Goal: Contribute content: Contribute content

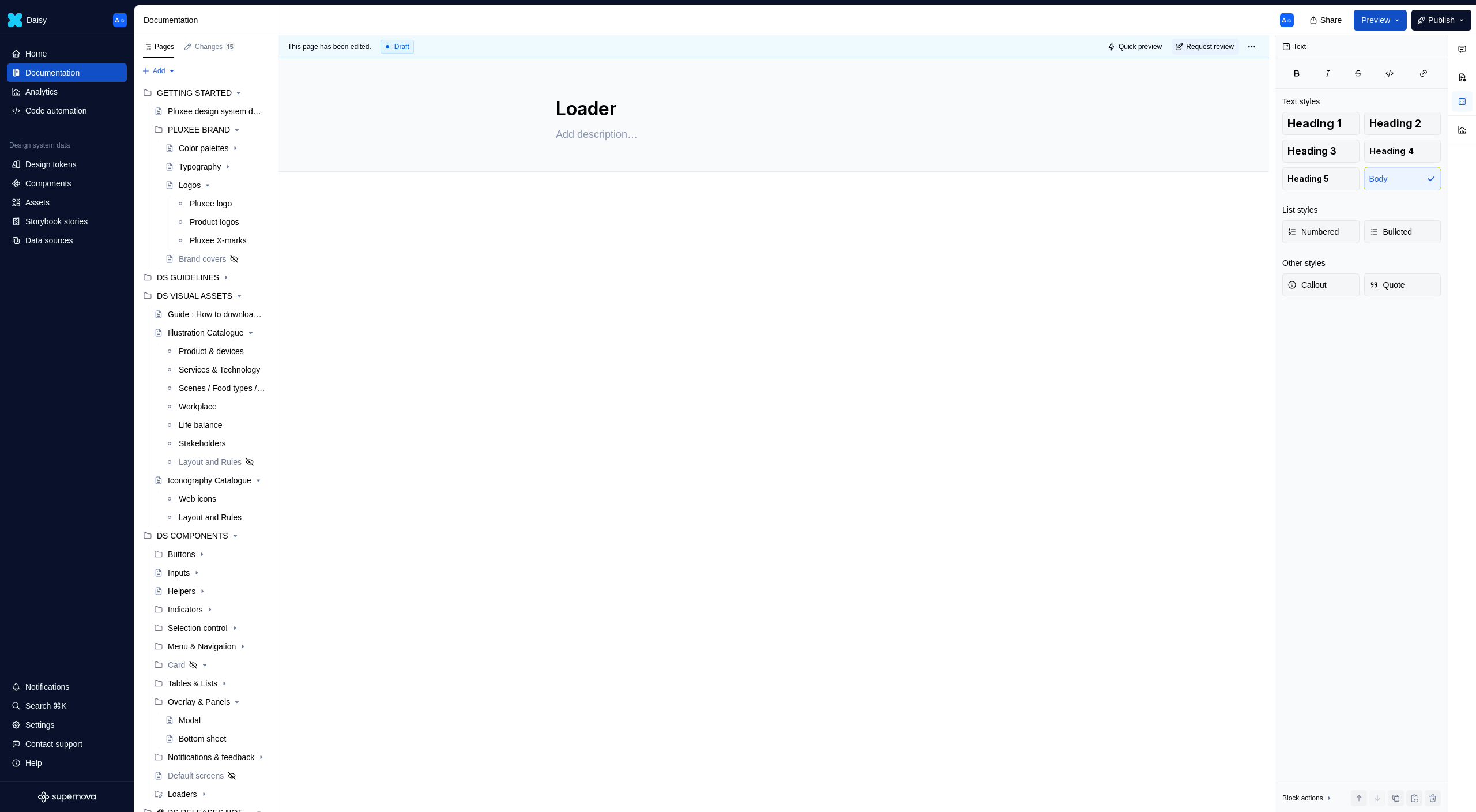
type textarea "*"
click at [637, 231] on p at bounding box center [773, 231] width 462 height 14
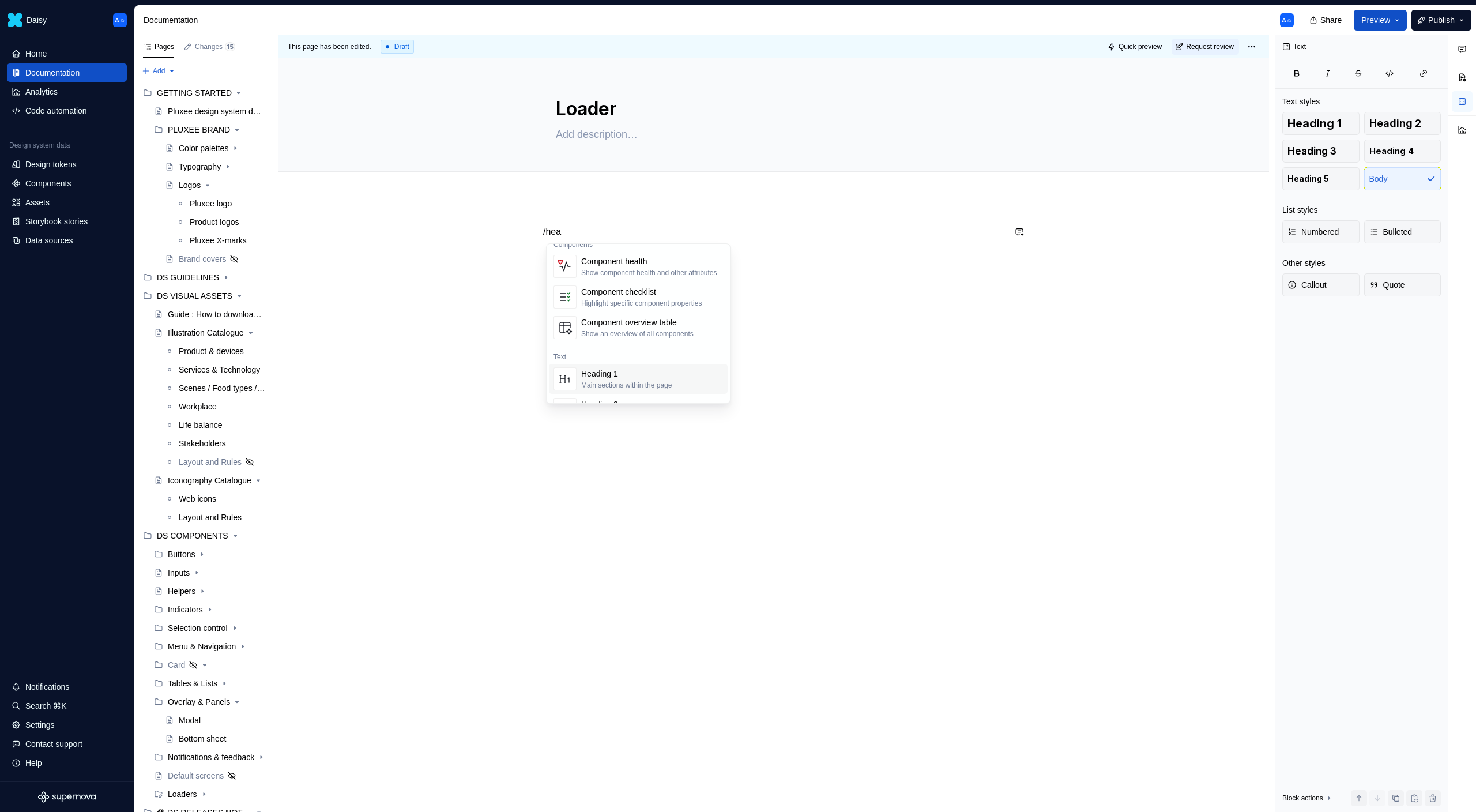
scroll to position [42, 0]
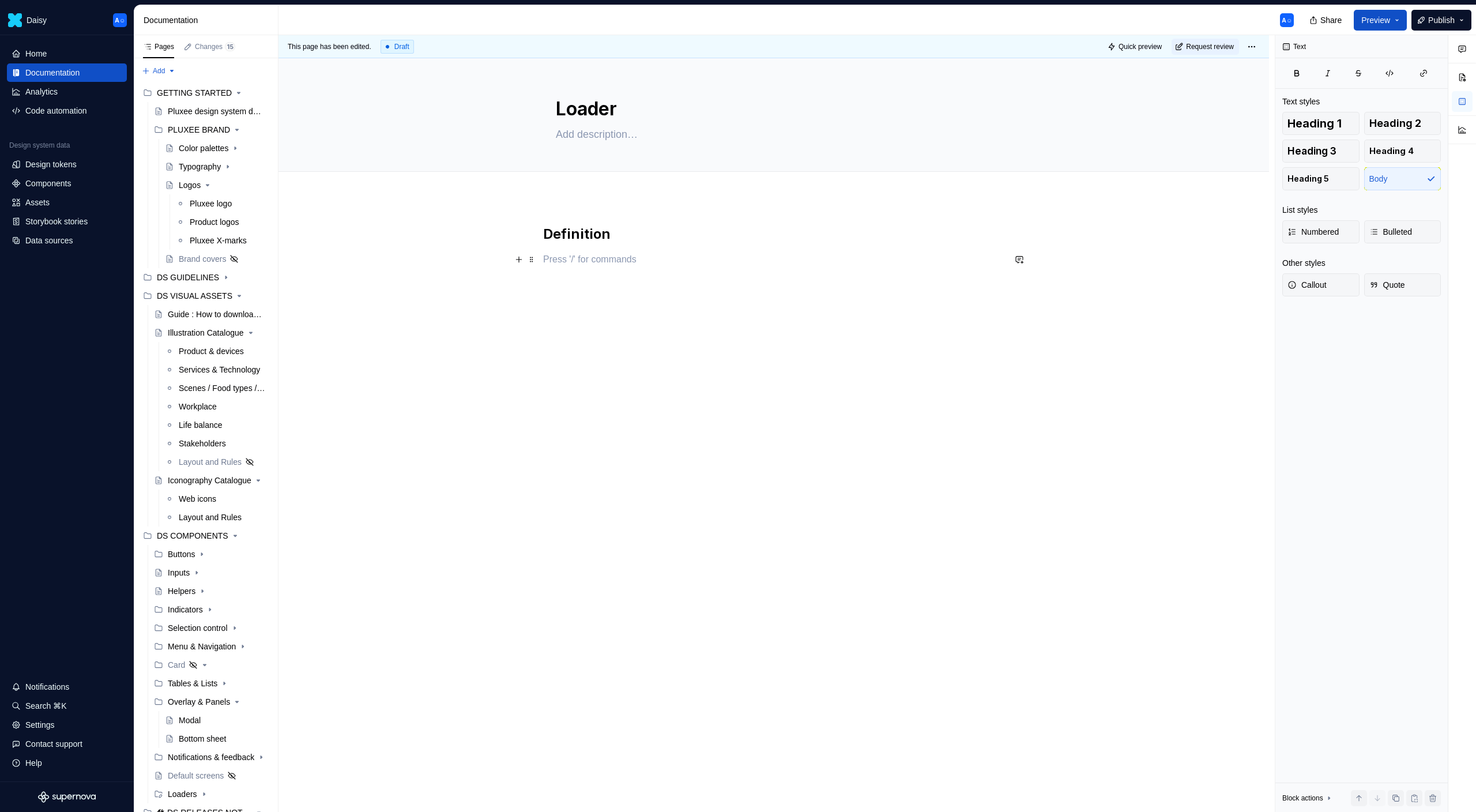
click at [616, 260] on p at bounding box center [773, 260] width 462 height 14
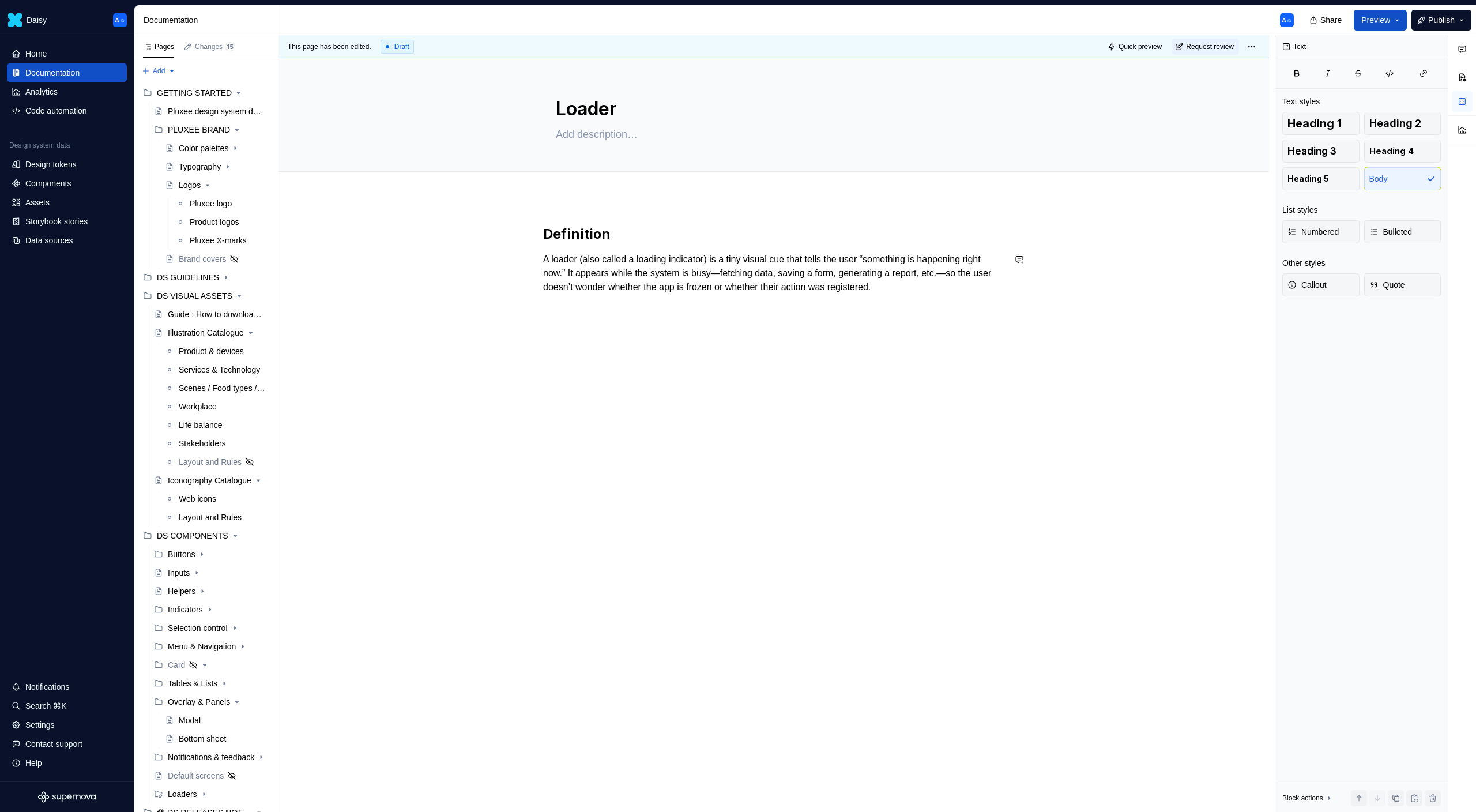
click at [695, 351] on div "Definition A loader (also called a loading indicator) is a tiny visual cue that…" at bounding box center [773, 374] width 991 height 354
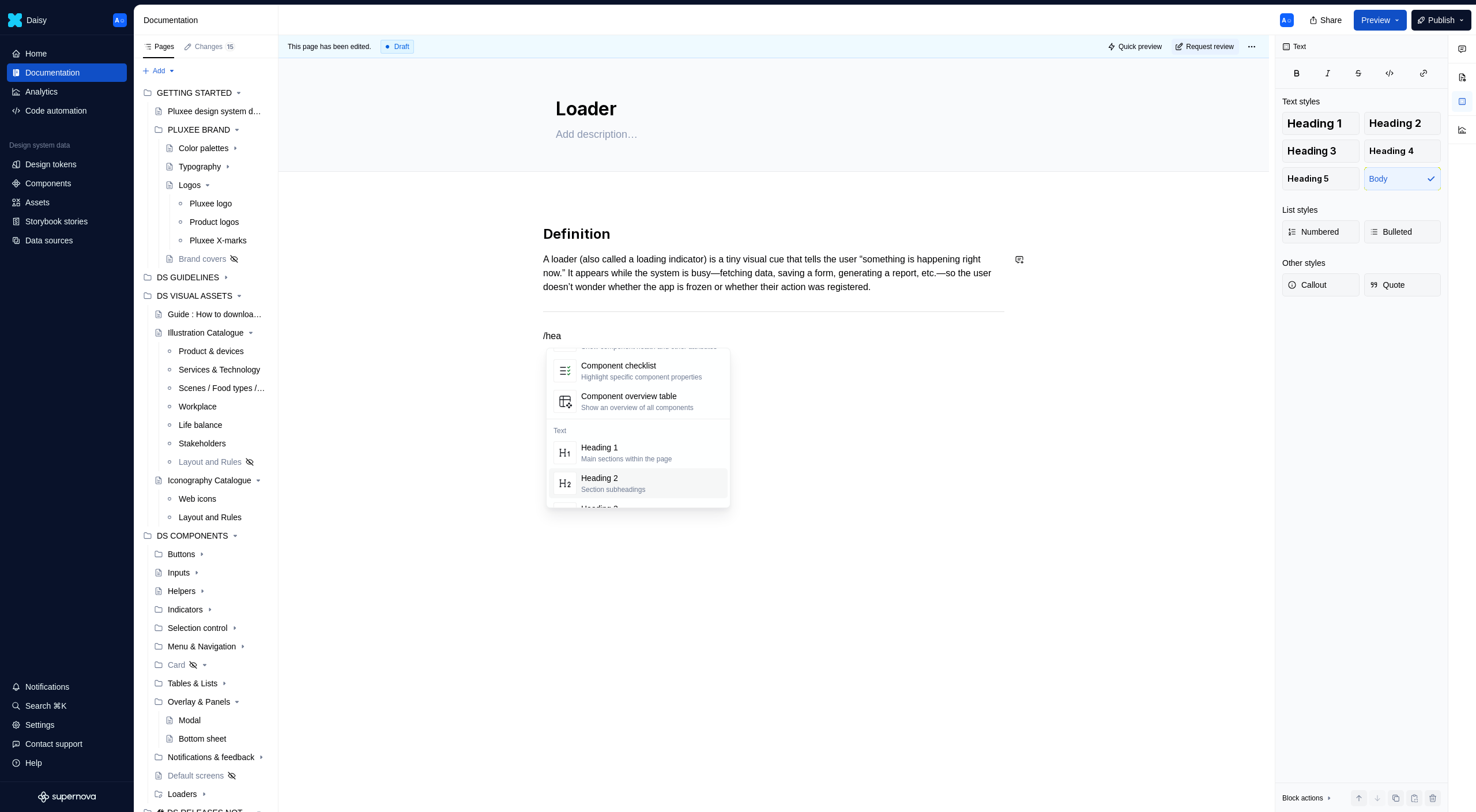
scroll to position [71, 0]
click at [607, 456] on div "Shortcut links" at bounding box center [628, 453] width 94 height 12
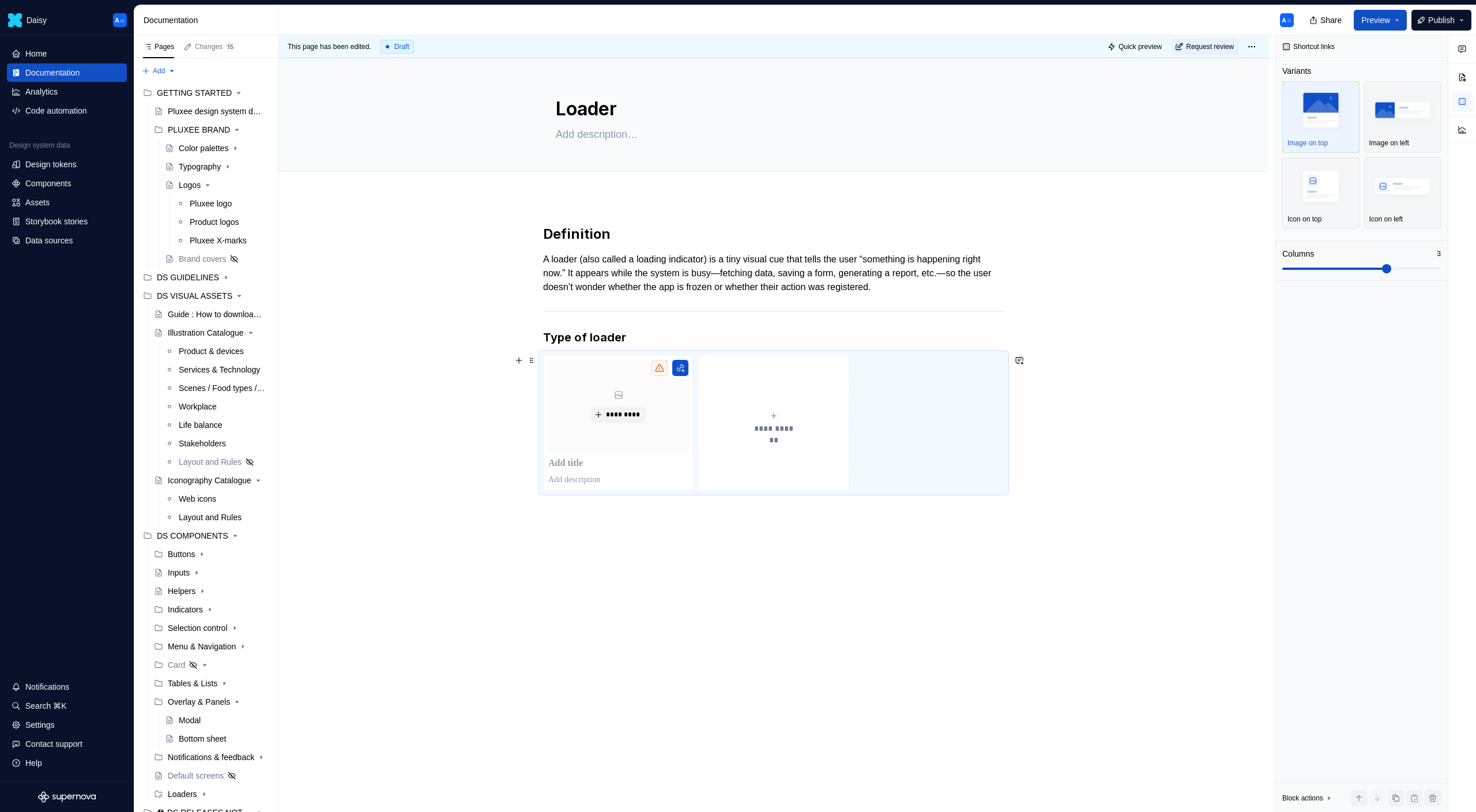
click at [780, 427] on span "**********" at bounding box center [774, 428] width 51 height 12
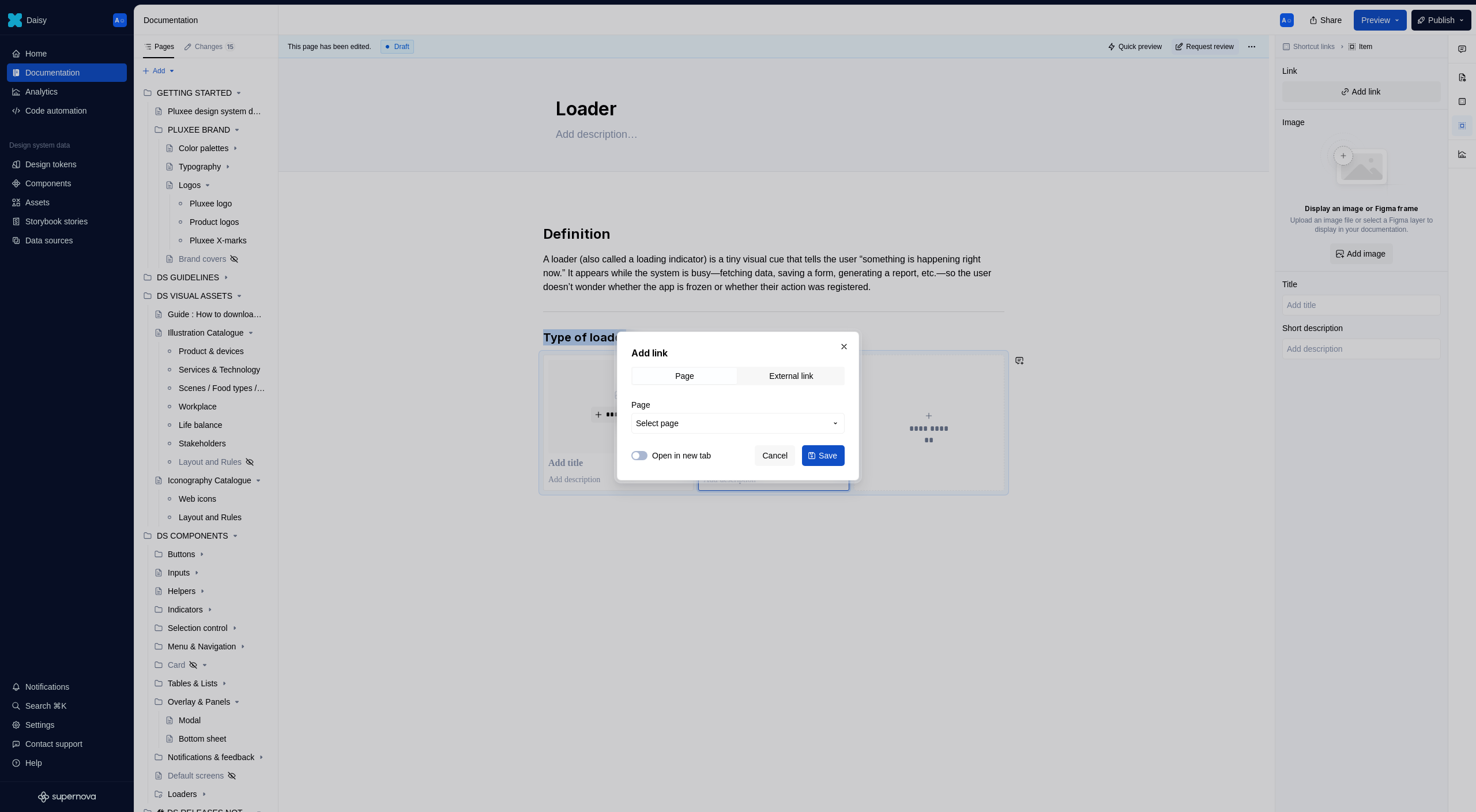
click at [802, 419] on span "Select page" at bounding box center [731, 424] width 190 height 12
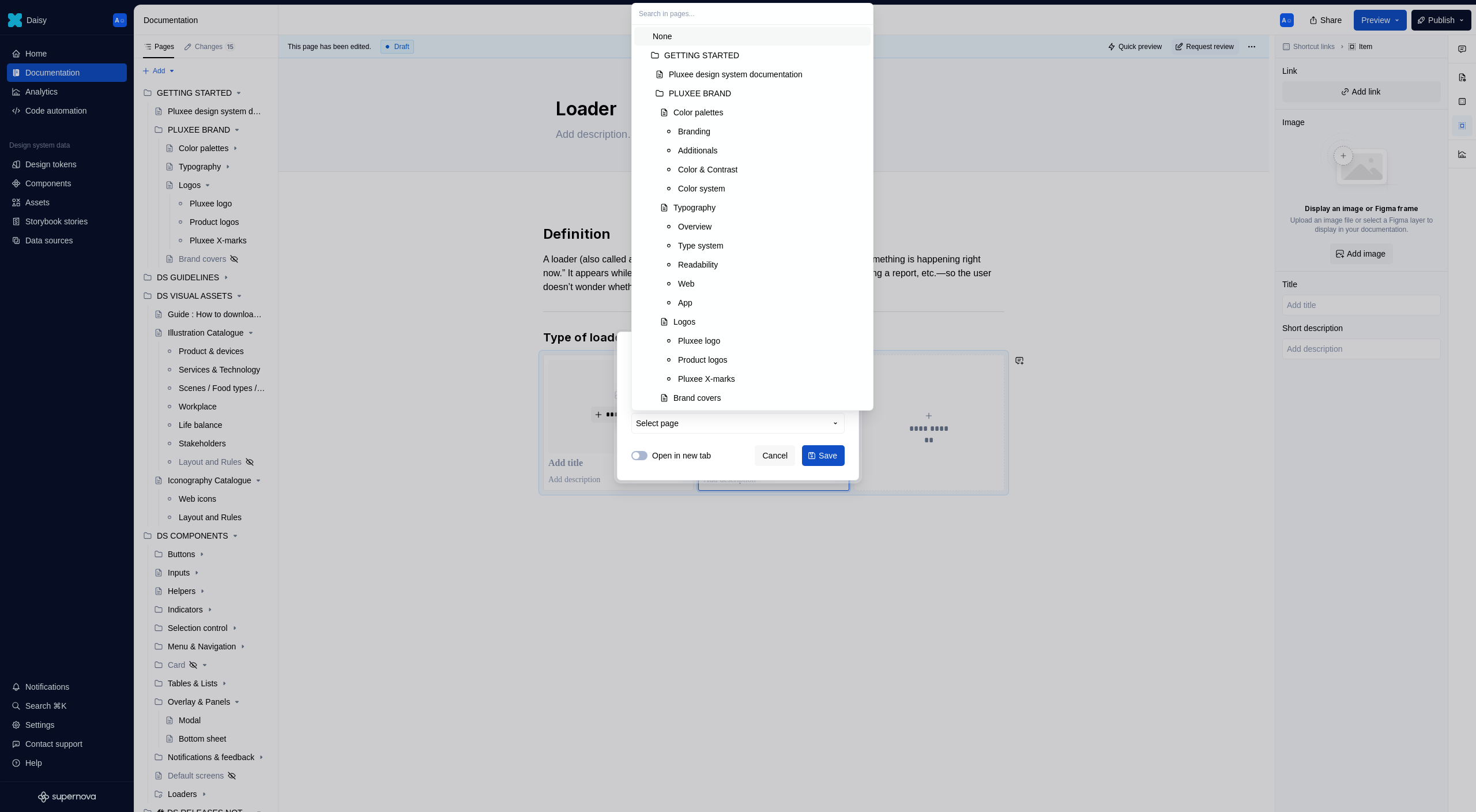
click at [800, 423] on div "Add link Page External link Page Select page Open in new tab Cancel Save" at bounding box center [738, 406] width 1476 height 812
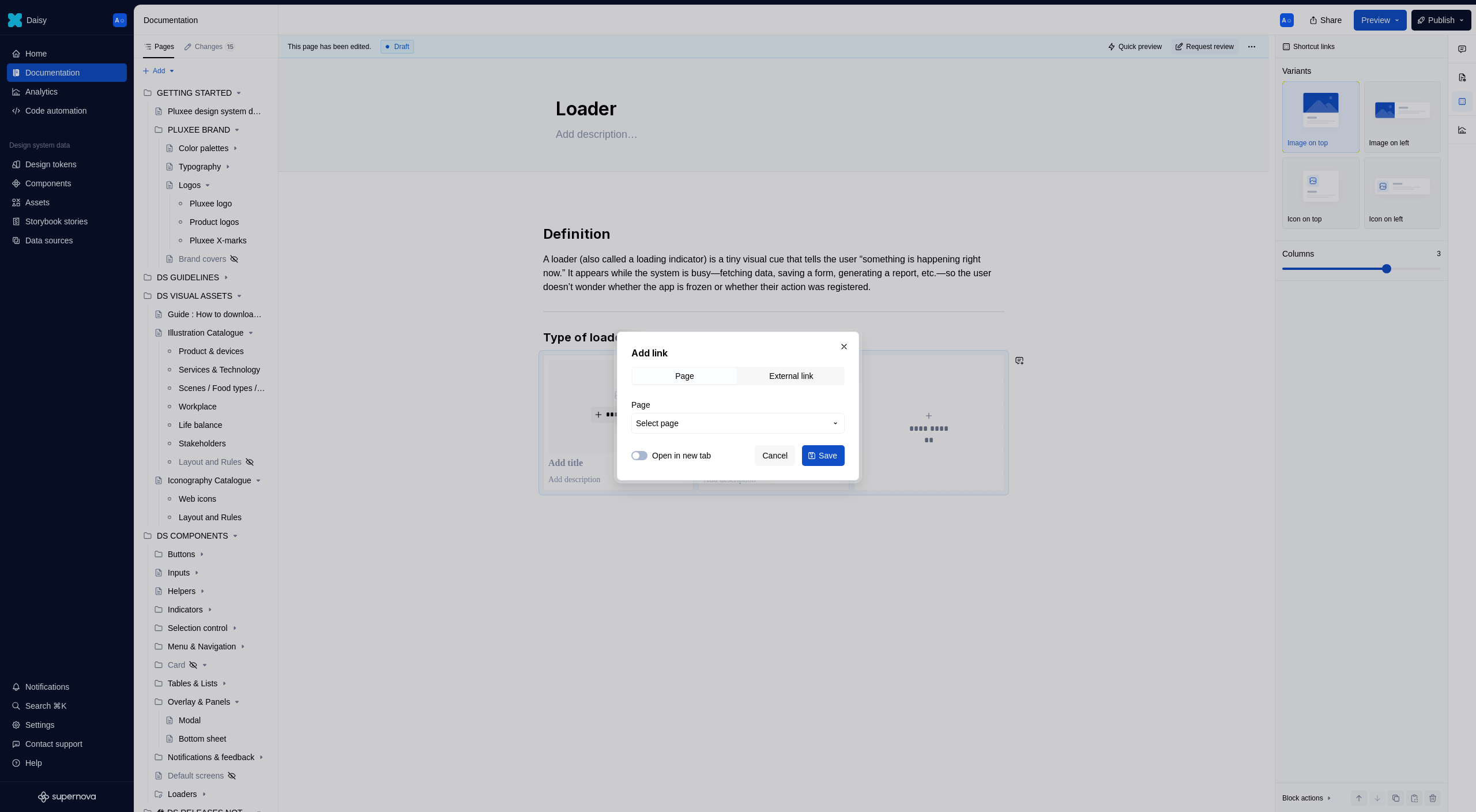
click at [689, 432] on button "Select page" at bounding box center [738, 423] width 214 height 20
click at [757, 448] on div "Add link Page External link Page Select page Open in new tab Cancel Save" at bounding box center [738, 406] width 1476 height 812
click at [849, 342] on button "button" at bounding box center [844, 346] width 17 height 17
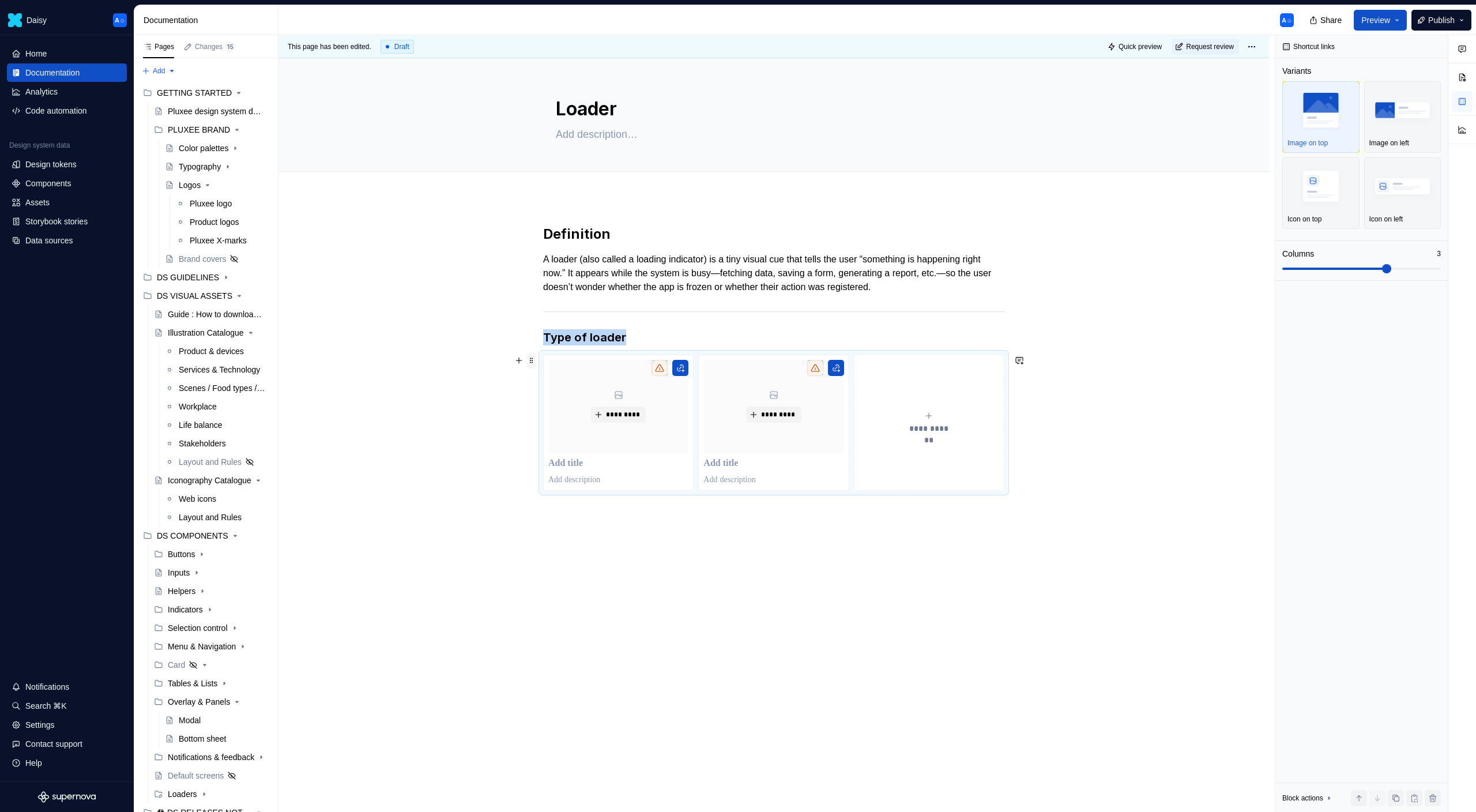
click at [534, 361] on span at bounding box center [531, 360] width 9 height 17
click at [564, 457] on div "Delete" at bounding box center [589, 463] width 75 height 12
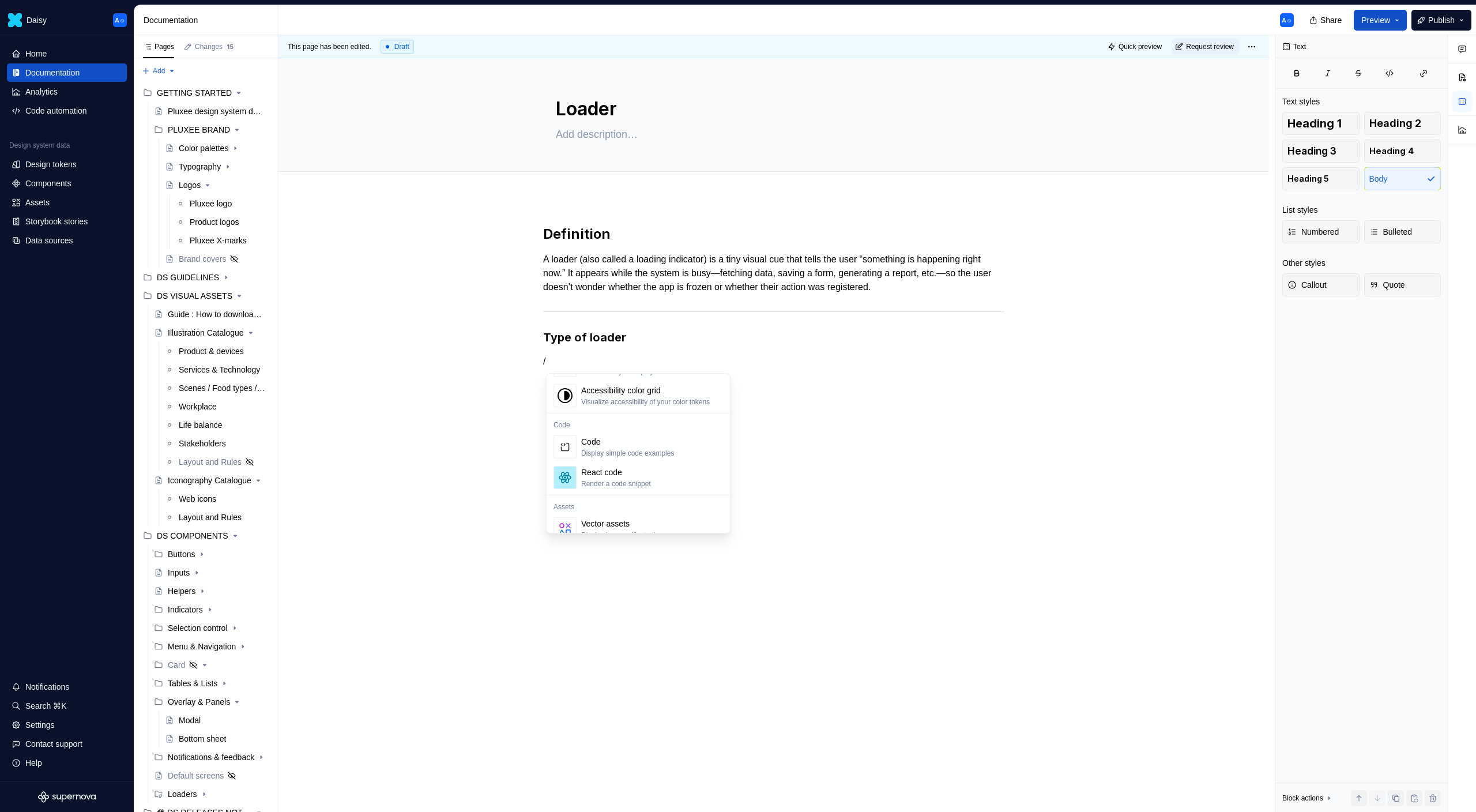
scroll to position [925, 0]
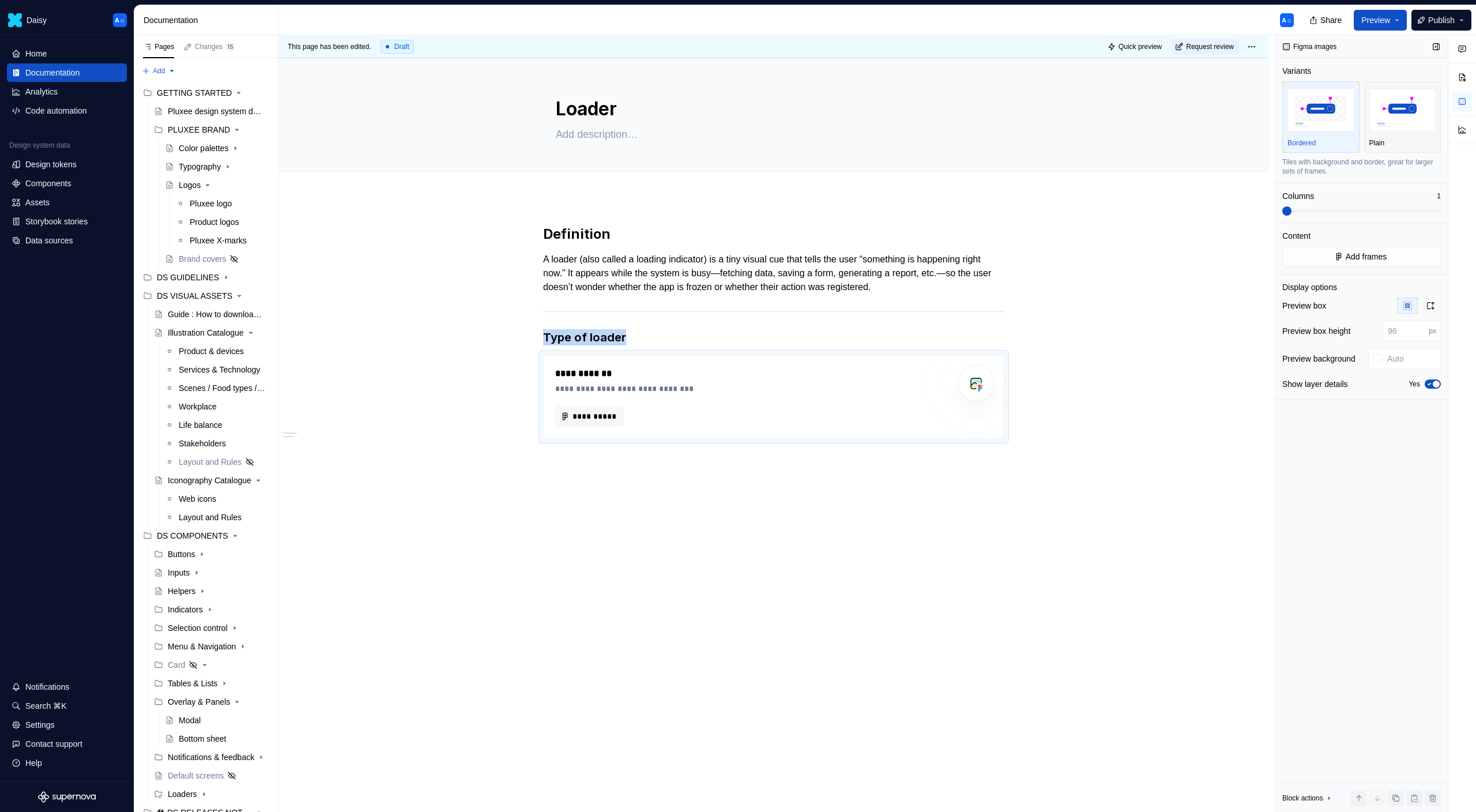
click at [1346, 209] on span at bounding box center [1362, 210] width 158 height 9
click at [1328, 211] on span at bounding box center [1305, 211] width 46 height 2
click at [616, 416] on span "**********" at bounding box center [594, 417] width 44 height 12
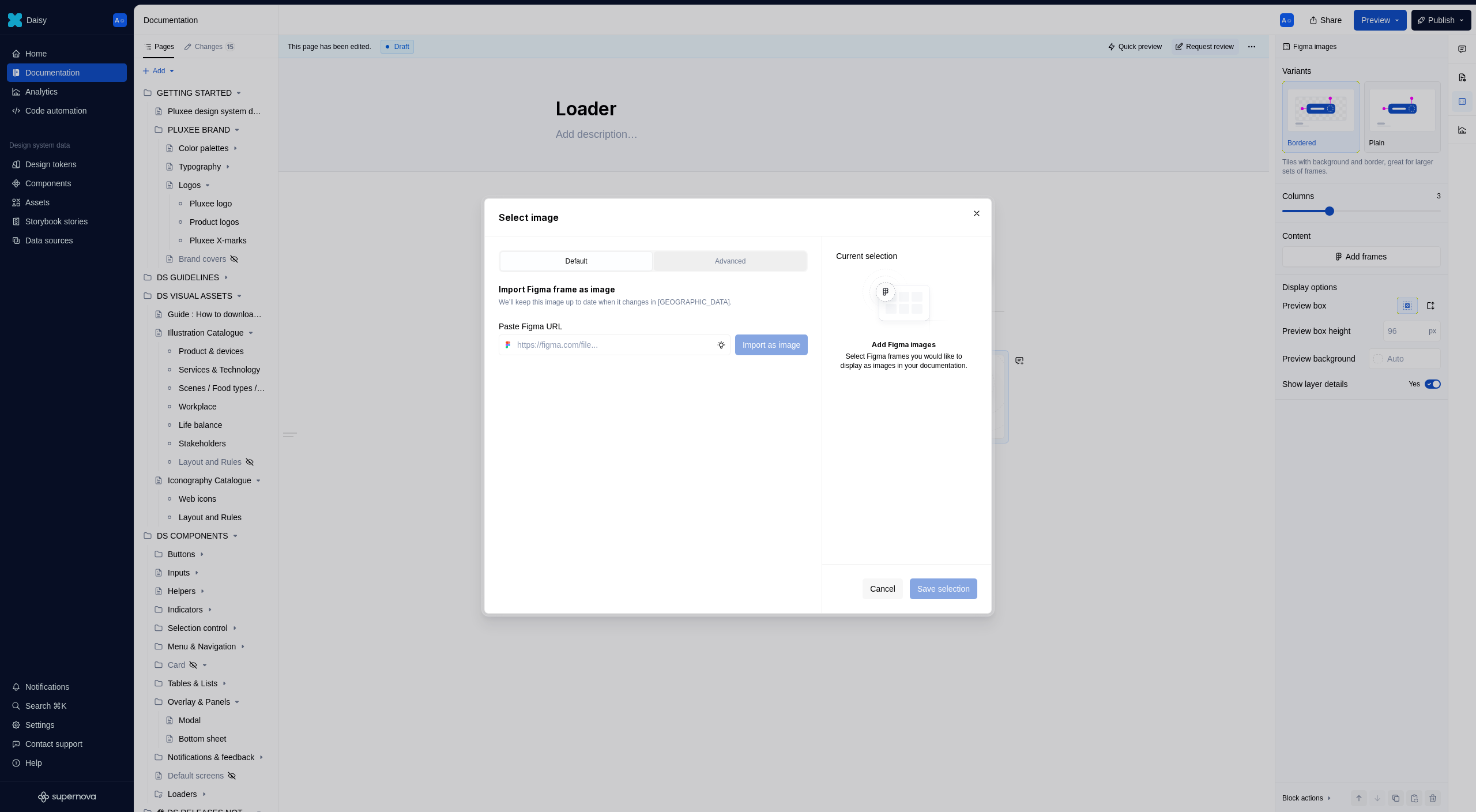
click at [705, 253] on button "Advanced" at bounding box center [730, 262] width 153 height 20
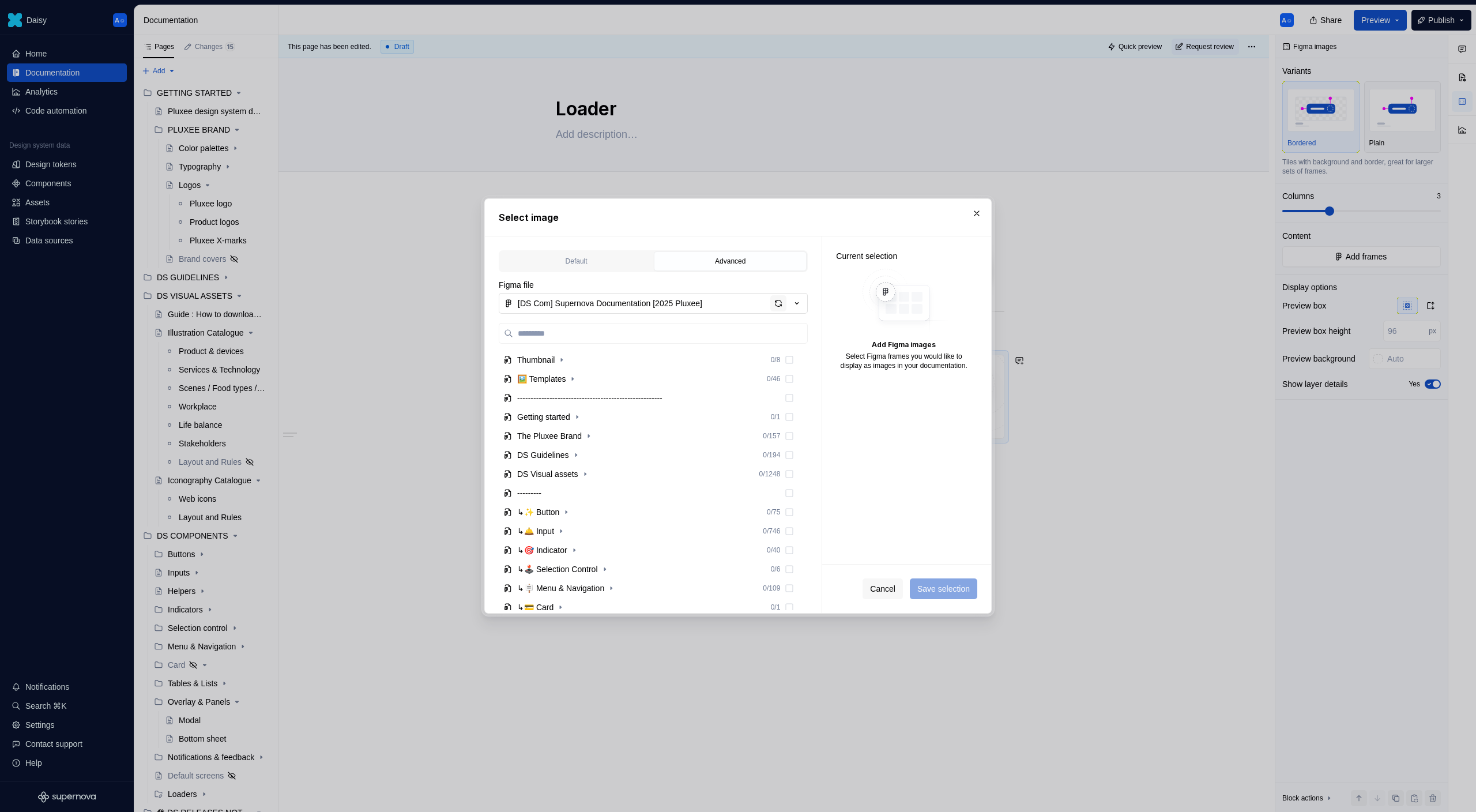
click at [782, 308] on div "button" at bounding box center [778, 303] width 17 height 17
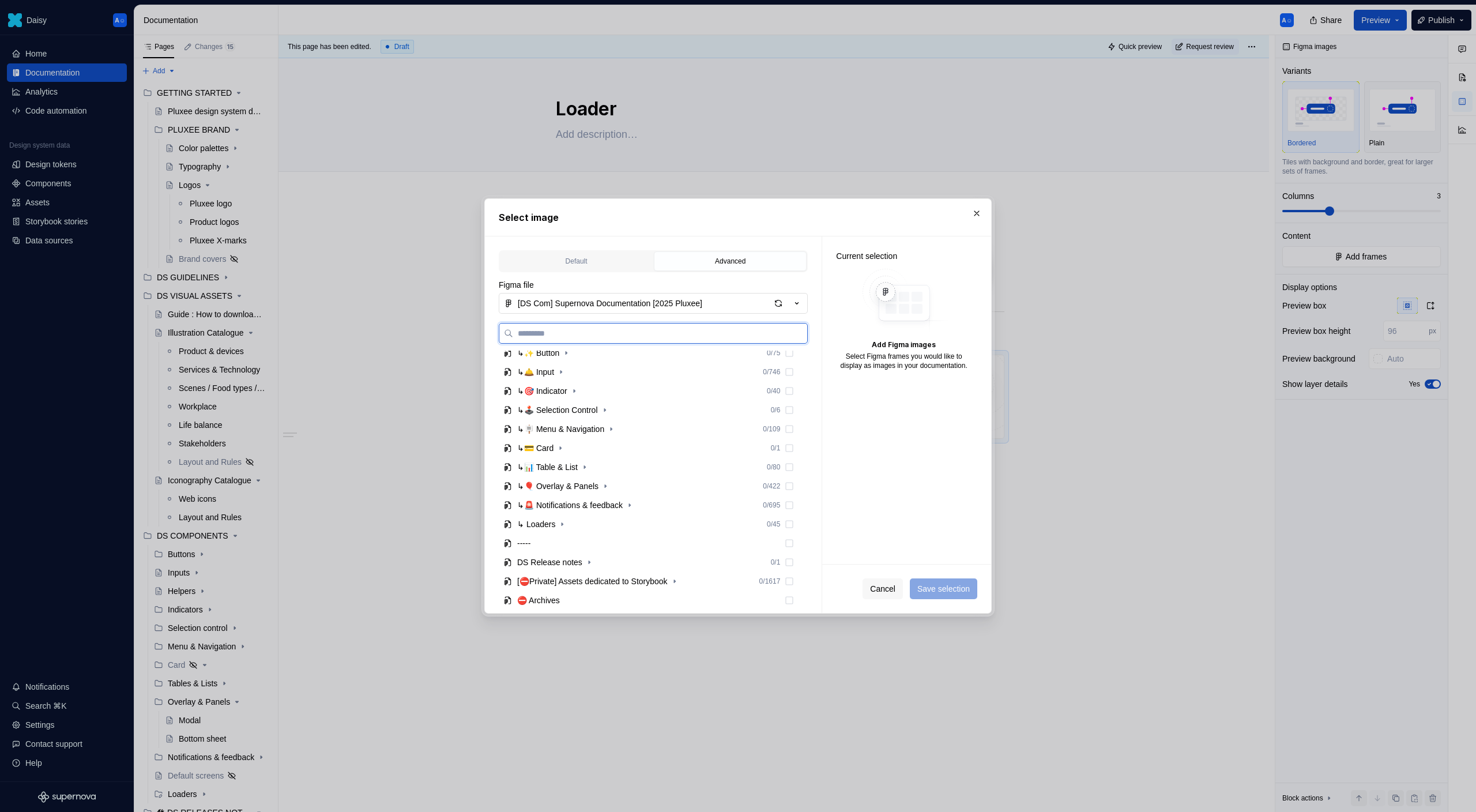
click at [546, 528] on div "↳ Loaders" at bounding box center [536, 524] width 38 height 12
click at [549, 561] on div "Notif thumbnails" at bounding box center [556, 562] width 58 height 12
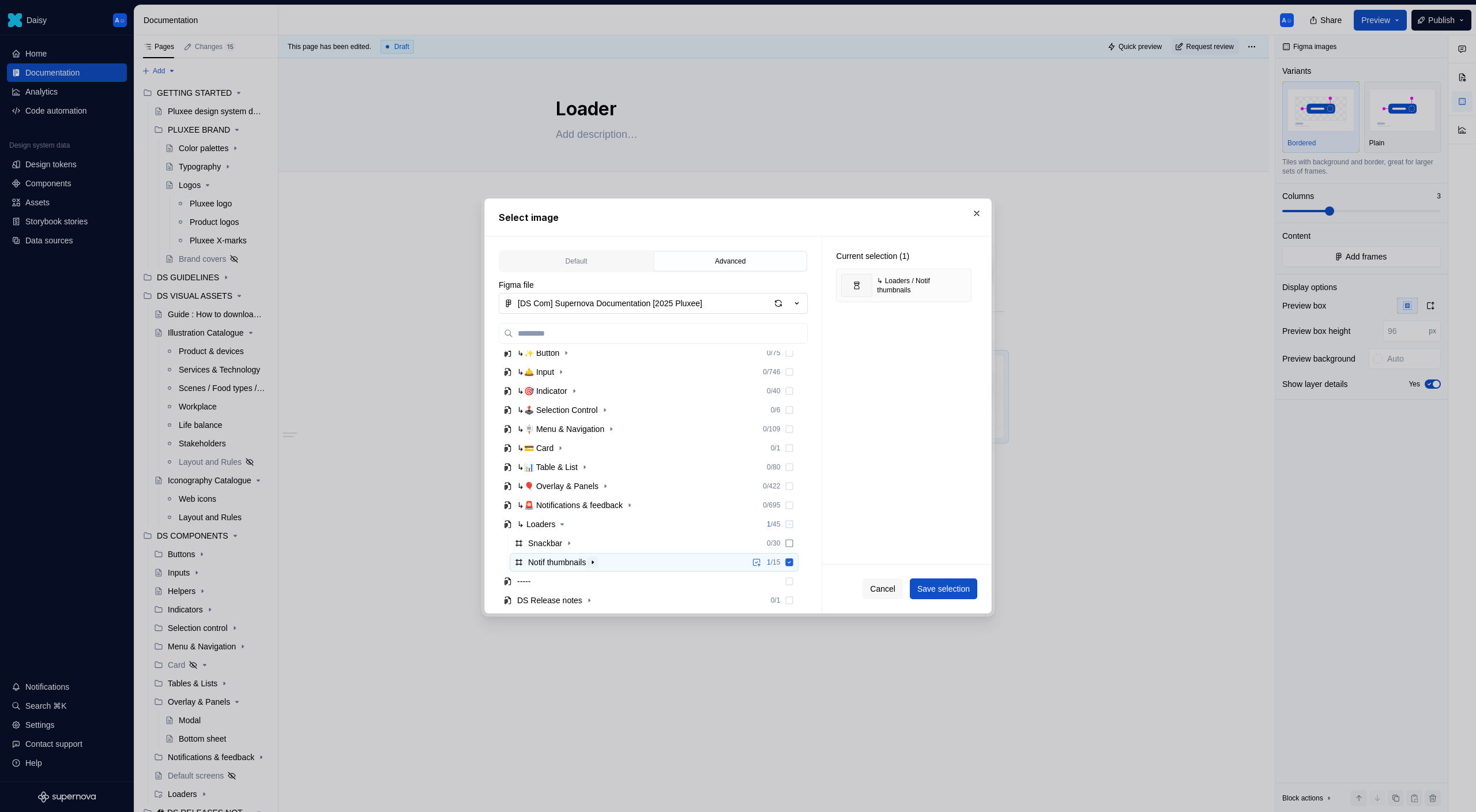
click at [597, 561] on icon "button" at bounding box center [593, 561] width 9 height 9
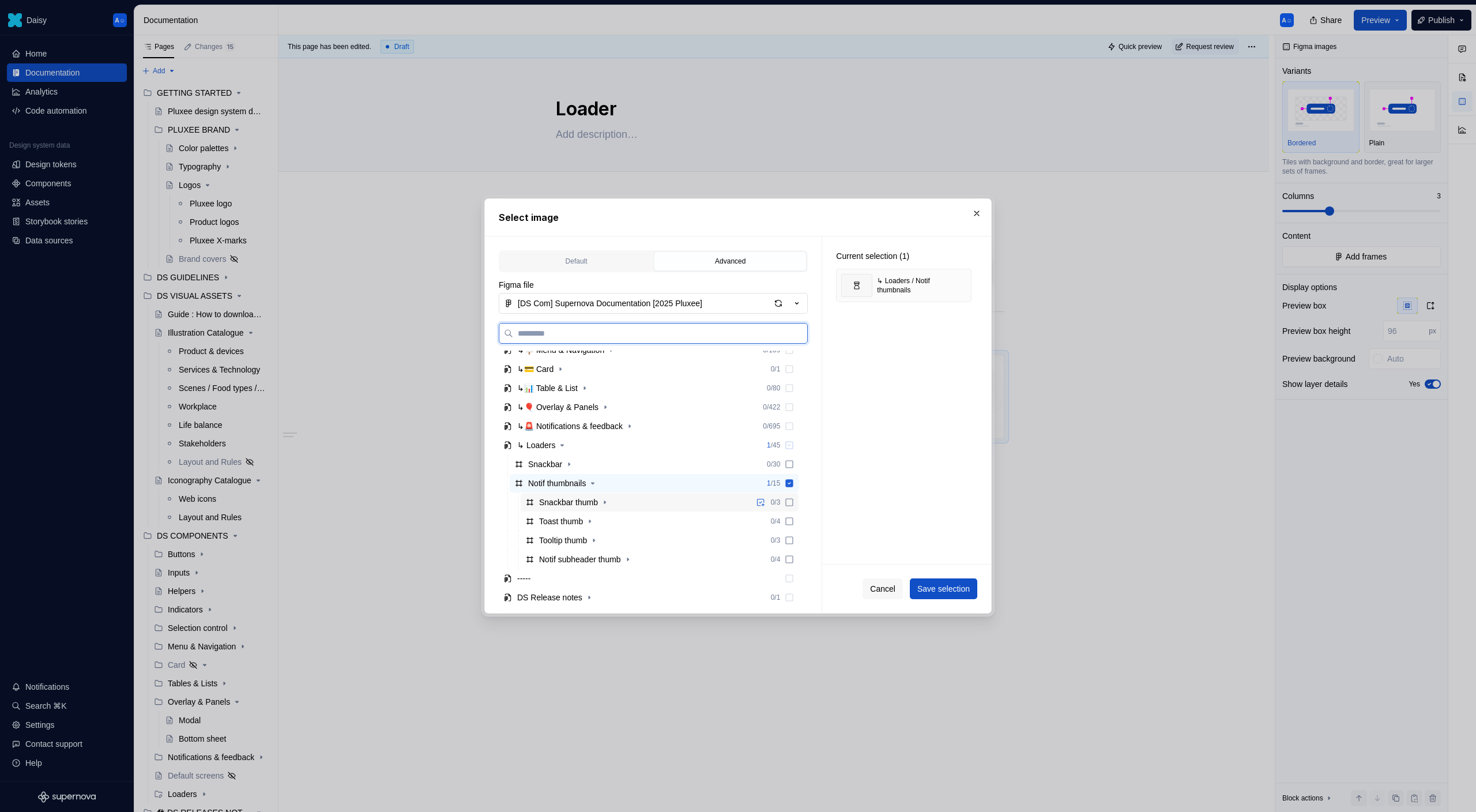
scroll to position [241, 0]
click at [570, 461] on icon "button" at bounding box center [568, 461] width 1 height 3
click at [554, 462] on div "Snackbar" at bounding box center [545, 462] width 34 height 12
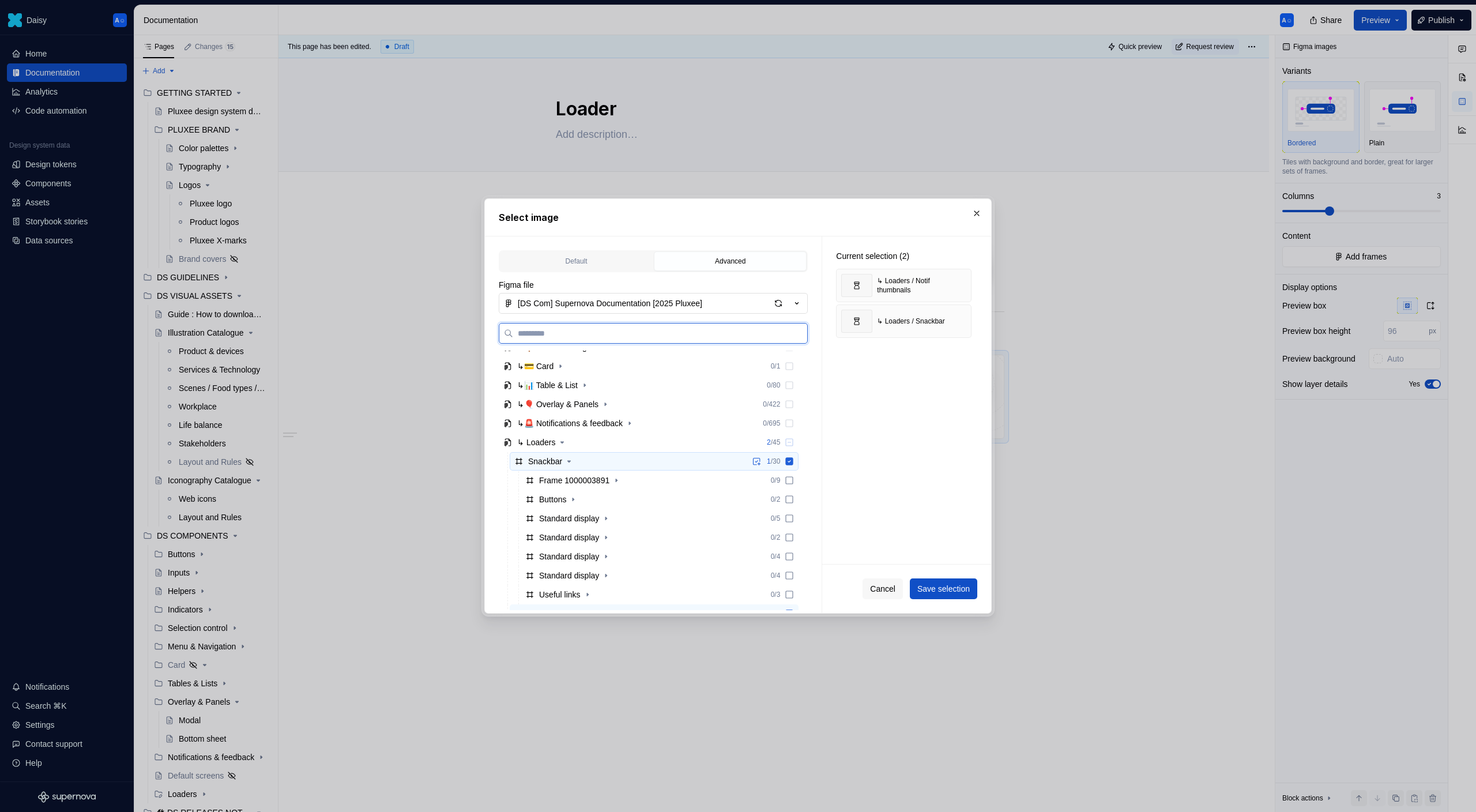
click at [554, 462] on div "Snackbar" at bounding box center [545, 462] width 34 height 12
click at [779, 303] on div "button" at bounding box center [778, 303] width 17 height 17
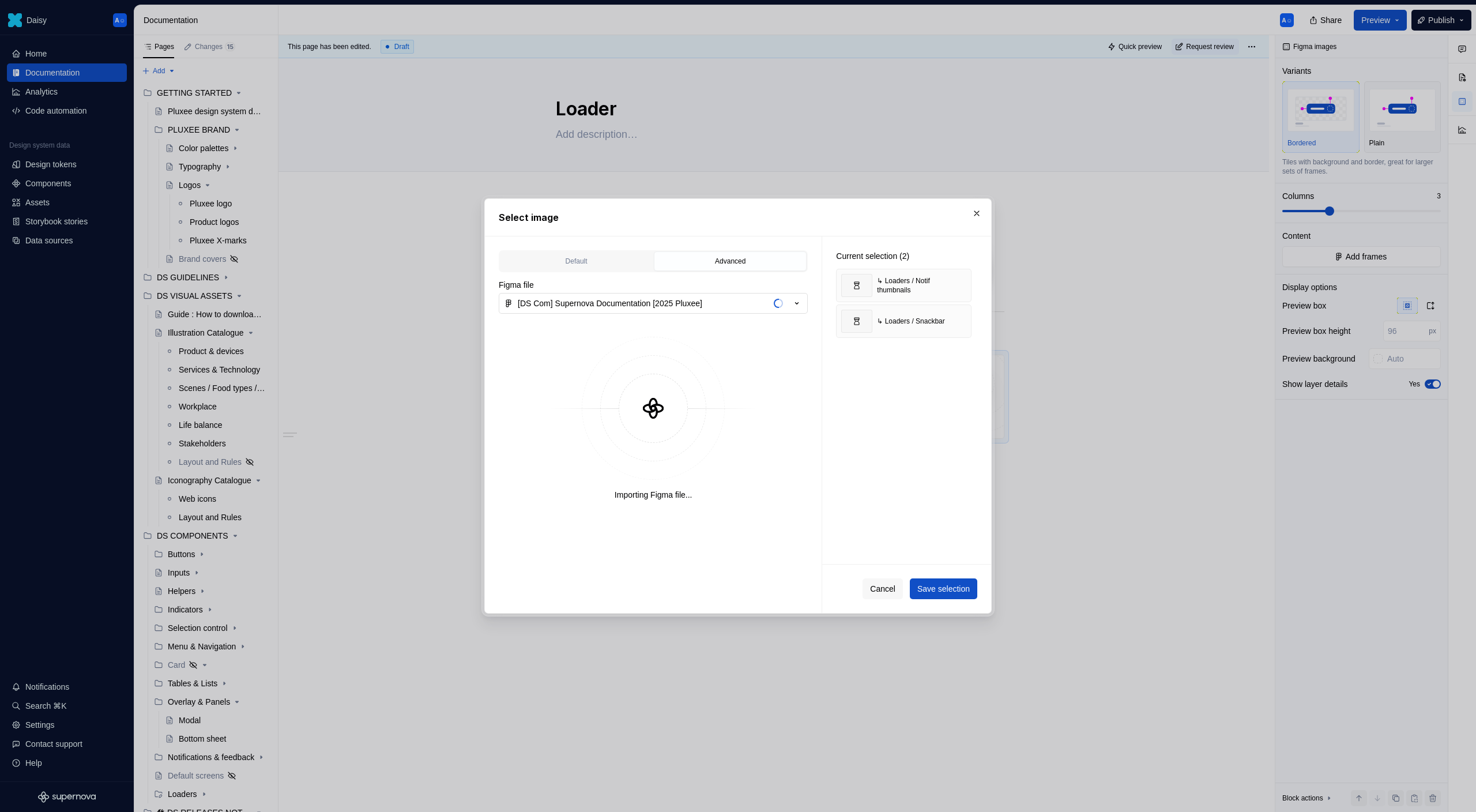
click at [779, 303] on span "button" at bounding box center [780, 303] width 5 height 9
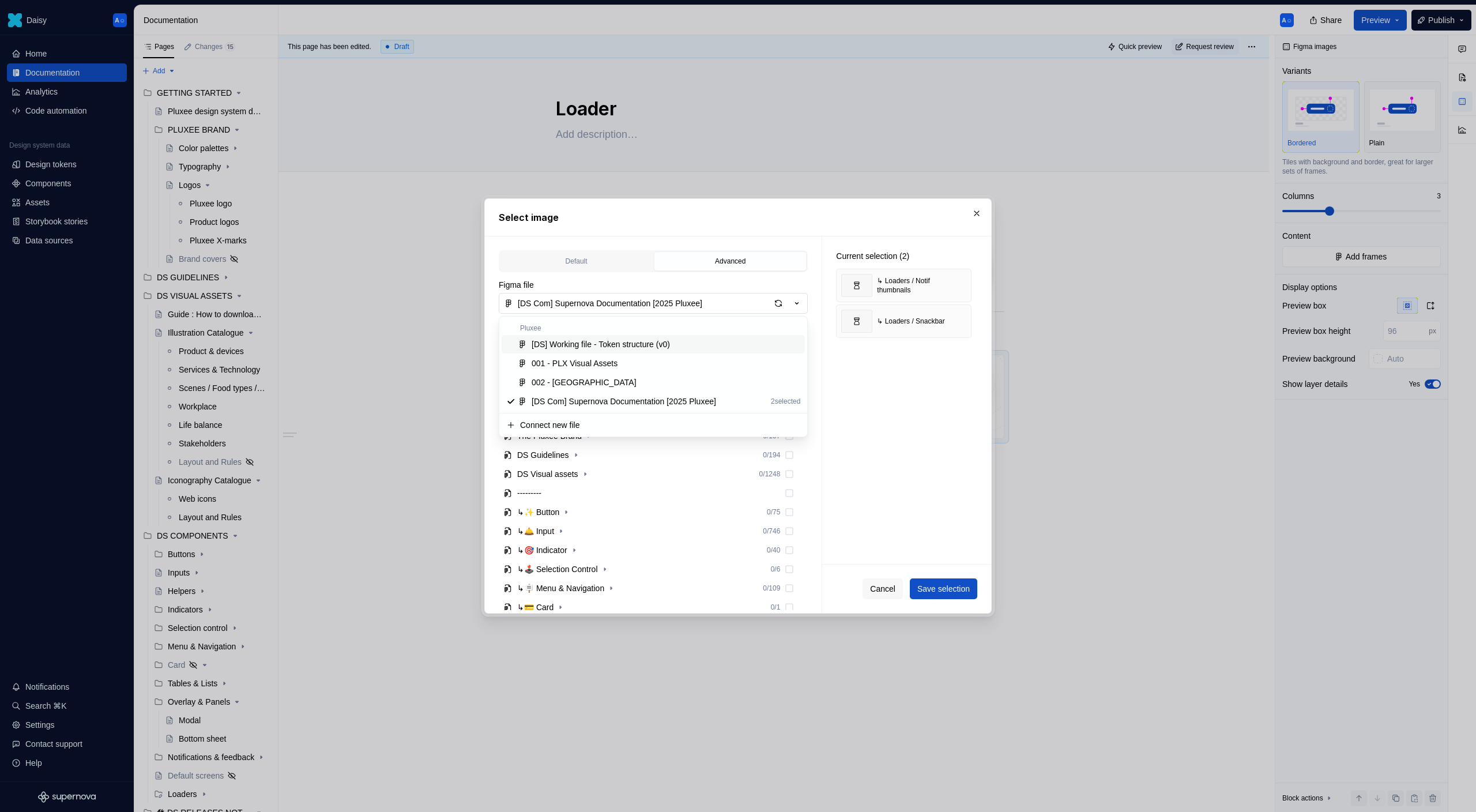
click at [787, 309] on div "Select image Default Advanced Import Figma frame as image We’ll keep this image…" at bounding box center [738, 406] width 1476 height 812
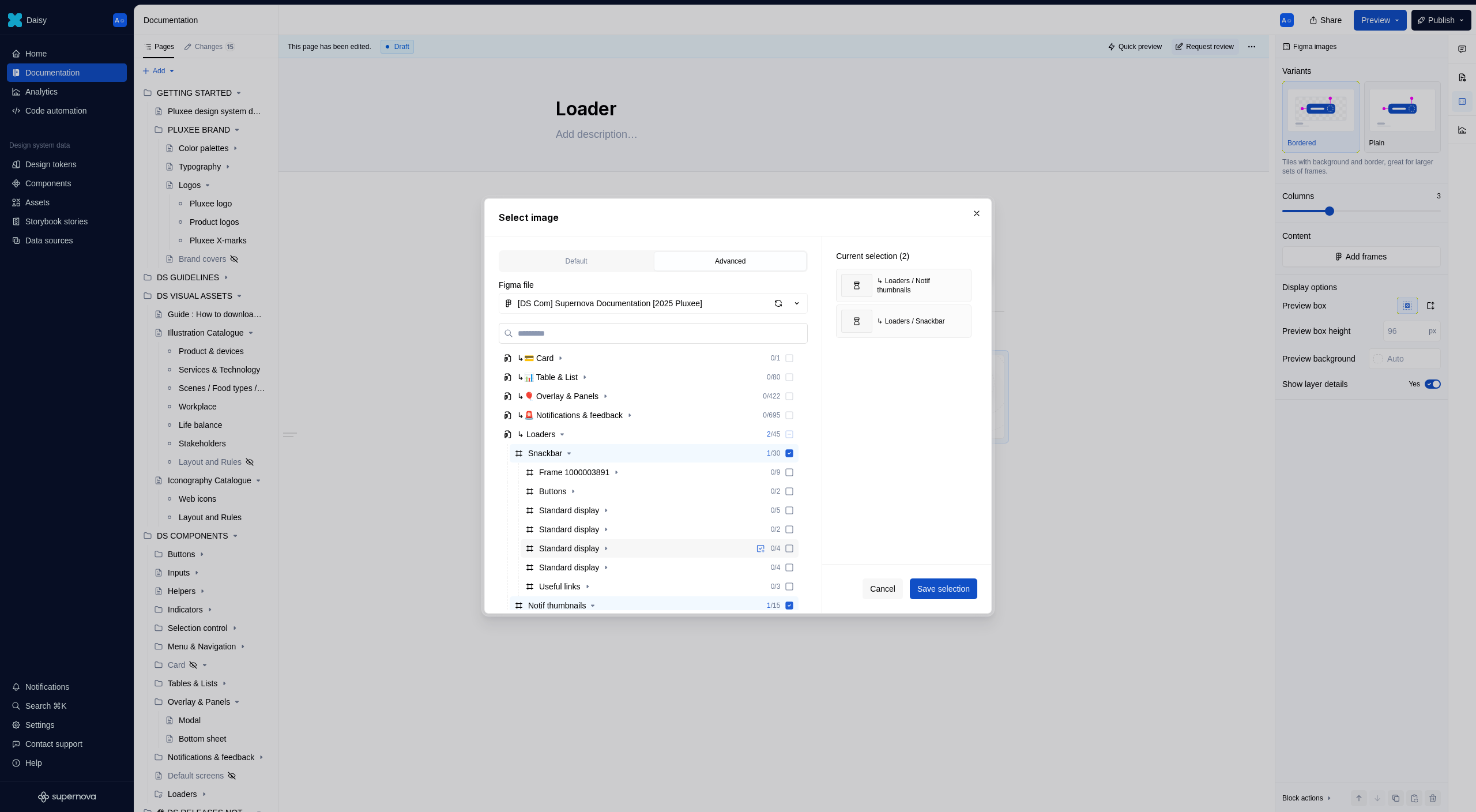
scroll to position [237, 0]
click at [979, 211] on button "button" at bounding box center [976, 213] width 17 height 17
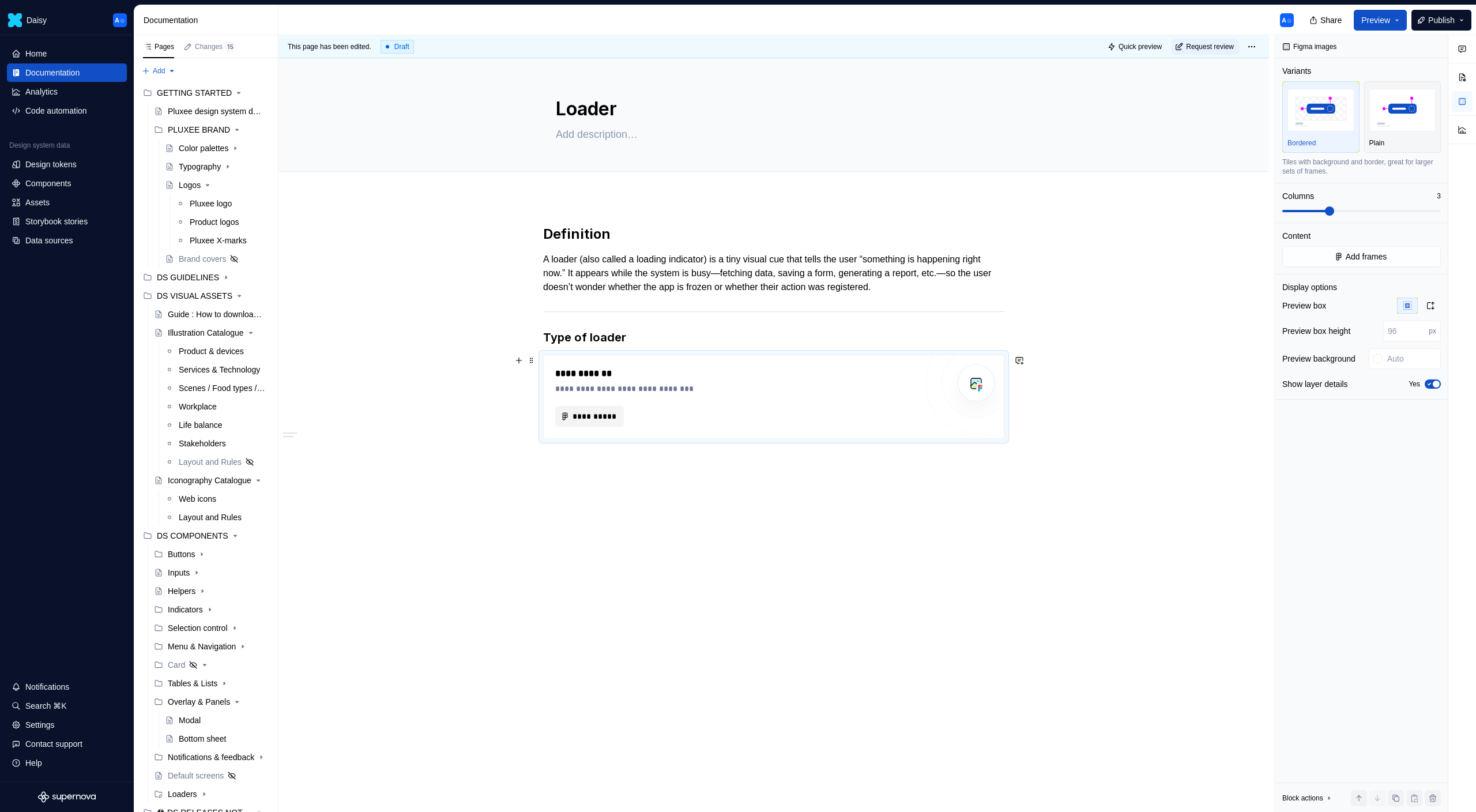
click at [558, 422] on button "**********" at bounding box center [590, 416] width 68 height 20
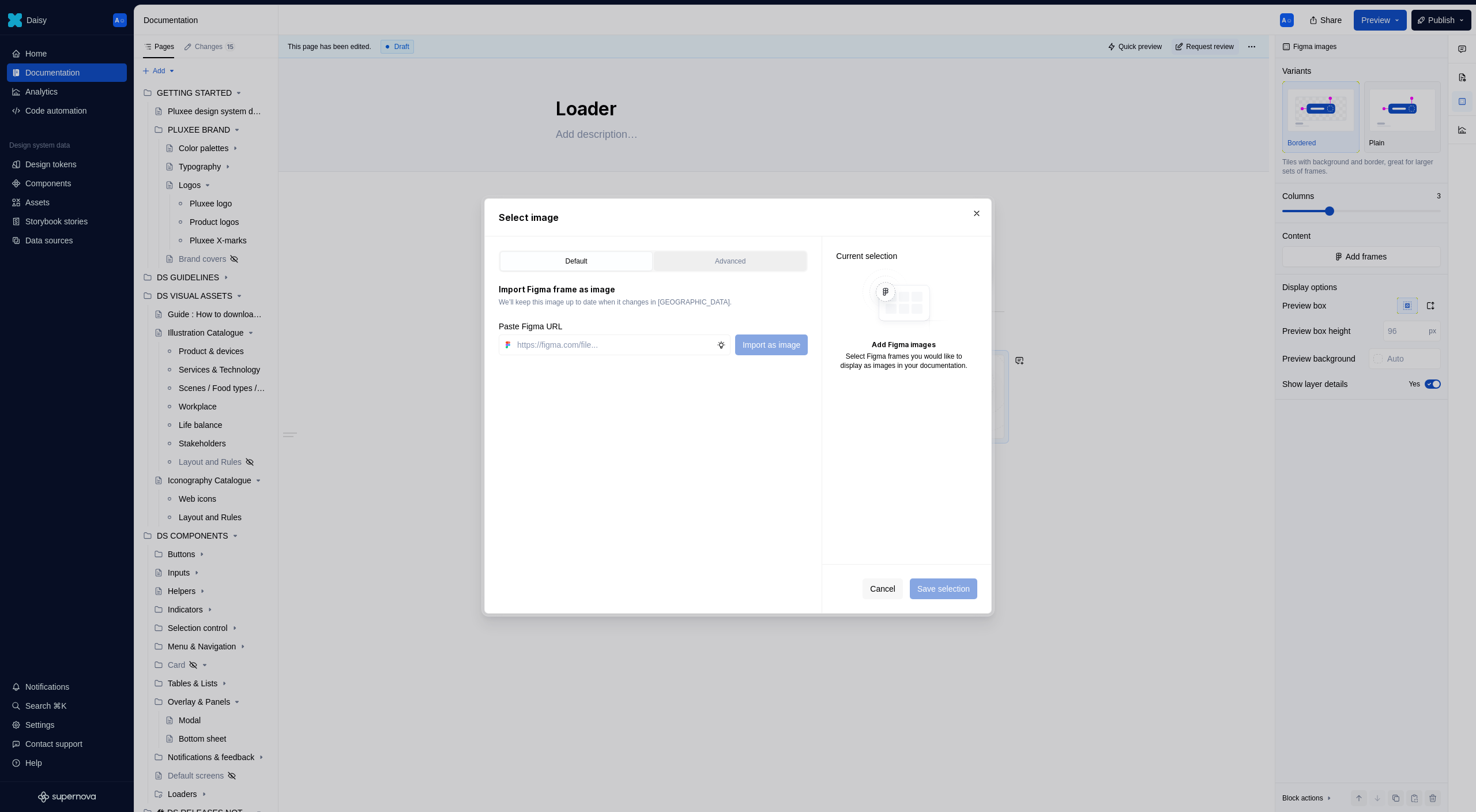
click at [744, 263] on div "Advanced" at bounding box center [730, 262] width 144 height 12
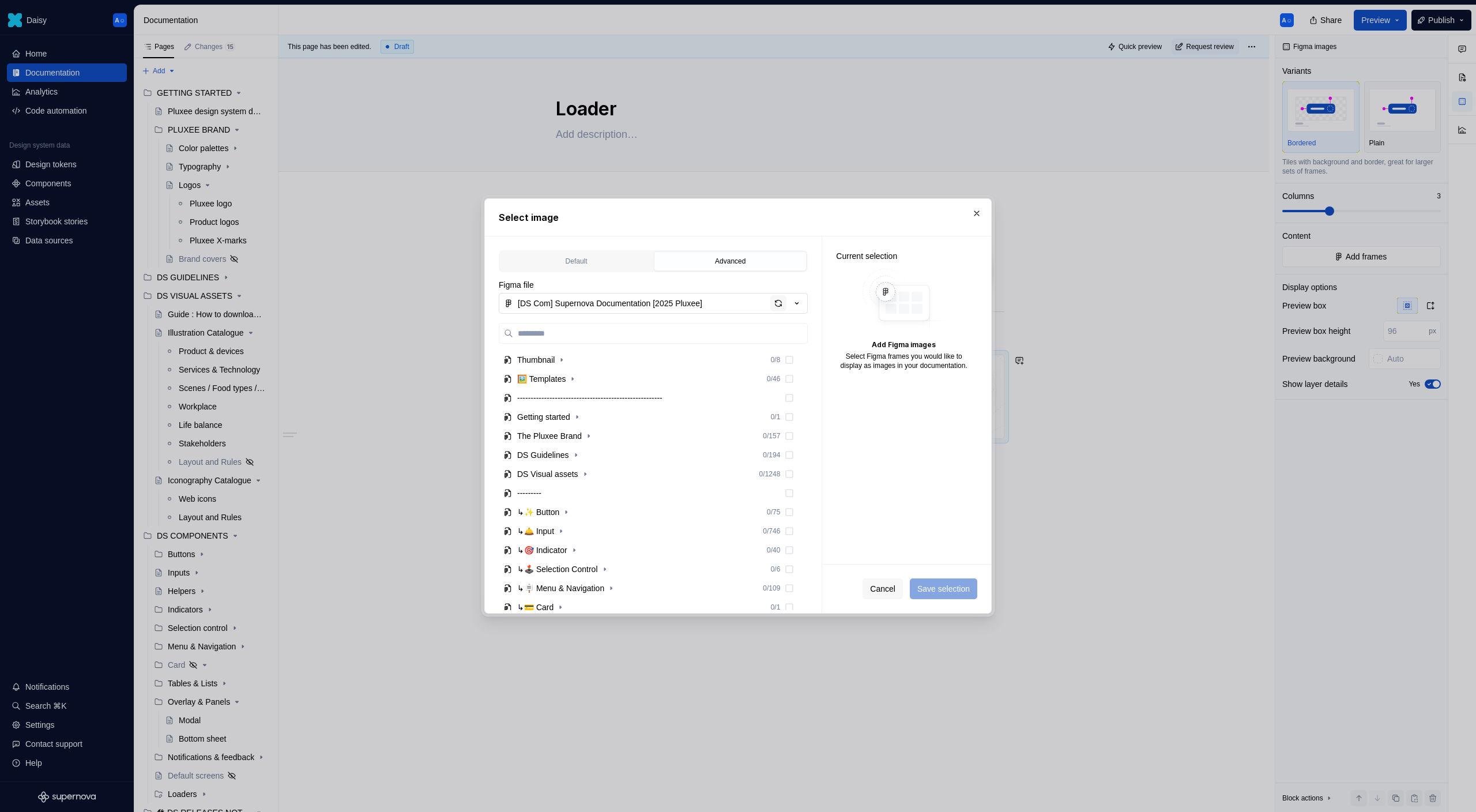
click at [783, 304] on div "button" at bounding box center [778, 303] width 17 height 17
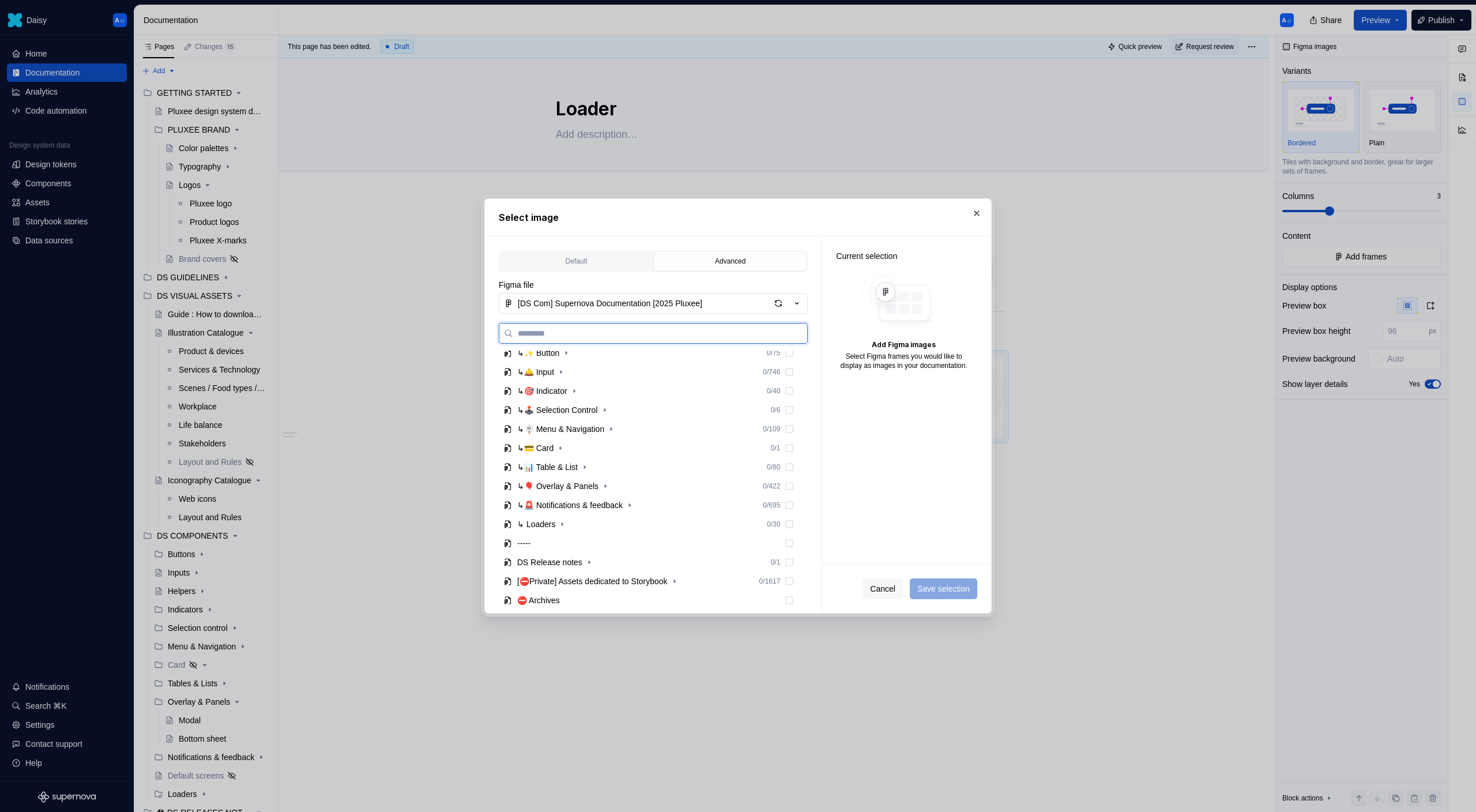
click at [555, 520] on div "↳ Loaders" at bounding box center [536, 524] width 38 height 12
click at [564, 538] on button "button" at bounding box center [560, 544] width 12 height 12
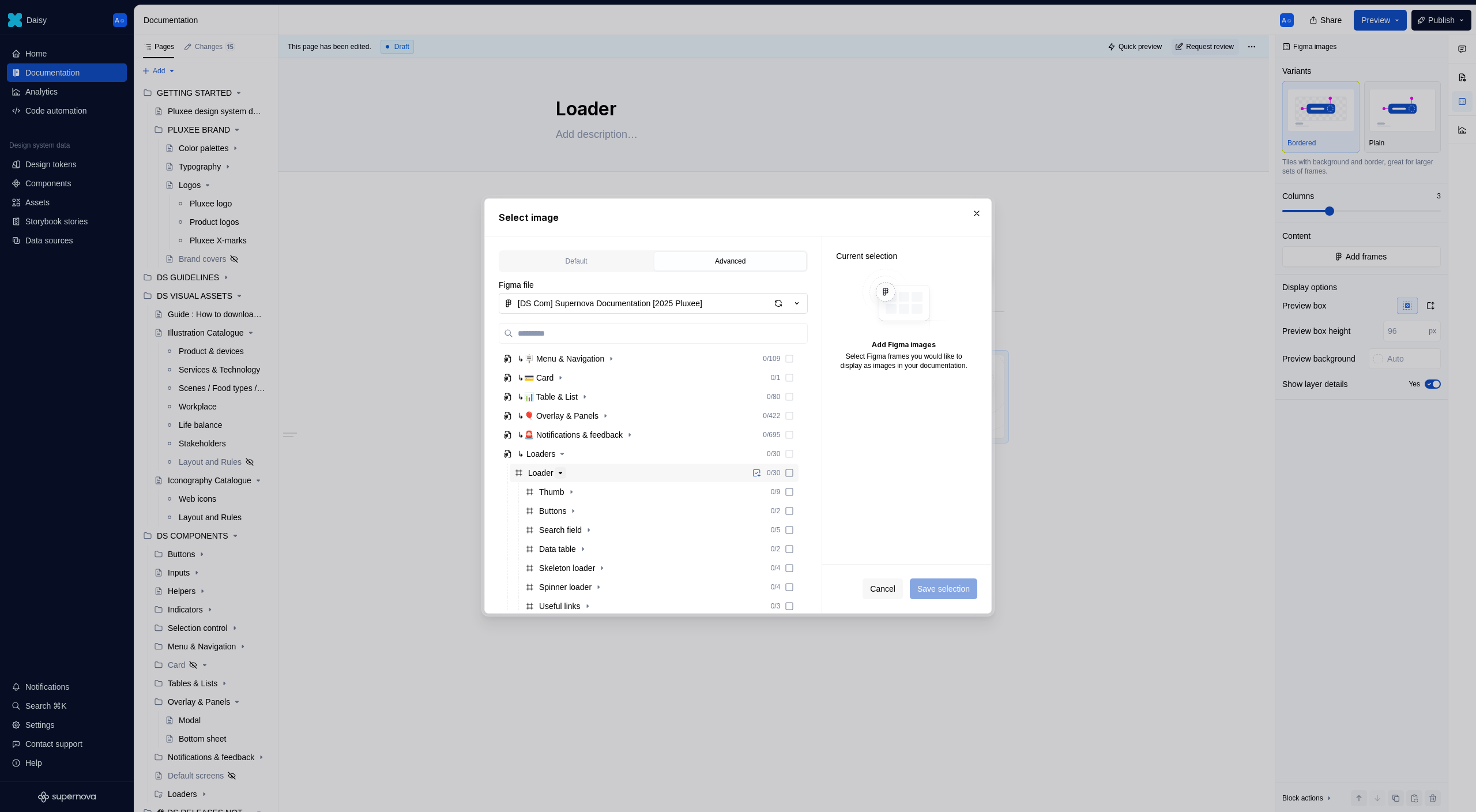
scroll to position [275, 0]
click at [573, 443] on icon "button" at bounding box center [571, 445] width 9 height 9
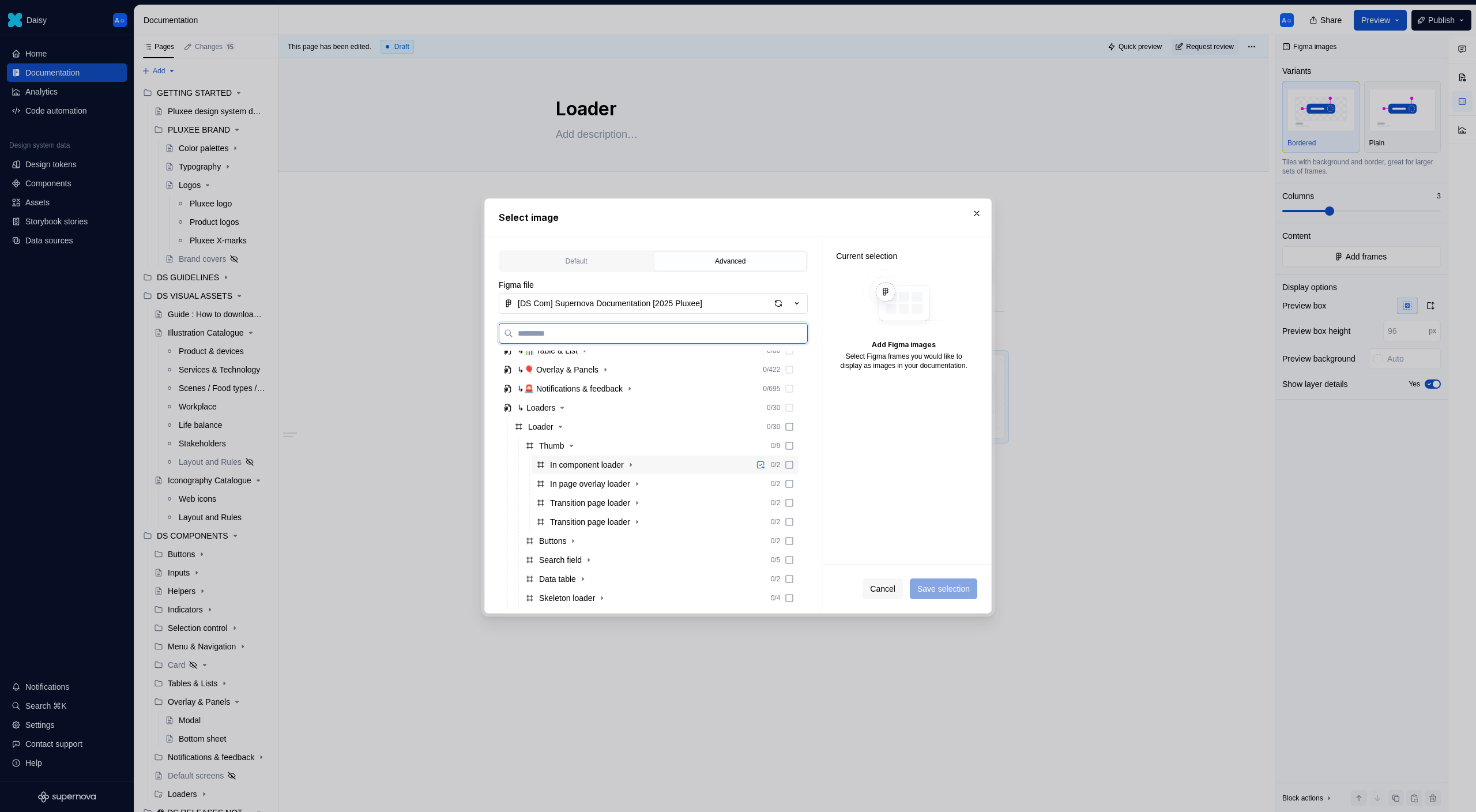
click at [605, 466] on div "In component loader" at bounding box center [588, 465] width 74 height 12
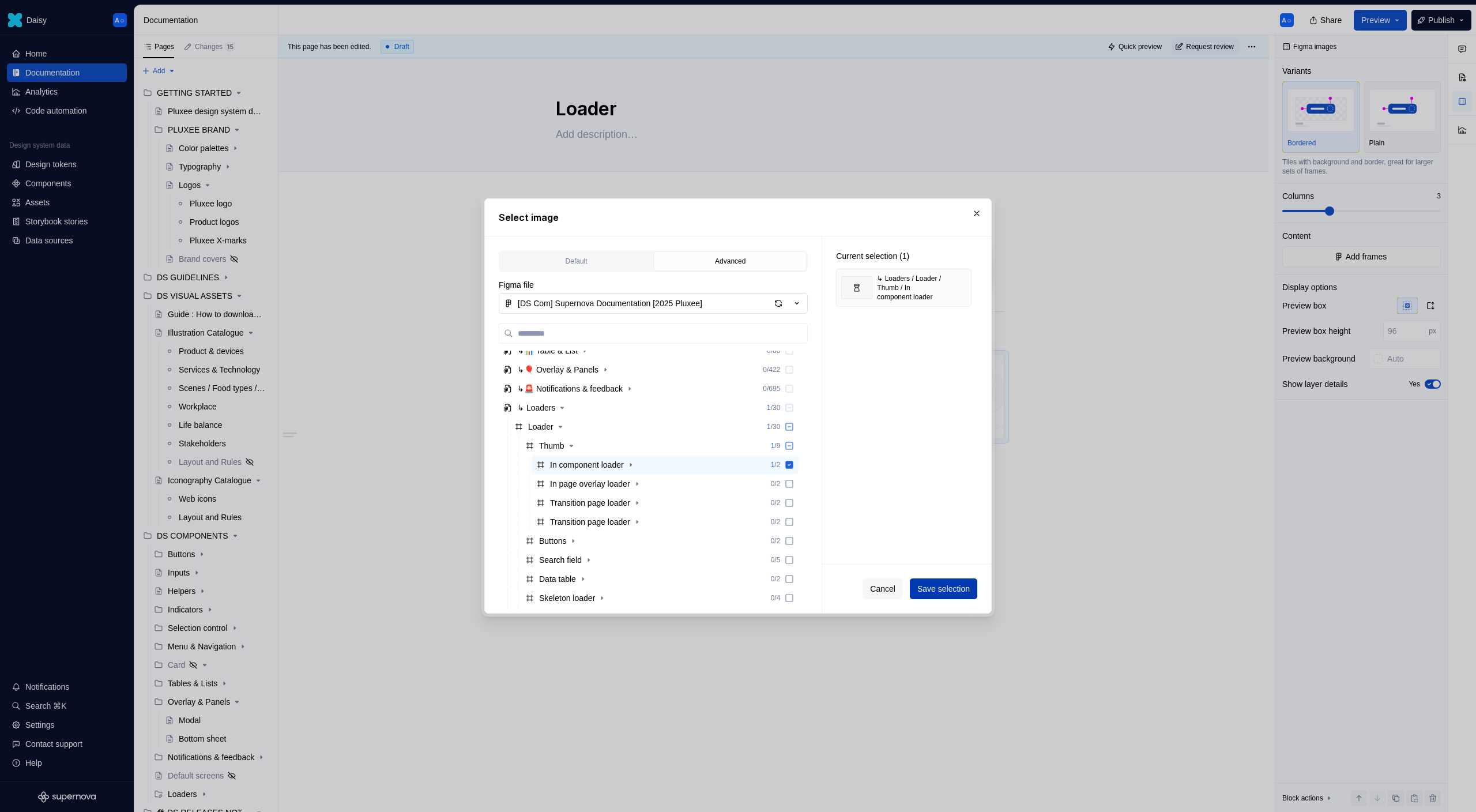
click at [956, 593] on span "Save selection" at bounding box center [944, 589] width 53 height 12
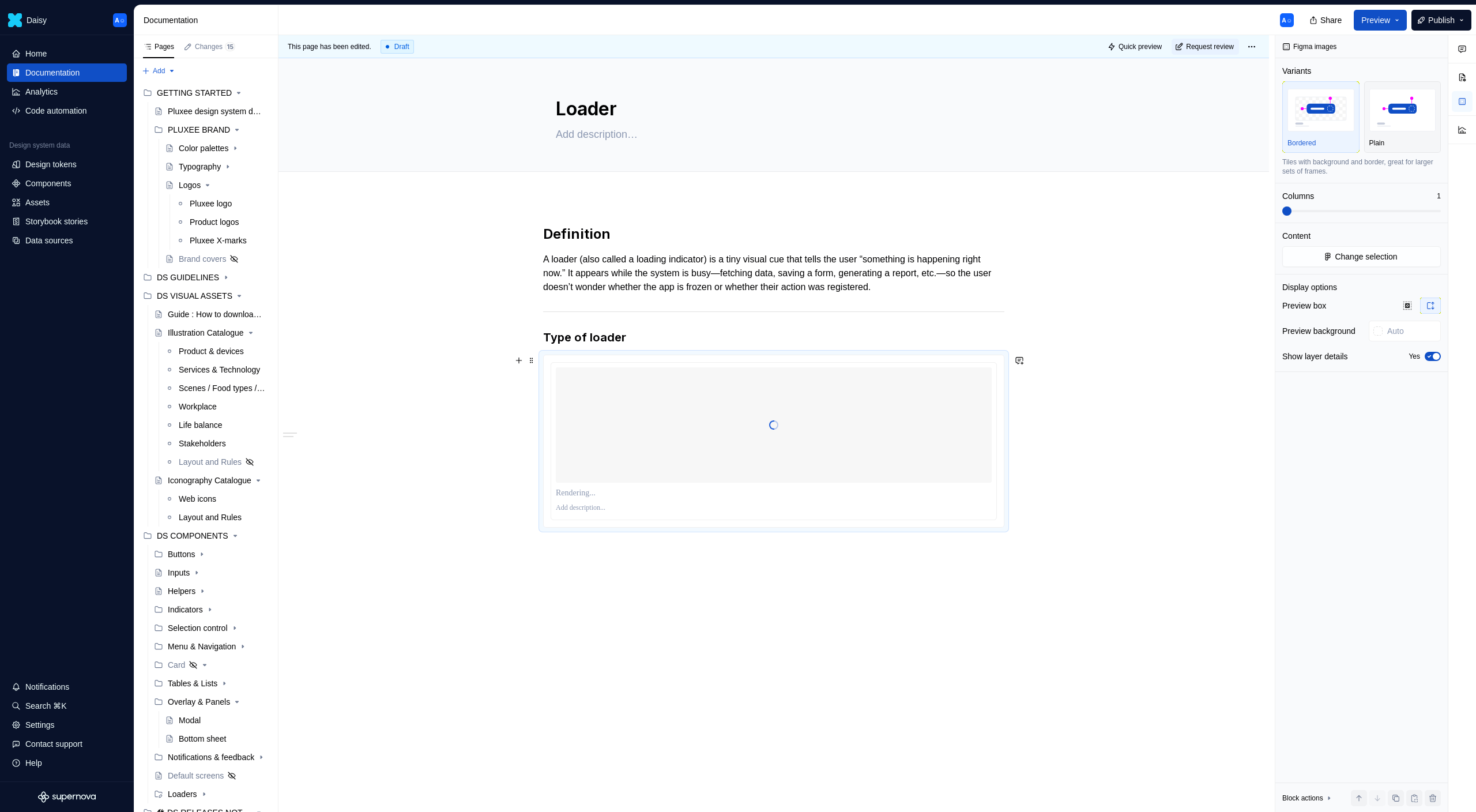
click at [776, 525] on div at bounding box center [773, 441] width 460 height 172
click at [1430, 354] on icon "button" at bounding box center [1429, 356] width 9 height 7
click at [828, 457] on div at bounding box center [773, 425] width 436 height 115
click at [1320, 211] on span at bounding box center [1362, 211] width 158 height 2
click at [1333, 209] on span at bounding box center [1329, 210] width 9 height 9
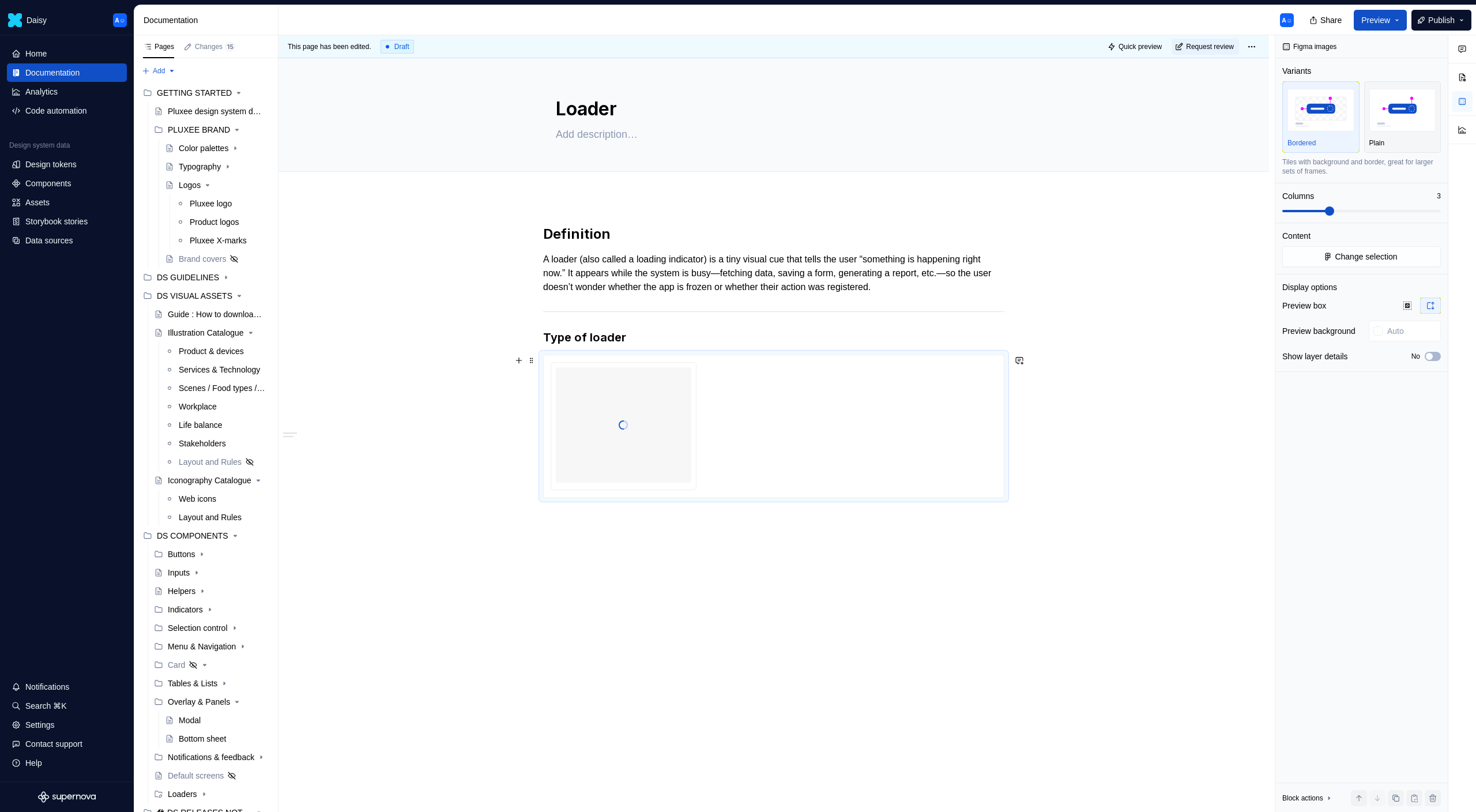
click at [800, 427] on div at bounding box center [773, 426] width 446 height 128
click at [1441, 356] on button "No" at bounding box center [1433, 355] width 17 height 9
click at [1438, 356] on span "button" at bounding box center [1436, 356] width 7 height 7
click at [1438, 356] on button "No" at bounding box center [1433, 355] width 17 height 9
click at [776, 447] on div at bounding box center [773, 443] width 446 height 163
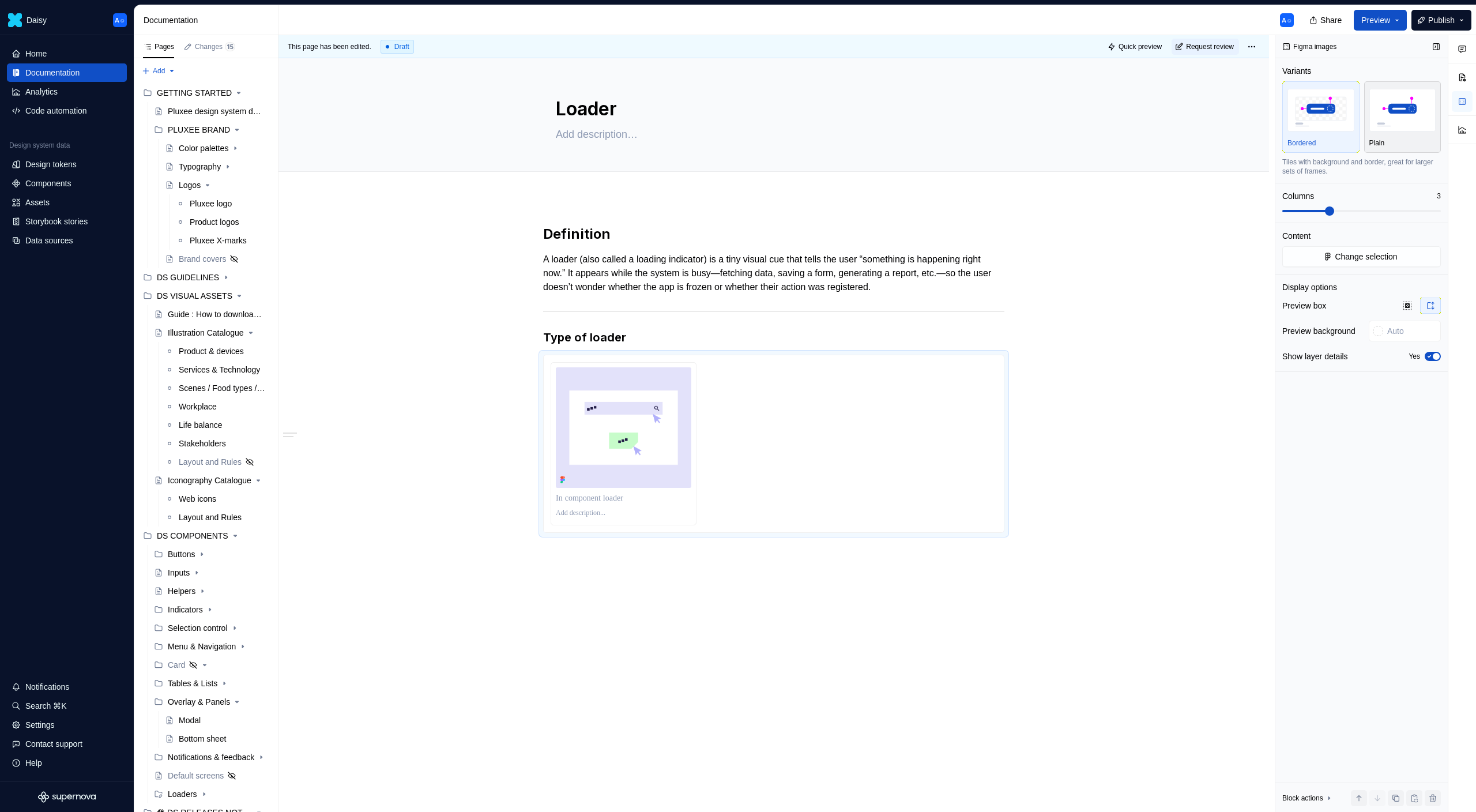
click at [1408, 121] on img "button" at bounding box center [1403, 109] width 67 height 42
click at [756, 443] on div at bounding box center [773, 443] width 446 height 163
click at [626, 360] on div at bounding box center [773, 443] width 460 height 177
click at [628, 362] on html "Daisy A☺ Home Documentation Analytics Code automation Design system data Design…" at bounding box center [738, 406] width 1476 height 812
click at [760, 450] on html "Daisy A☺ Home Documentation Analytics Code automation Design system data Design…" at bounding box center [738, 406] width 1476 height 812
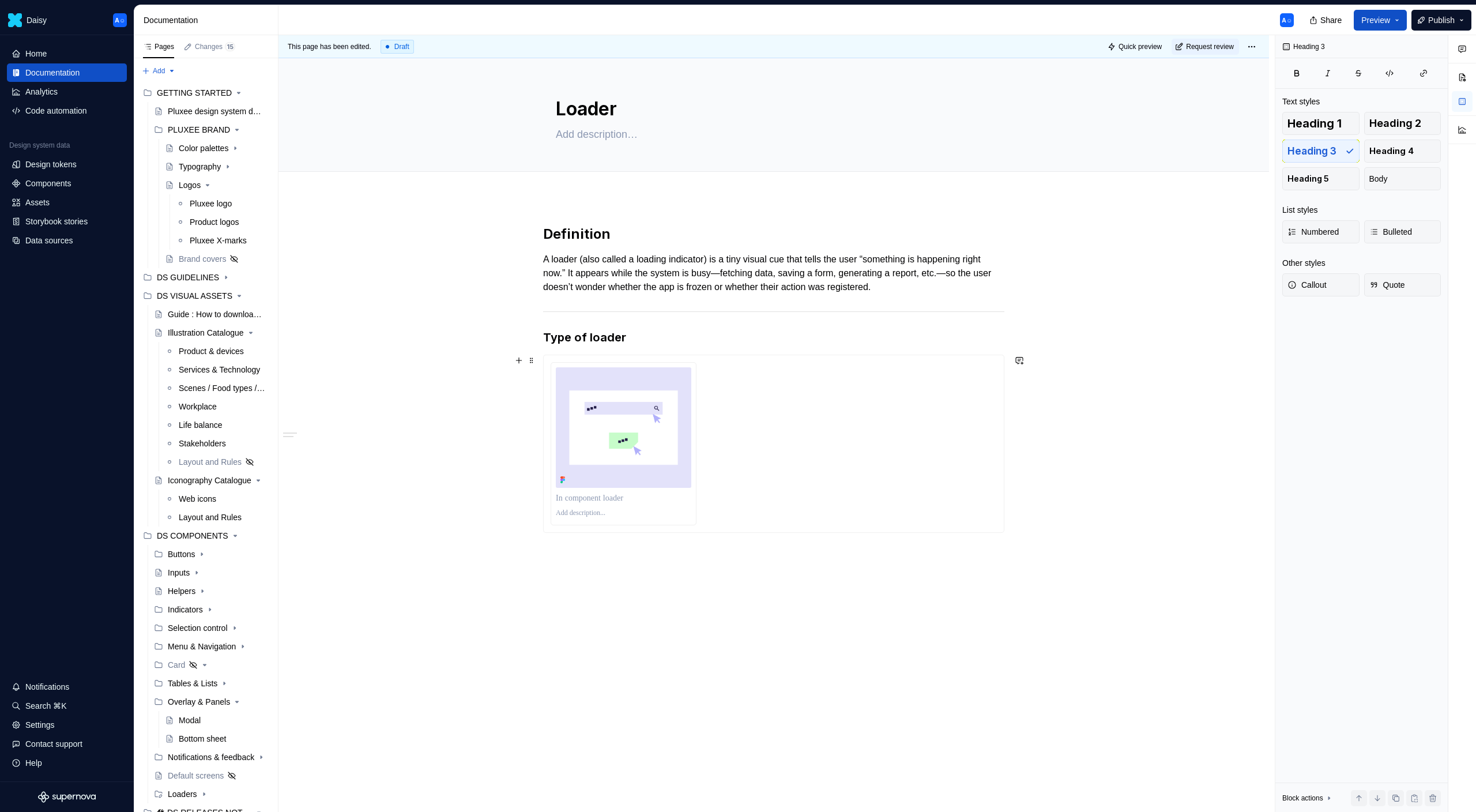
click at [948, 394] on div at bounding box center [773, 443] width 446 height 163
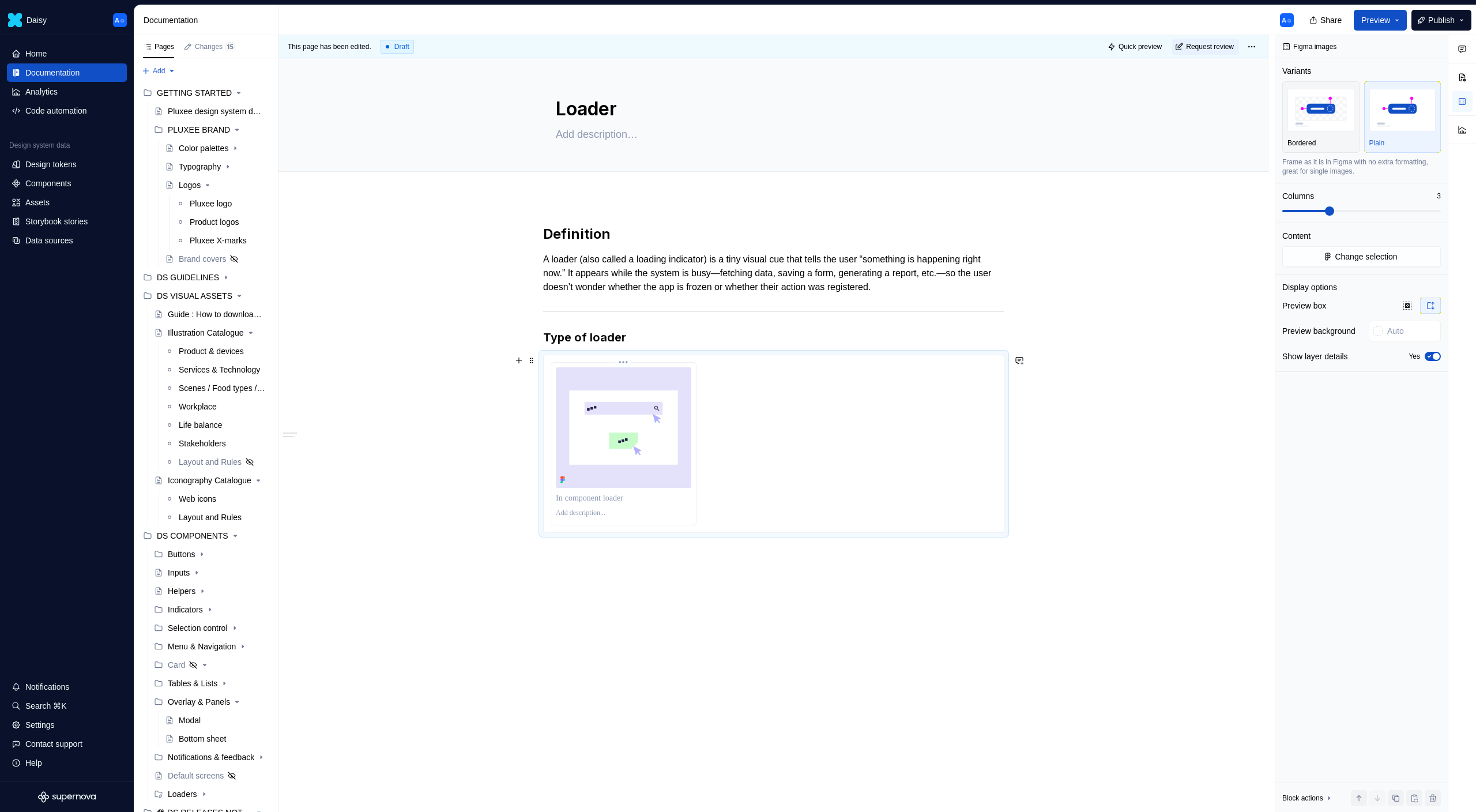
click at [659, 501] on p at bounding box center [623, 498] width 136 height 12
click at [691, 494] on p at bounding box center [623, 498] width 136 height 12
click at [717, 475] on div at bounding box center [773, 443] width 446 height 163
click at [701, 475] on div at bounding box center [773, 443] width 446 height 163
click at [676, 475] on img at bounding box center [623, 426] width 136 height 120
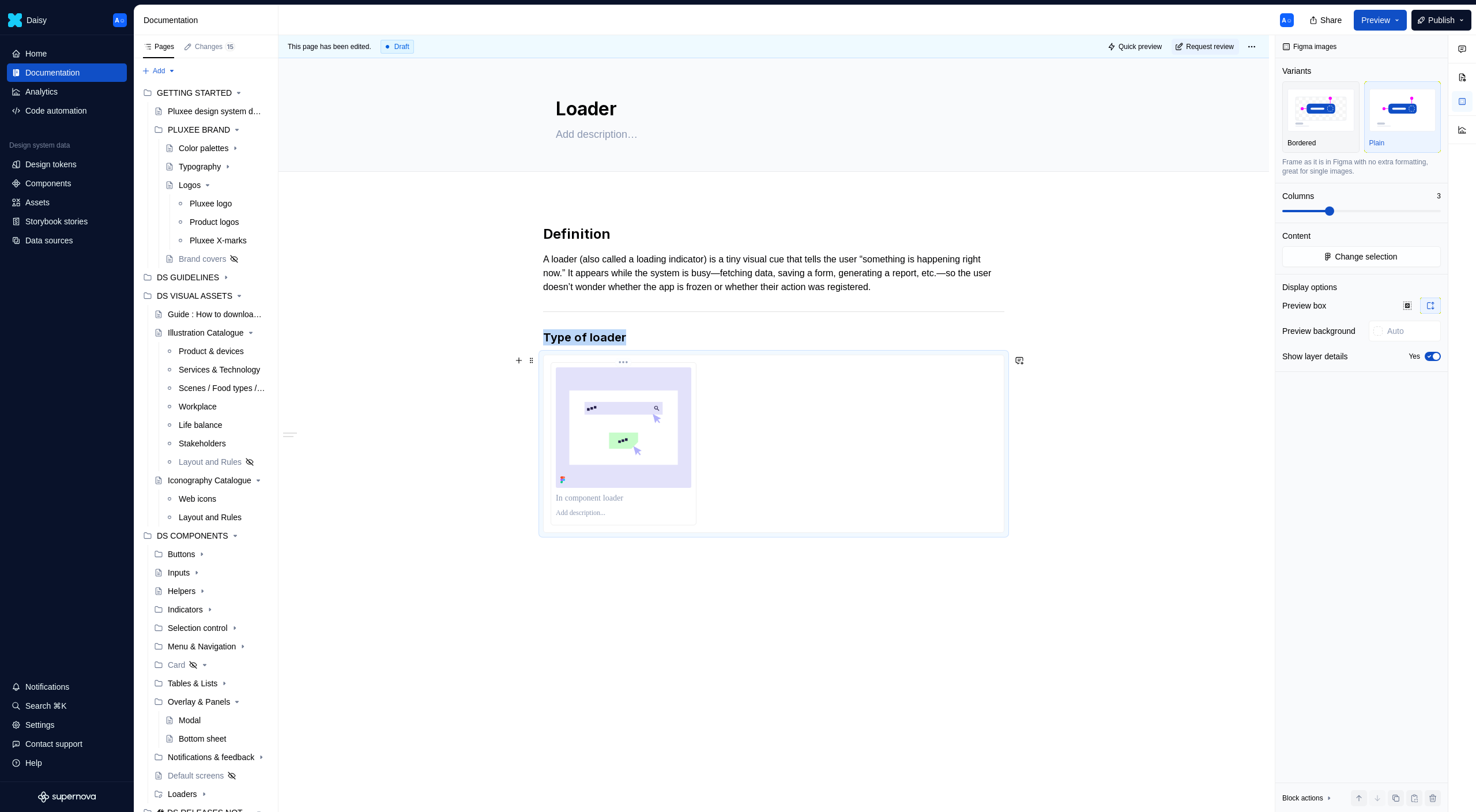
click at [627, 452] on img at bounding box center [623, 426] width 136 height 120
click at [629, 633] on div "Definition A loader (also called a loading indicator) is a tiny visual cue that…" at bounding box center [773, 493] width 991 height 592
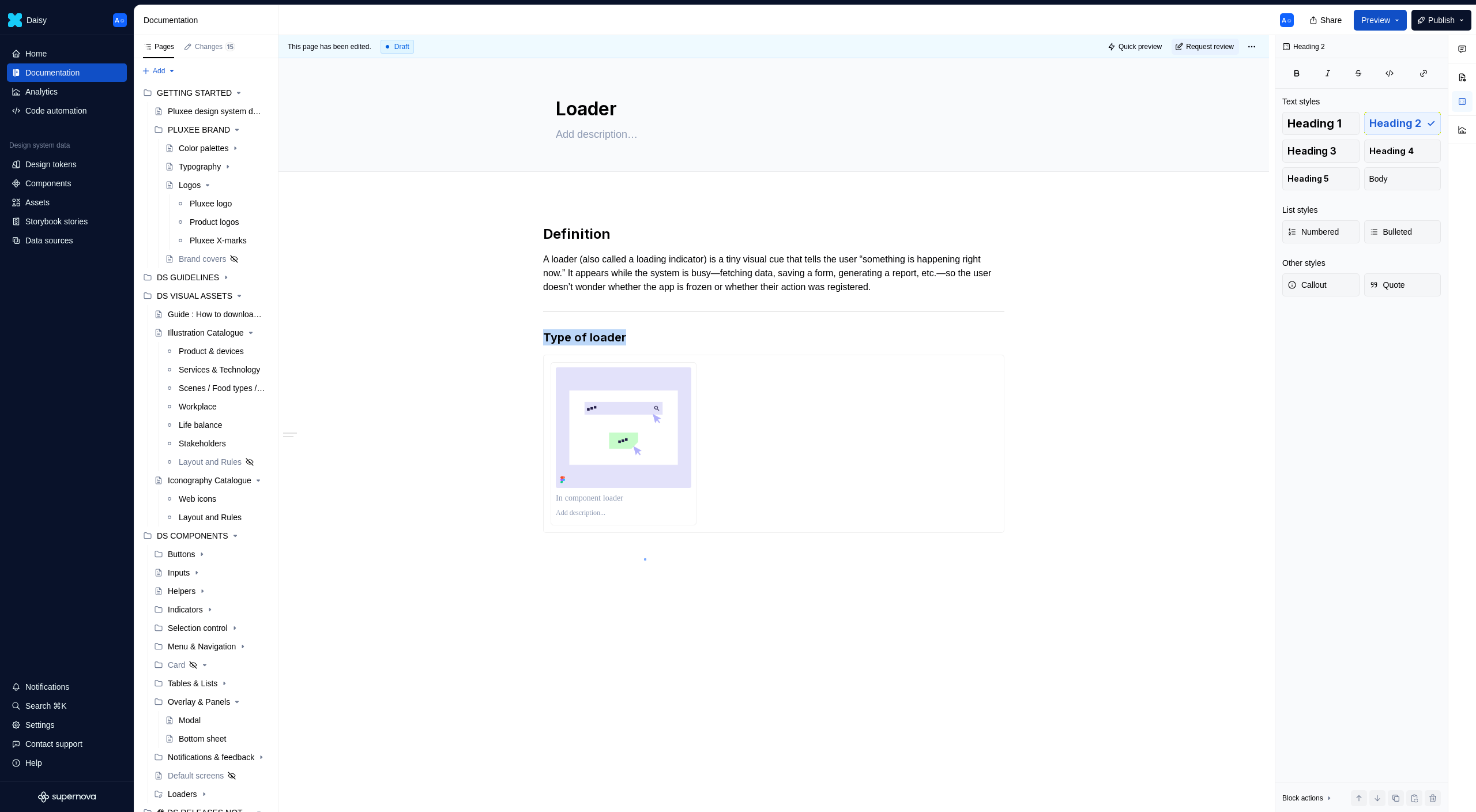
click at [644, 558] on div "This page has been edited. Draft Quick preview Request review Loader Edit heade…" at bounding box center [776, 424] width 997 height 777
click at [644, 558] on div "Definition A loader (also called a loading indicator) is a tiny visual cue that…" at bounding box center [773, 493] width 991 height 592
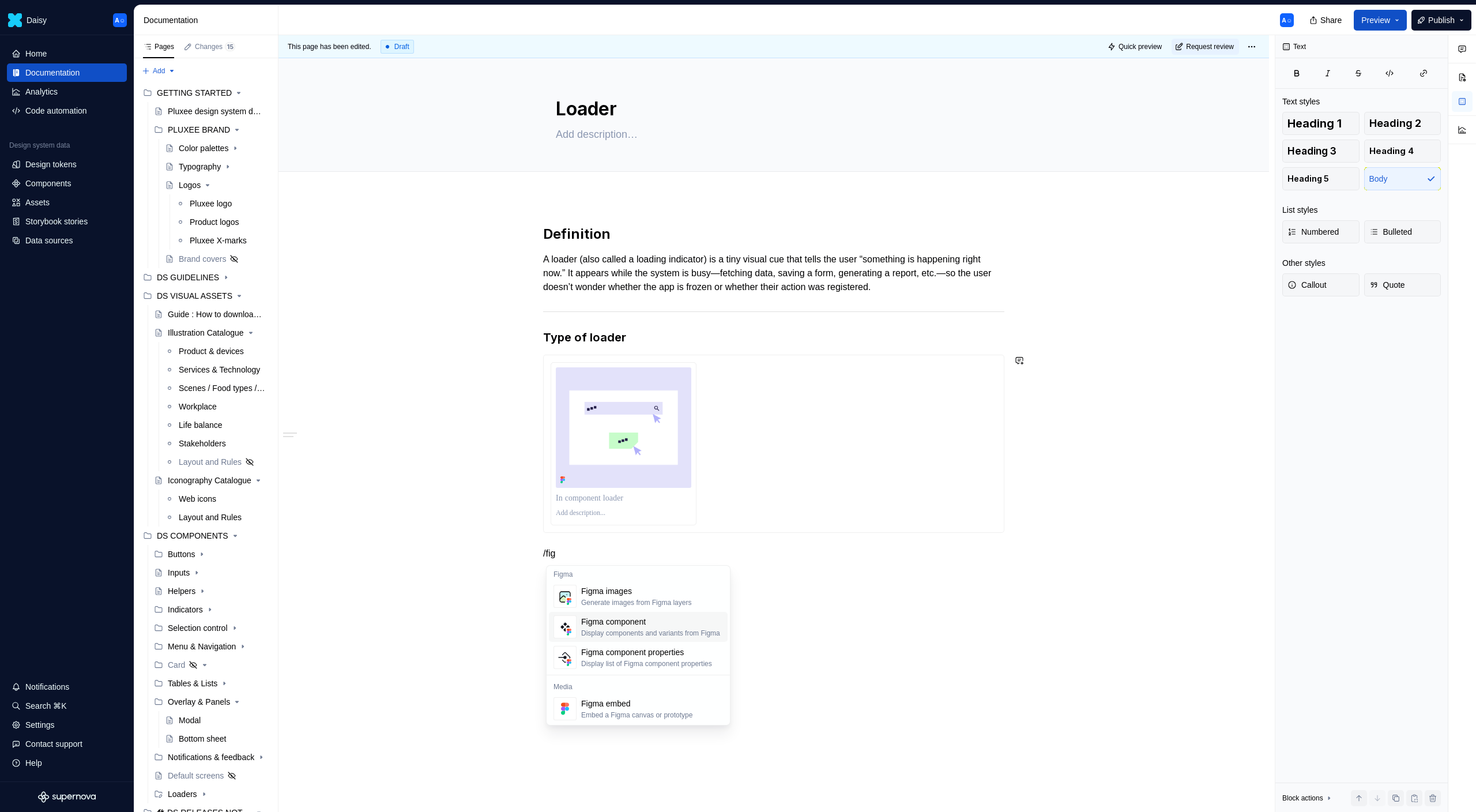
scroll to position [2, 0]
click at [497, 554] on div "Definition A loader (also called a loading indicator) is a tiny visual cue that…" at bounding box center [773, 508] width 991 height 621
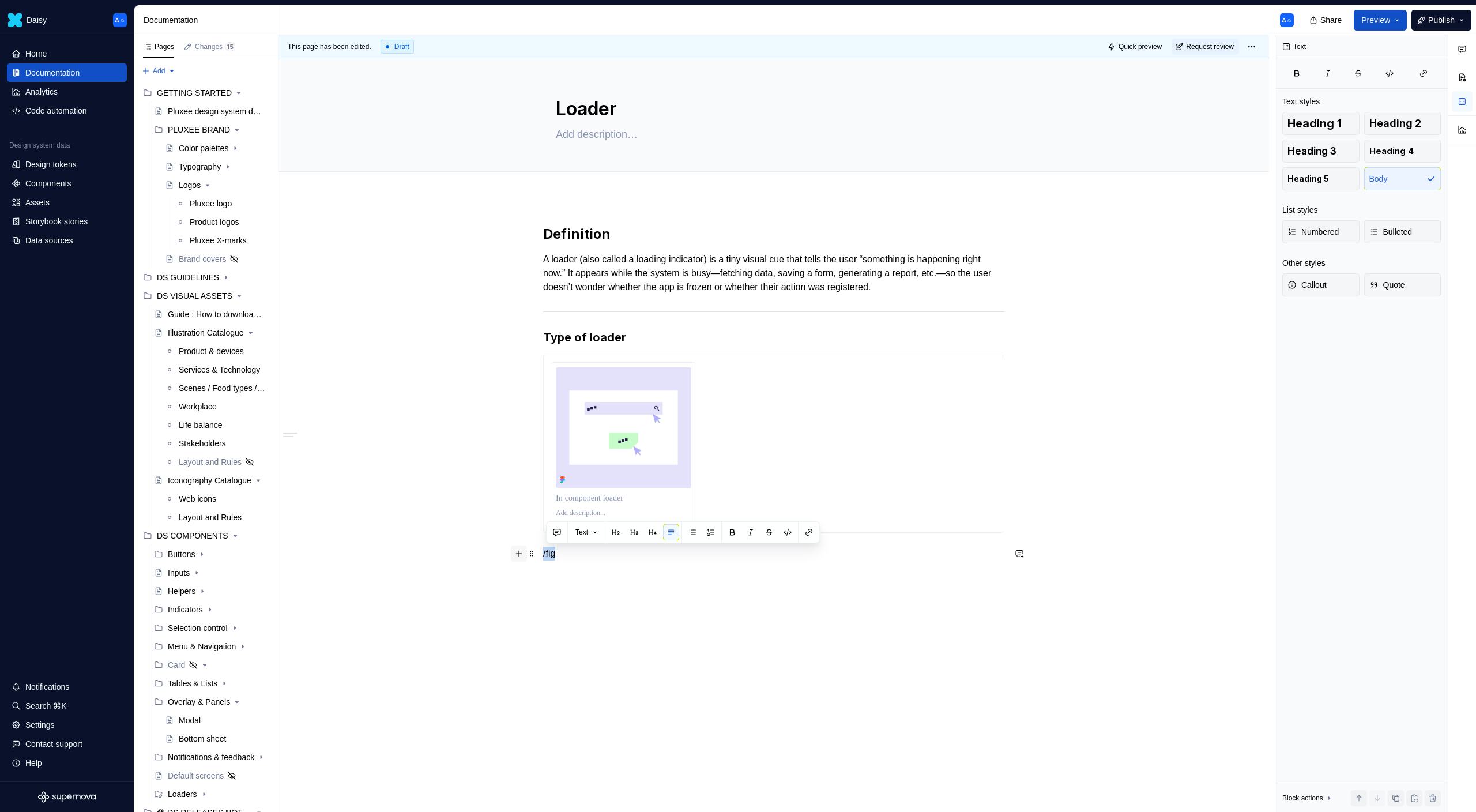
drag, startPoint x: 570, startPoint y: 555, endPoint x: 513, endPoint y: 555, distance: 57.0
click at [543, 555] on div "Definition A loader (also called a loading indicator) is a tiny visual cue that…" at bounding box center [773, 399] width 462 height 349
click at [810, 408] on div at bounding box center [773, 443] width 446 height 163
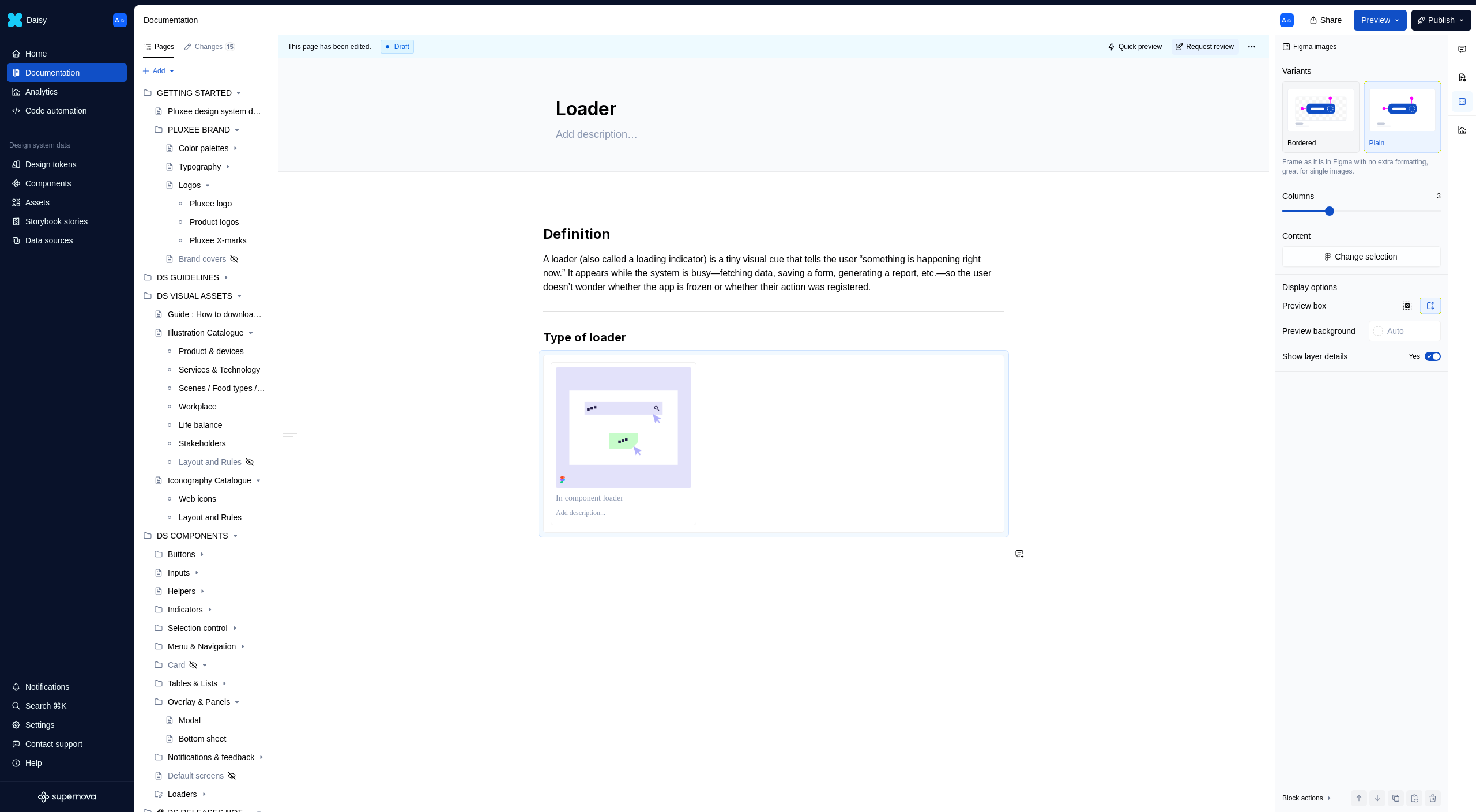
click at [684, 609] on div "Definition A loader (also called a loading indicator) is a tiny visual cue that…" at bounding box center [773, 508] width 991 height 621
click at [682, 573] on div "Definition A loader (also called a loading indicator) is a tiny visual cue that…" at bounding box center [773, 399] width 462 height 349
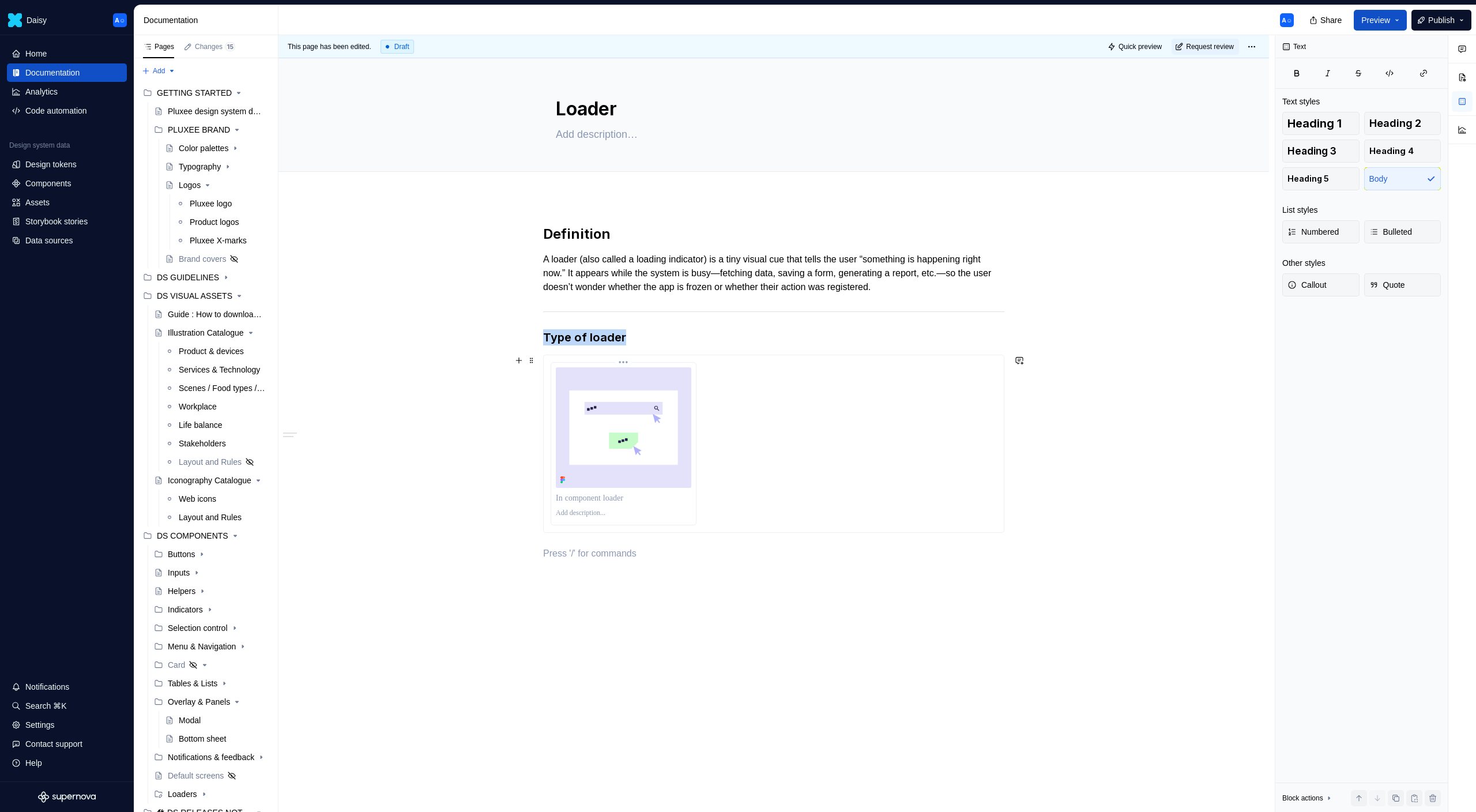
click at [699, 471] on div at bounding box center [773, 443] width 446 height 163
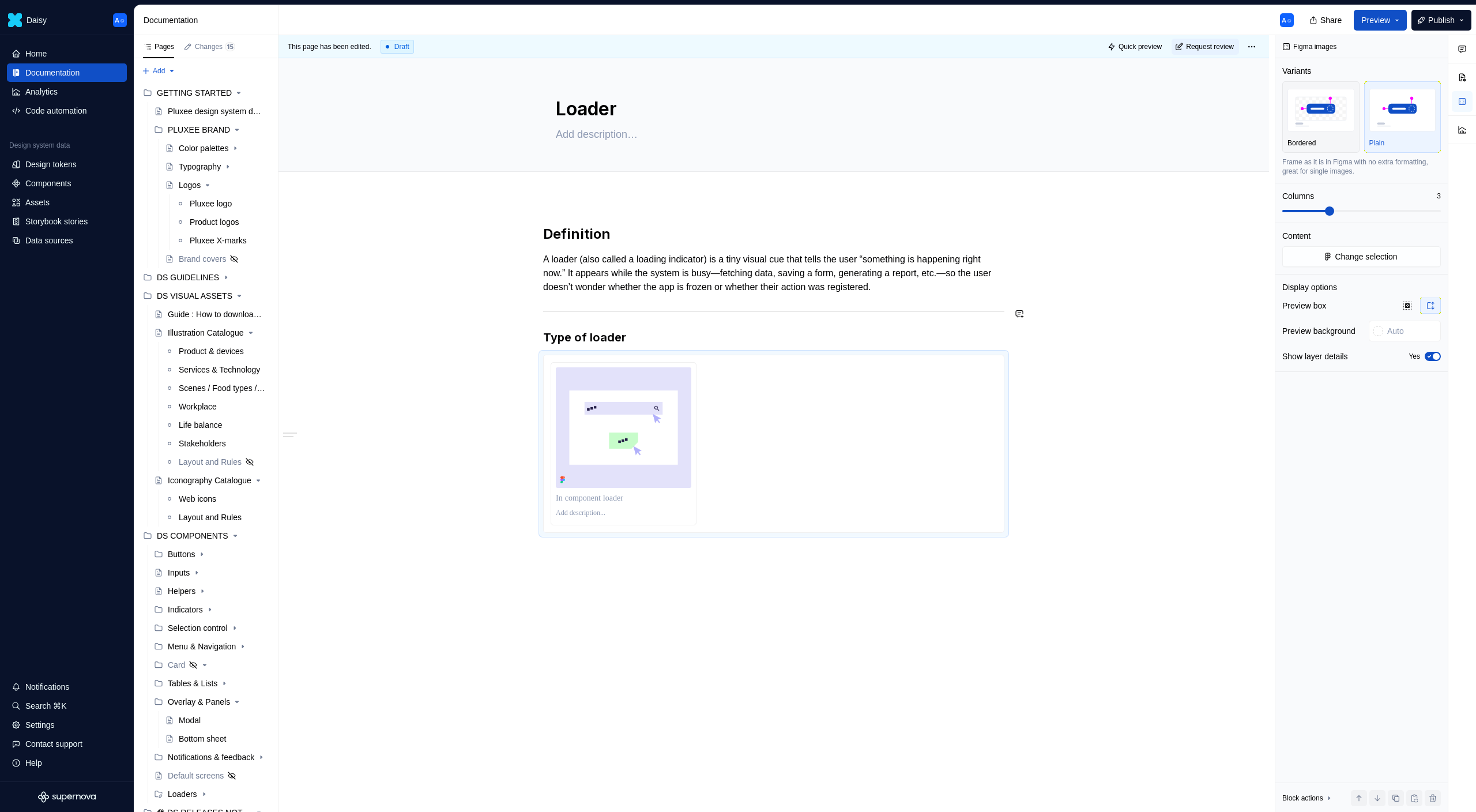
click at [977, 402] on div at bounding box center [773, 443] width 446 height 163
click at [1362, 264] on button "Change selection" at bounding box center [1362, 256] width 158 height 20
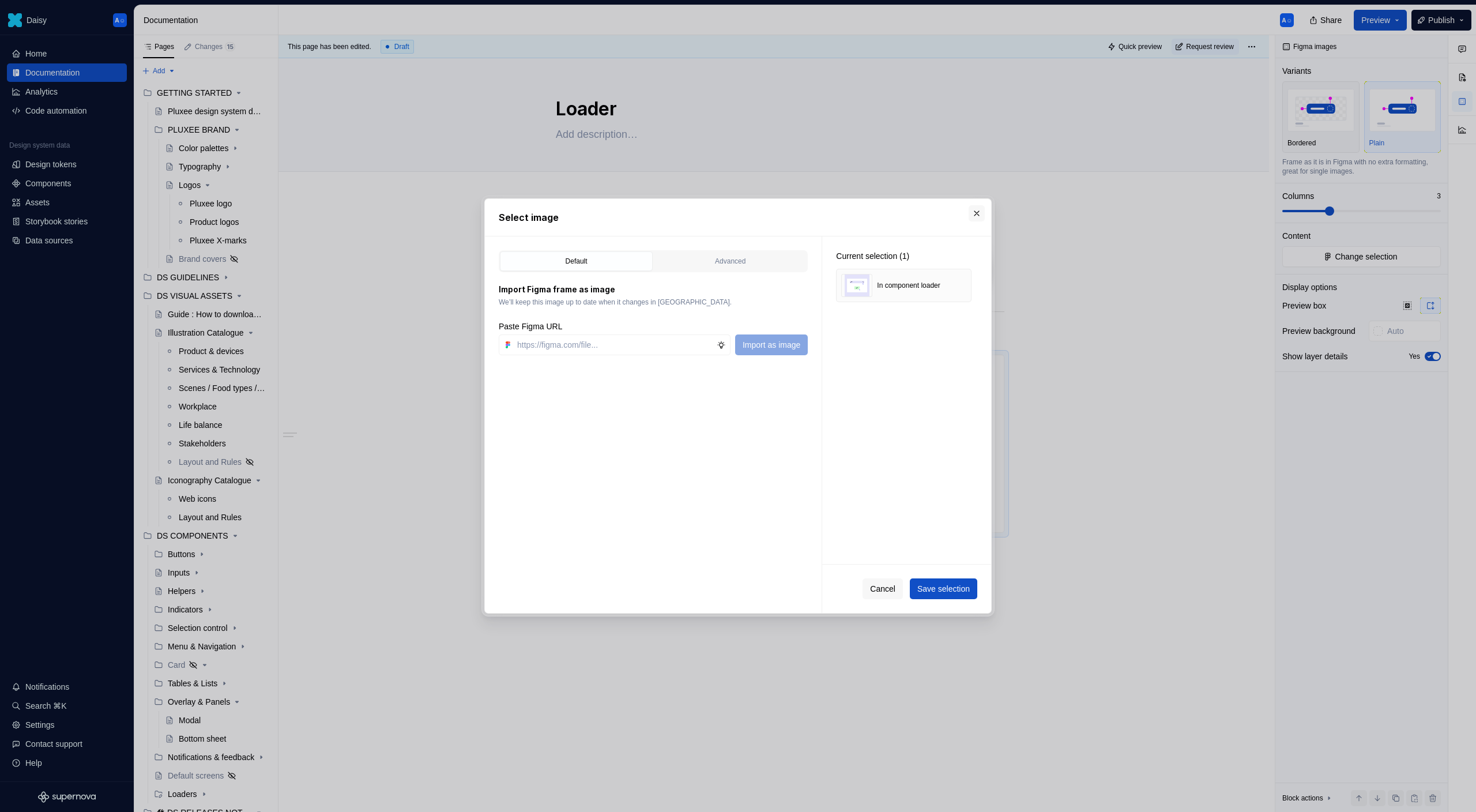
click at [978, 221] on button "button" at bounding box center [976, 213] width 17 height 17
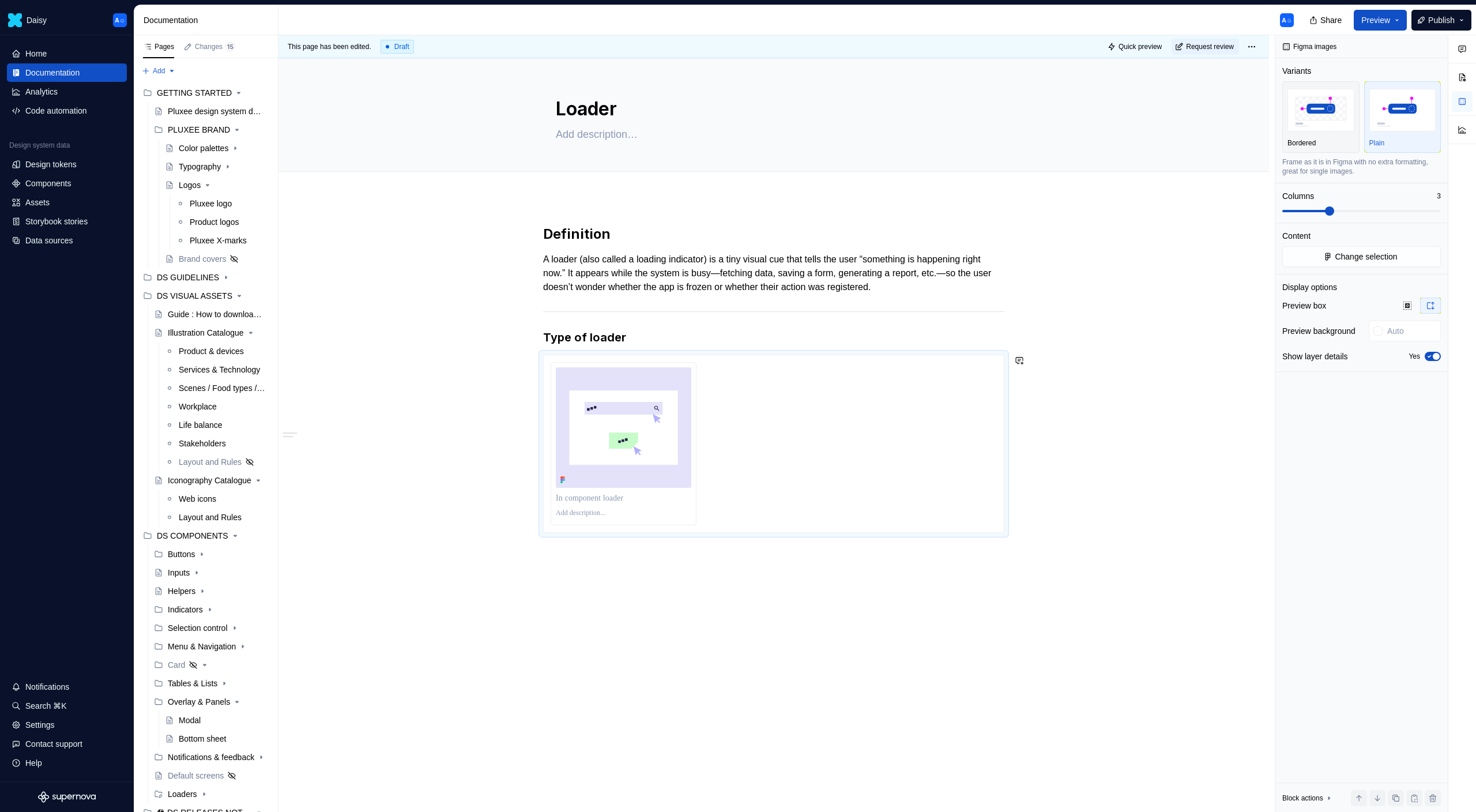
click at [733, 648] on div "Definition A loader (also called a loading indicator) is a tiny visual cue that…" at bounding box center [773, 508] width 991 height 621
click at [739, 560] on div "Definition A loader (also called a loading indicator) is a tiny visual cue that…" at bounding box center [773, 399] width 462 height 349
click at [780, 575] on div "**********" at bounding box center [736, 581] width 361 height 12
click at [732, 454] on div at bounding box center [773, 443] width 446 height 163
click at [643, 488] on div at bounding box center [624, 444] width 144 height 162
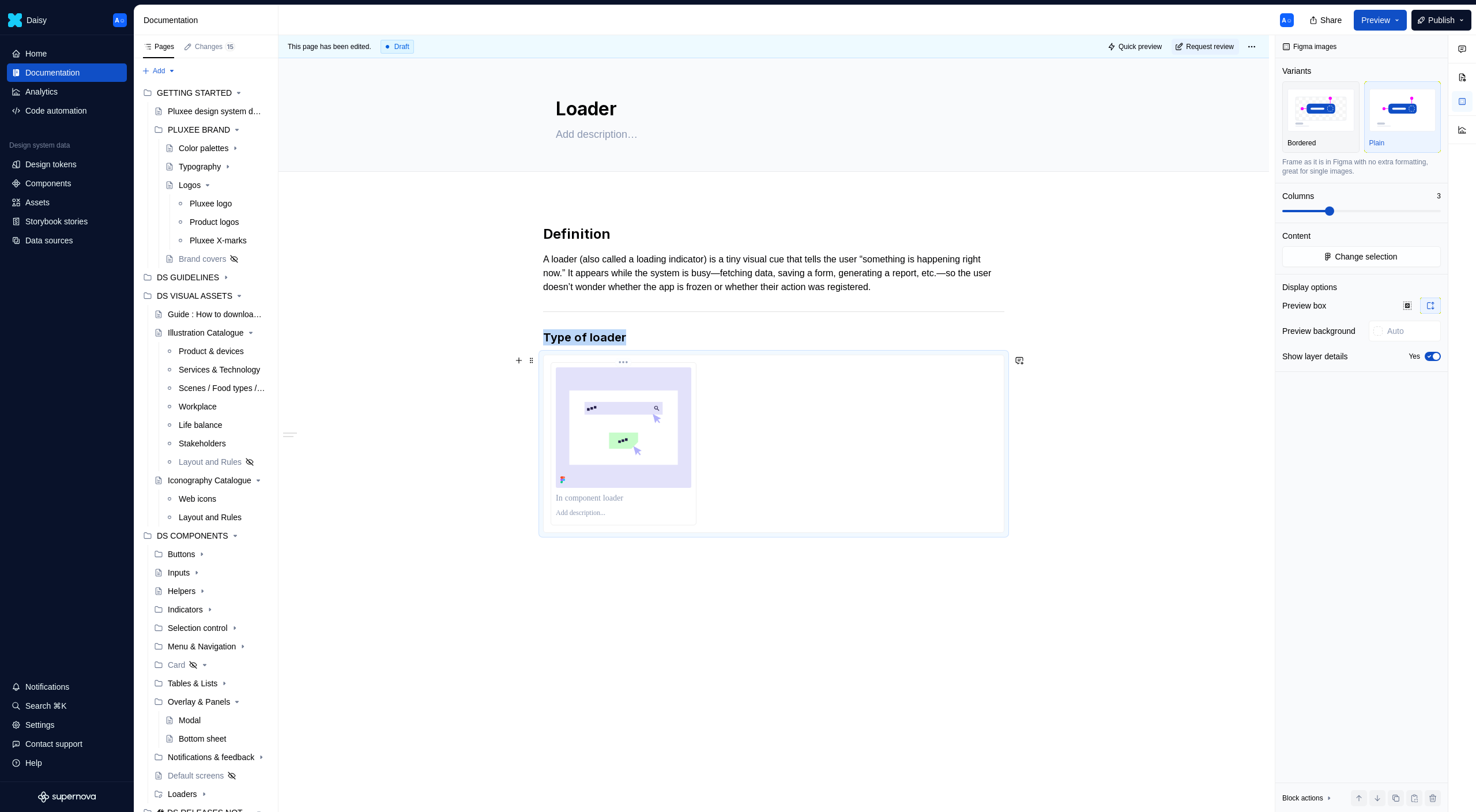
click at [622, 362] on html "Daisy A☺ Home Documentation Analytics Code automation Design system data Design…" at bounding box center [738, 406] width 1476 height 812
click at [1280, 266] on div "Comments Open comments No comments yet Select ‘Comment’ from the block context …" at bounding box center [1376, 424] width 201 height 777
click at [1294, 260] on button "Change selection" at bounding box center [1362, 256] width 158 height 20
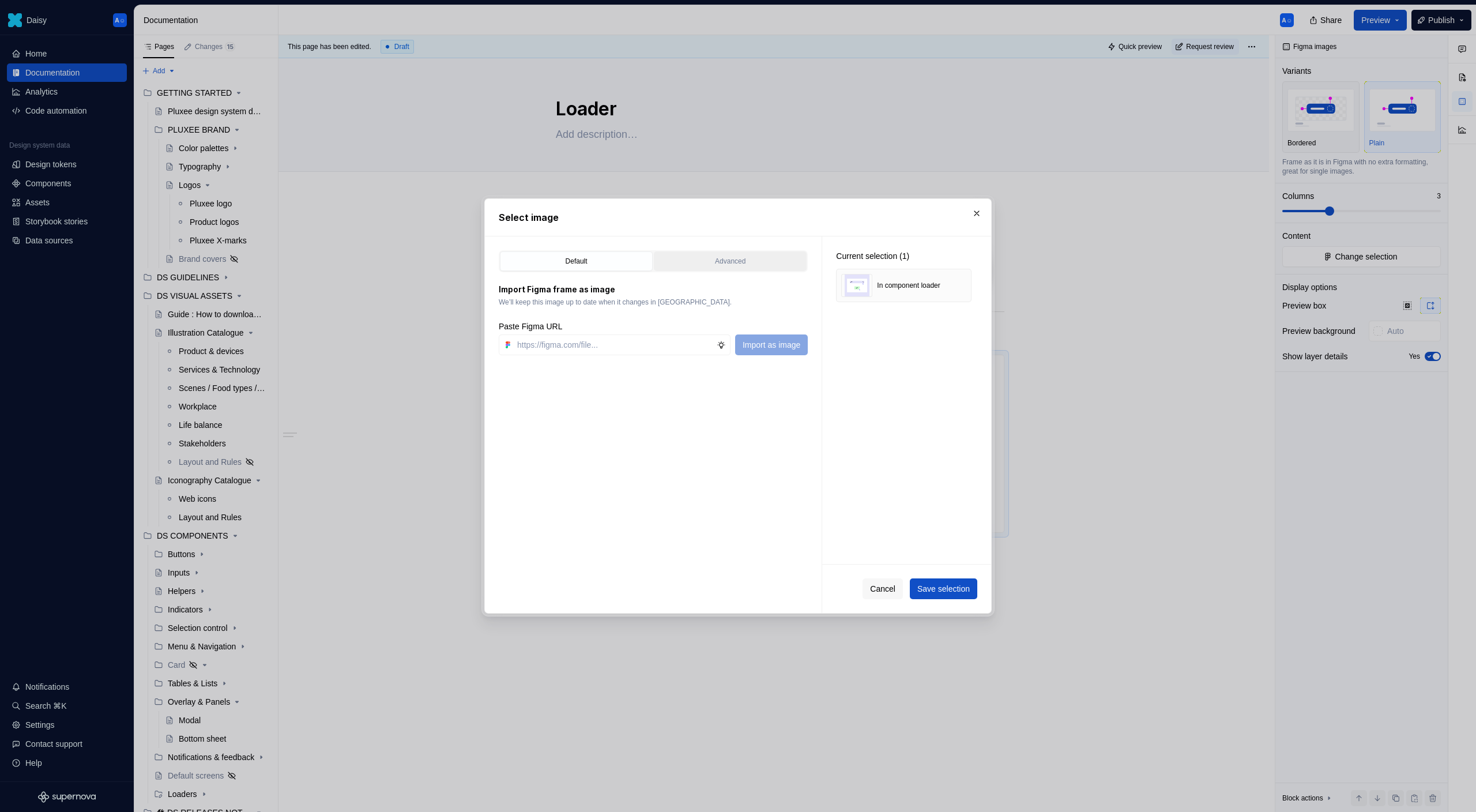
click at [702, 260] on div "Advanced" at bounding box center [730, 262] width 144 height 12
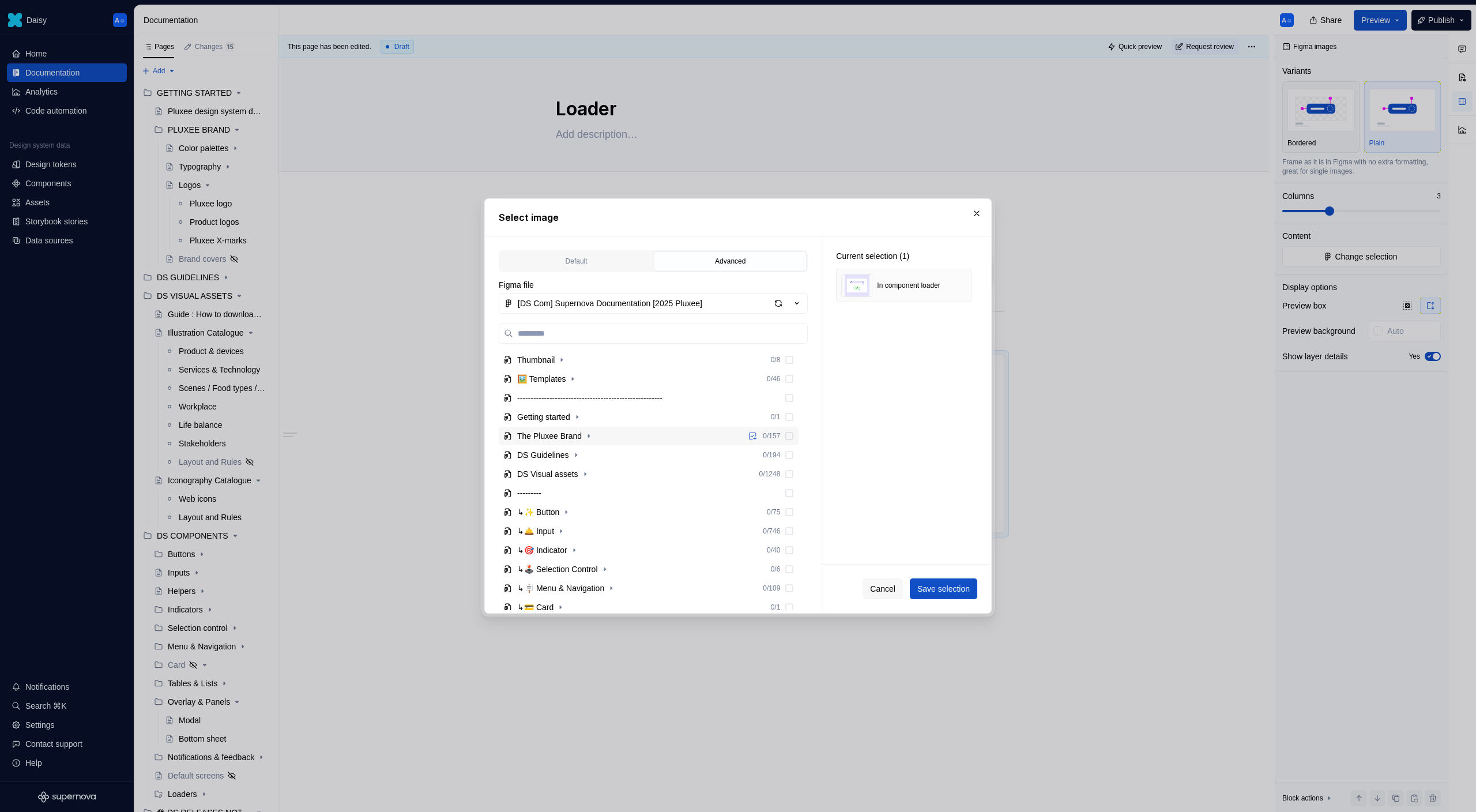
scroll to position [159, 0]
click at [561, 526] on icon "button" at bounding box center [561, 523] width 9 height 9
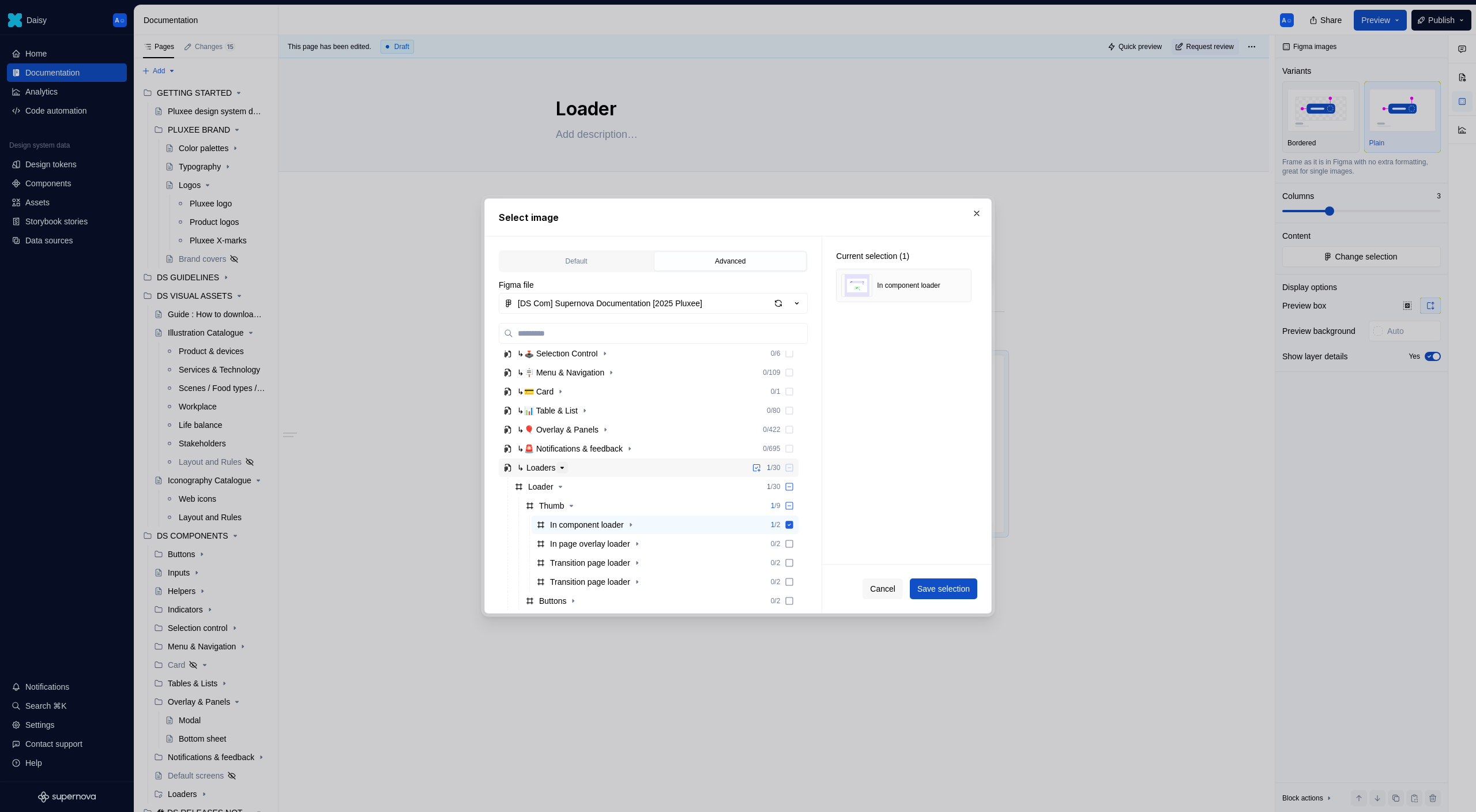
scroll to position [242, 0]
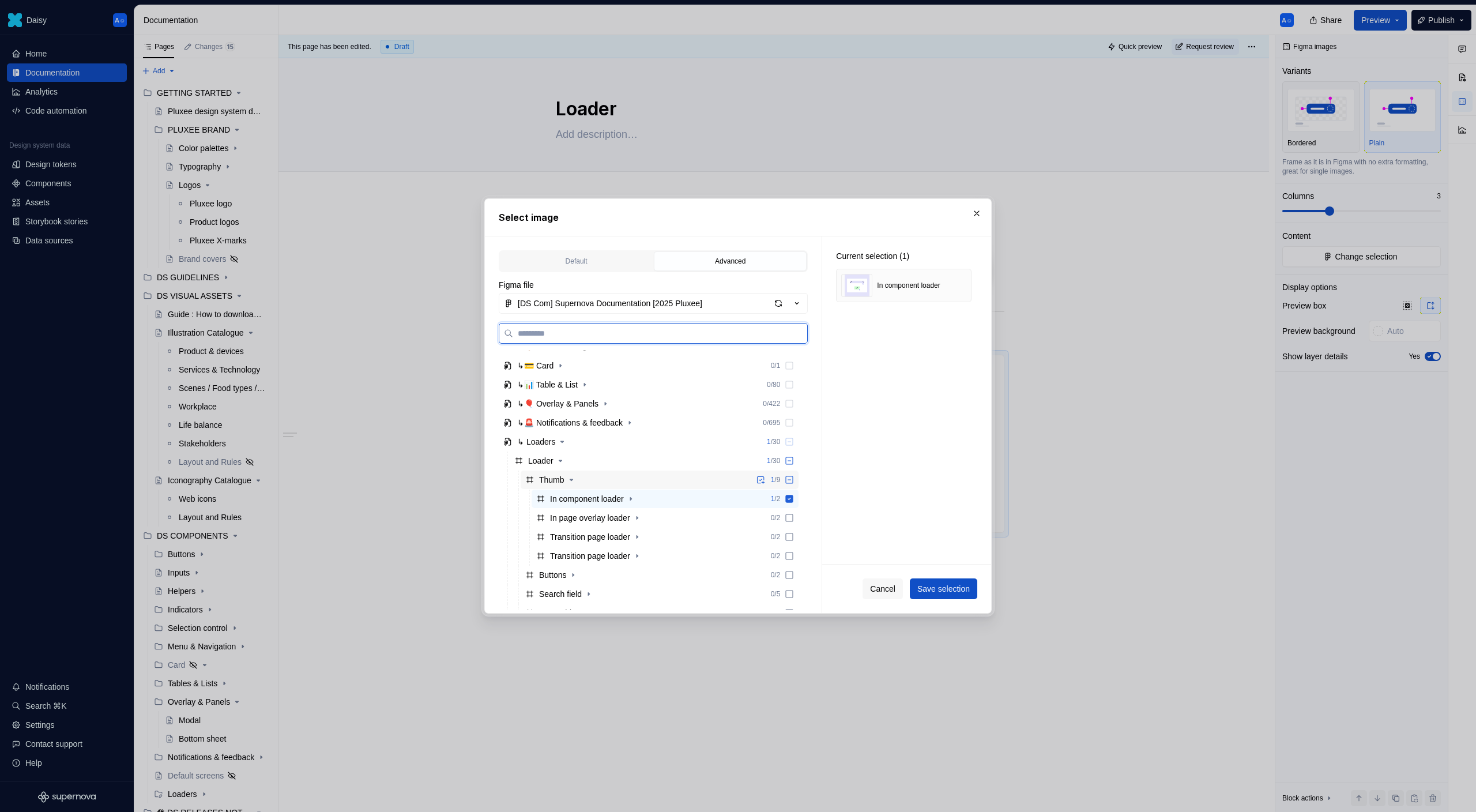
click at [564, 479] on div "Thumb" at bounding box center [552, 480] width 25 height 12
click at [794, 500] on icon at bounding box center [790, 499] width 8 height 8
click at [930, 587] on span "Save selection" at bounding box center [944, 589] width 53 height 12
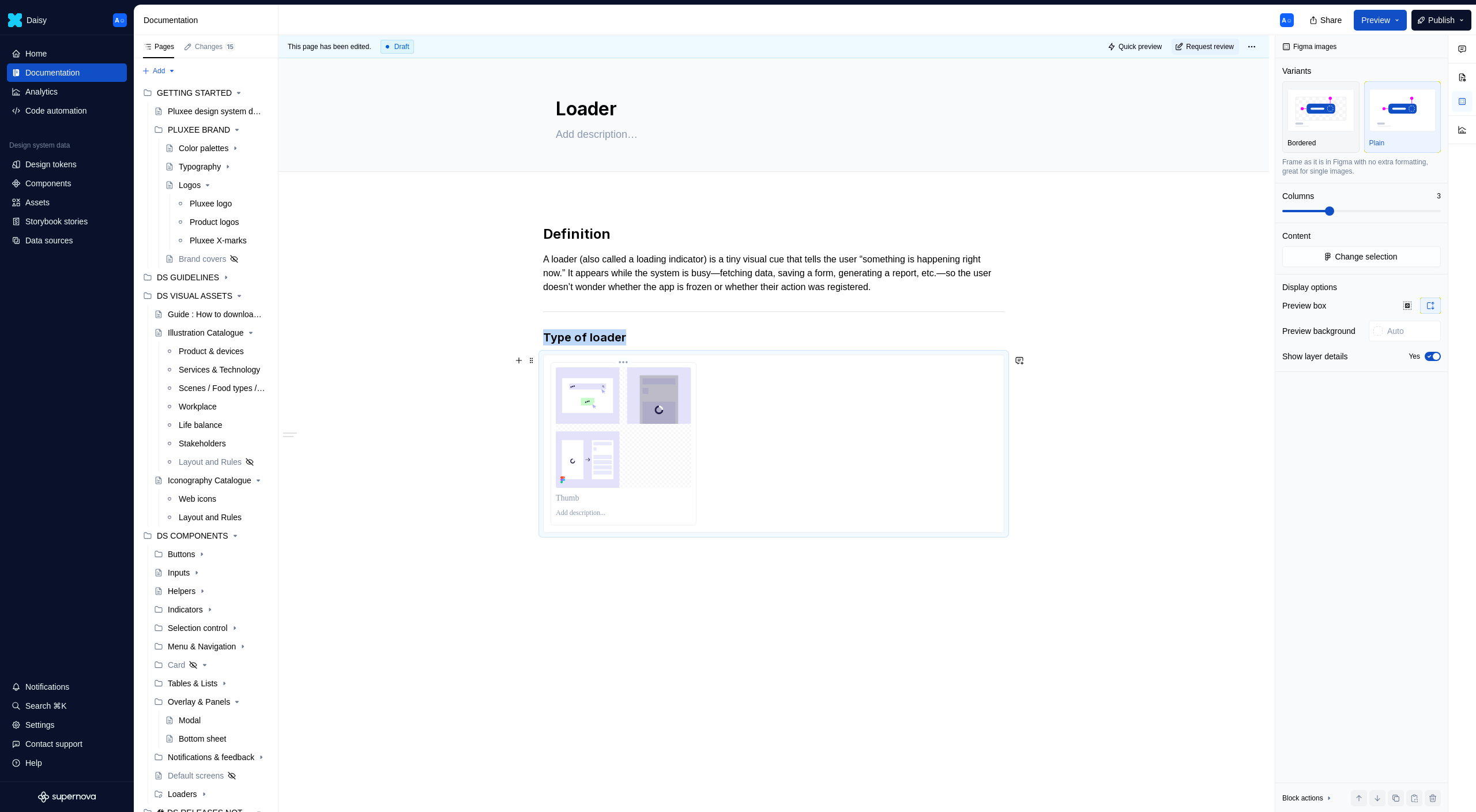
click at [635, 456] on img at bounding box center [623, 426] width 136 height 120
click at [659, 512] on p at bounding box center [623, 512] width 136 height 9
click at [1434, 358] on span "button" at bounding box center [1436, 356] width 7 height 7
click at [636, 436] on img at bounding box center [623, 426] width 136 height 120
click at [1419, 120] on img "button" at bounding box center [1403, 109] width 67 height 42
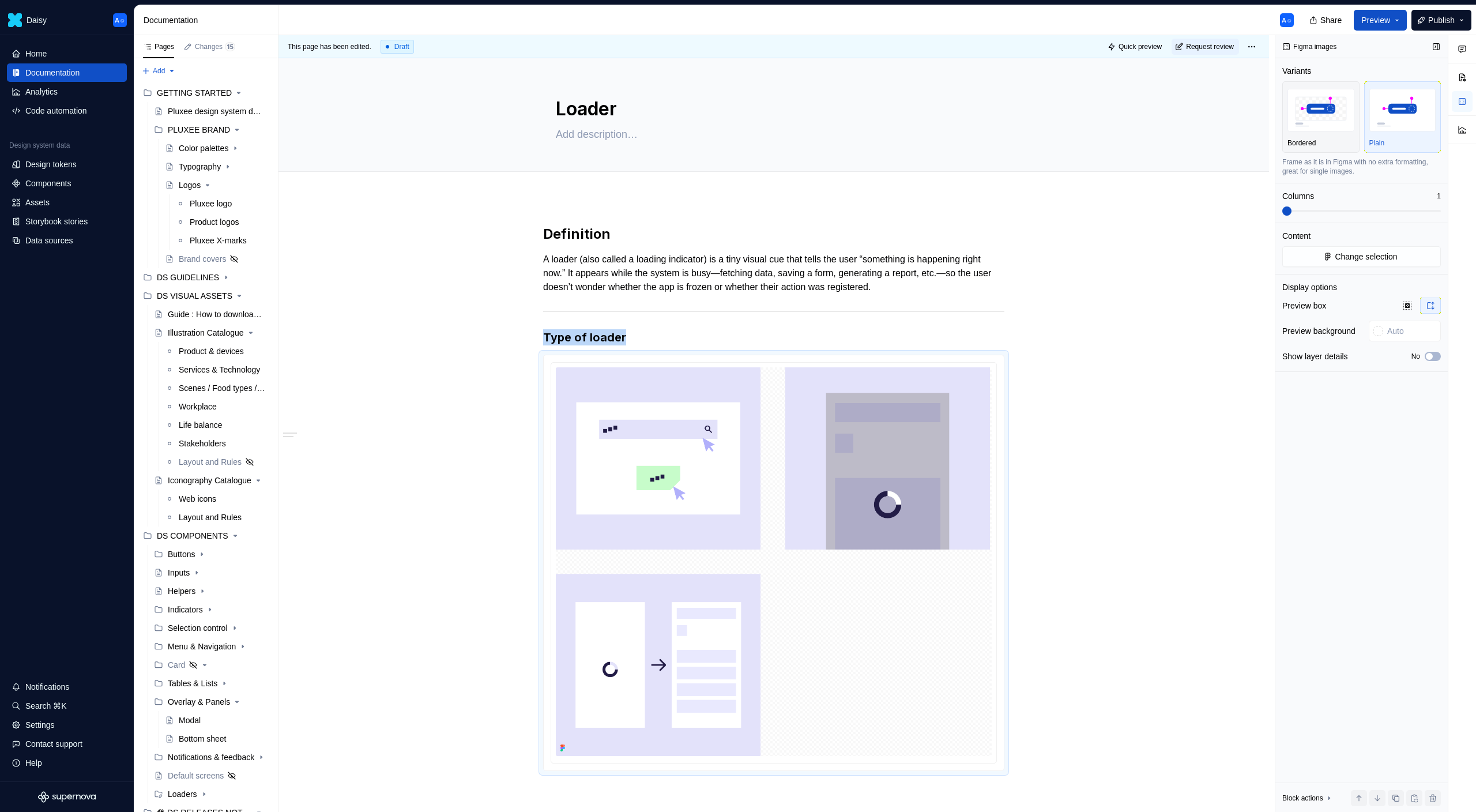
click at [1283, 211] on span at bounding box center [1287, 210] width 9 height 9
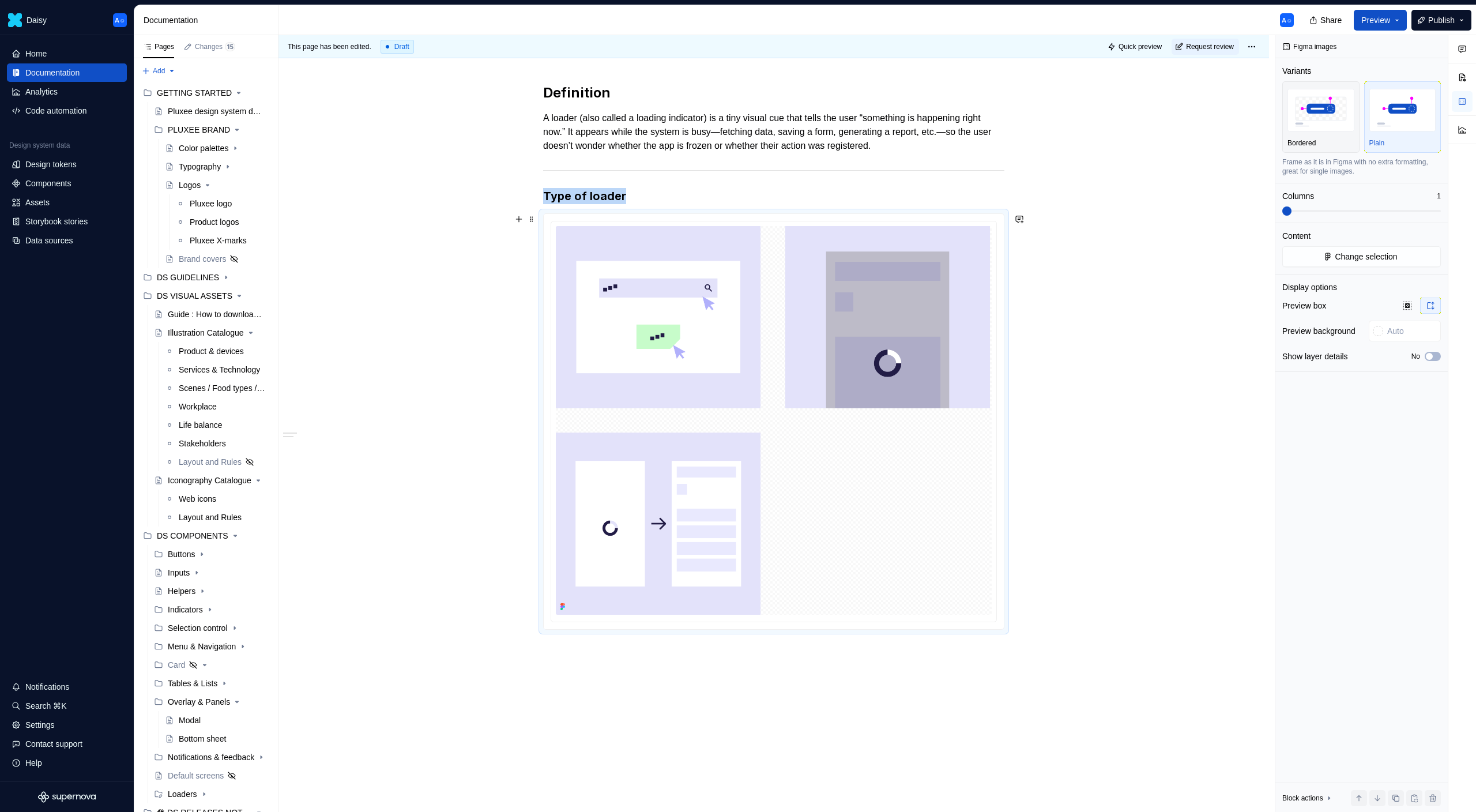
scroll to position [151, 0]
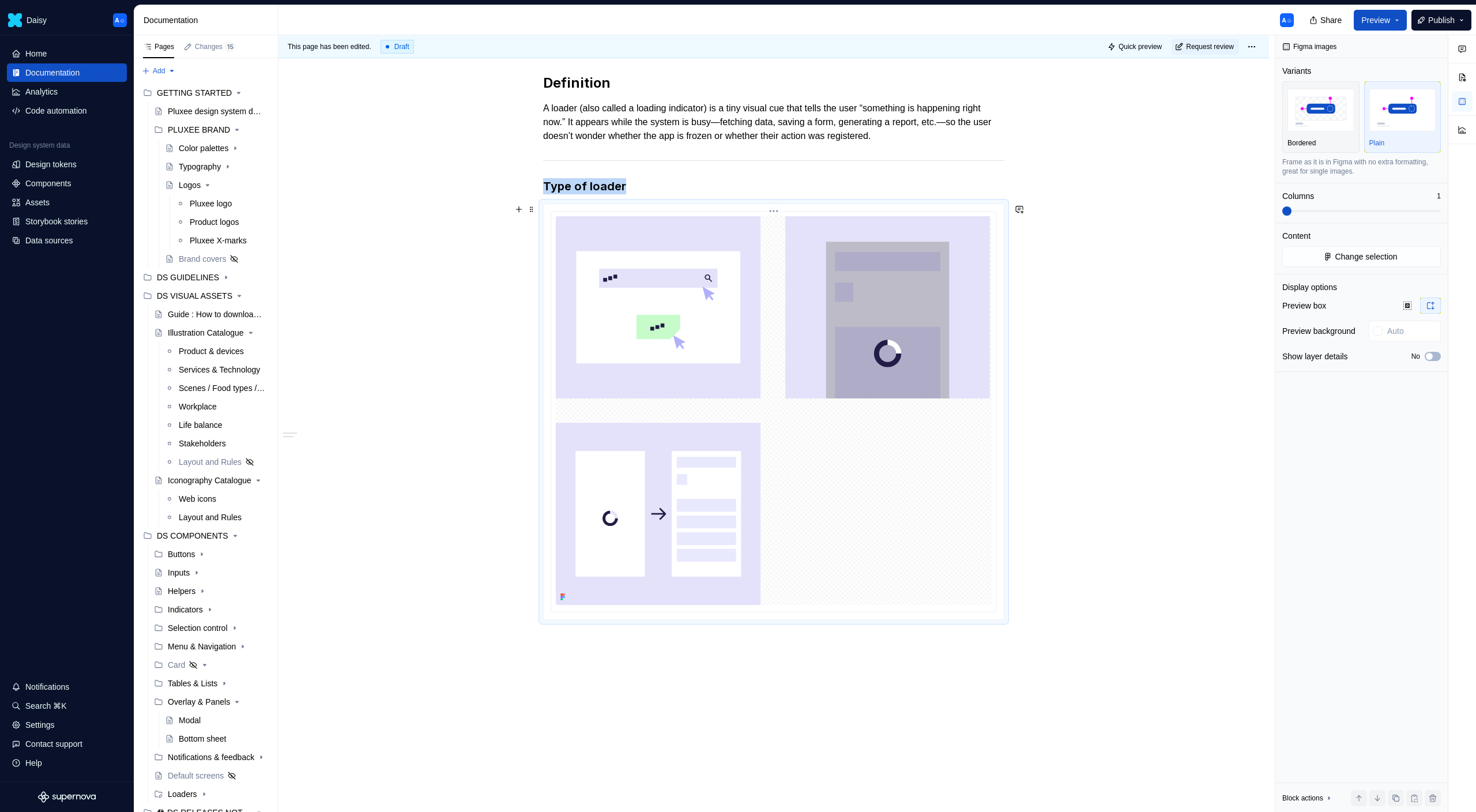
click at [955, 377] on img at bounding box center [773, 411] width 436 height 388
click at [1430, 357] on span "button" at bounding box center [1429, 356] width 7 height 7
click at [1430, 357] on icon "button" at bounding box center [1429, 356] width 9 height 7
click at [531, 166] on div "Definition A loader (also called a loading indicator) is a tiny visual cue that…" at bounding box center [773, 475] width 991 height 859
click at [534, 162] on span at bounding box center [531, 162] width 9 height 17
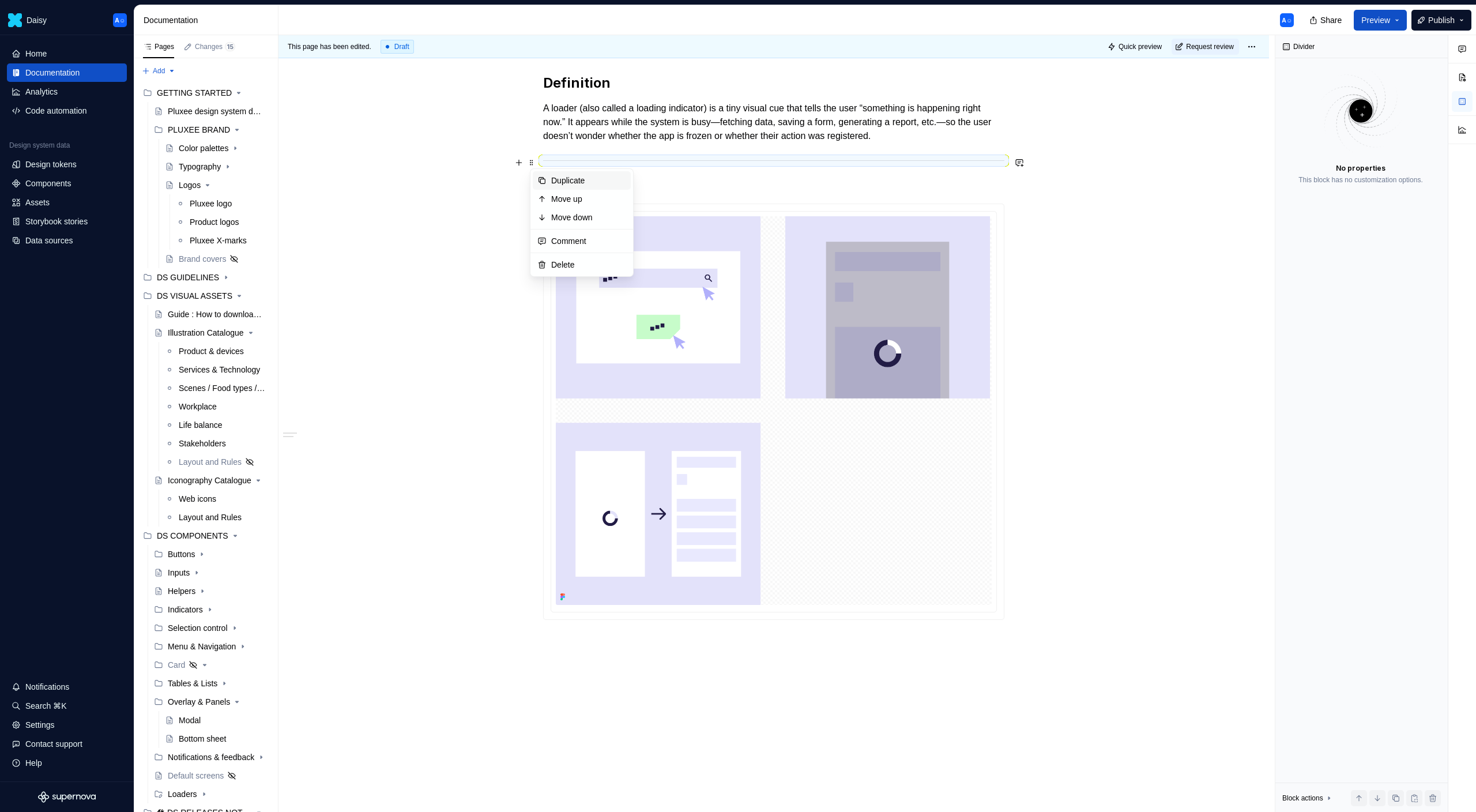
click at [554, 183] on div "Duplicate" at bounding box center [589, 181] width 75 height 12
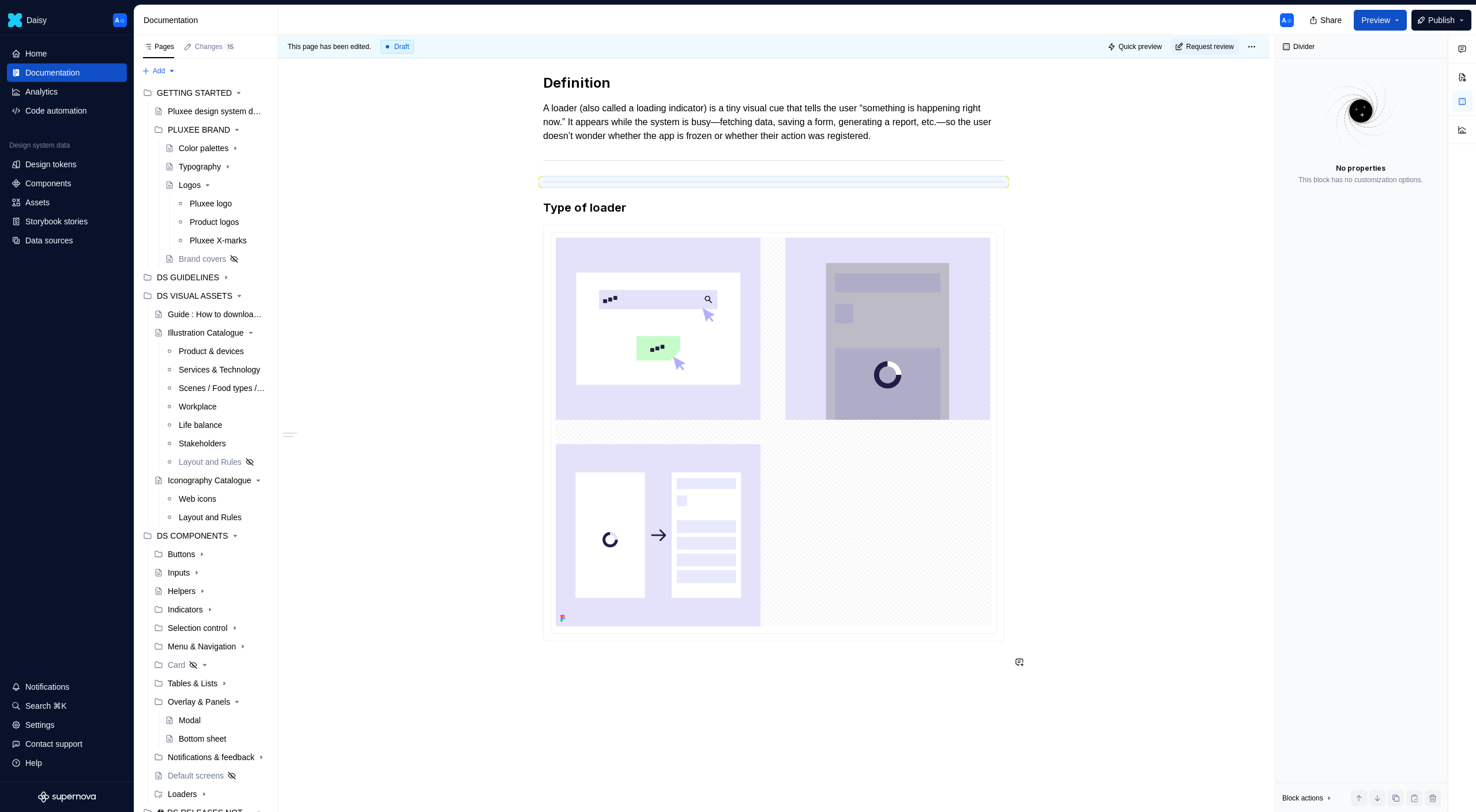
drag, startPoint x: 537, startPoint y: 183, endPoint x: 561, endPoint y: 679, distance: 496.6
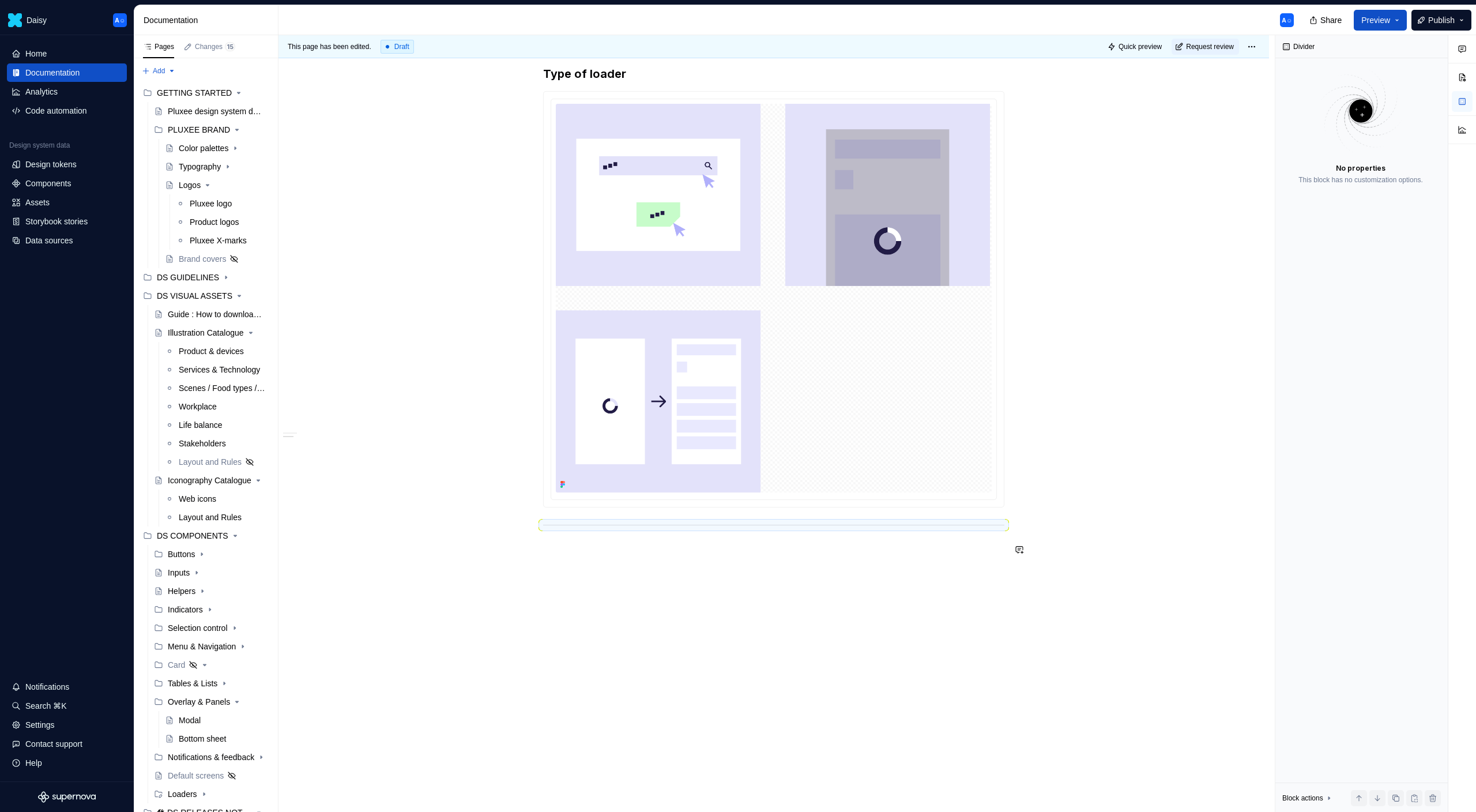
scroll to position [265, 0]
click at [609, 587] on div "Definition A loader (also called a loading indicator) is a tiny visual cue that…" at bounding box center [773, 372] width 991 height 880
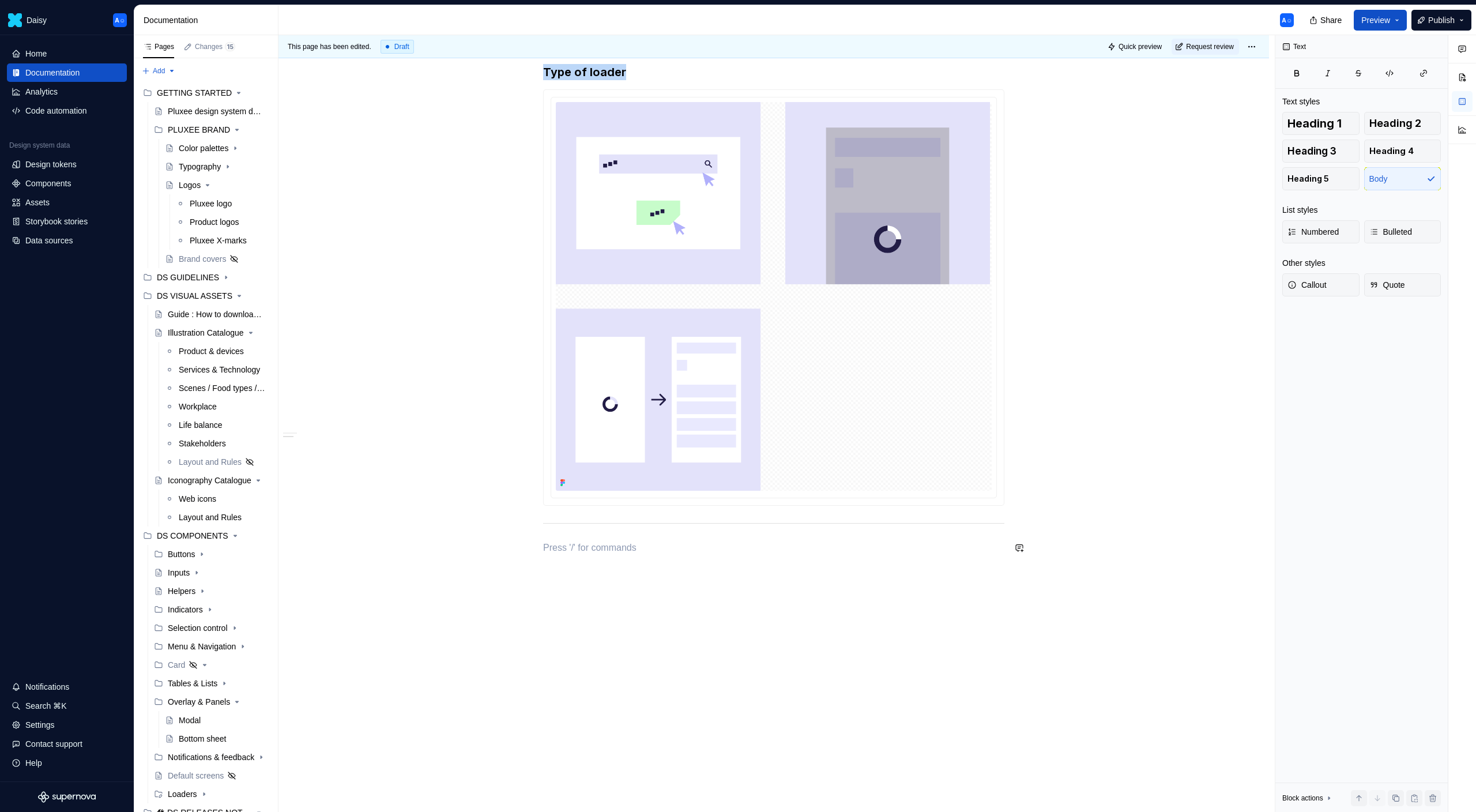
click at [830, 445] on img at bounding box center [773, 297] width 436 height 388
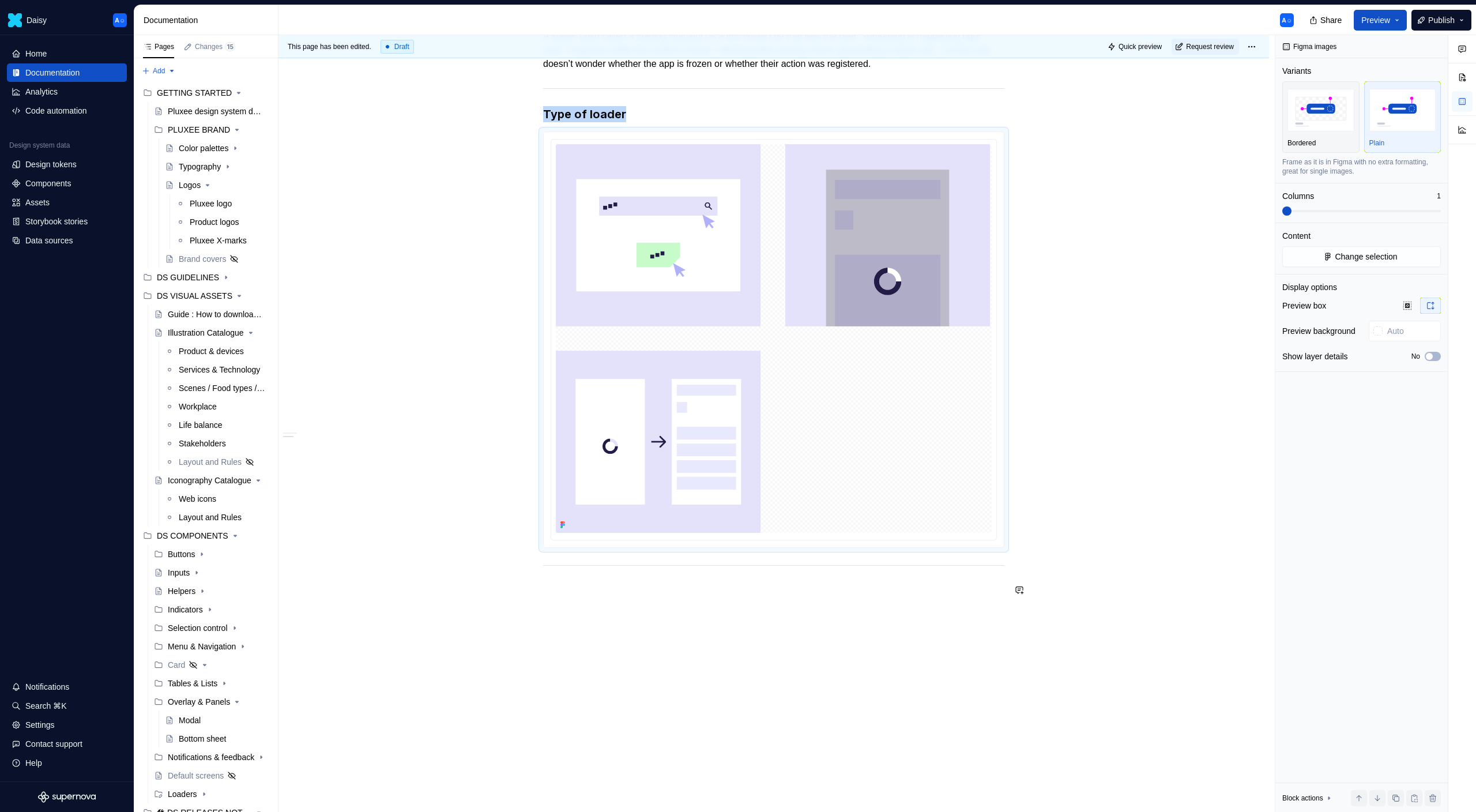
scroll to position [225, 0]
click at [908, 622] on div "Definition A loader (also called a loading indicator) is a tiny visual cue that…" at bounding box center [773, 412] width 991 height 880
click at [885, 596] on div "Definition A loader (also called a loading indicator) is a tiny visual cue that…" at bounding box center [773, 304] width 462 height 609
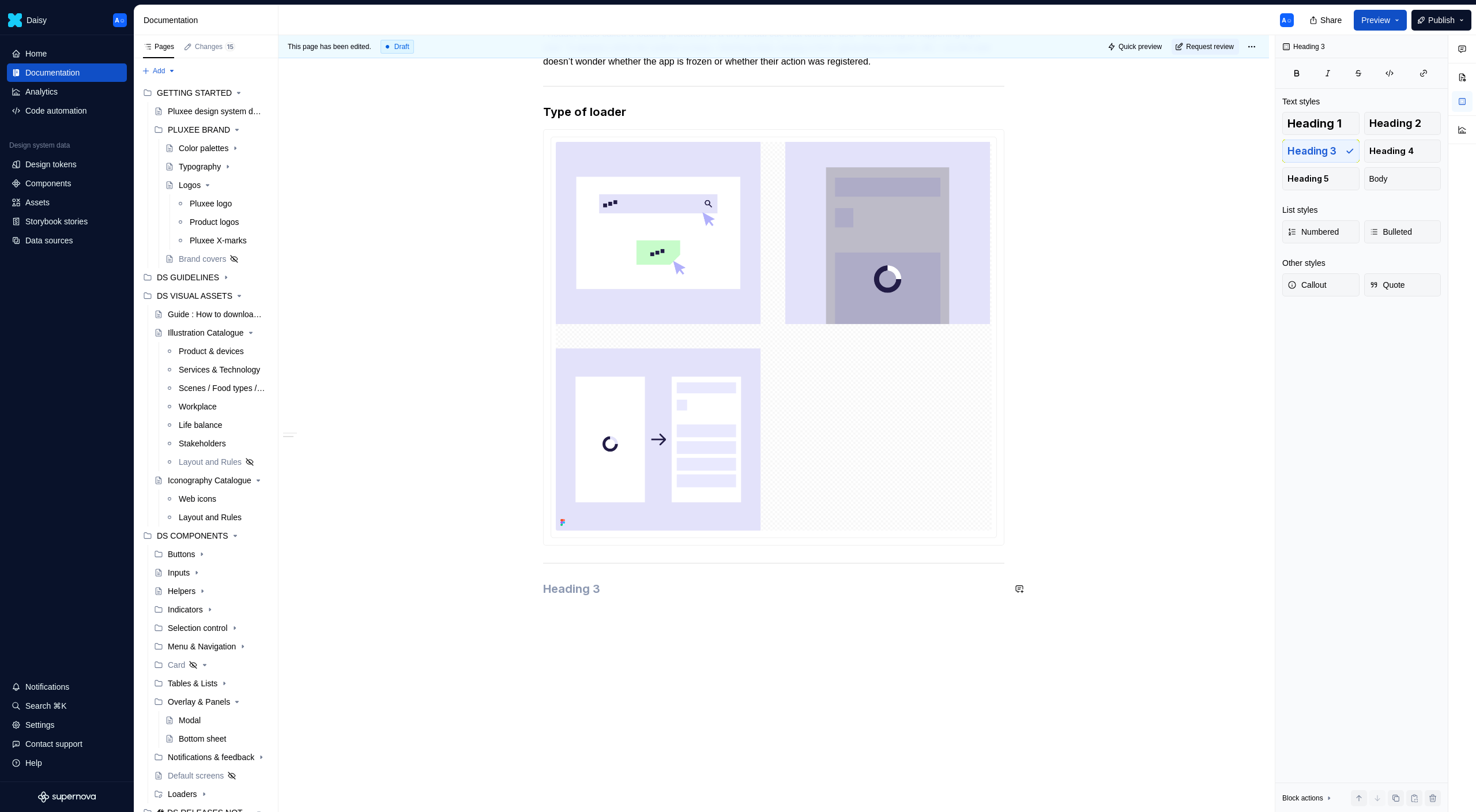
click at [655, 591] on h3 at bounding box center [773, 589] width 462 height 17
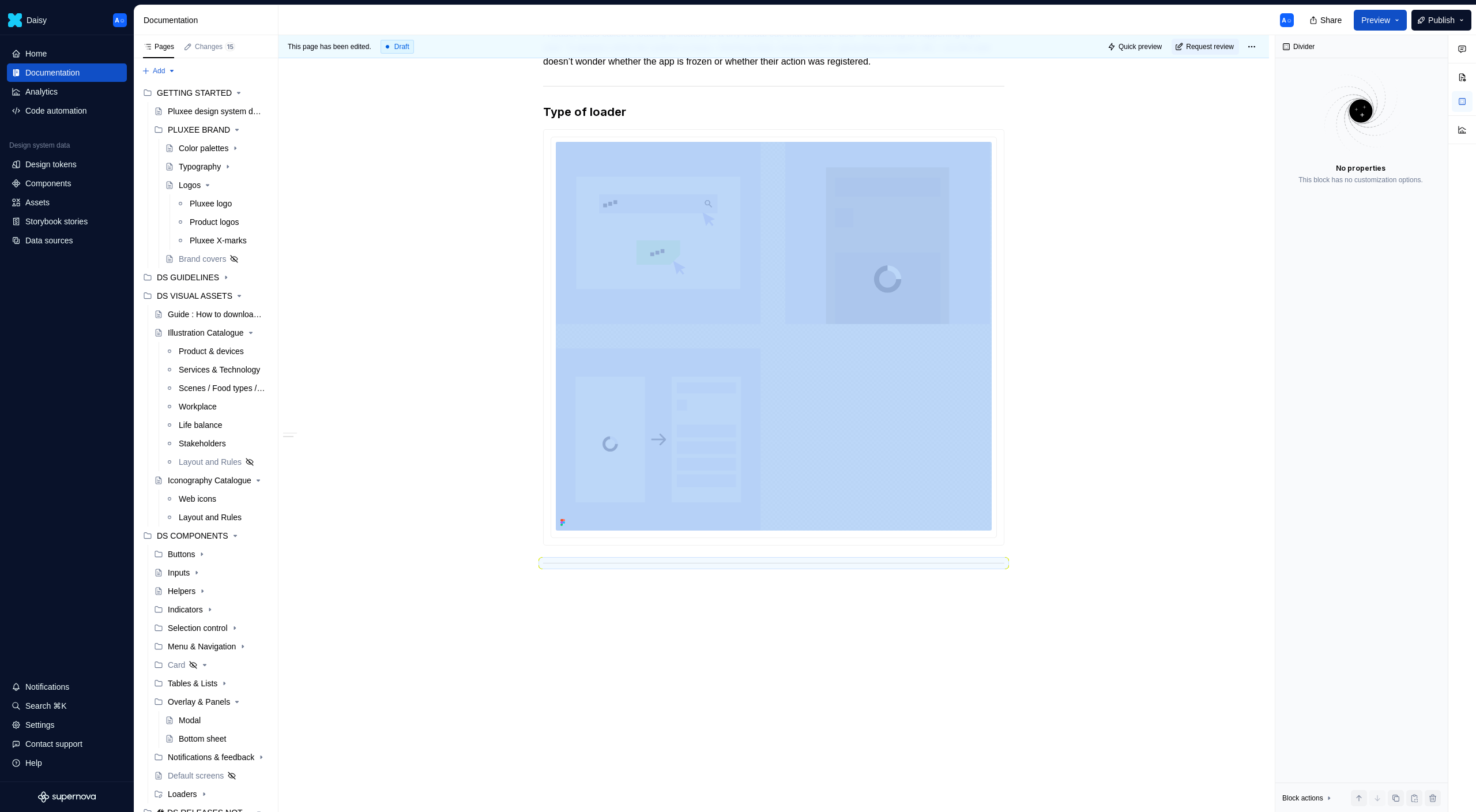
click at [653, 595] on div "Definition A loader (also called a loading indicator) is a tiny visual cue that…" at bounding box center [773, 398] width 991 height 853
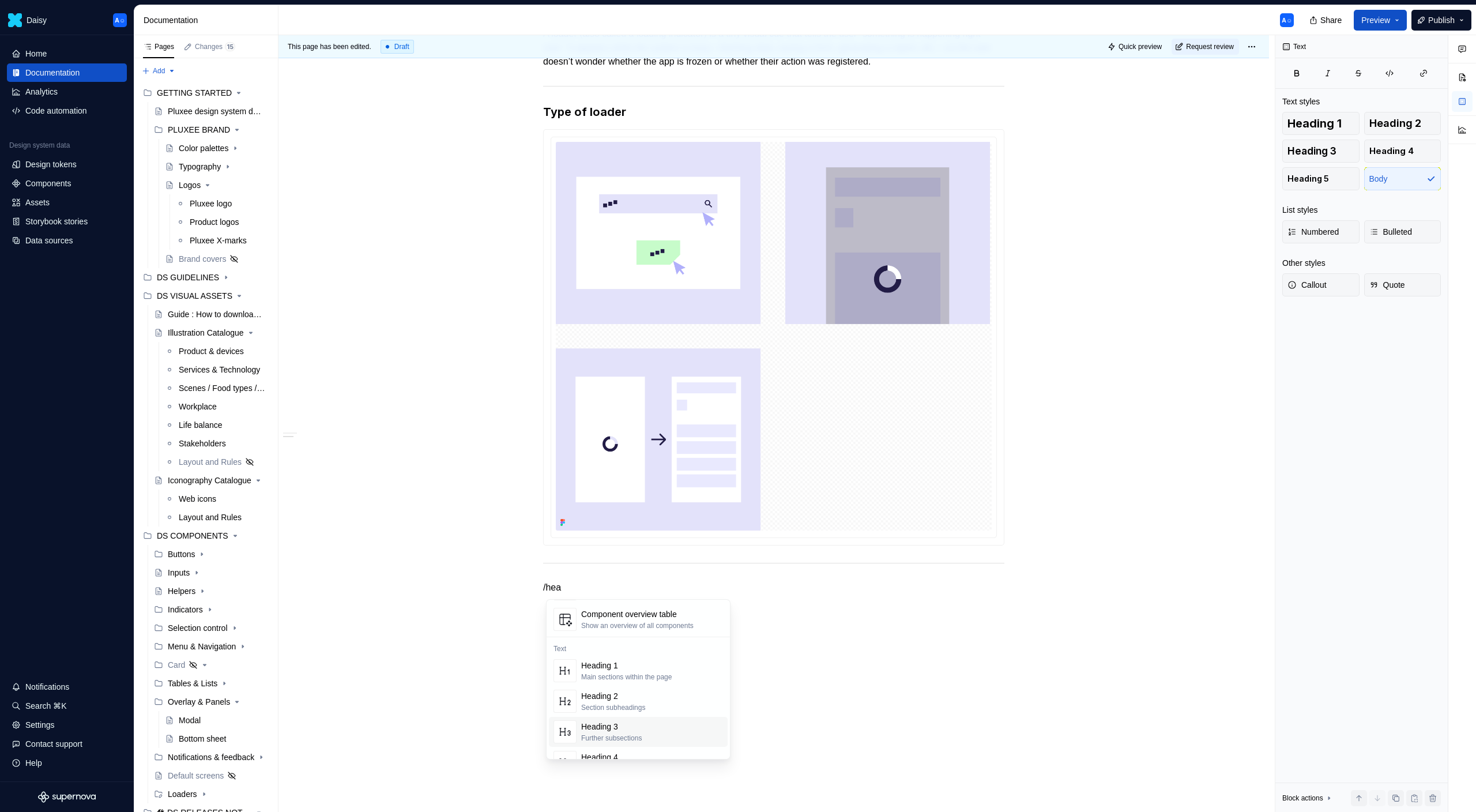
scroll to position [102, 0]
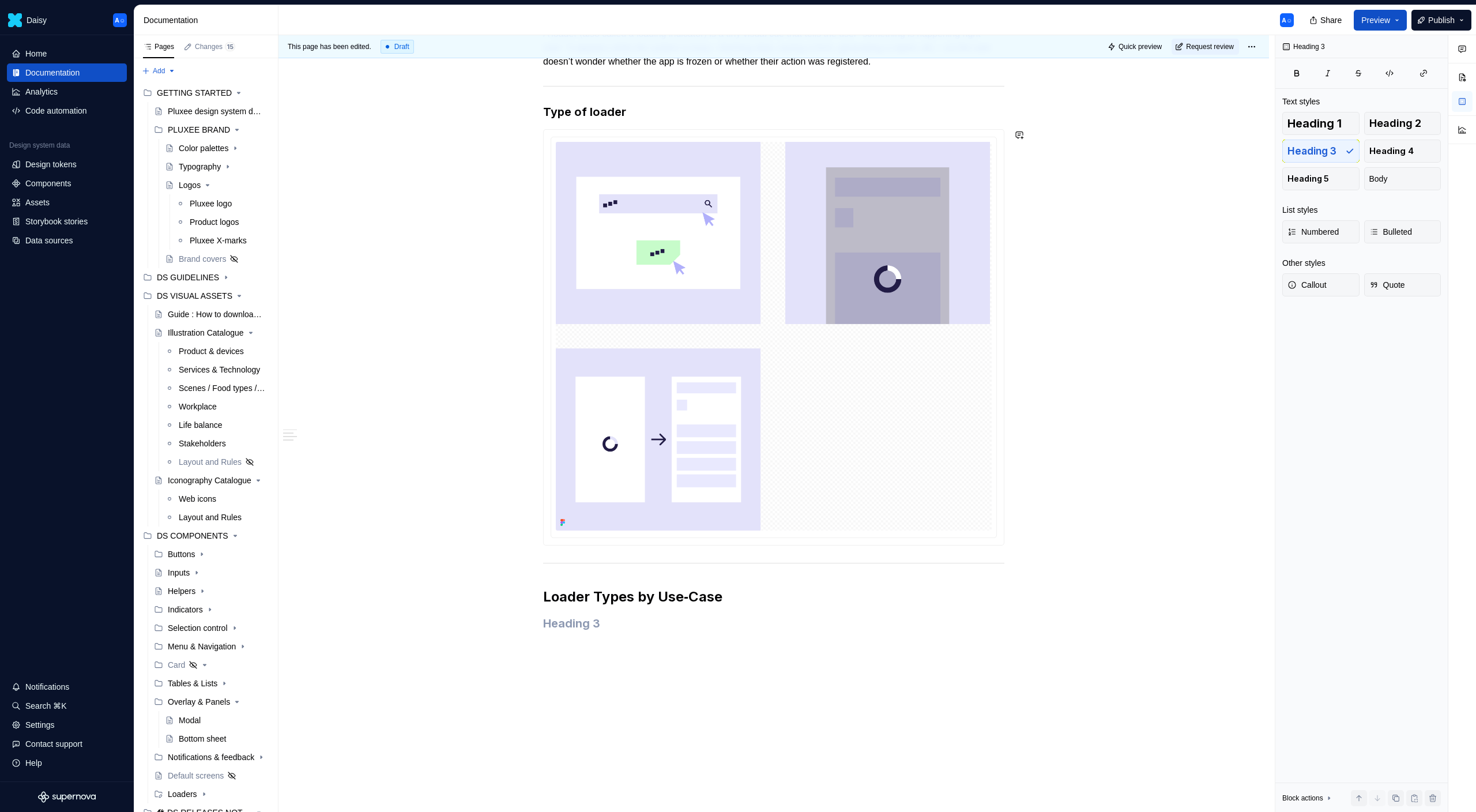
click at [588, 641] on div "Definition A loader (also called a loading indicator) is a tiny visual cue that…" at bounding box center [773, 322] width 462 height 646
click at [764, 638] on div "Definition A loader (also called a loading indicator) is a tiny visual cue that…" at bounding box center [773, 322] width 462 height 646
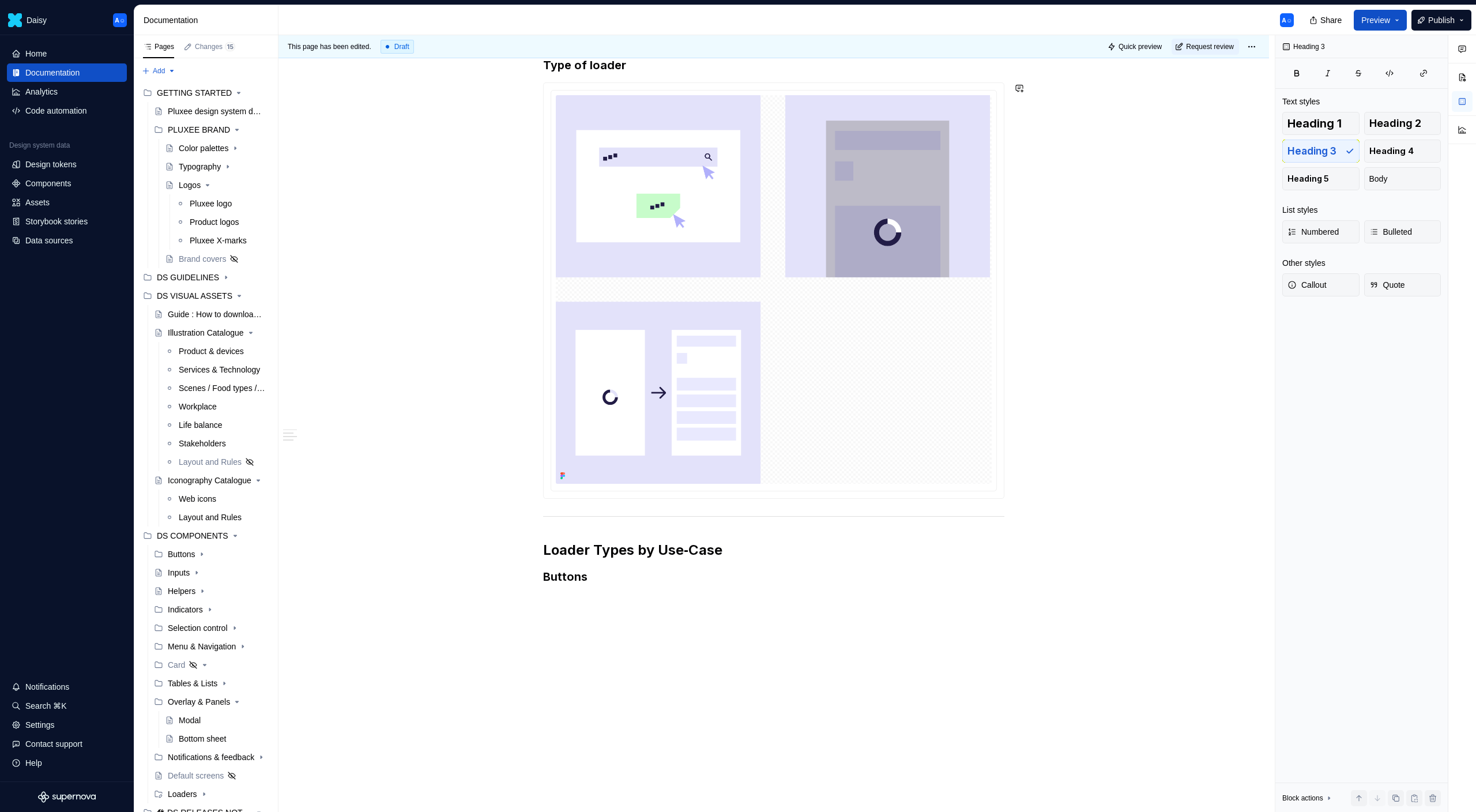
scroll to position [303, 0]
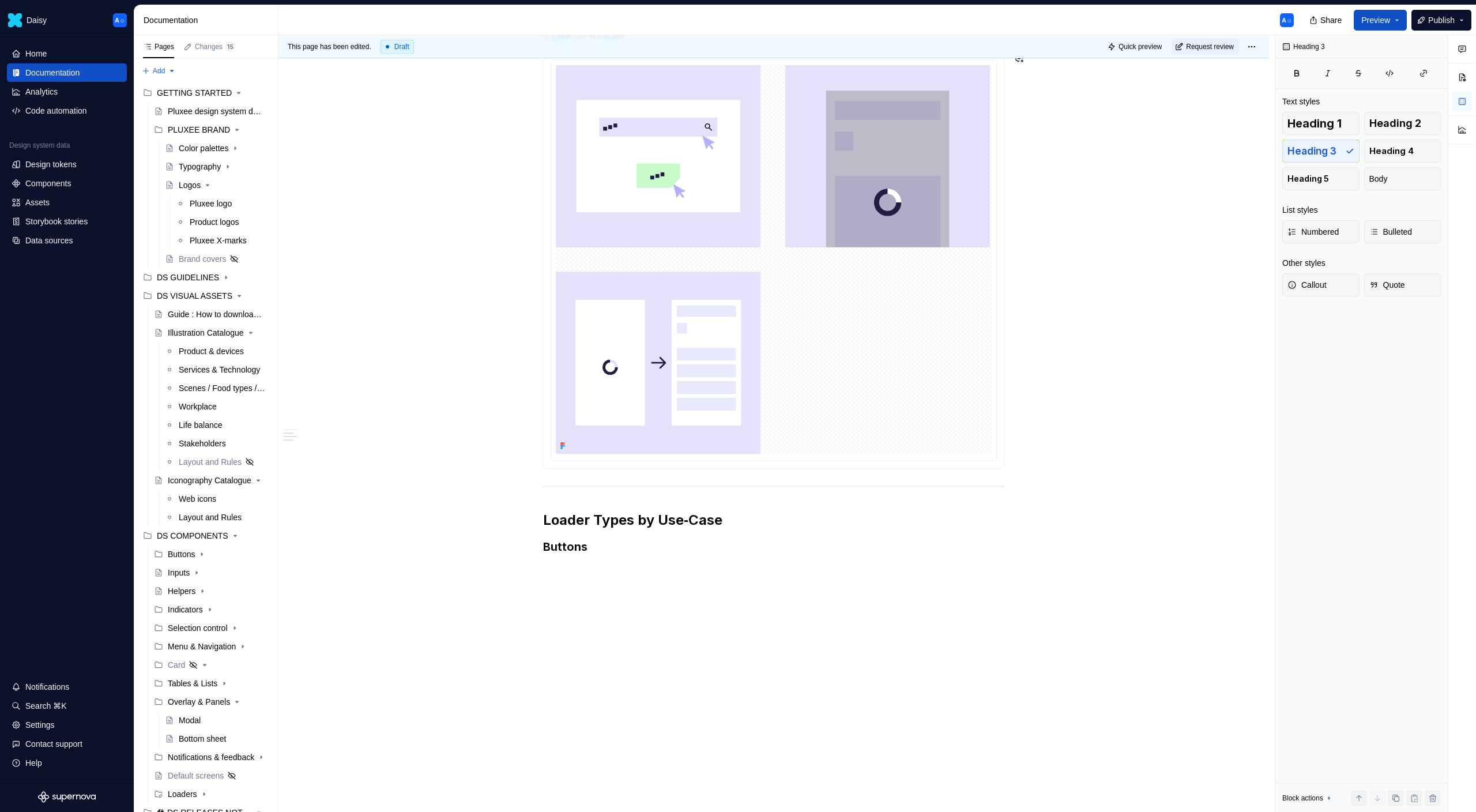
click at [713, 578] on div "Definition A loader (also called a loading indicator) is a tiny visual cue that…" at bounding box center [773, 353] width 991 height 917
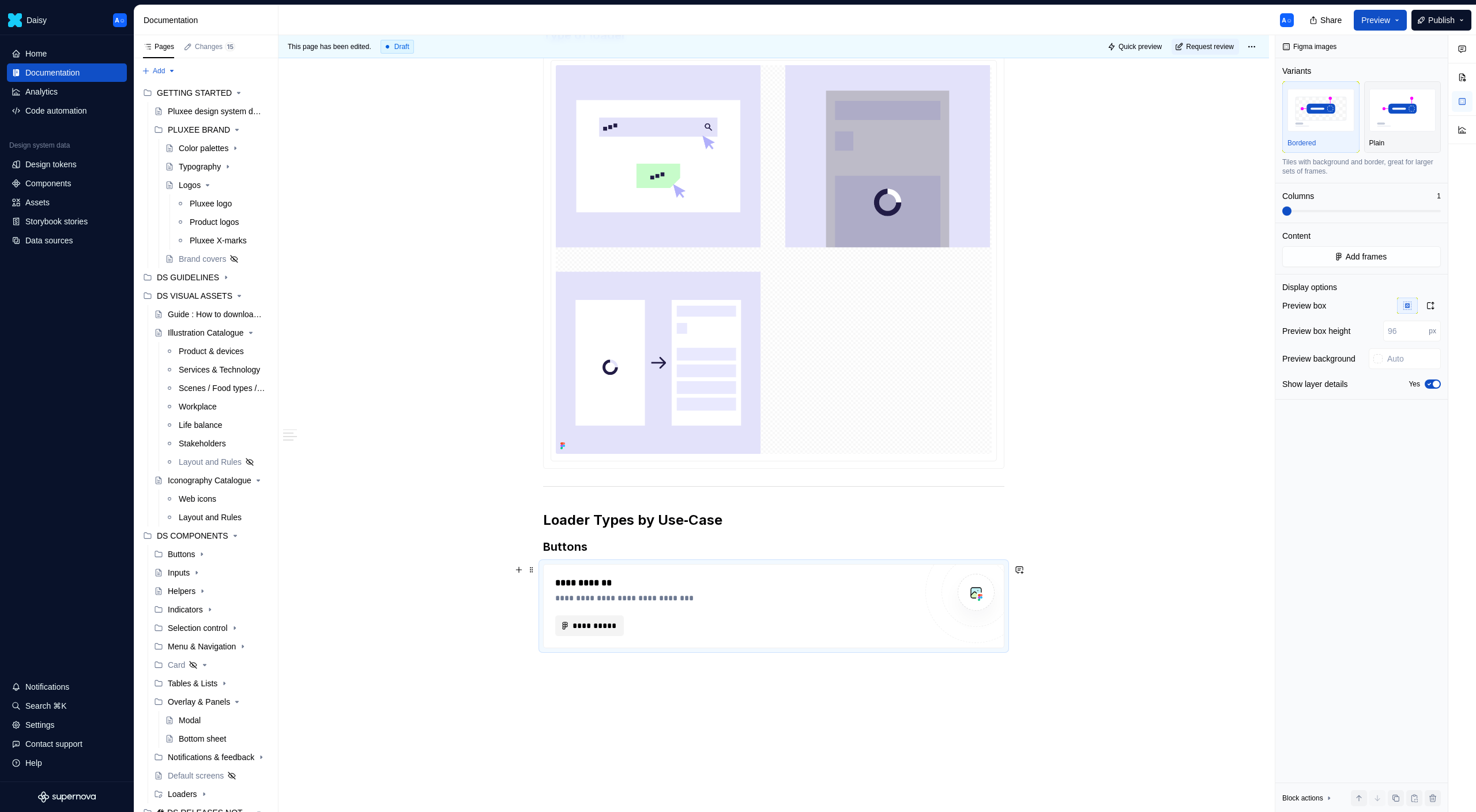
click at [602, 622] on span "**********" at bounding box center [594, 626] width 44 height 12
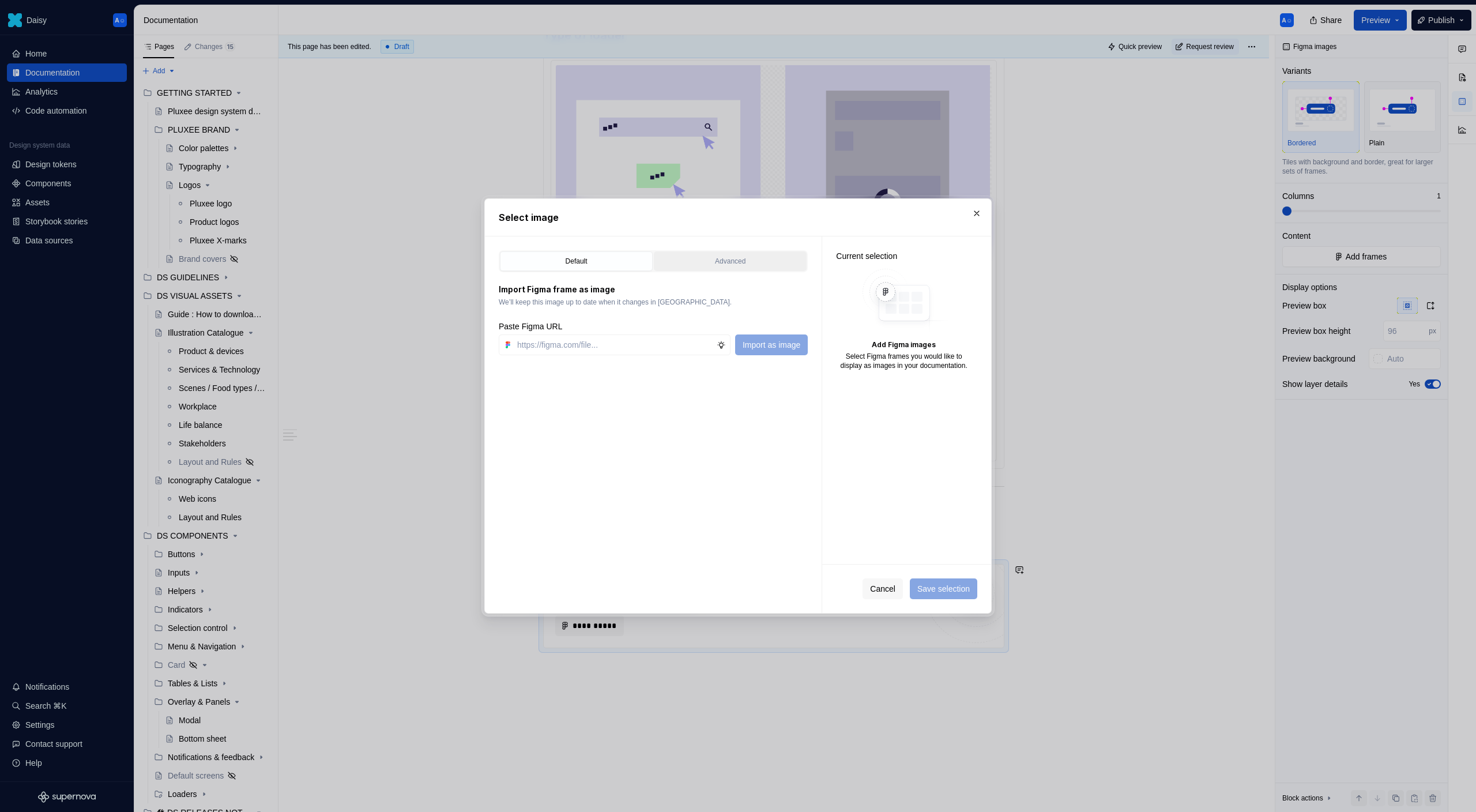
click at [716, 256] on div "Advanced" at bounding box center [730, 262] width 144 height 12
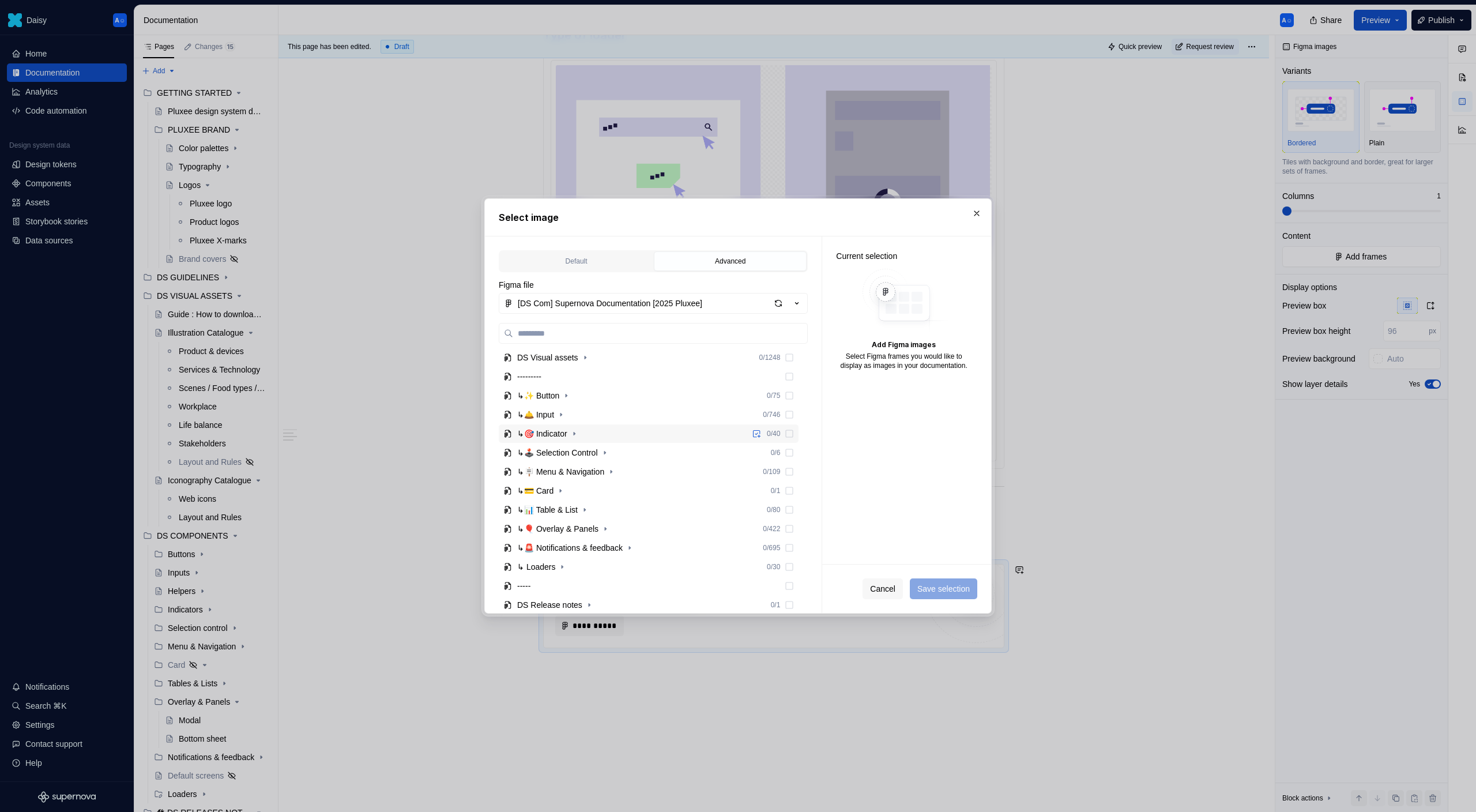
scroll to position [159, 0]
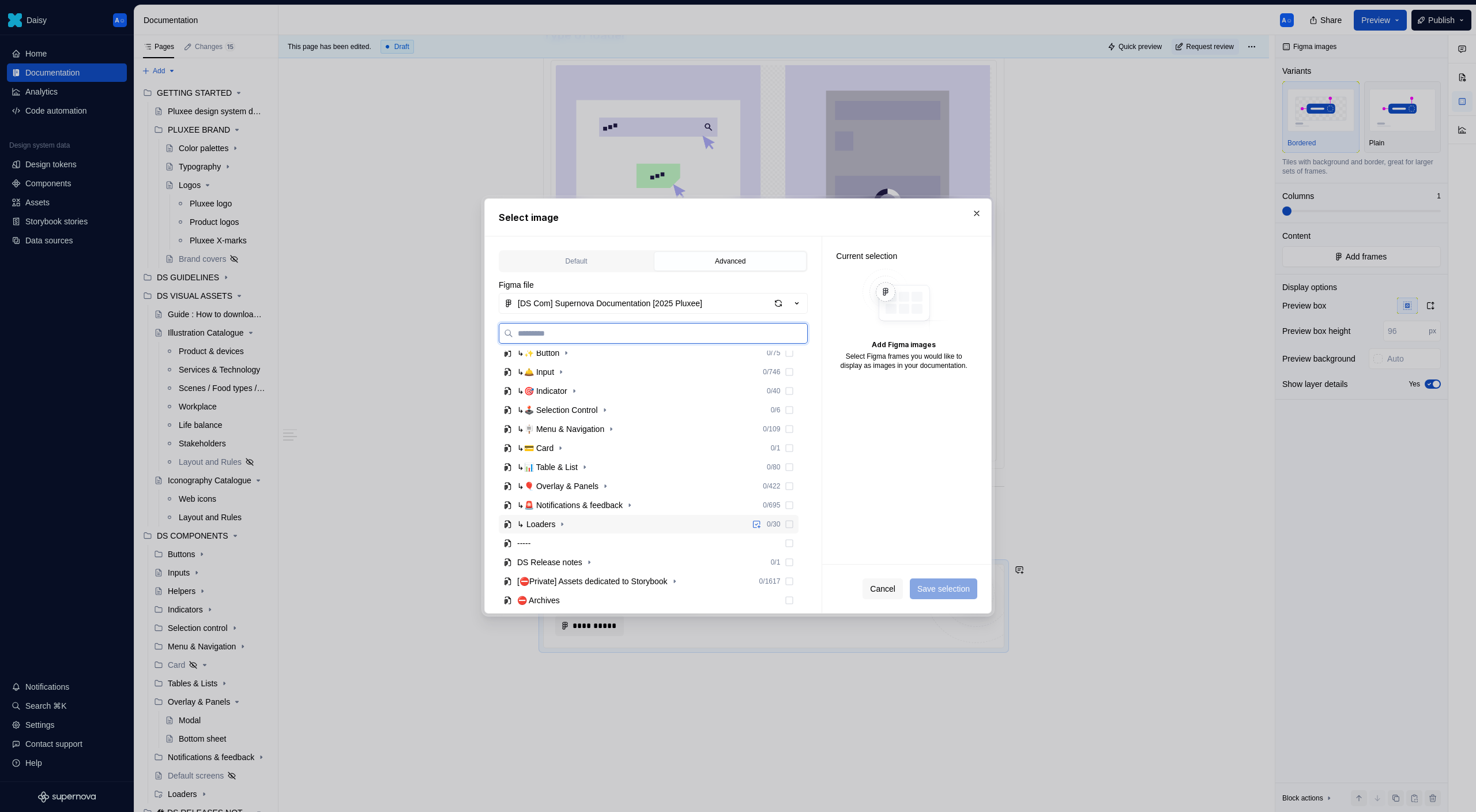
click at [572, 525] on div "↳ Loaders 0 / 30" at bounding box center [648, 523] width 300 height 19
click at [566, 525] on icon "button" at bounding box center [561, 523] width 9 height 9
click at [565, 545] on icon "button" at bounding box center [559, 543] width 9 height 9
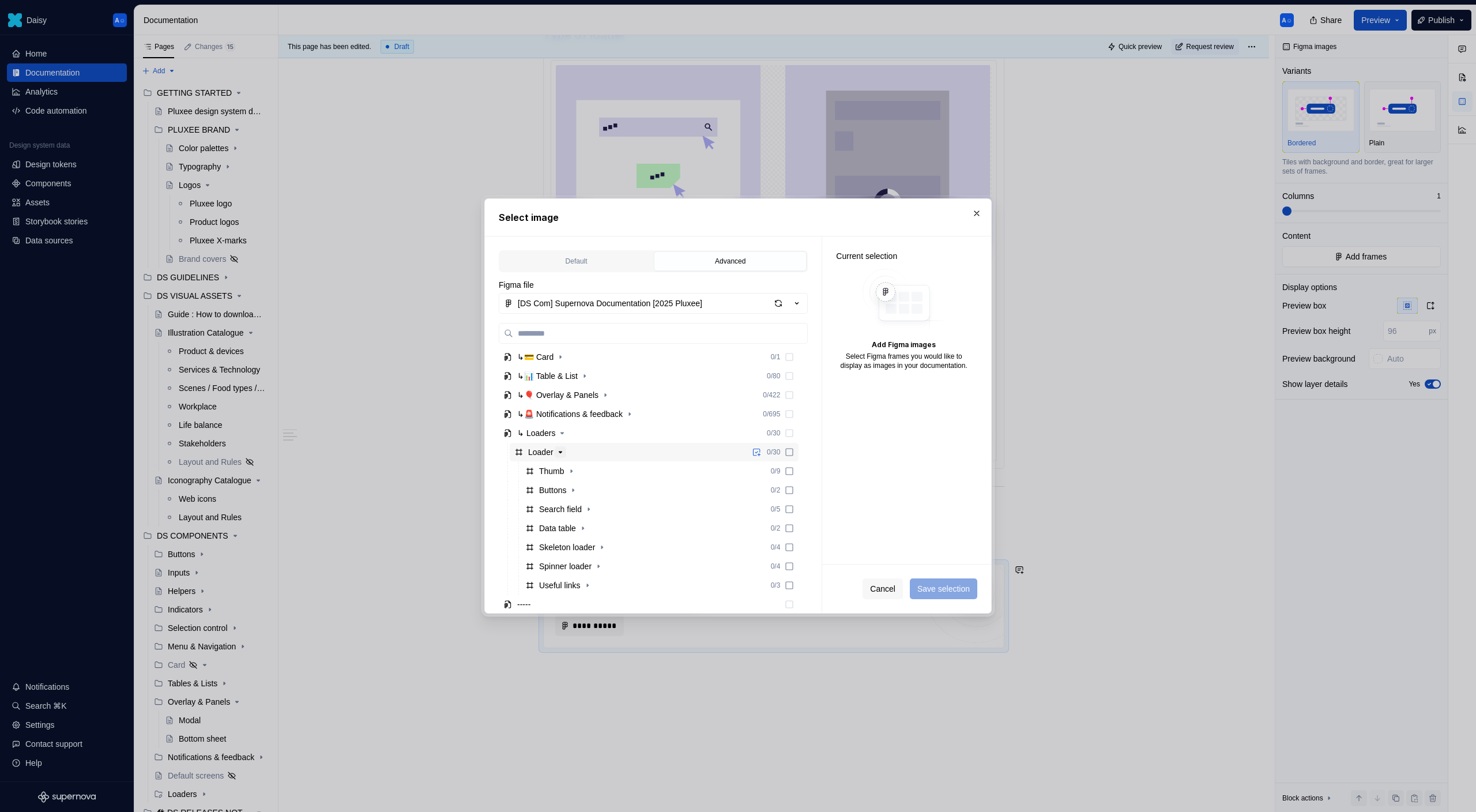
scroll to position [304, 0]
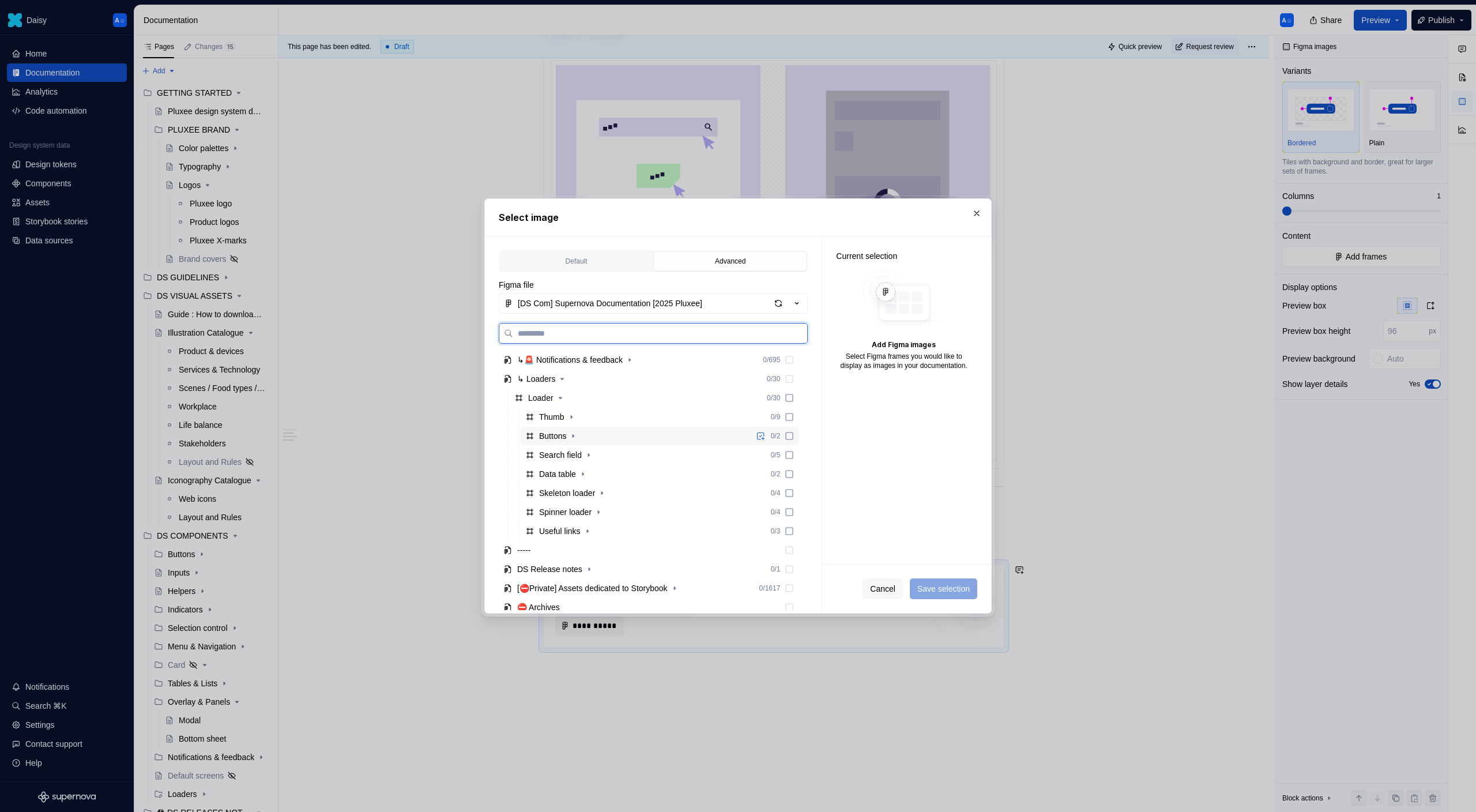
click at [566, 433] on div "Buttons" at bounding box center [553, 436] width 27 height 12
click at [573, 434] on icon "button" at bounding box center [572, 435] width 9 height 9
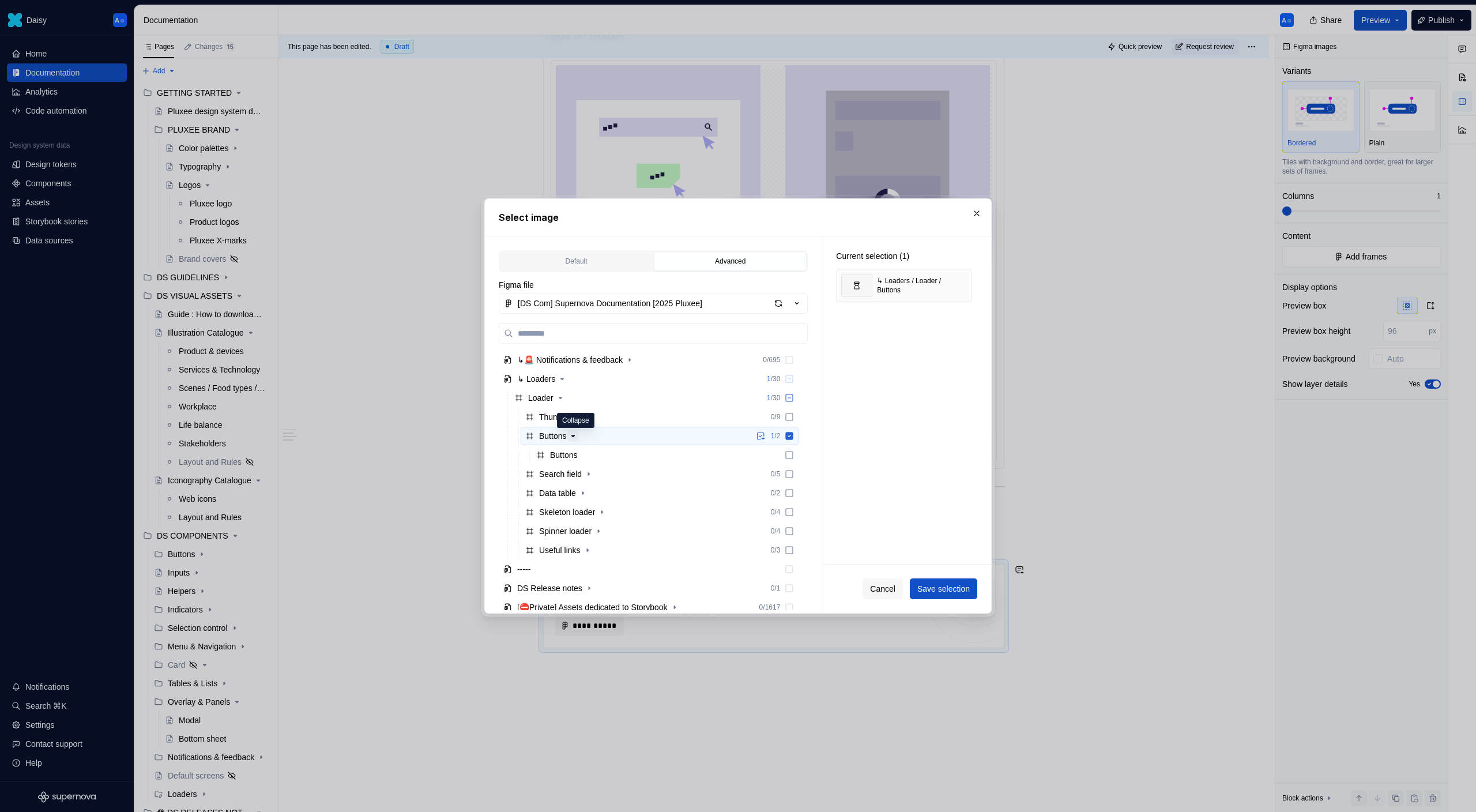
click at [574, 437] on icon "button" at bounding box center [572, 435] width 9 height 9
click at [573, 432] on icon "button" at bounding box center [572, 435] width 9 height 9
click at [570, 450] on div "Buttons" at bounding box center [564, 455] width 27 height 12
click at [794, 437] on icon at bounding box center [790, 435] width 8 height 8
click at [950, 596] on button "Save selection" at bounding box center [943, 588] width 67 height 20
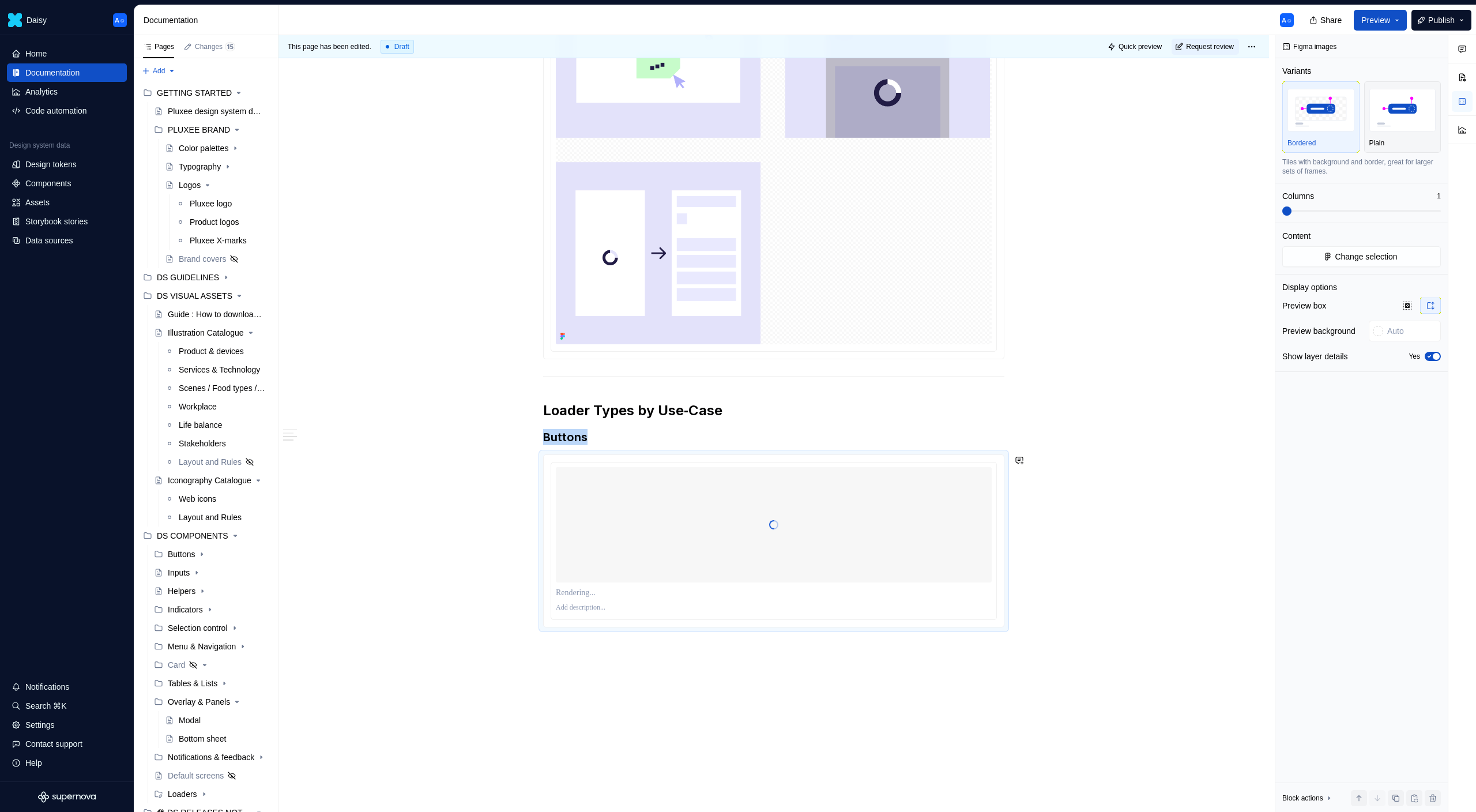
scroll to position [447, 0]
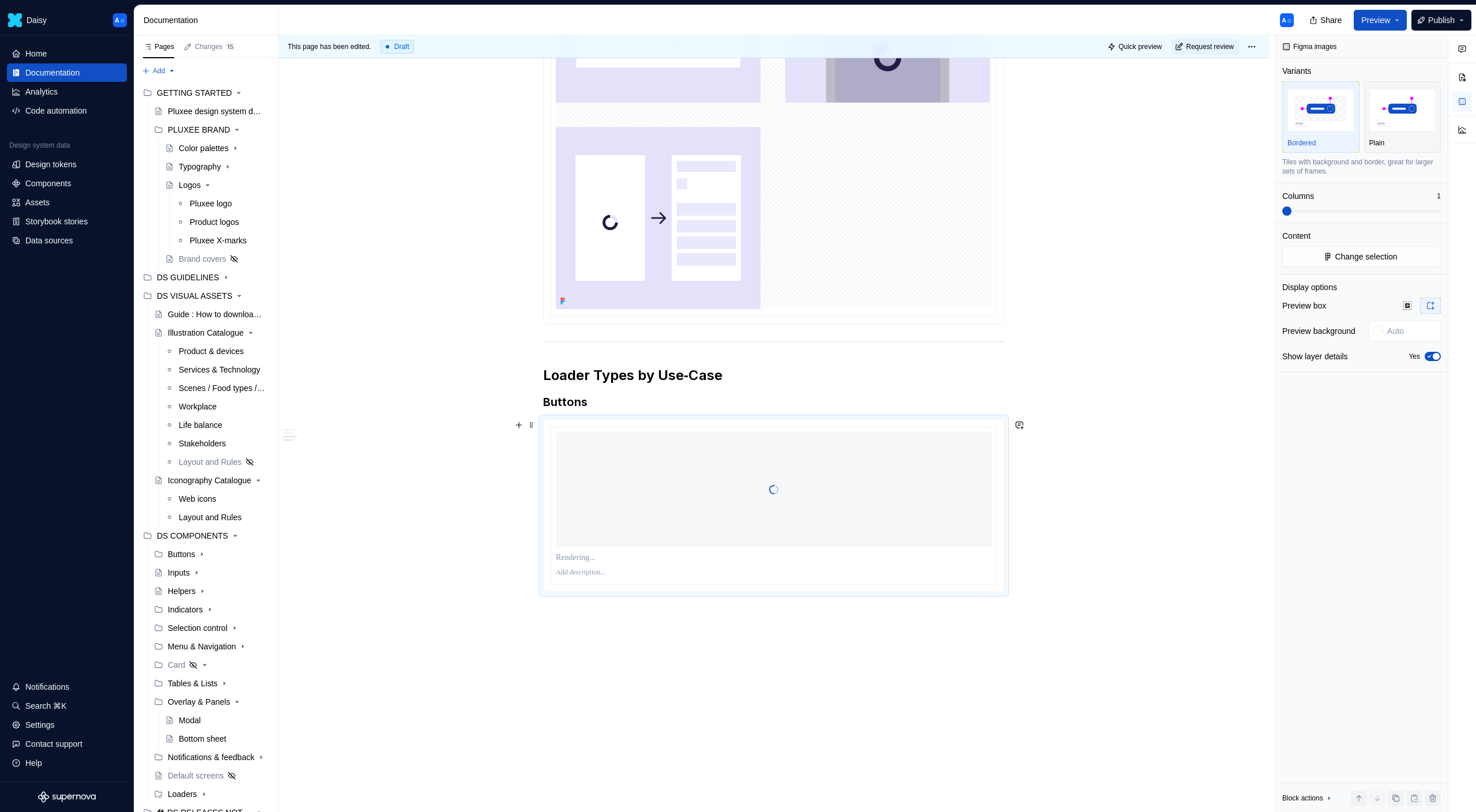
click at [585, 577] on p at bounding box center [773, 572] width 436 height 9
click at [826, 578] on div at bounding box center [773, 572] width 436 height 14
click at [828, 621] on div "Definition A loader (also called a loading indicator) is a tiny visual cue that…" at bounding box center [773, 300] width 991 height 1099
click at [861, 520] on div at bounding box center [773, 489] width 436 height 115
click at [1422, 123] on img "button" at bounding box center [1403, 109] width 67 height 42
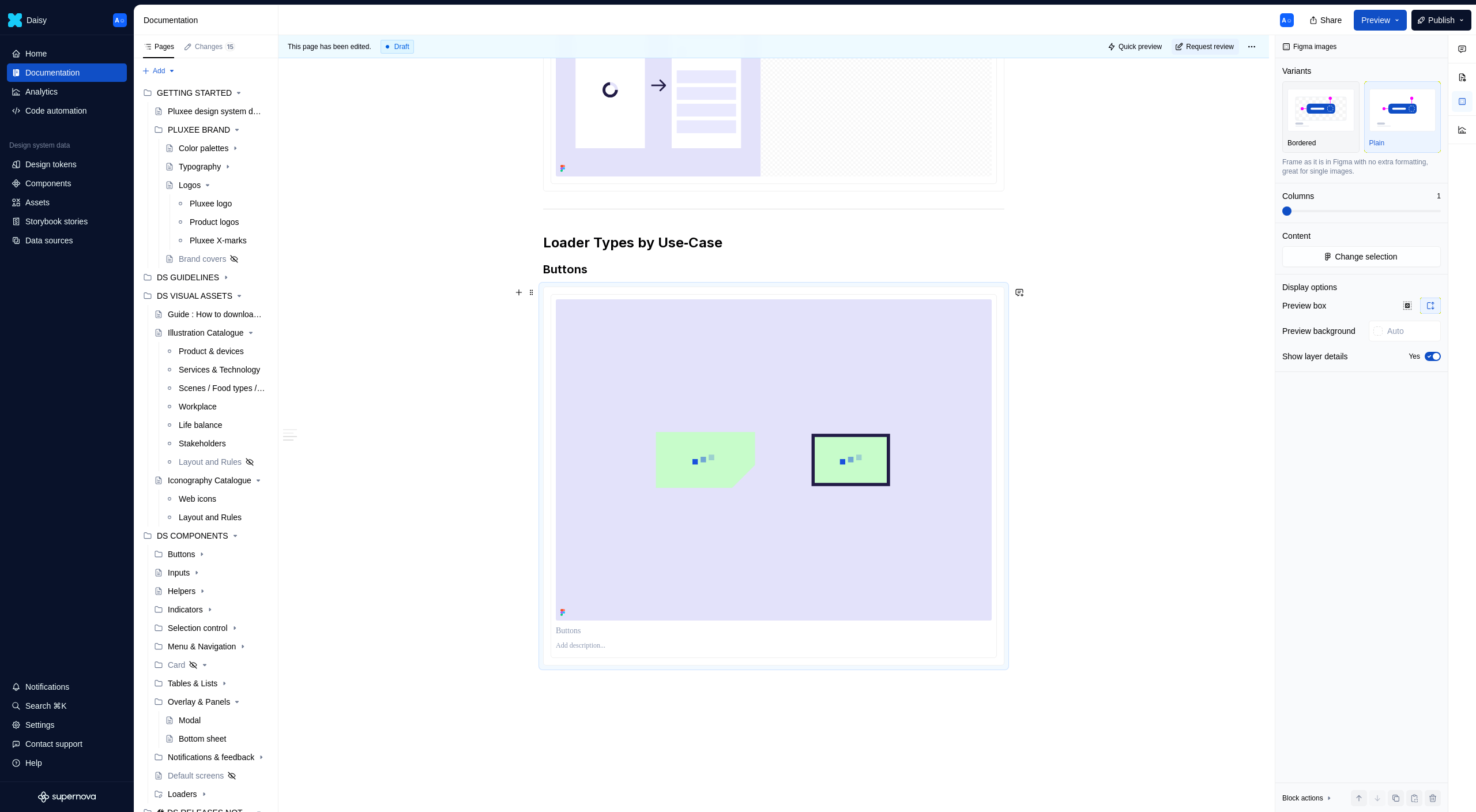
scroll to position [584, 0]
click at [1441, 355] on button "Yes" at bounding box center [1433, 355] width 17 height 9
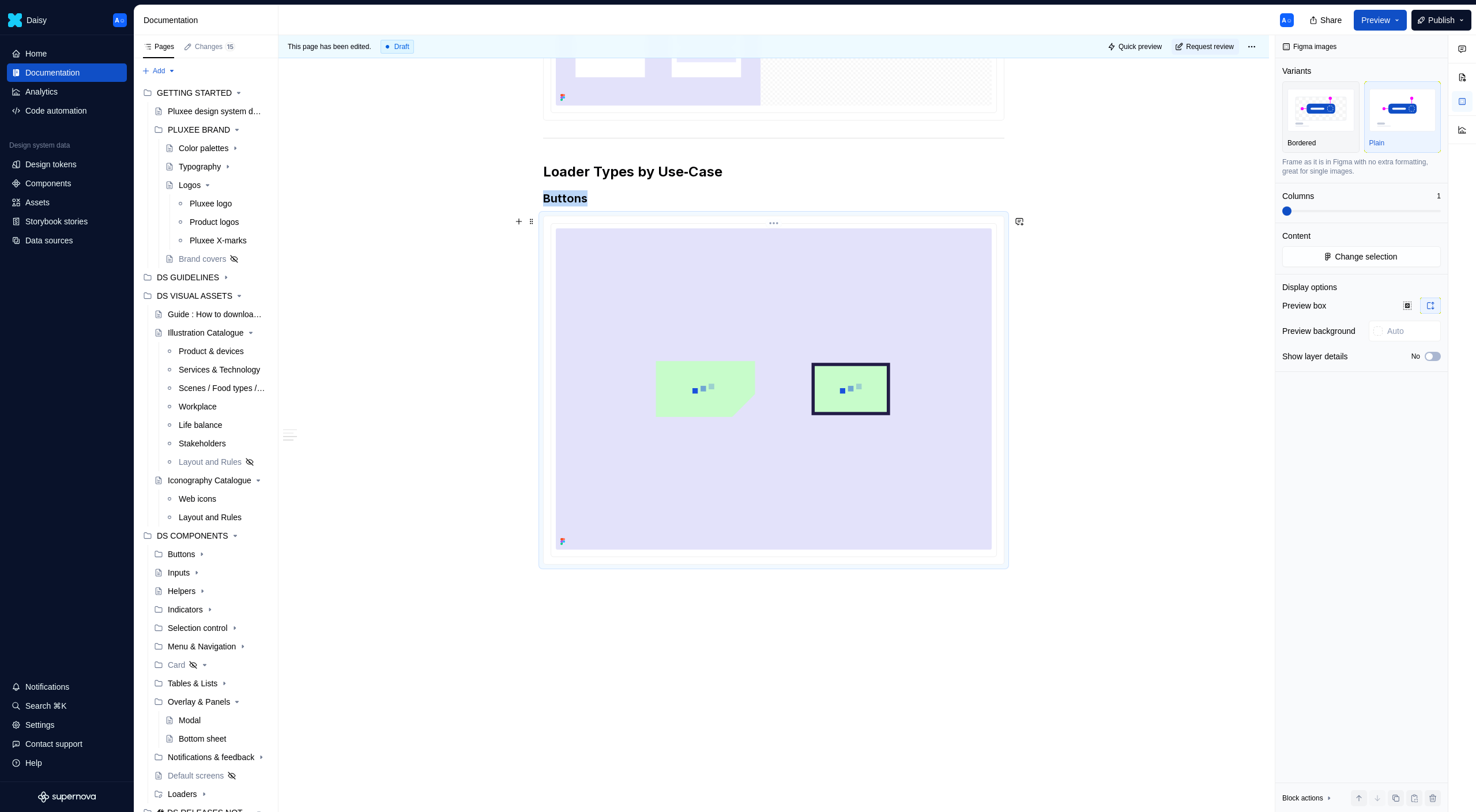
scroll to position [660, 0]
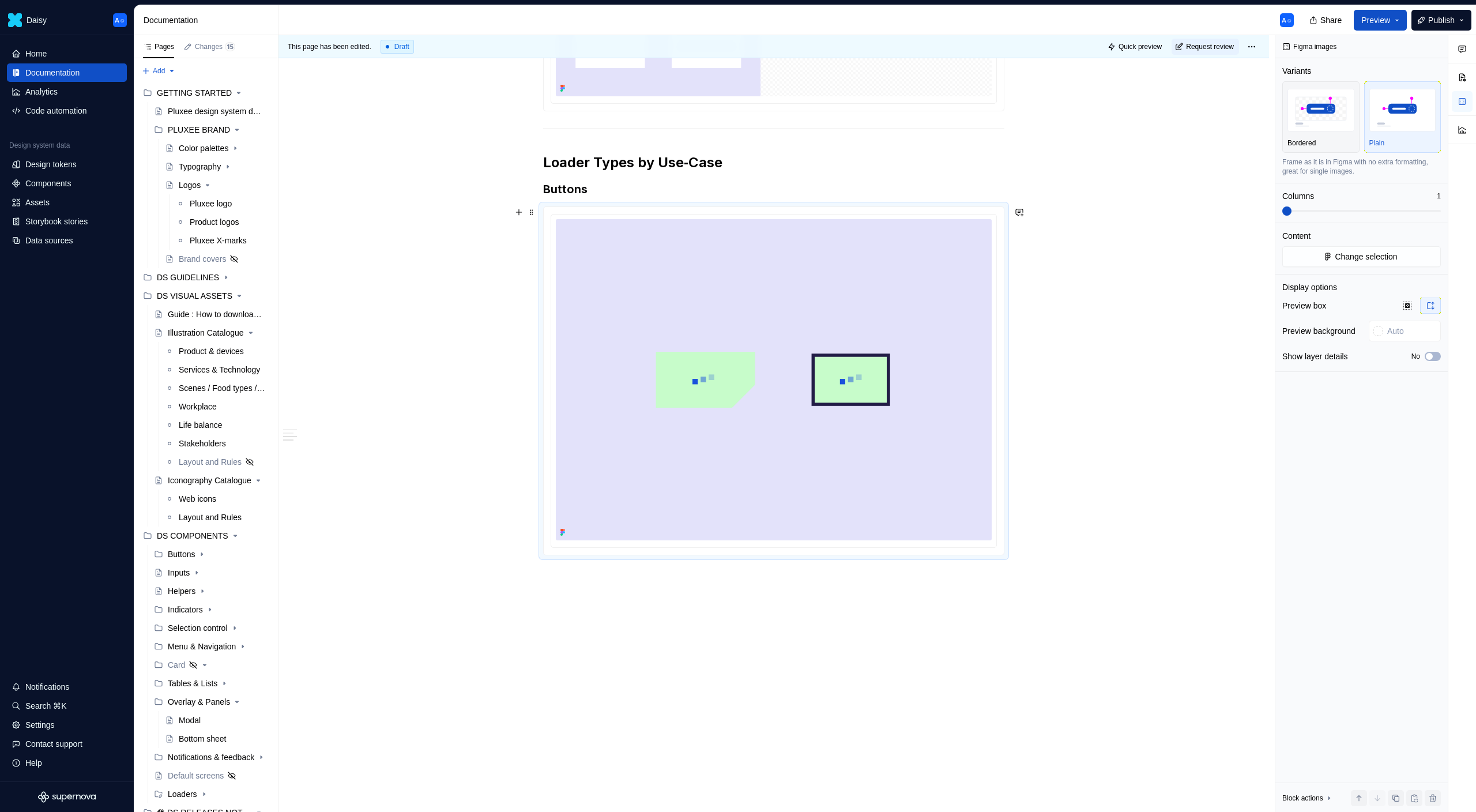
click at [825, 554] on div at bounding box center [773, 380] width 462 height 348
click at [812, 593] on div "This page has been edited. Draft Quick preview Request review Loader Edit heade…" at bounding box center [776, 424] width 997 height 777
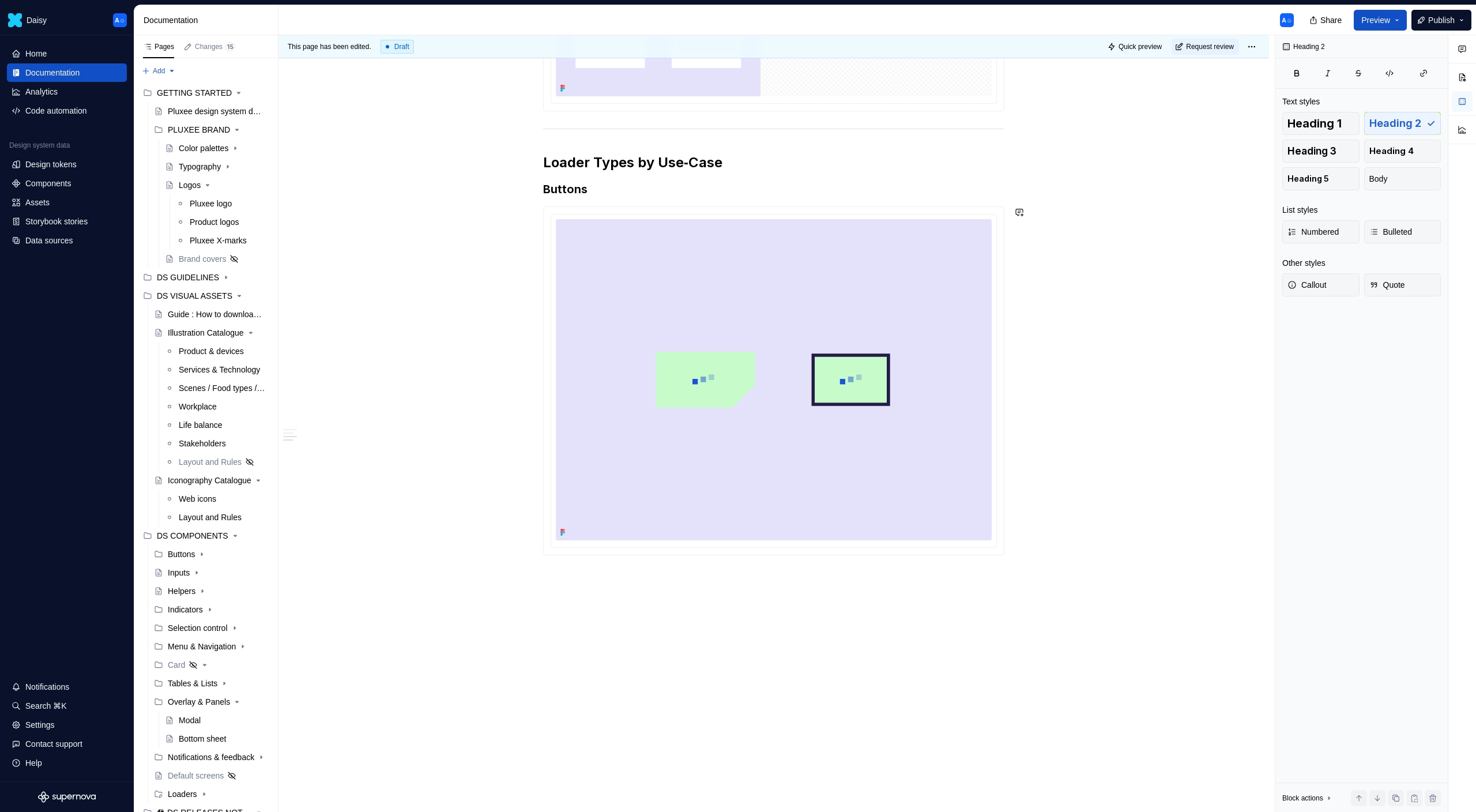
click at [812, 593] on div "Definition A loader (also called a loading indicator) is a tiny visual cue that…" at bounding box center [773, 175] width 991 height 1275
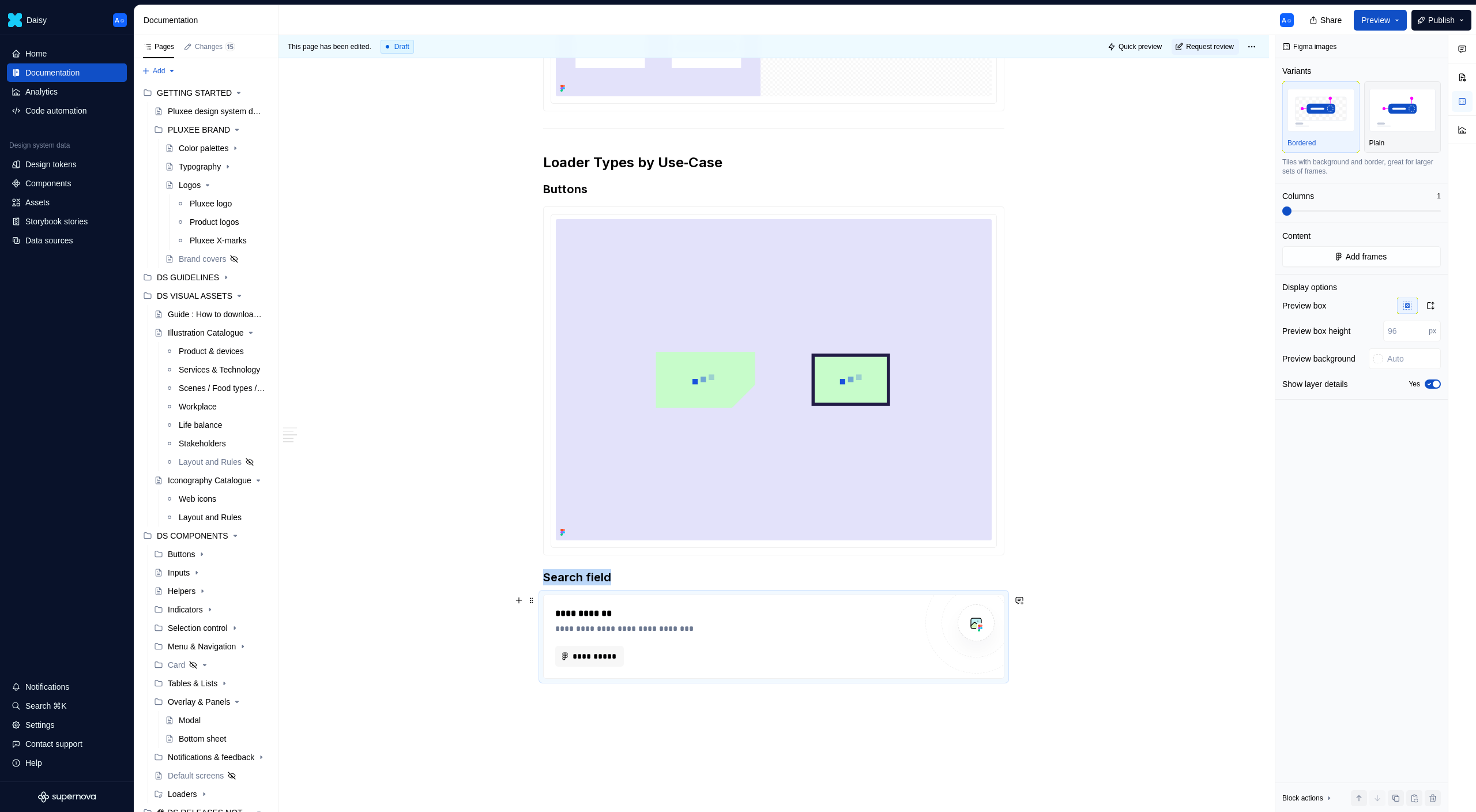
scroll to position [783, 0]
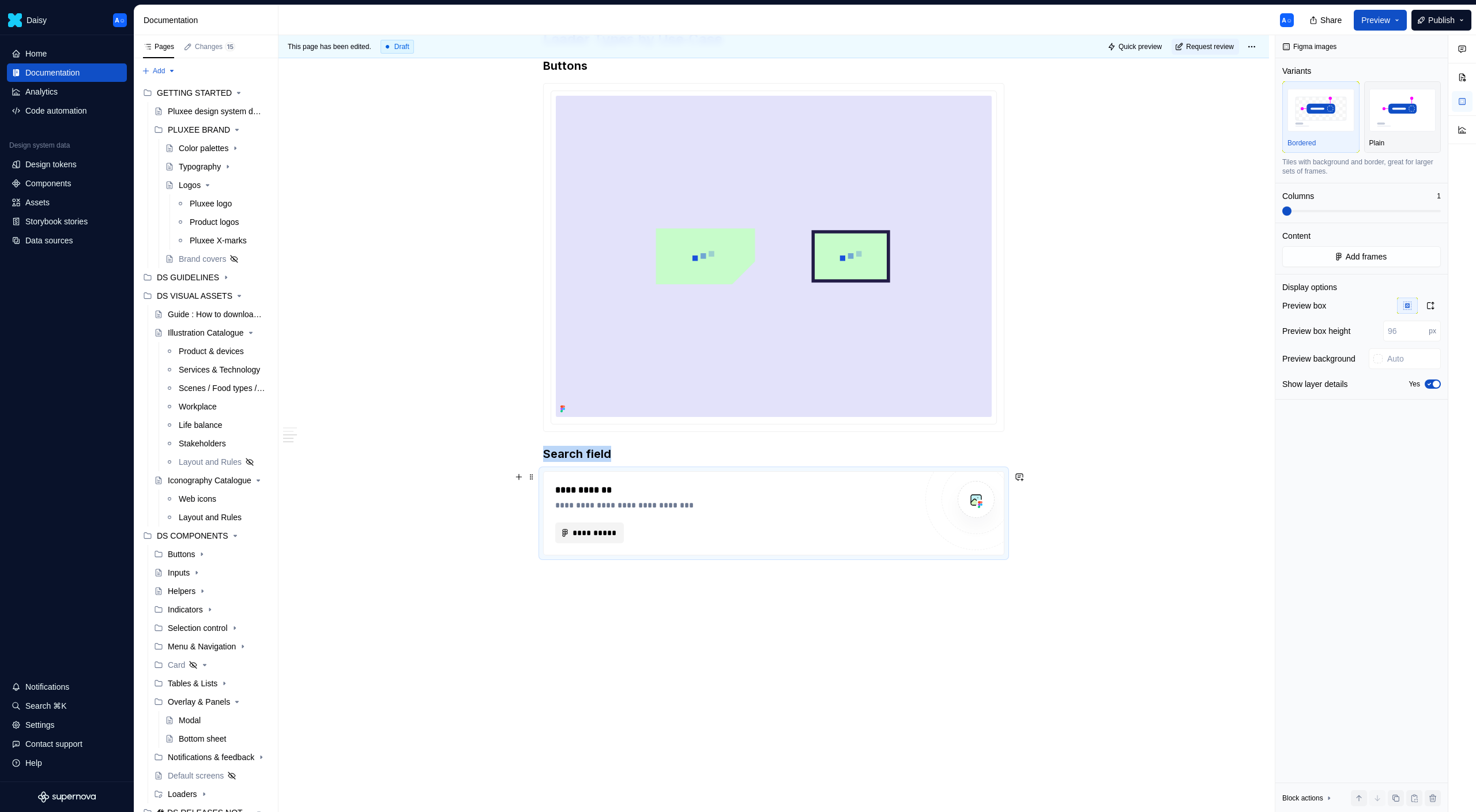
click at [613, 542] on button "**********" at bounding box center [590, 532] width 68 height 20
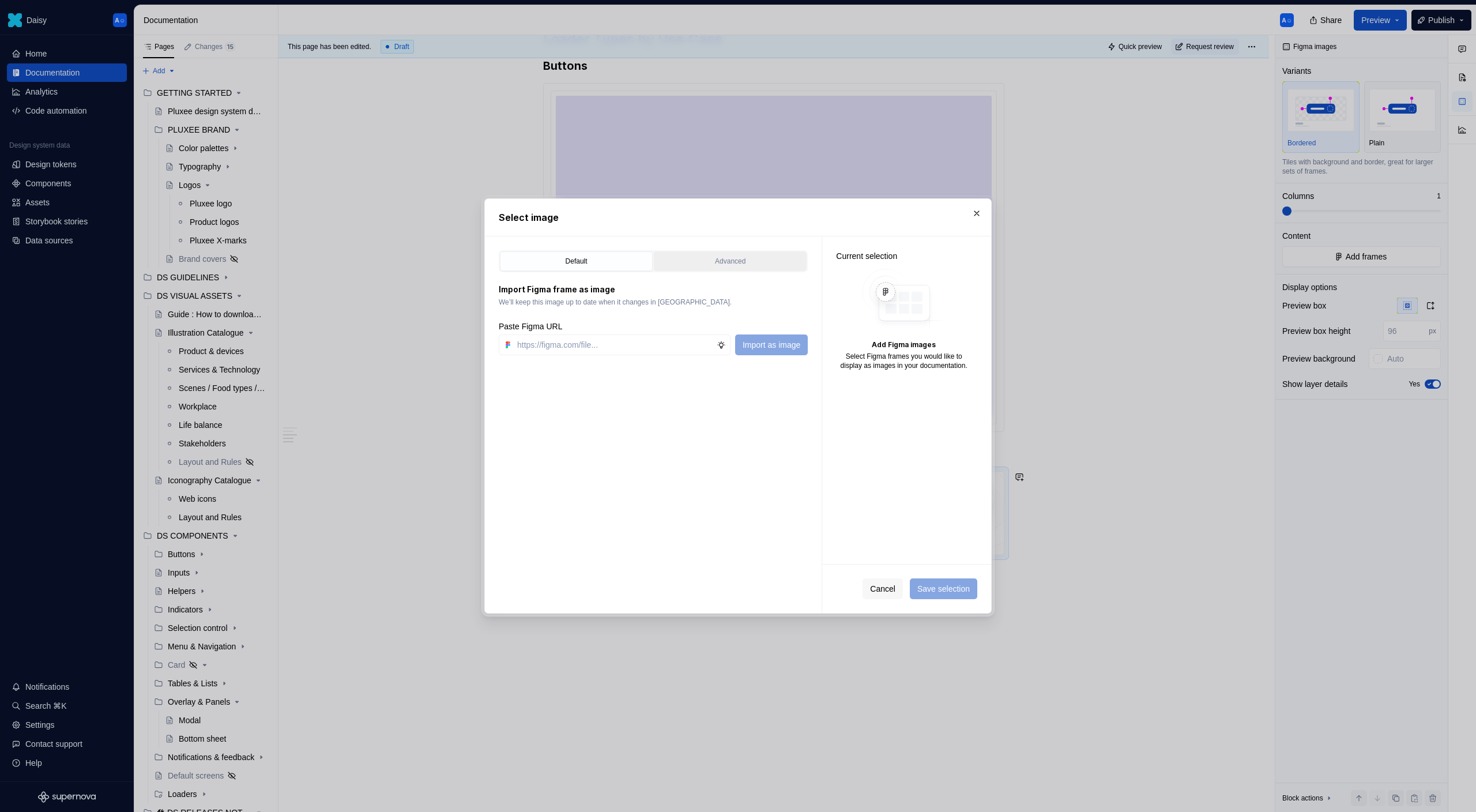
click at [729, 267] on button "Advanced" at bounding box center [730, 262] width 153 height 20
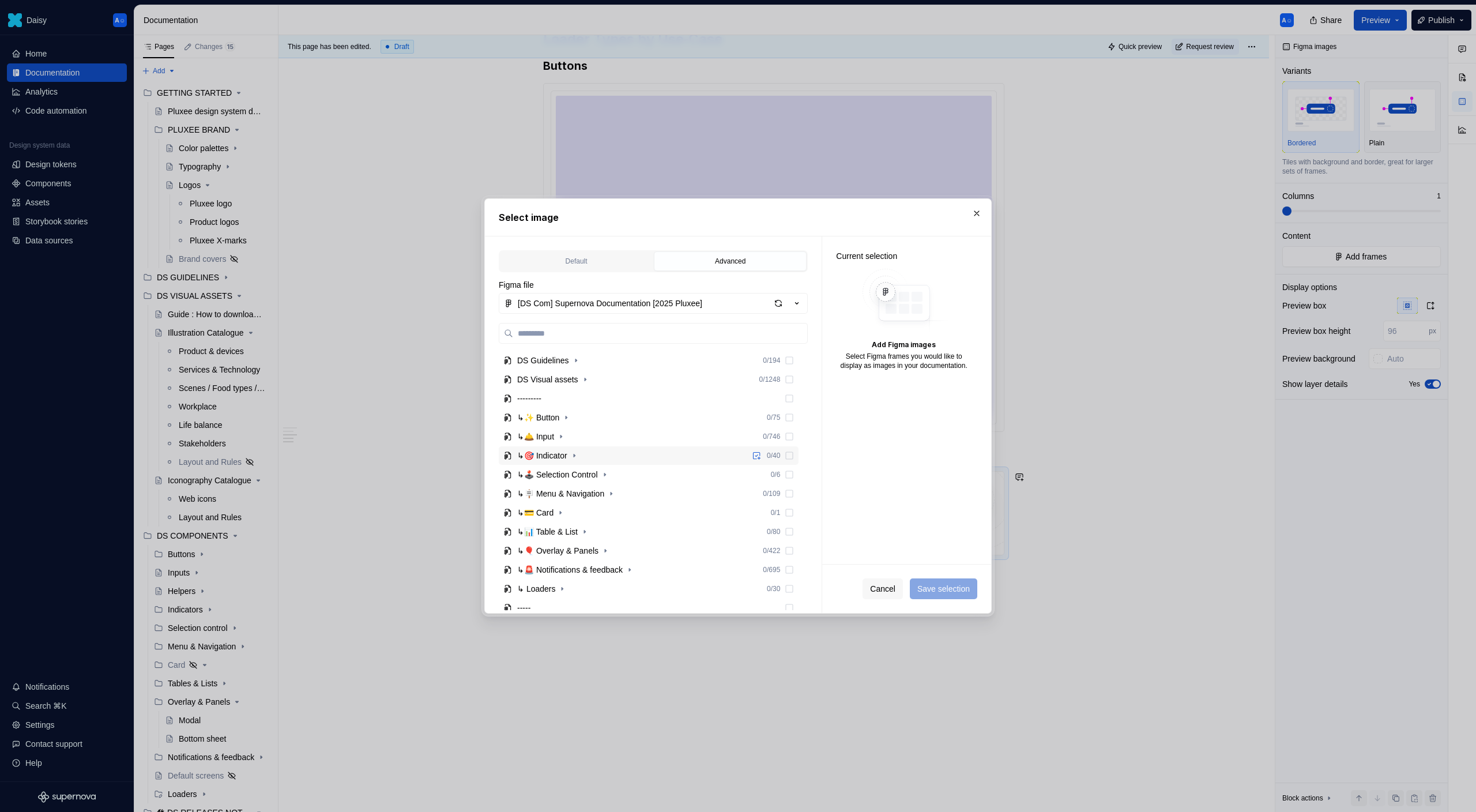
scroll to position [159, 0]
click at [564, 523] on icon "button" at bounding box center [561, 523] width 9 height 9
click at [563, 522] on icon "button" at bounding box center [559, 523] width 9 height 9
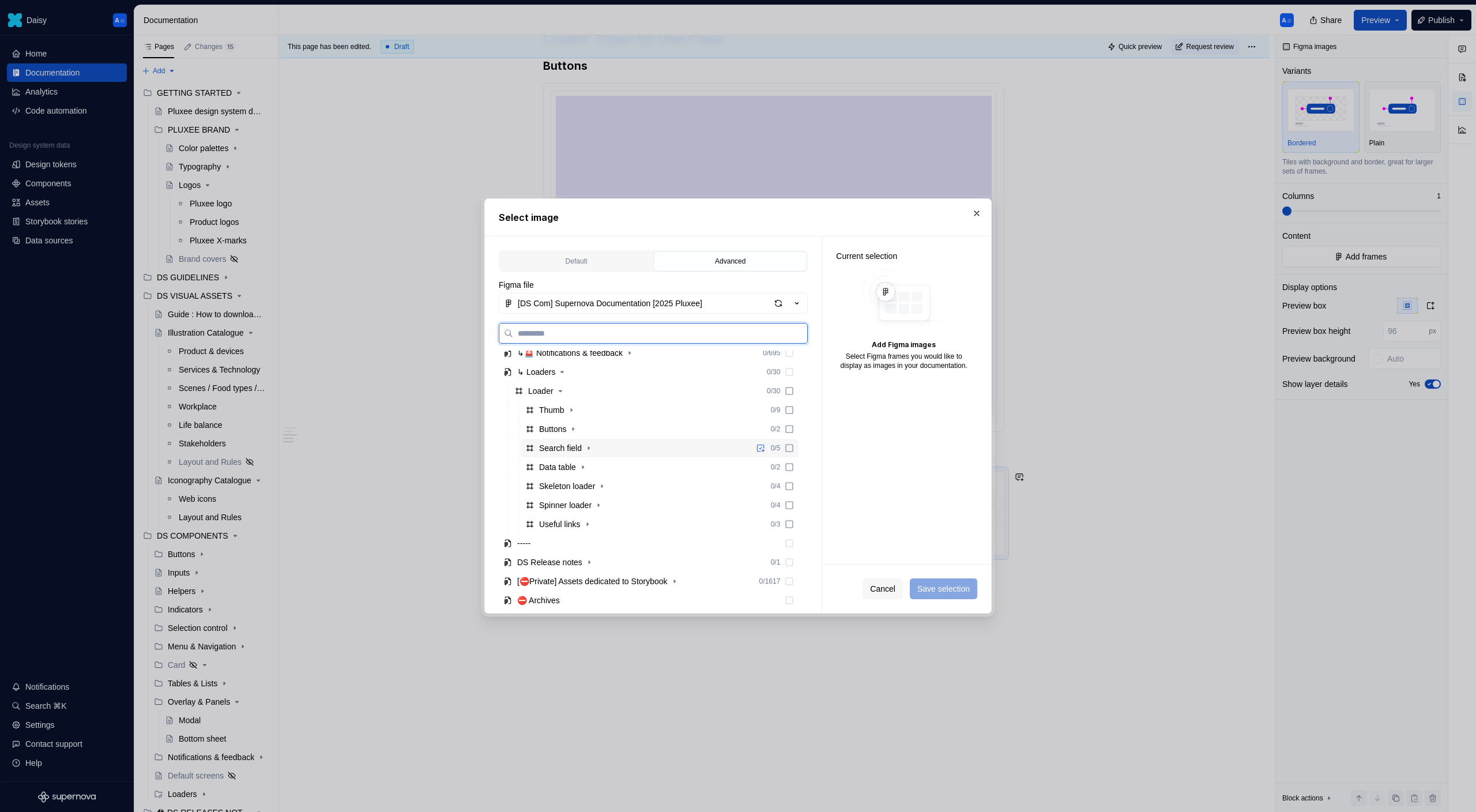
click at [568, 449] on div "Search field" at bounding box center [560, 448] width 43 height 12
click at [594, 449] on icon "button" at bounding box center [588, 447] width 9 height 9
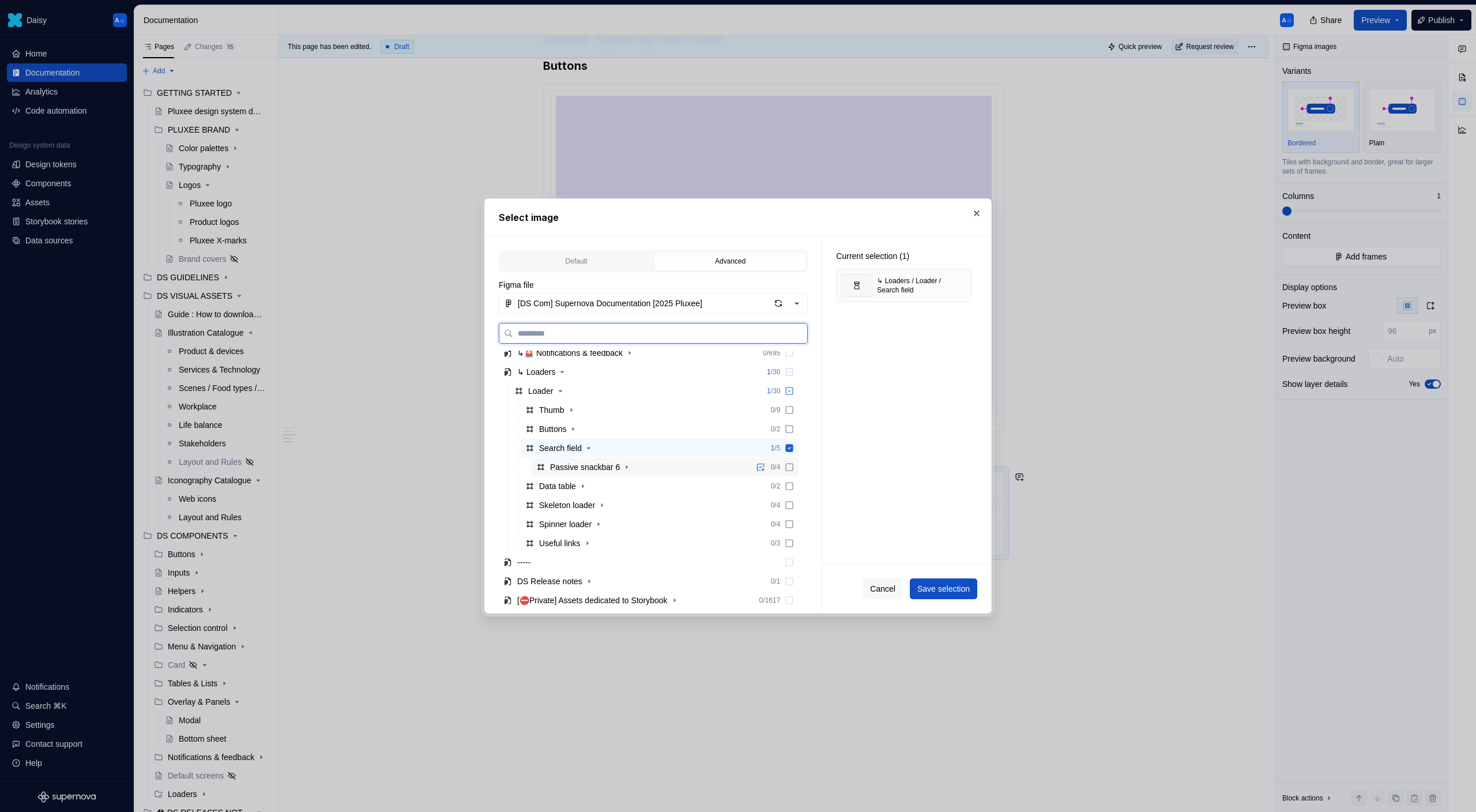
click at [594, 466] on div "Passive snackbar 6" at bounding box center [585, 467] width 69 height 12
click at [794, 447] on icon at bounding box center [789, 447] width 9 height 9
click at [957, 588] on span "Save selection" at bounding box center [944, 589] width 53 height 12
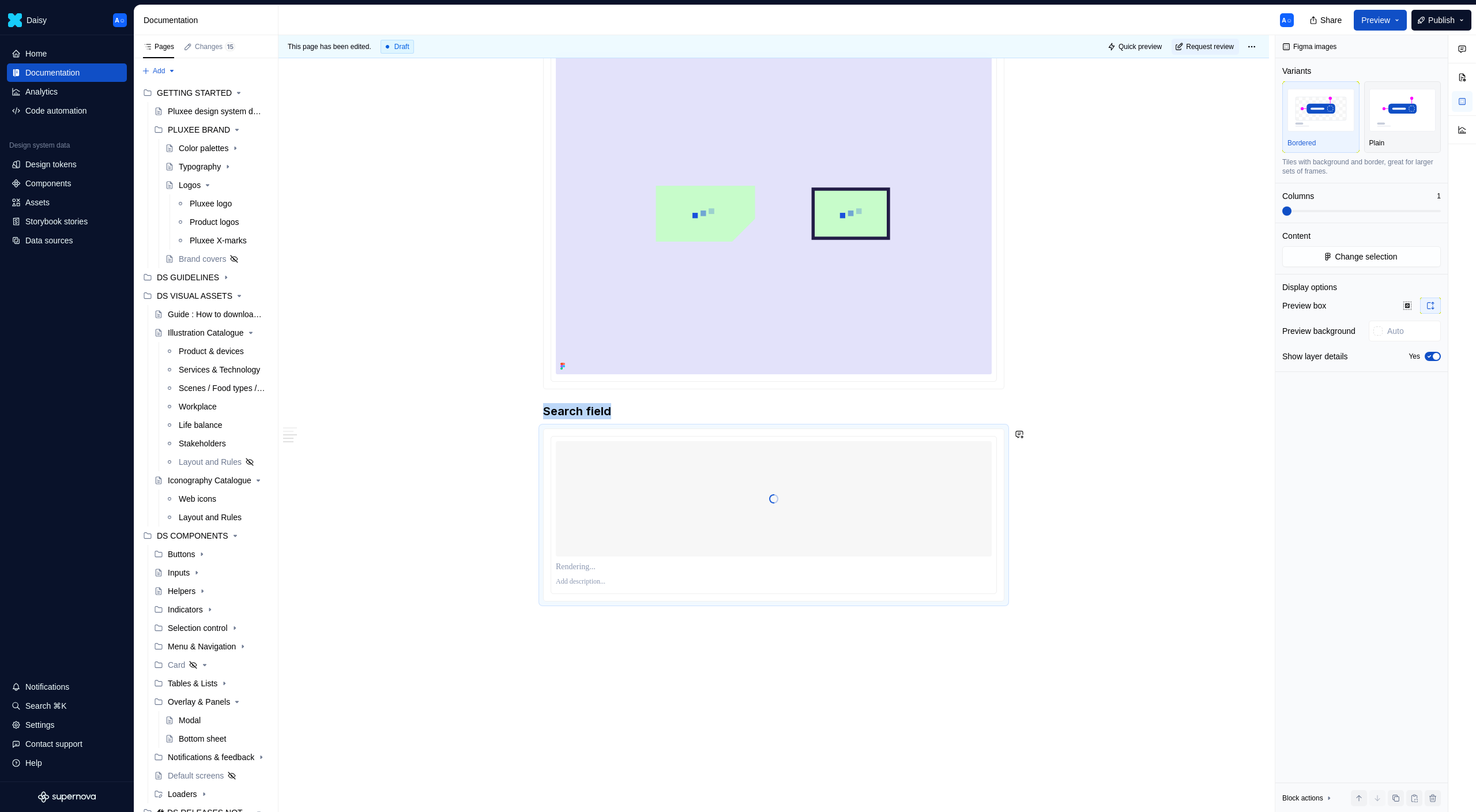
scroll to position [827, 0]
click at [638, 560] on p at bounding box center [773, 566] width 436 height 12
click at [754, 648] on div "Definition A loader (also called a loading indicator) is a tiny visual cue that…" at bounding box center [773, 113] width 991 height 1486
click at [771, 630] on div "Definition A loader (also called a loading indicator) is a tiny visual cue that…" at bounding box center [773, 113] width 991 height 1486
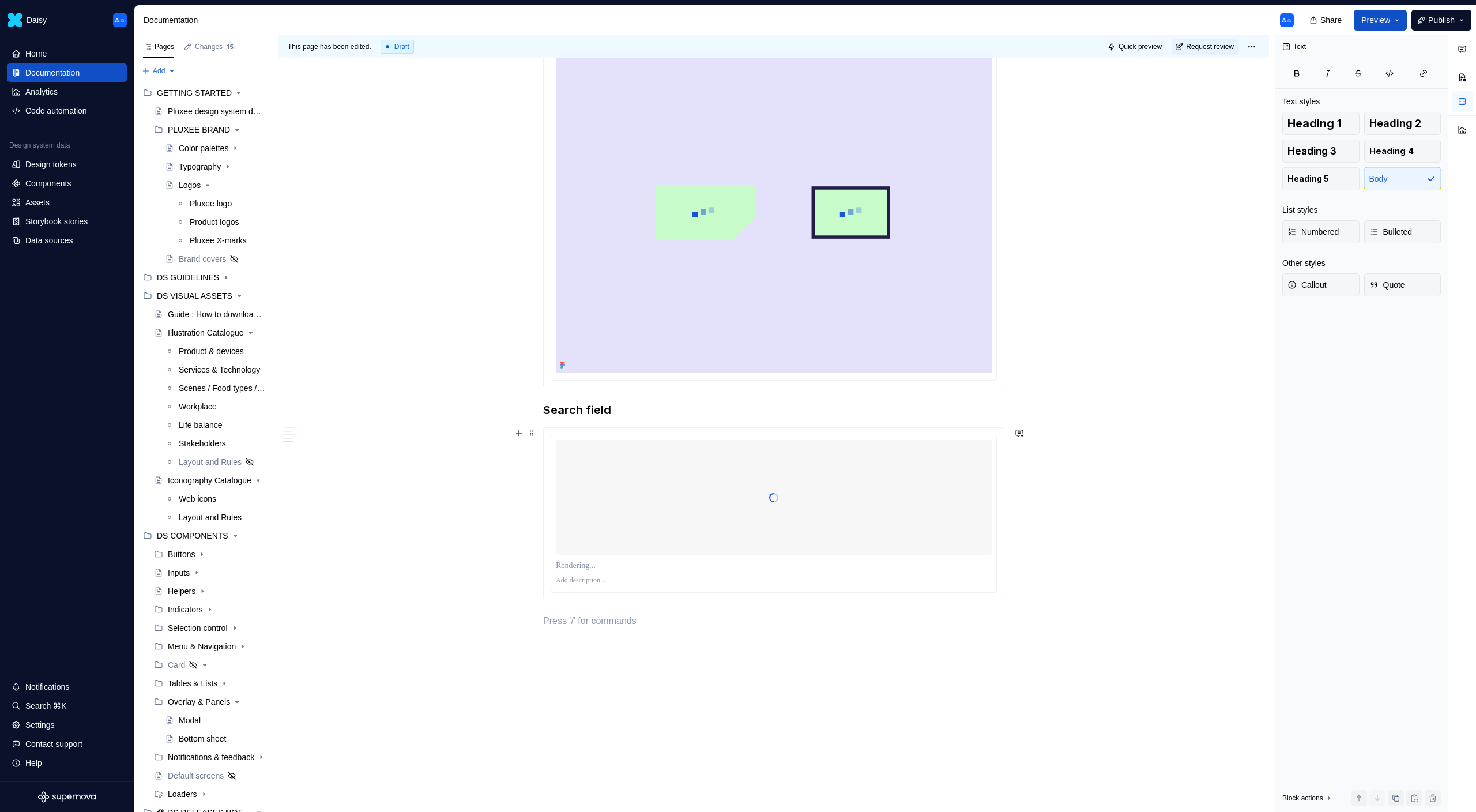
click at [869, 569] on p at bounding box center [773, 566] width 436 height 12
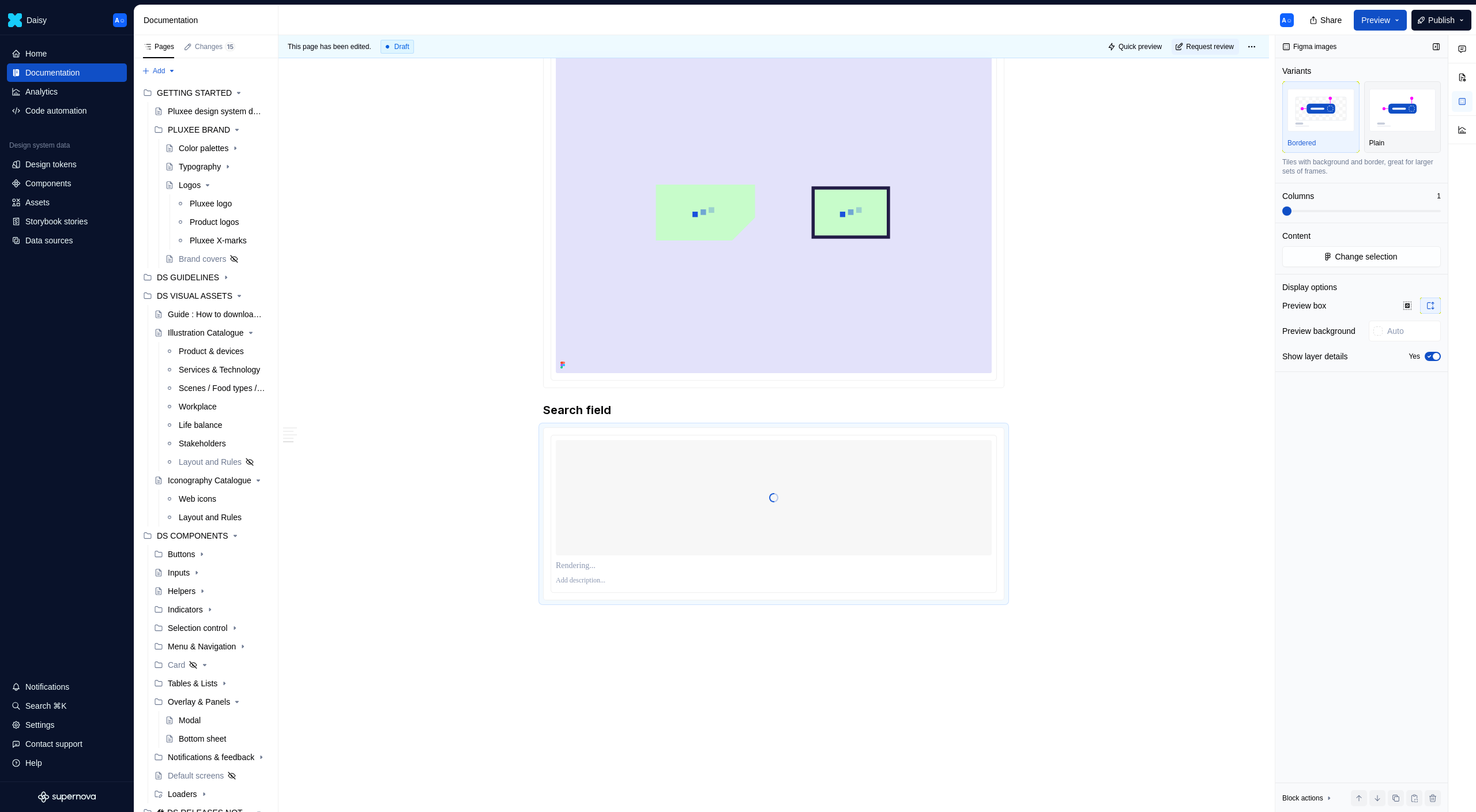
click at [1435, 355] on span "button" at bounding box center [1436, 356] width 7 height 7
click at [899, 621] on div "Definition A loader (also called a loading indicator) is a tiny visual cue that…" at bounding box center [773, 112] width 991 height 1484
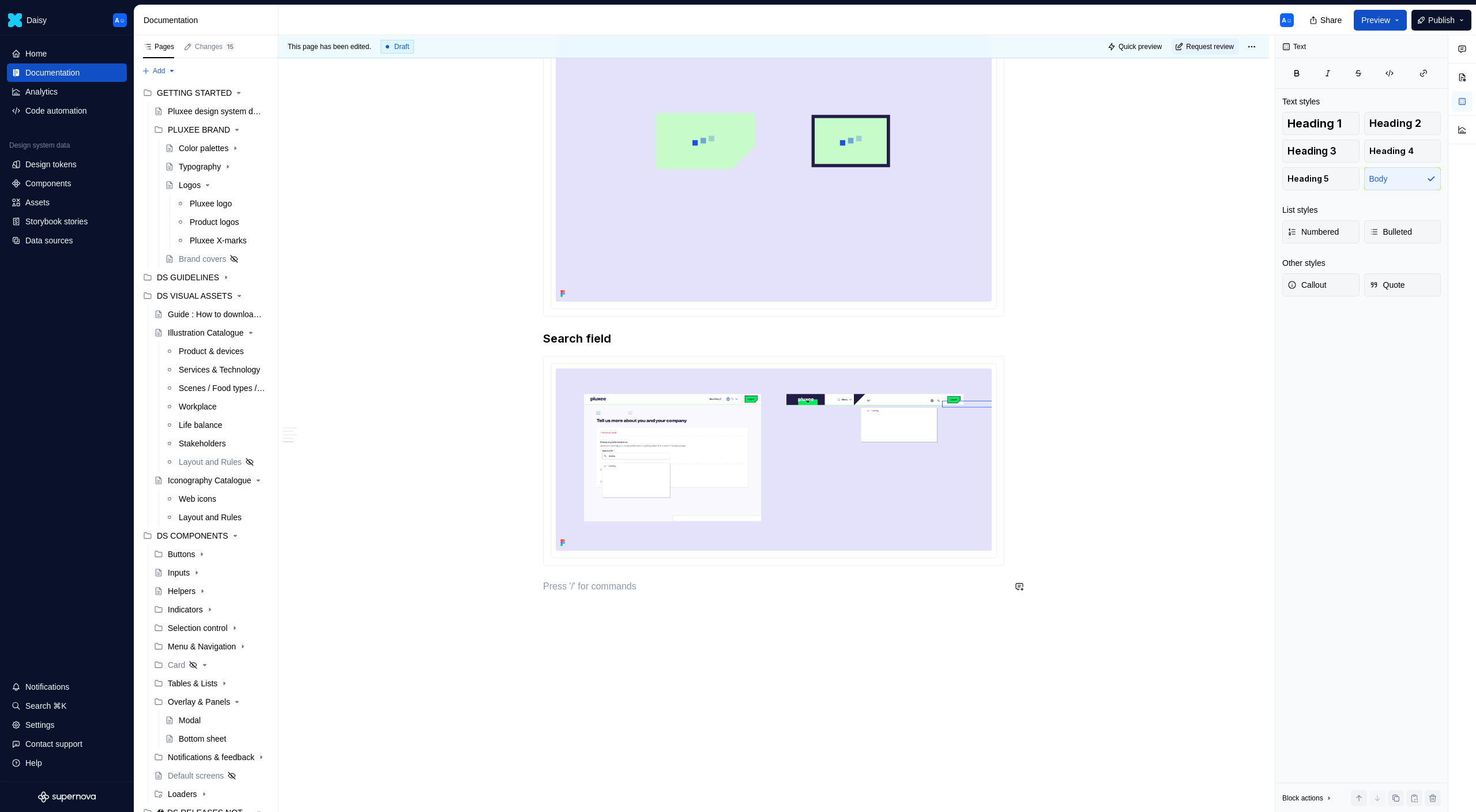
scroll to position [900, 0]
click at [908, 433] on img at bounding box center [773, 458] width 436 height 183
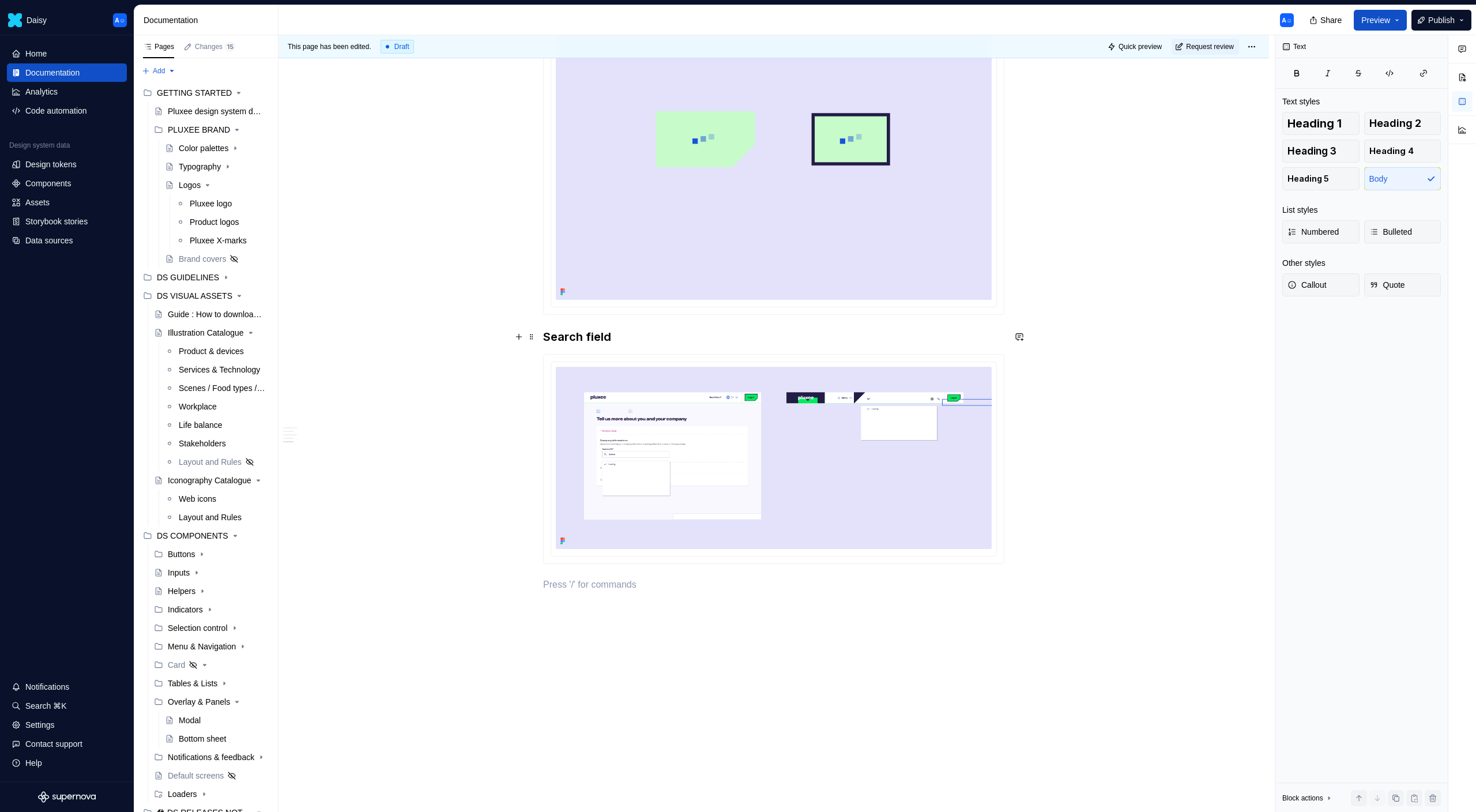
click at [551, 336] on h3 "Search field" at bounding box center [773, 337] width 462 height 17
click at [548, 336] on h3 "Search field" at bounding box center [773, 337] width 462 height 17
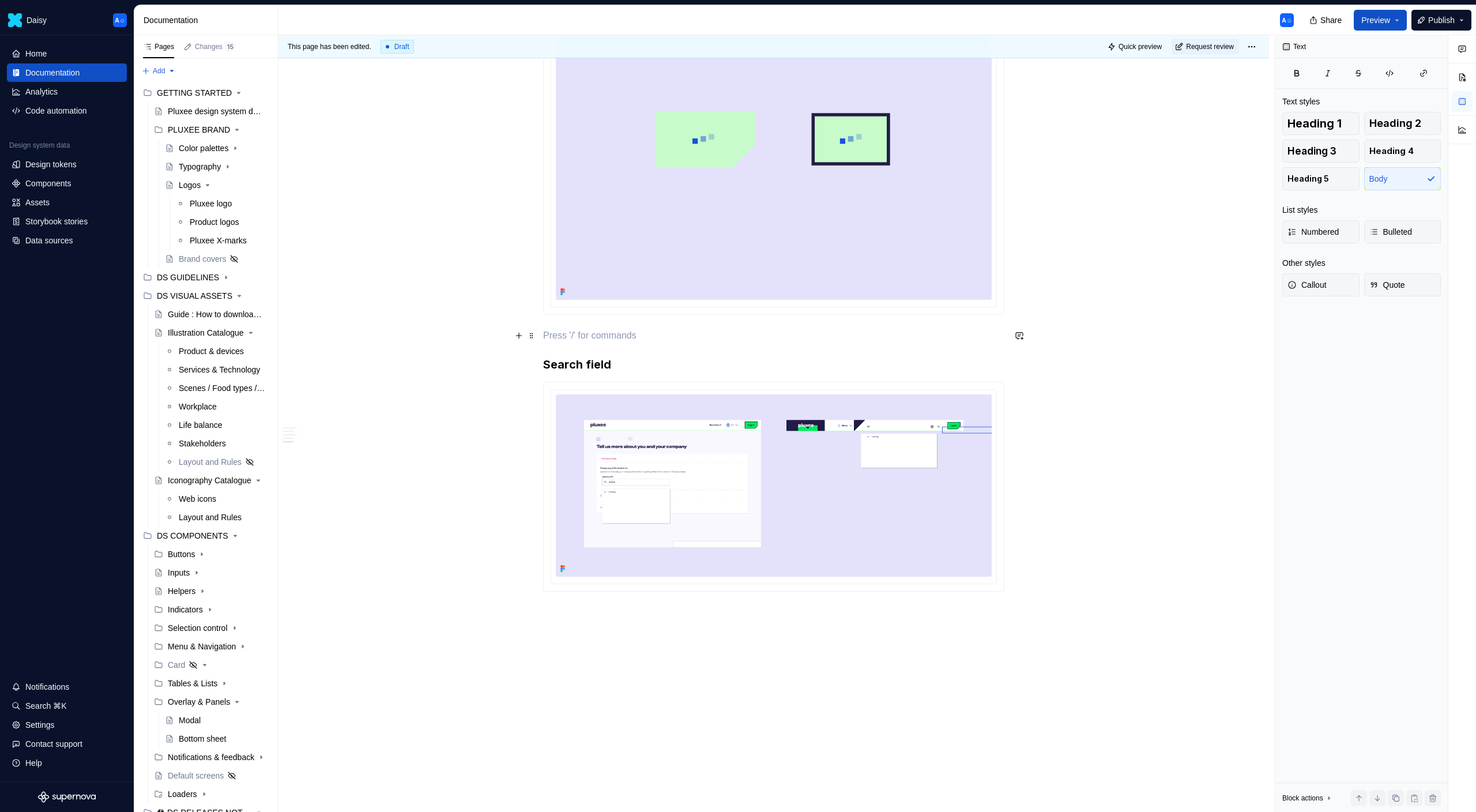
click at [561, 336] on p at bounding box center [773, 336] width 462 height 14
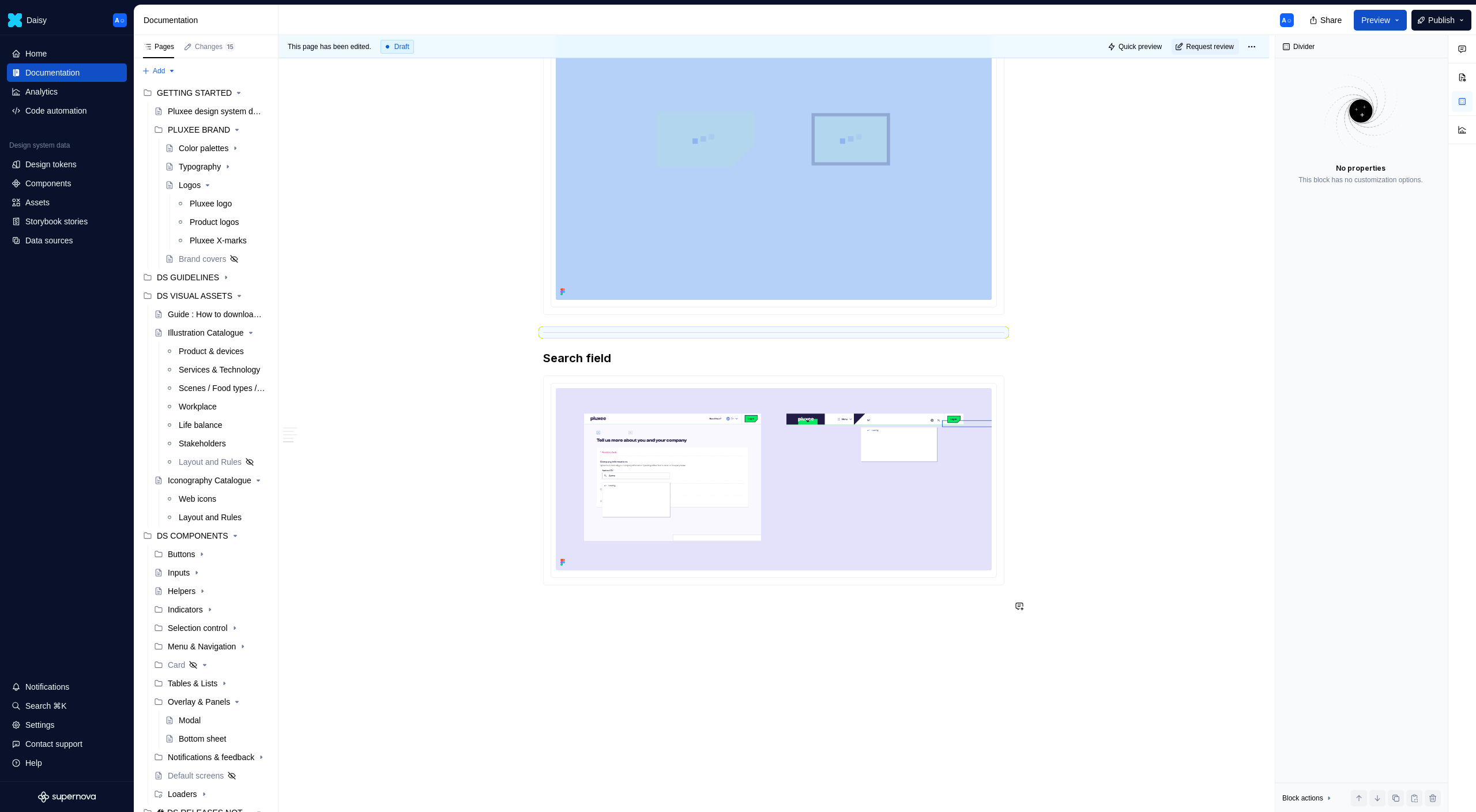
click at [599, 648] on div "Definition A loader (also called a loading indicator) is a tiny visual cue that…" at bounding box center [773, 83] width 991 height 1572
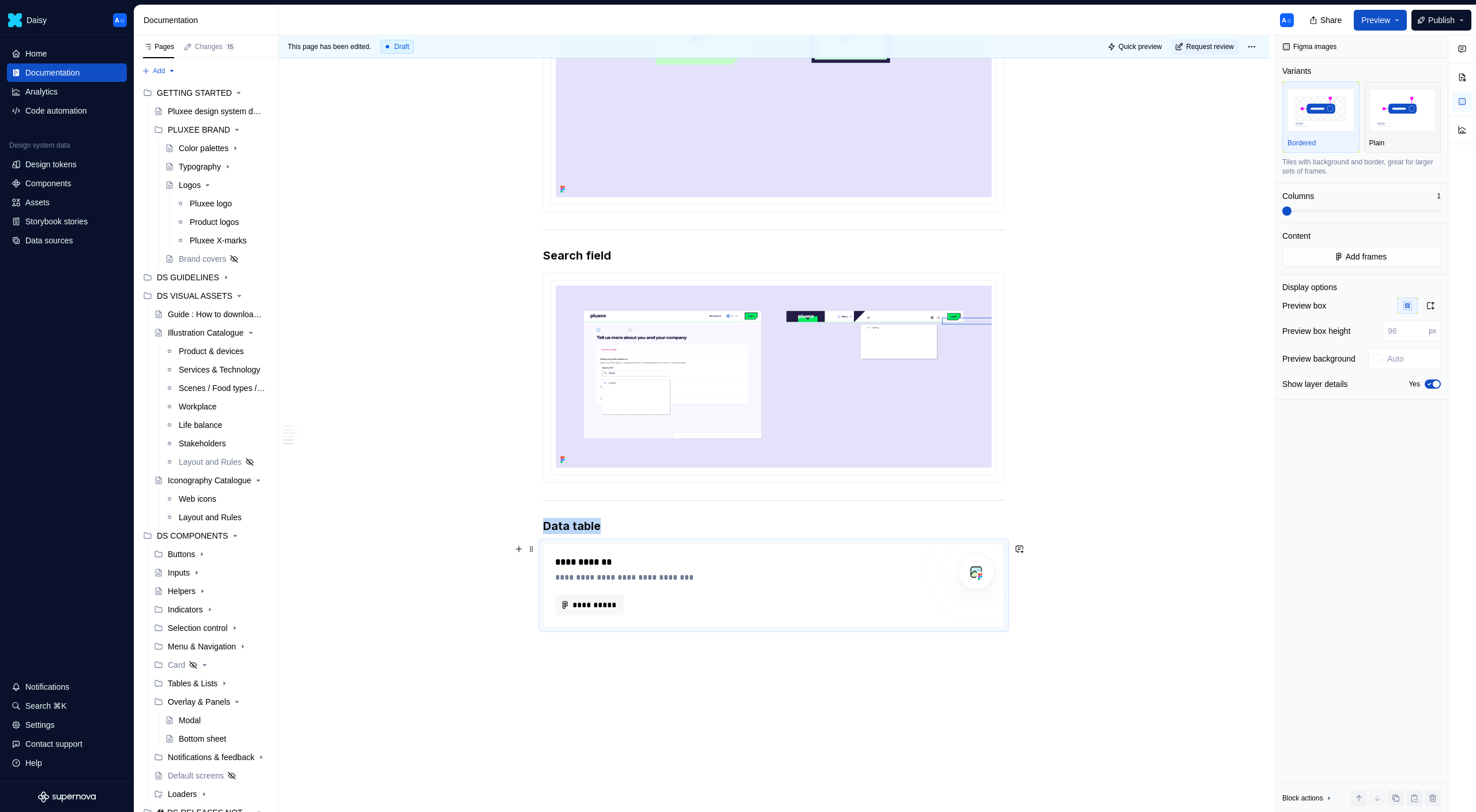
scroll to position [1075, 0]
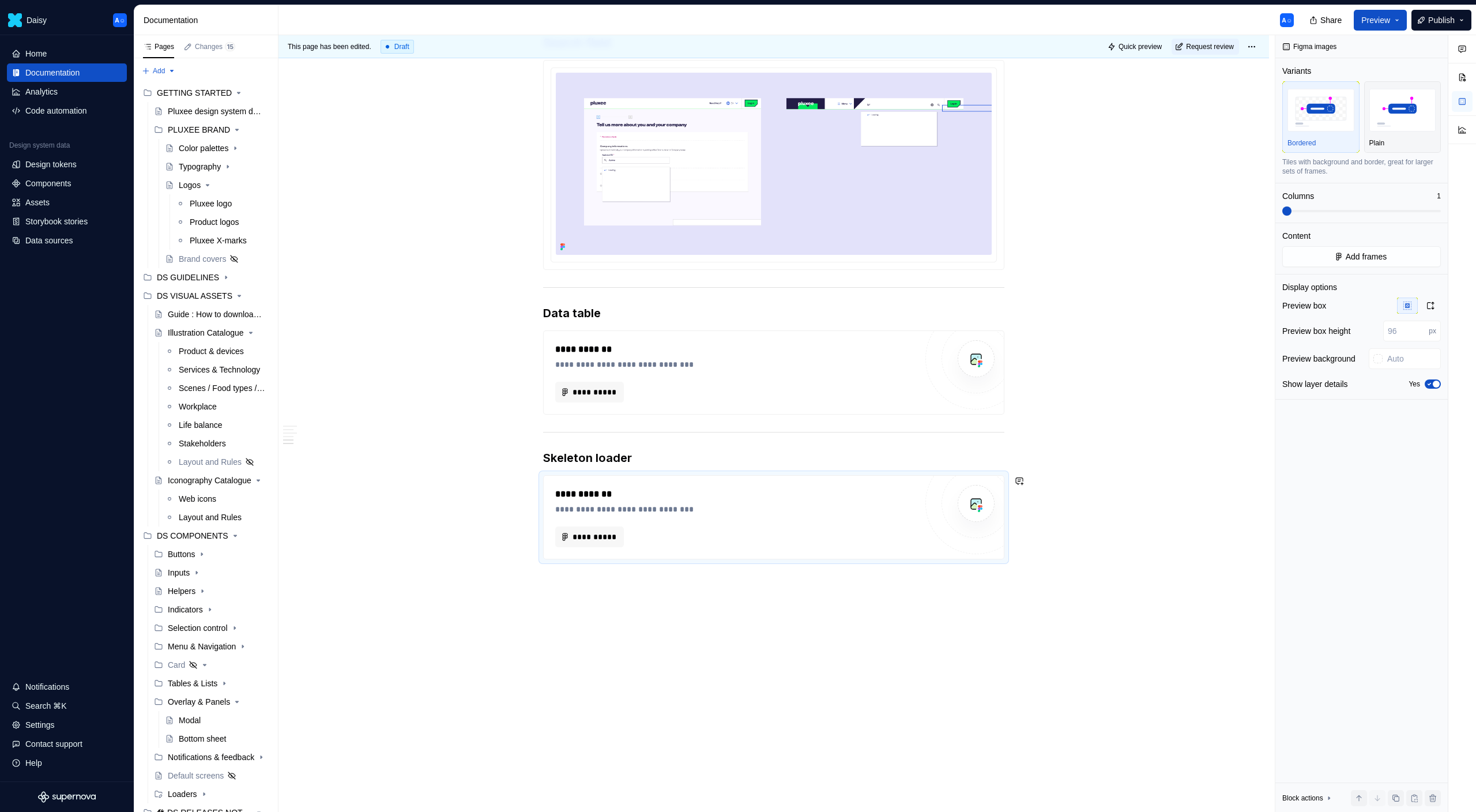
scroll to position [1219, 0]
click at [616, 535] on span "**********" at bounding box center [594, 533] width 44 height 12
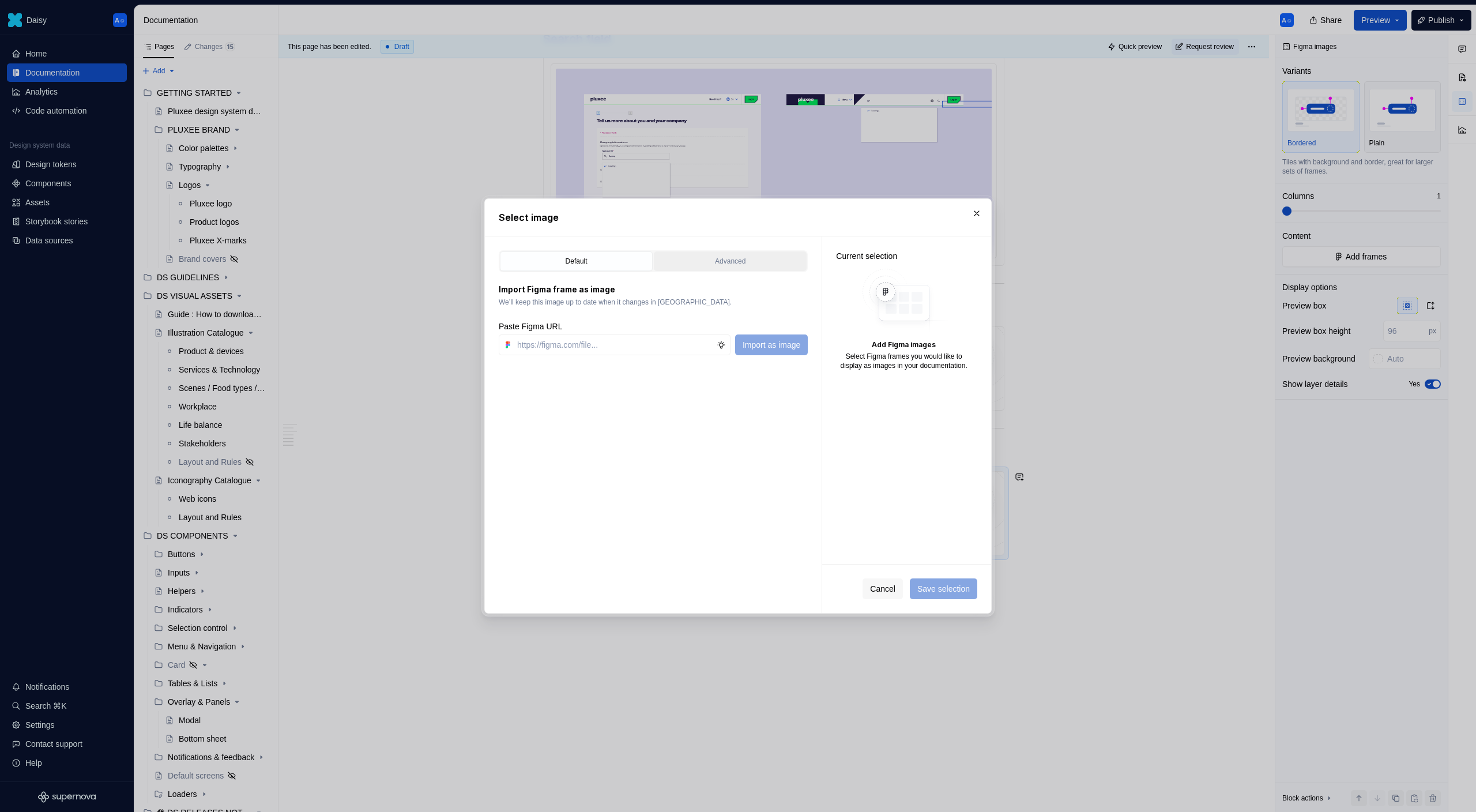
click at [688, 264] on div "Advanced" at bounding box center [730, 262] width 144 height 12
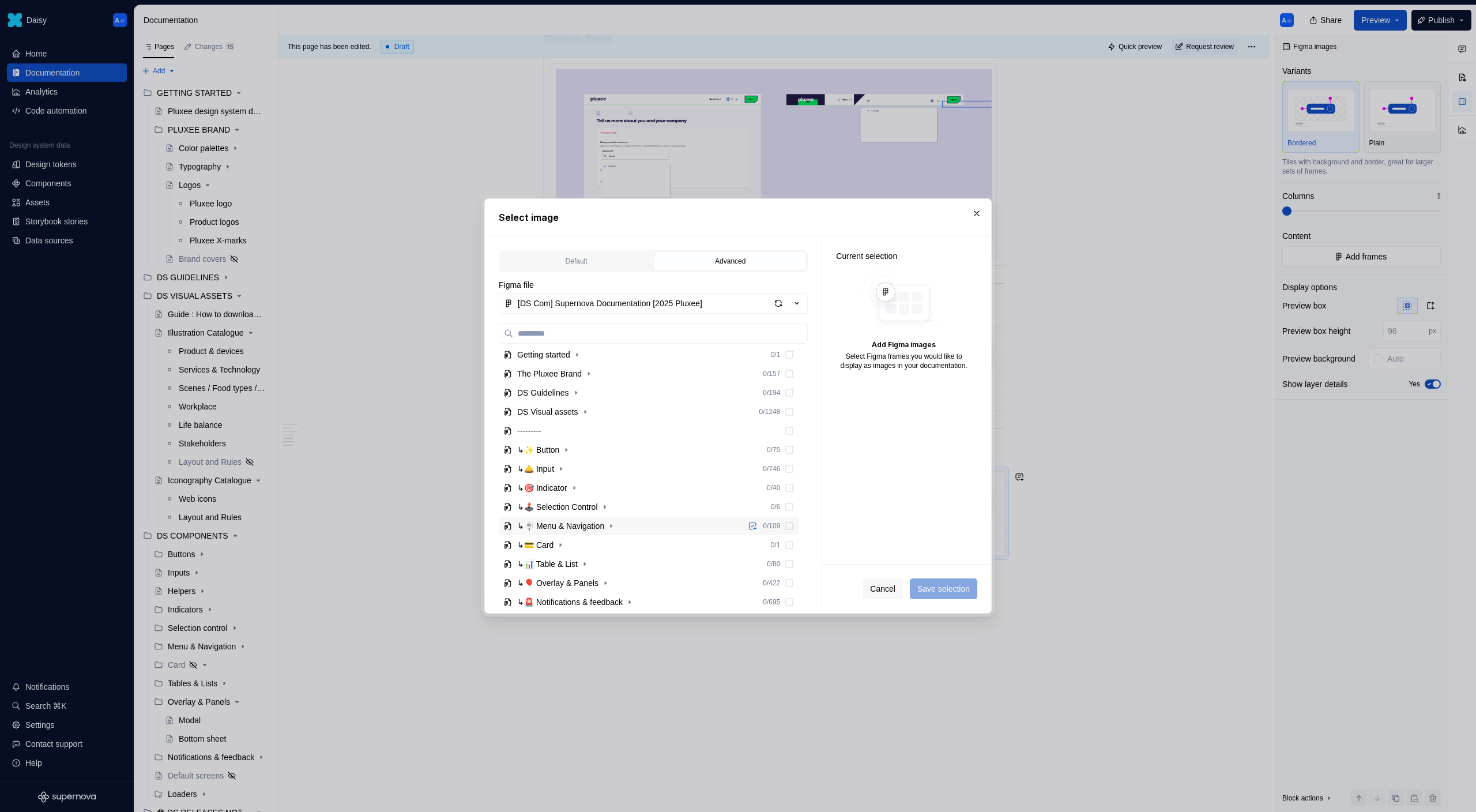
scroll to position [159, 0]
click at [567, 525] on icon "button" at bounding box center [561, 523] width 9 height 9
click at [566, 546] on button "button" at bounding box center [560, 544] width 12 height 12
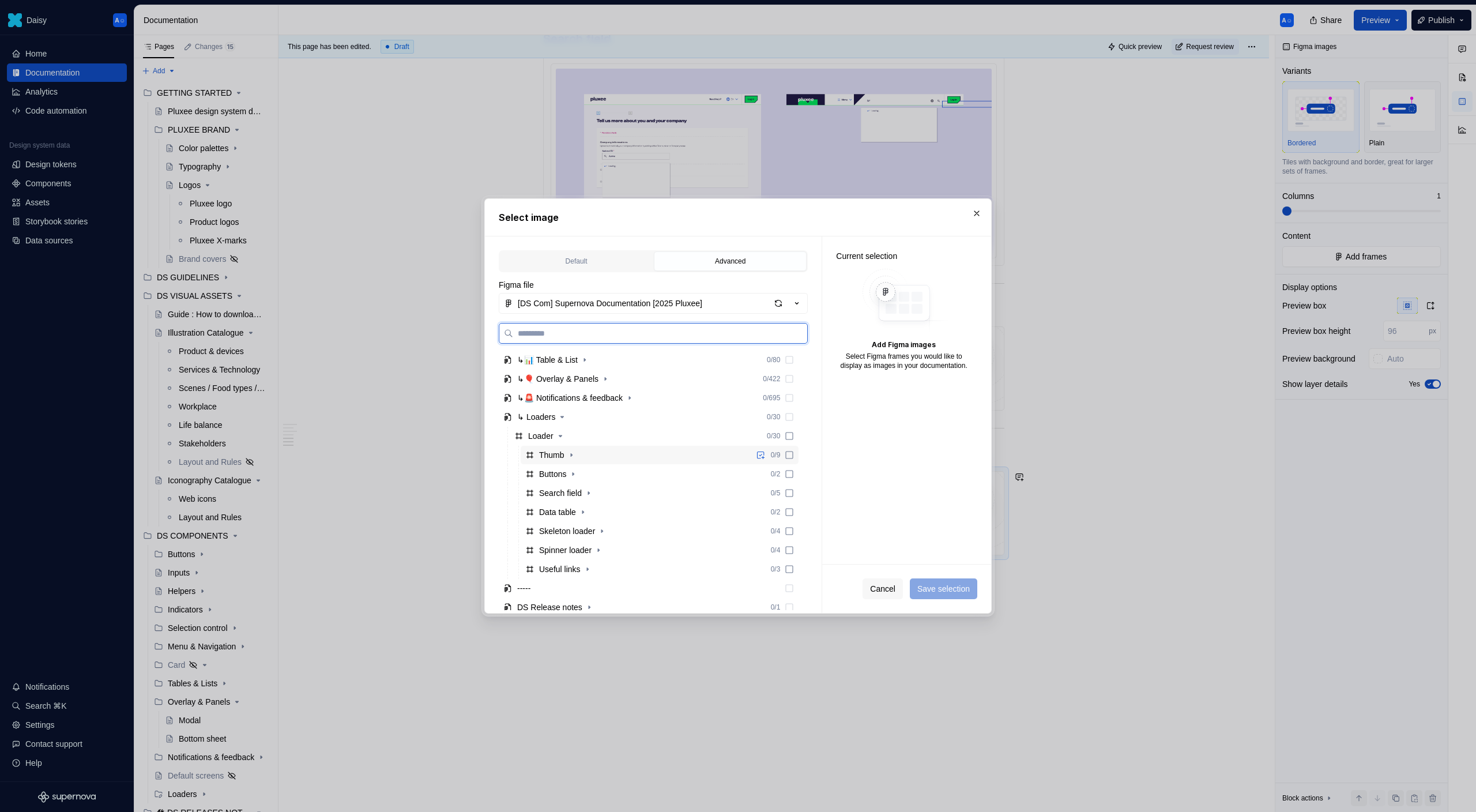
scroll to position [287, 0]
click at [606, 509] on icon "button" at bounding box center [601, 510] width 9 height 9
click at [598, 528] on div "Passive snackbar 6" at bounding box center [585, 530] width 69 height 12
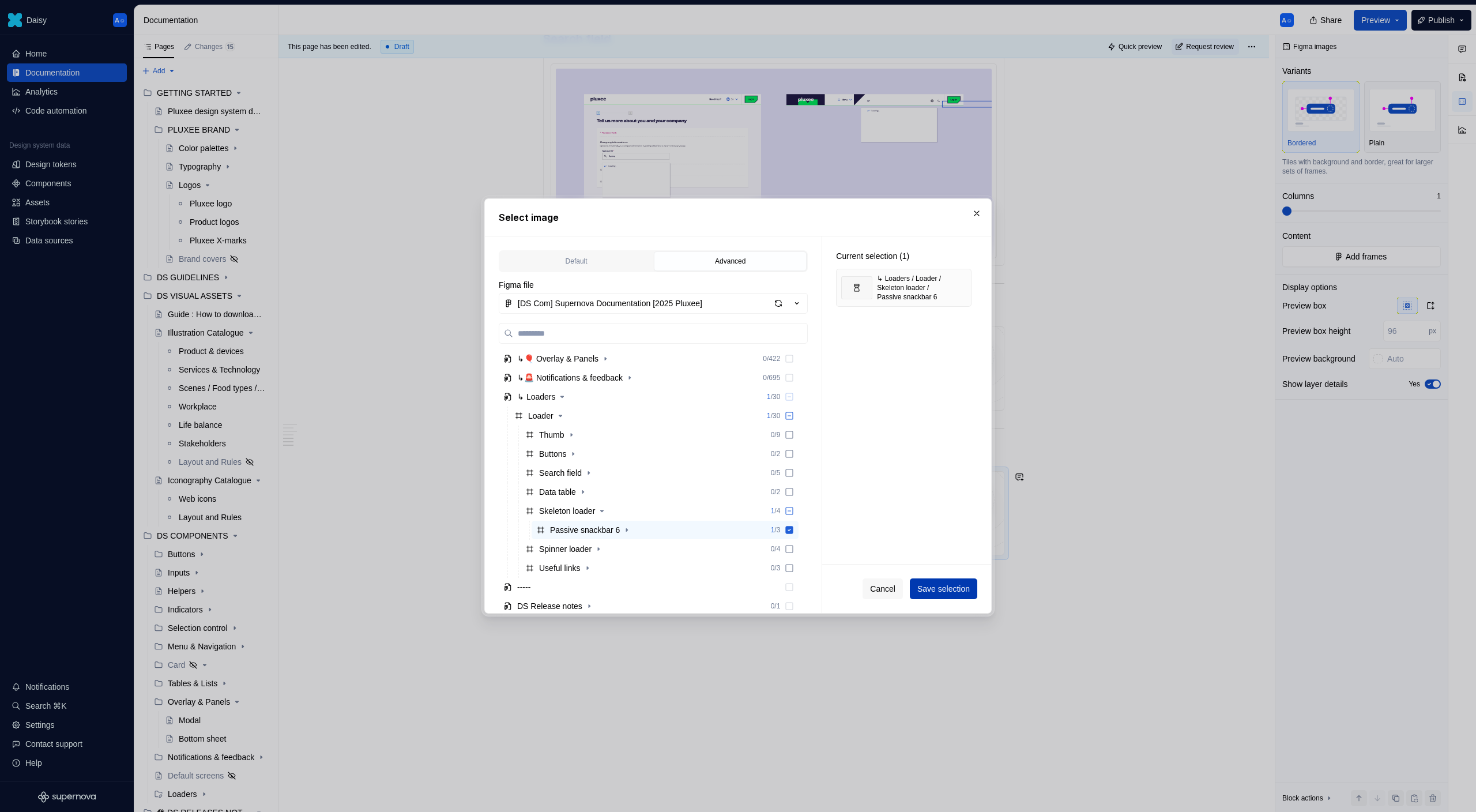
click at [943, 587] on span "Save selection" at bounding box center [944, 589] width 53 height 12
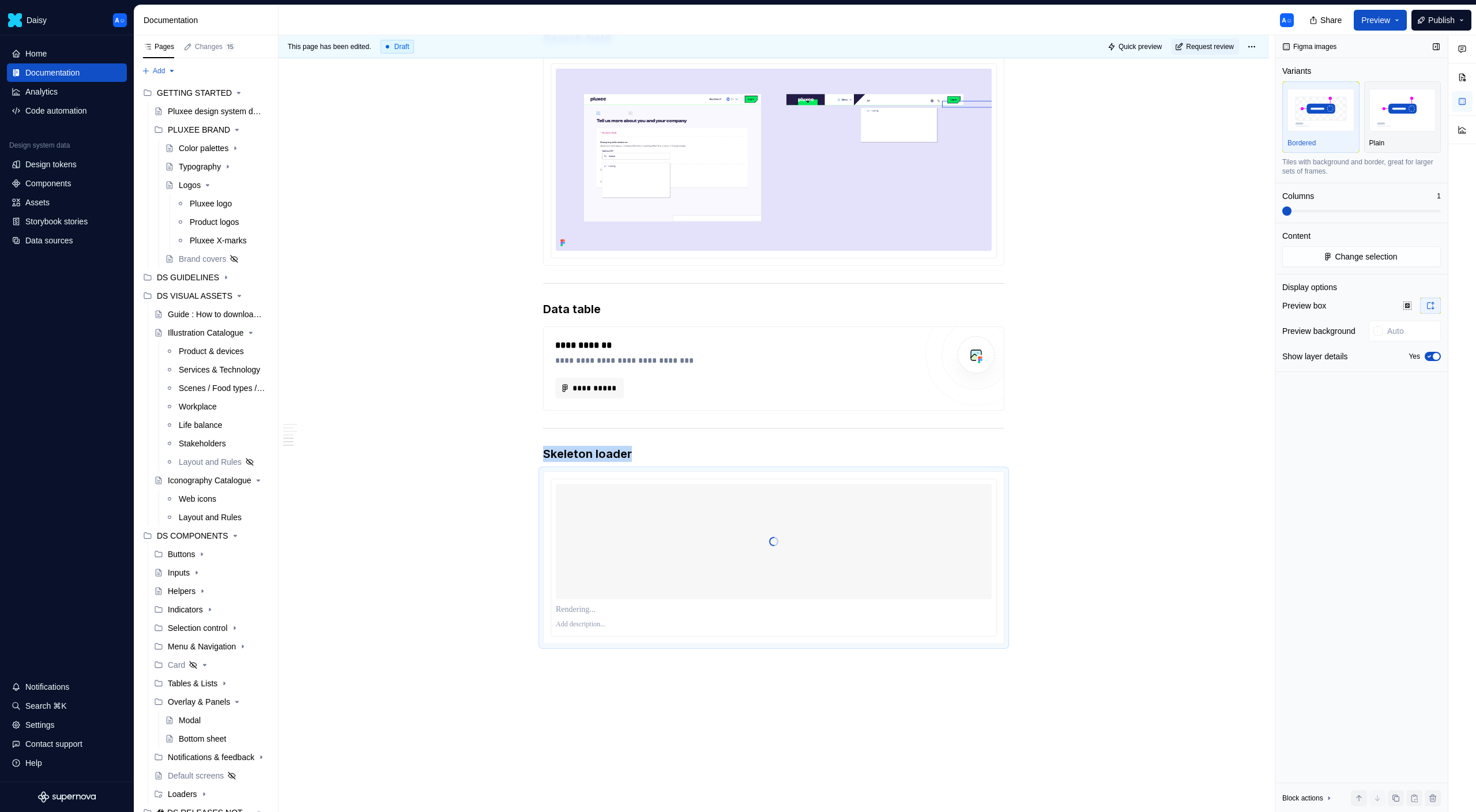
click at [1427, 354] on icon "button" at bounding box center [1429, 356] width 9 height 7
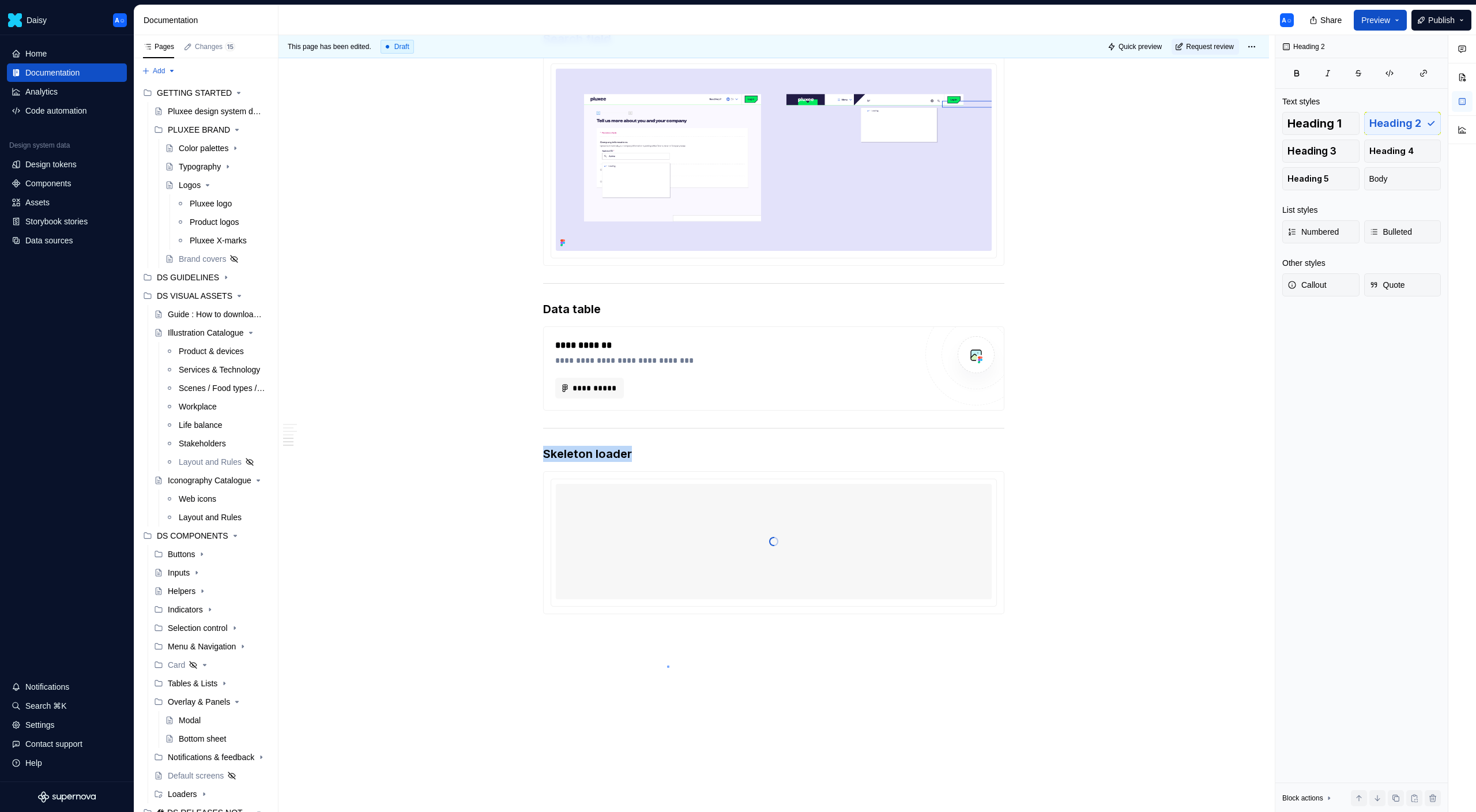
click at [668, 666] on div "**********" at bounding box center [776, 424] width 997 height 777
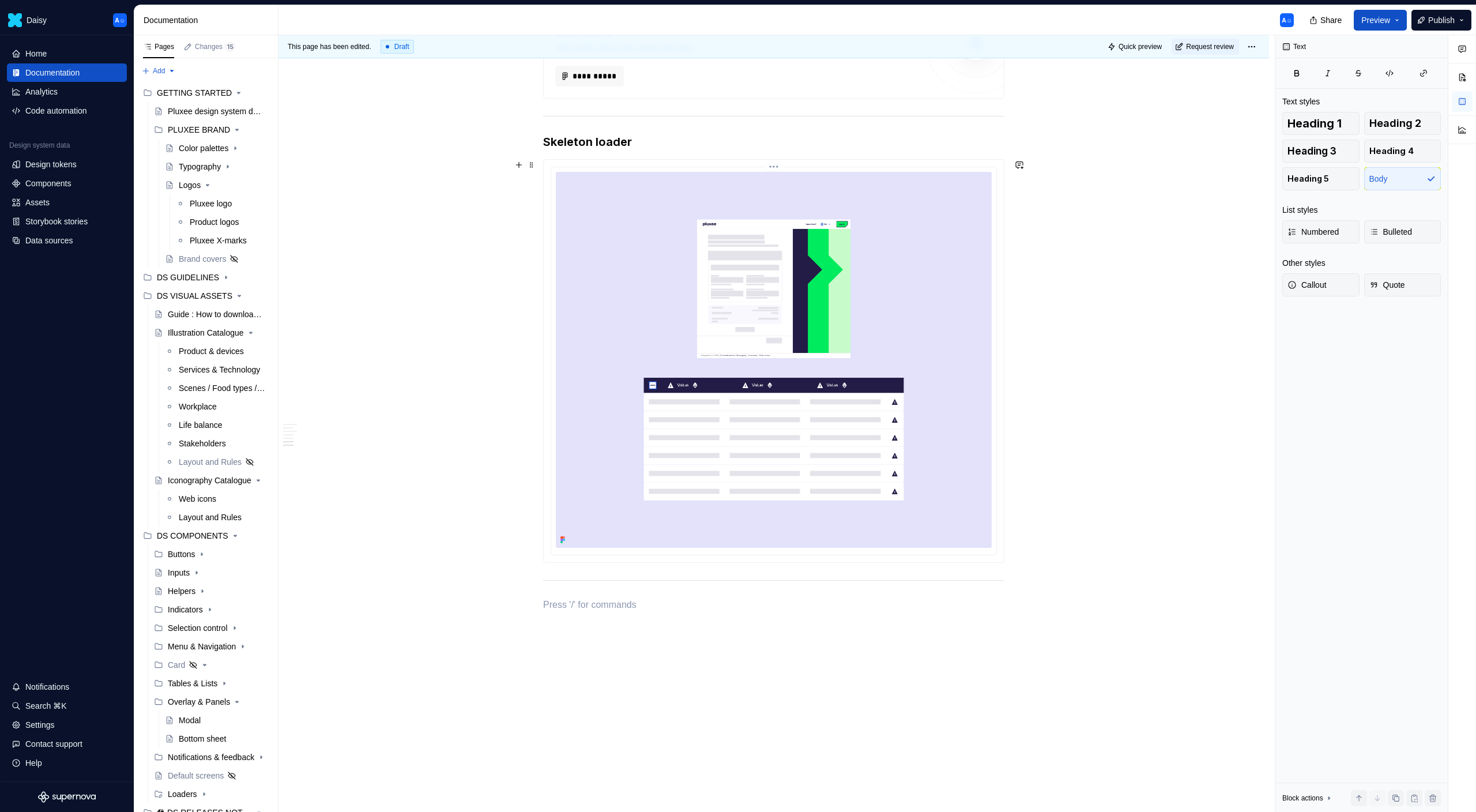
scroll to position [1550, 0]
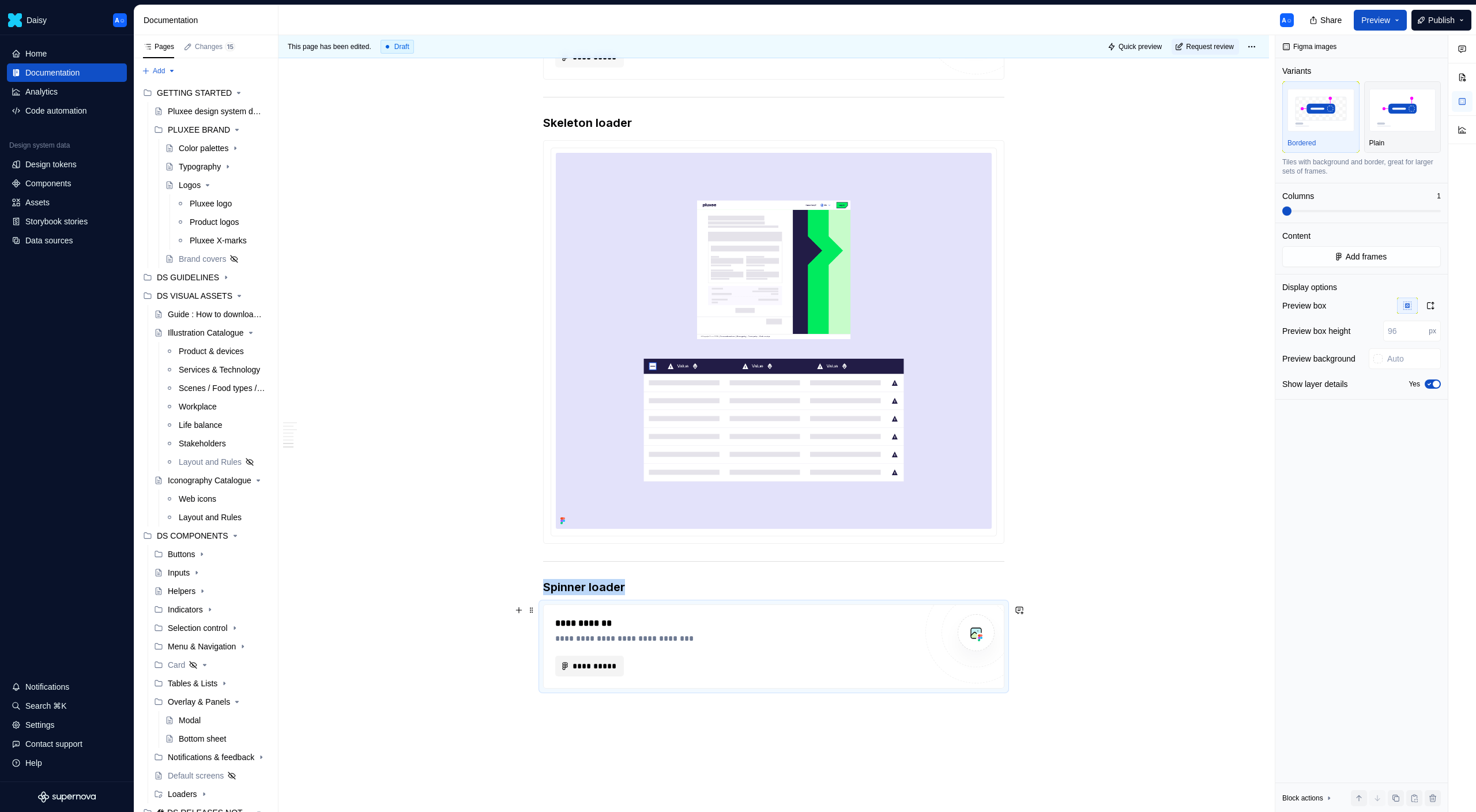
click at [587, 667] on span "**********" at bounding box center [594, 666] width 44 height 12
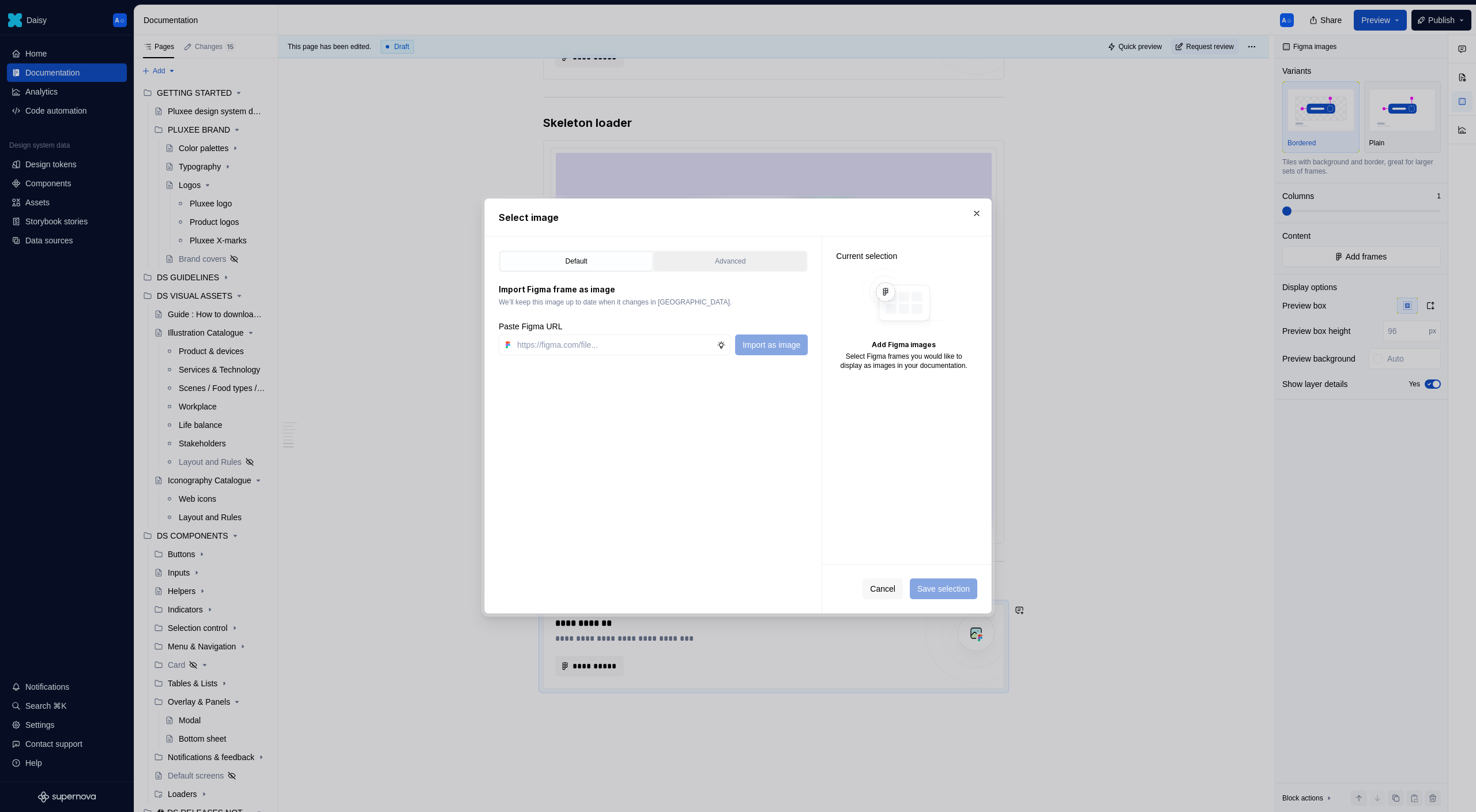
click at [698, 257] on div "Advanced" at bounding box center [730, 262] width 144 height 12
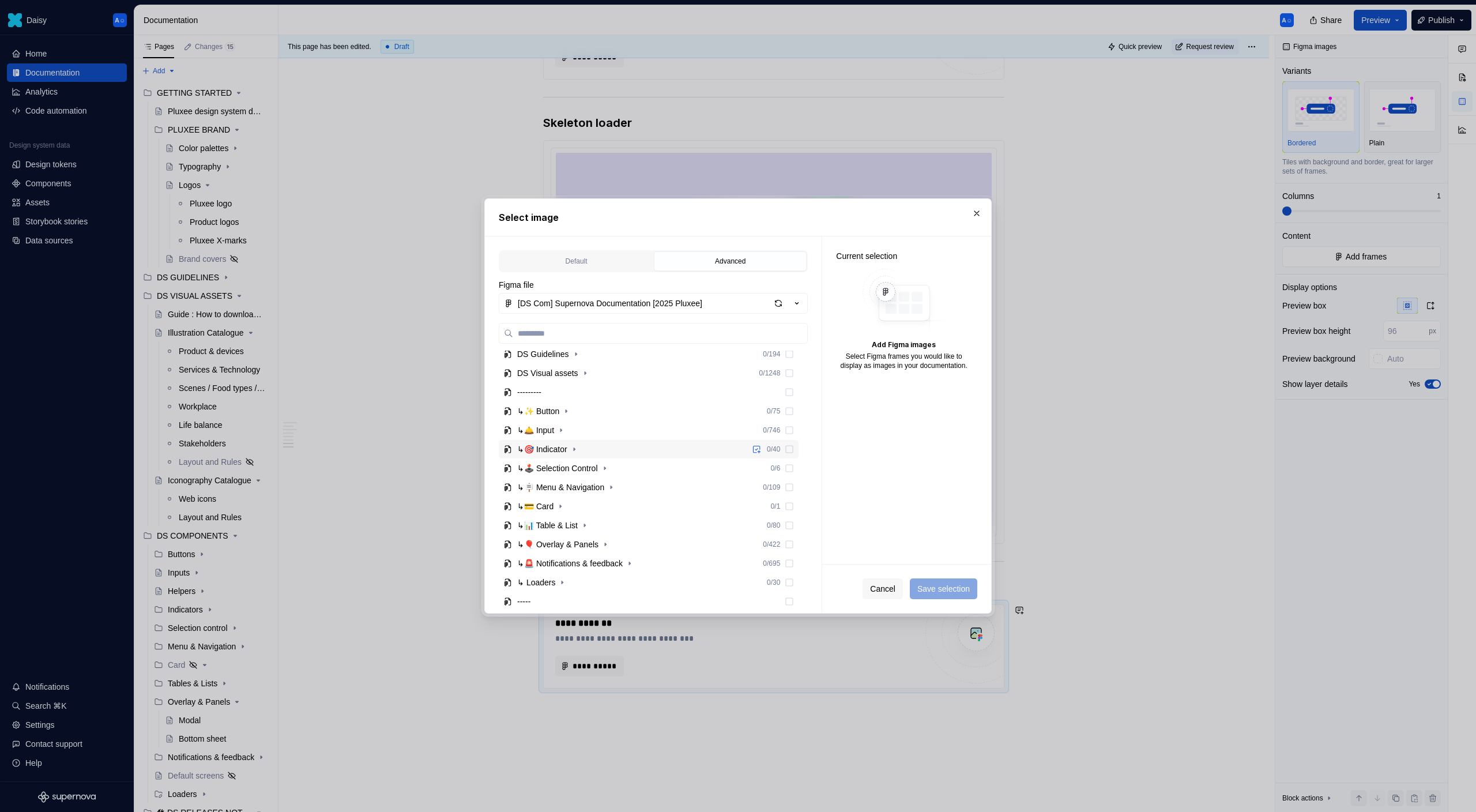
scroll to position [159, 0]
click at [564, 526] on icon "button" at bounding box center [561, 523] width 9 height 9
click at [557, 524] on icon "button" at bounding box center [559, 523] width 9 height 9
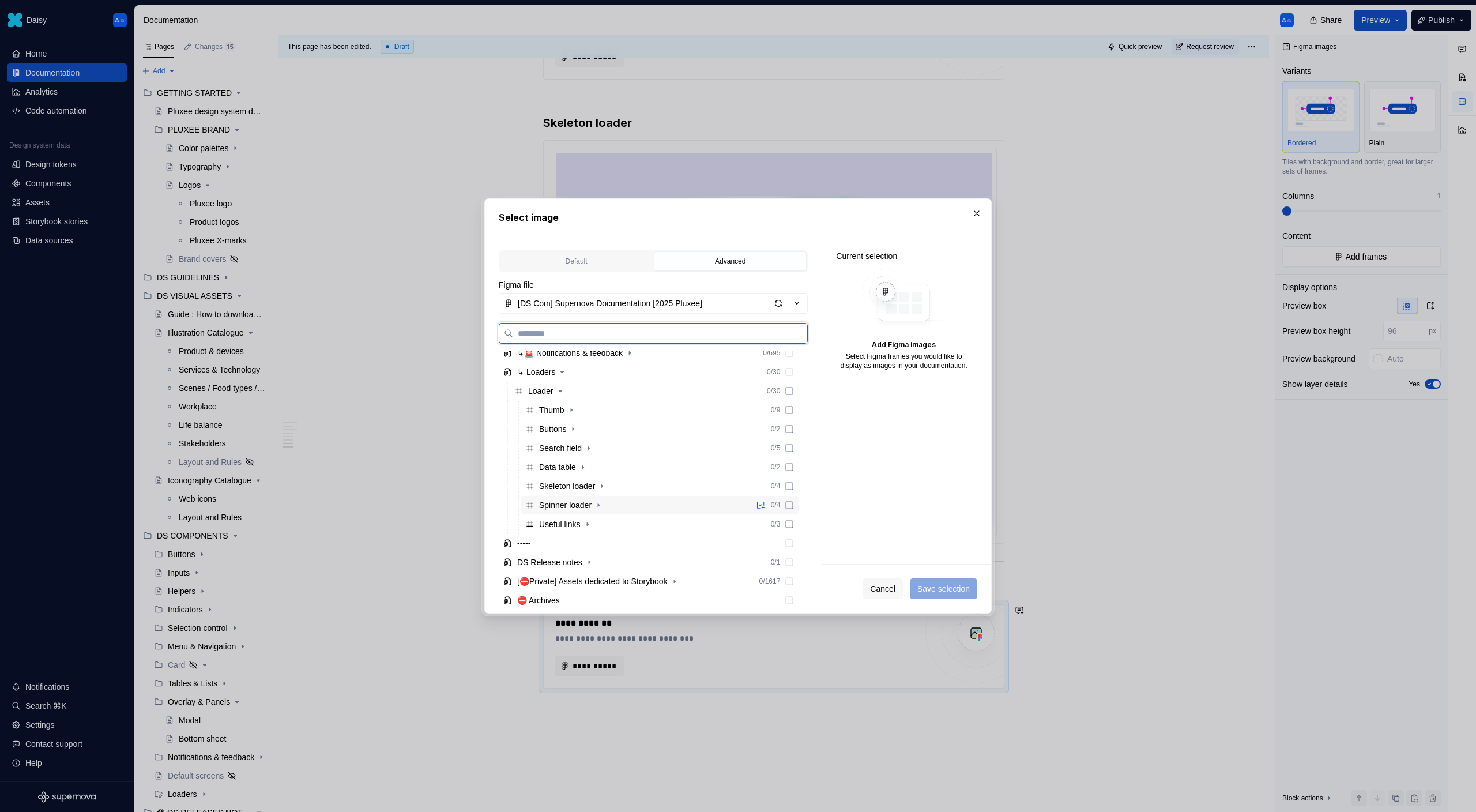
click at [571, 506] on div "Spinner loader" at bounding box center [565, 506] width 53 height 12
click at [601, 507] on icon "button" at bounding box center [597, 505] width 9 height 9
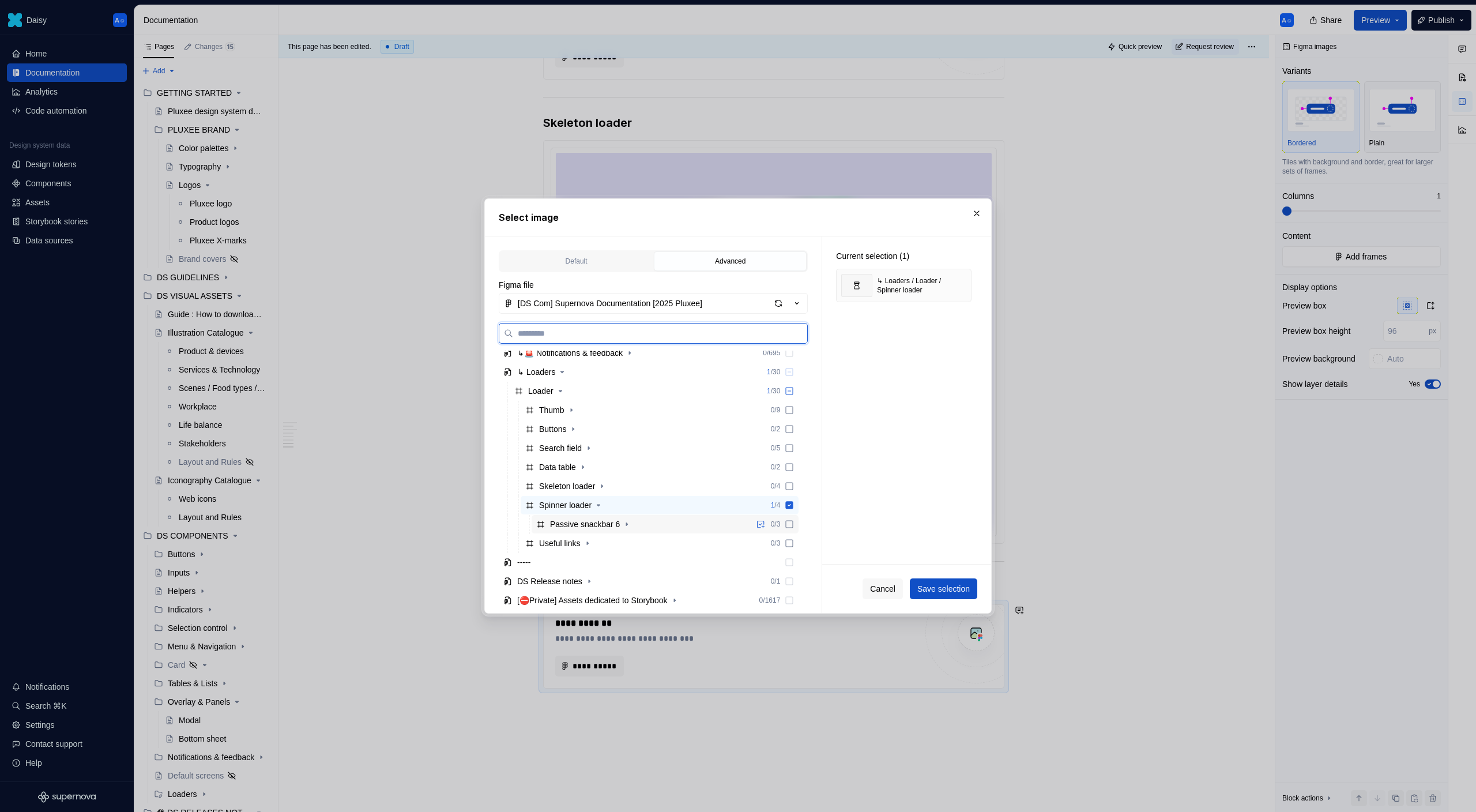
click at [599, 520] on div "Passive snackbar 6" at bounding box center [585, 524] width 69 height 12
click at [794, 508] on icon at bounding box center [789, 505] width 9 height 9
click at [918, 589] on span "Save selection" at bounding box center [944, 589] width 53 height 12
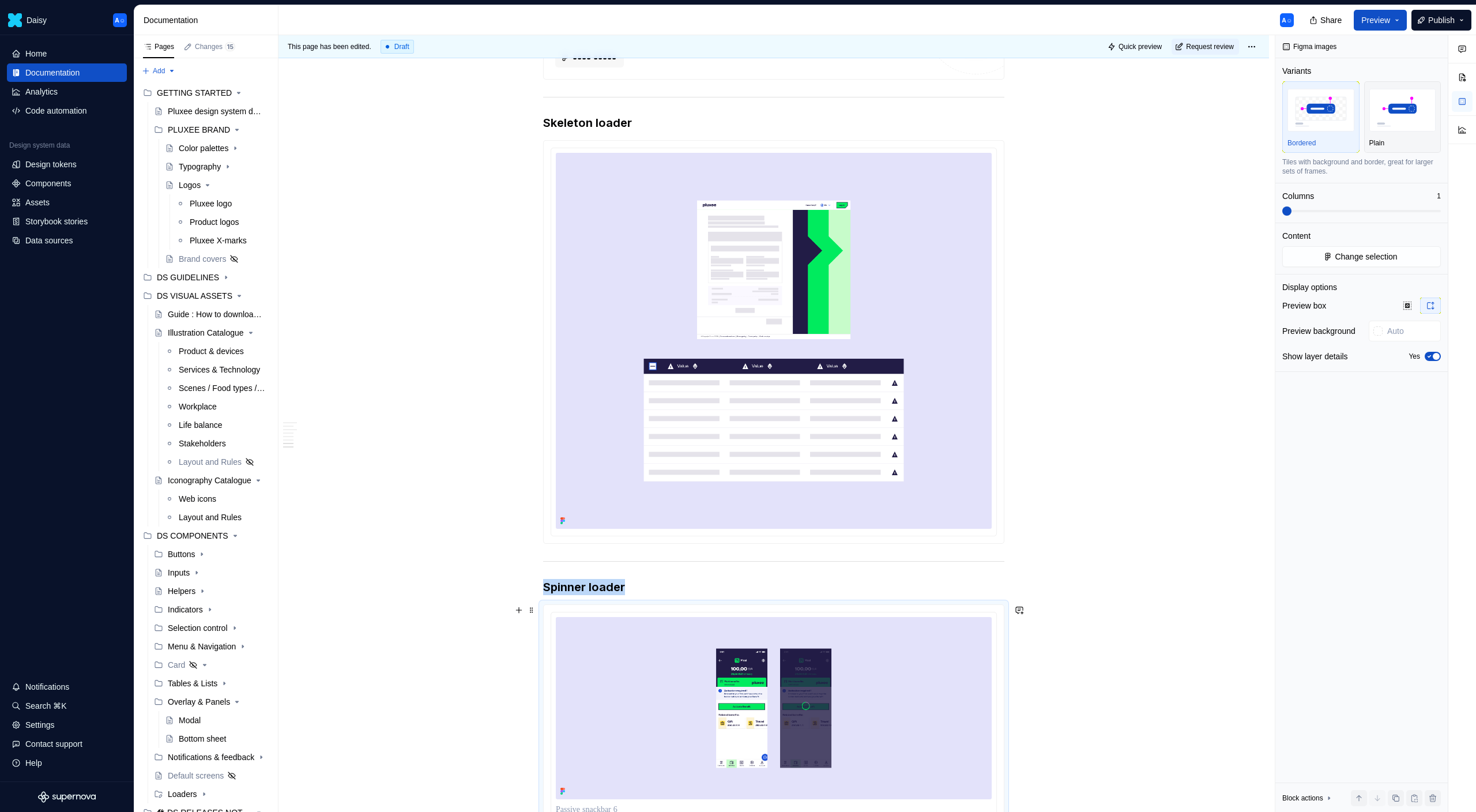
scroll to position [1840, 0]
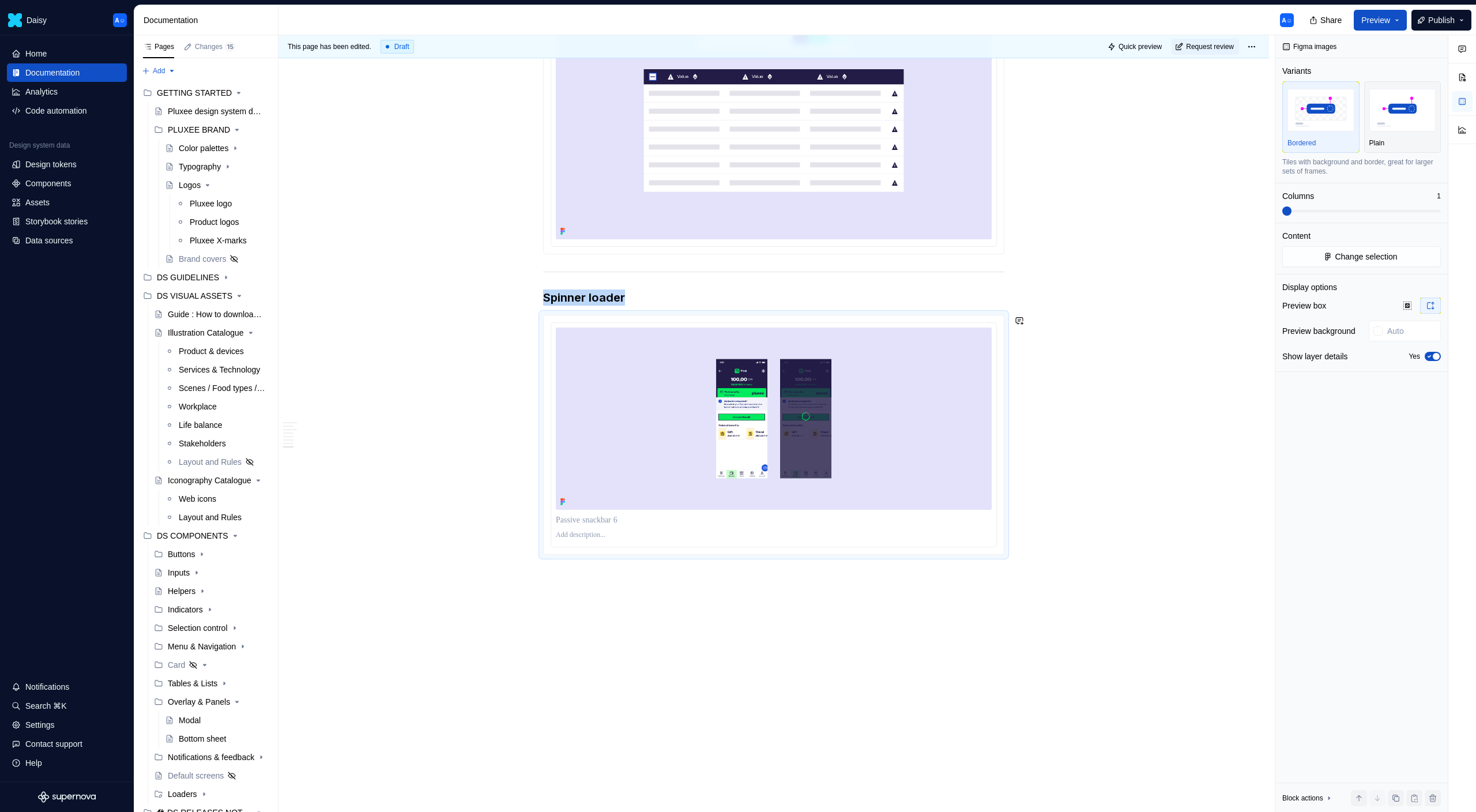
click at [729, 552] on div at bounding box center [773, 434] width 460 height 239
click at [752, 445] on img at bounding box center [773, 419] width 436 height 183
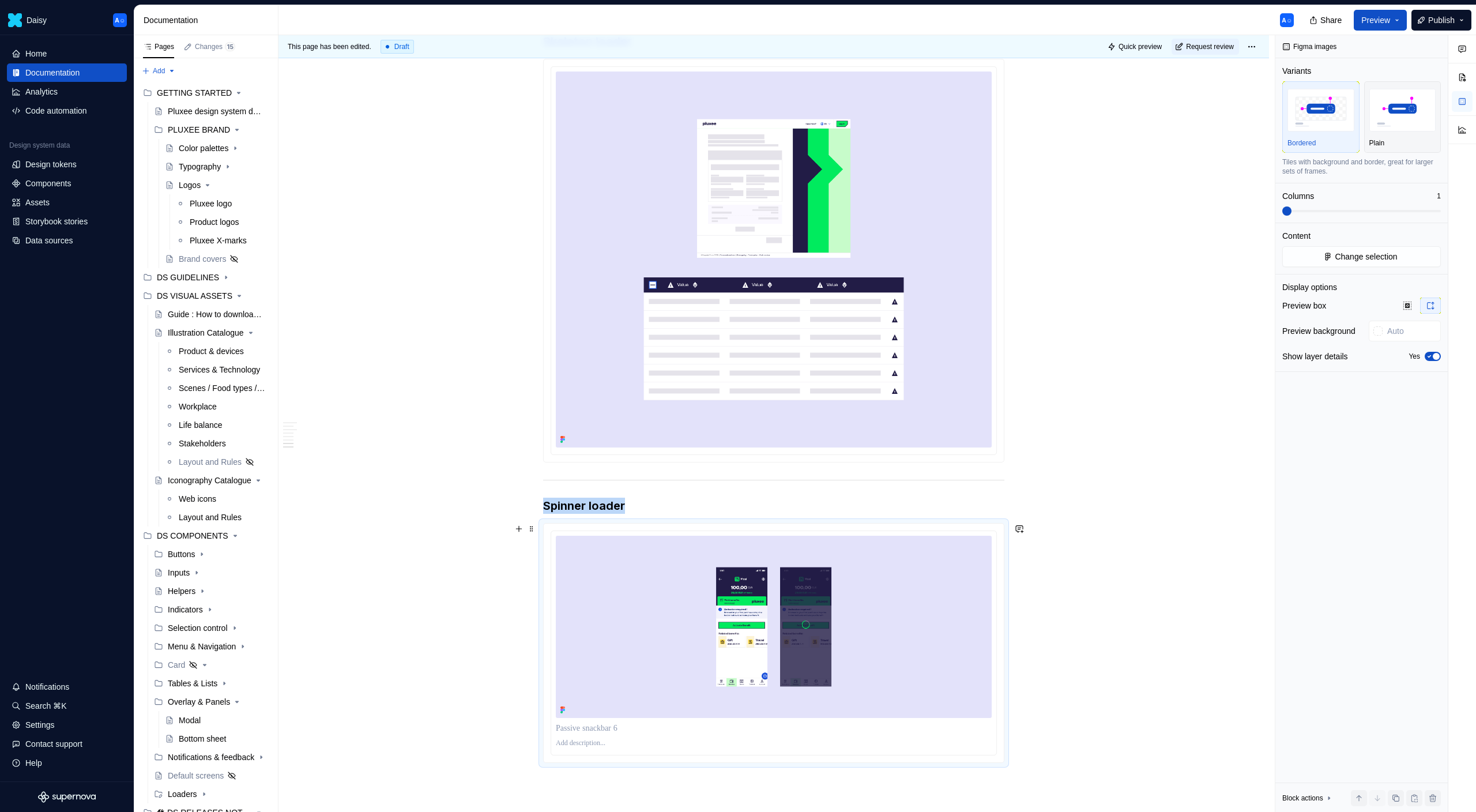
scroll to position [1740, 0]
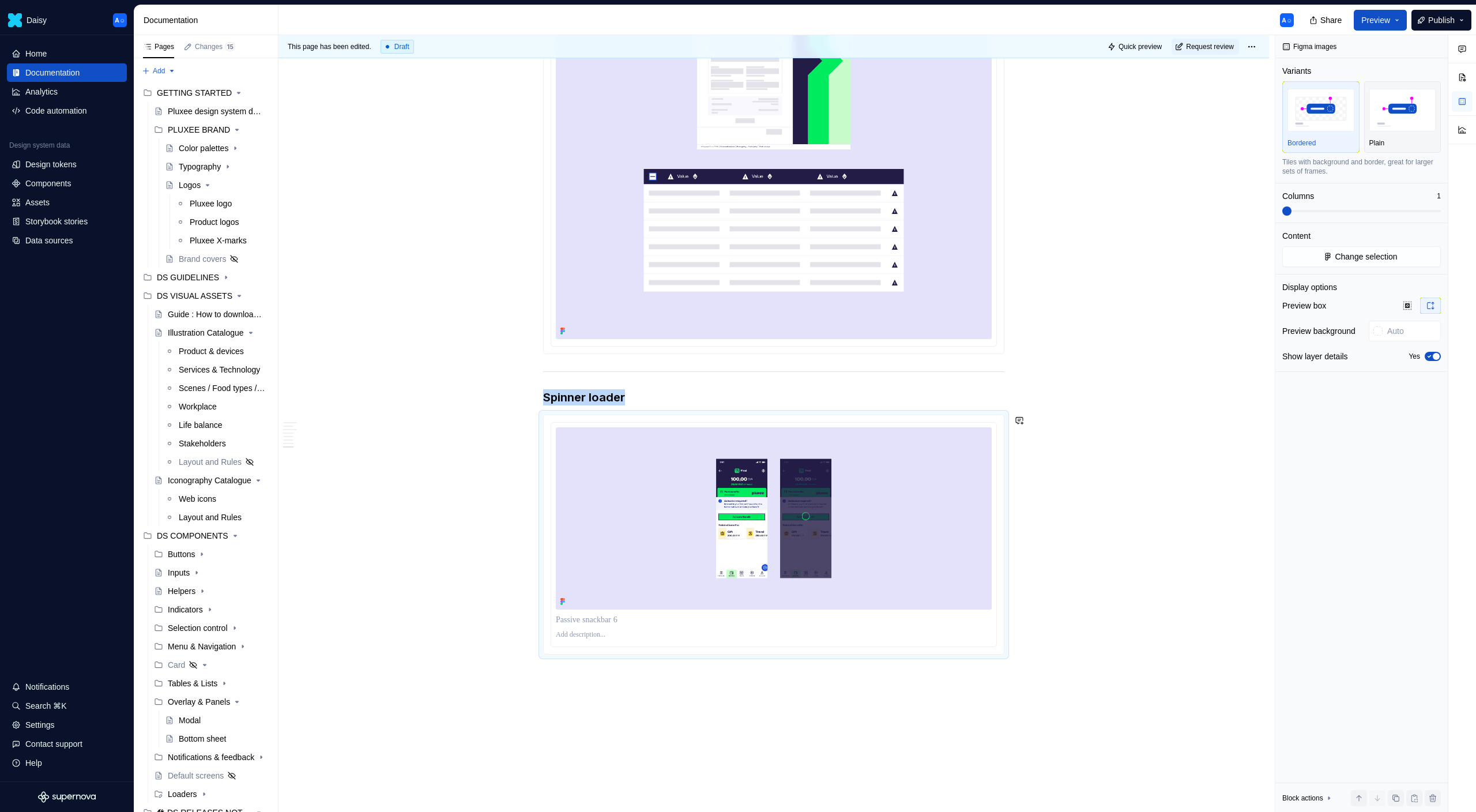
click at [724, 716] on div "**********" at bounding box center [776, 424] width 997 height 777
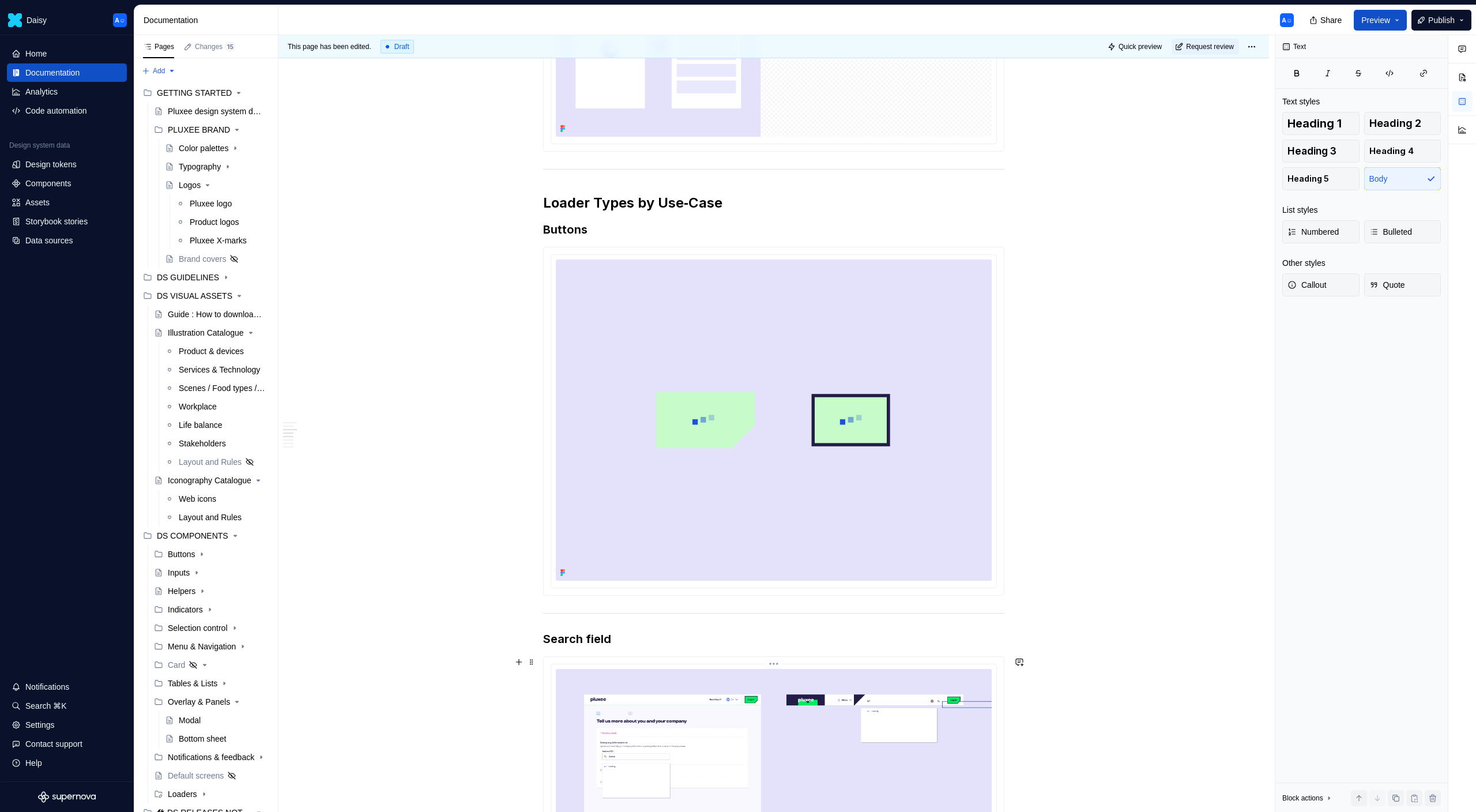
scroll to position [755, 0]
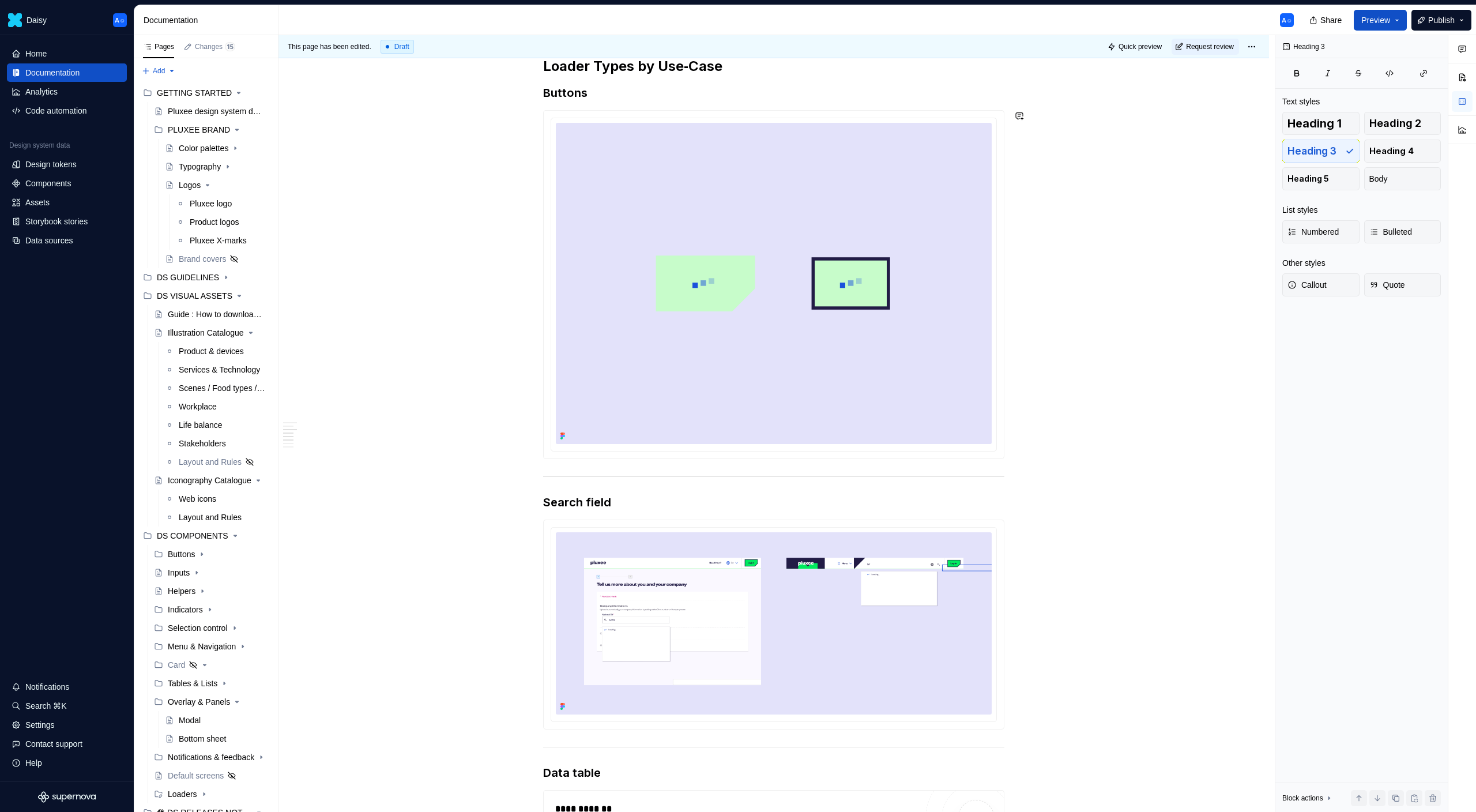
click at [937, 469] on div "**********" at bounding box center [773, 567] width 462 height 2197
click at [702, 89] on h3 "Buttons" at bounding box center [773, 93] width 462 height 17
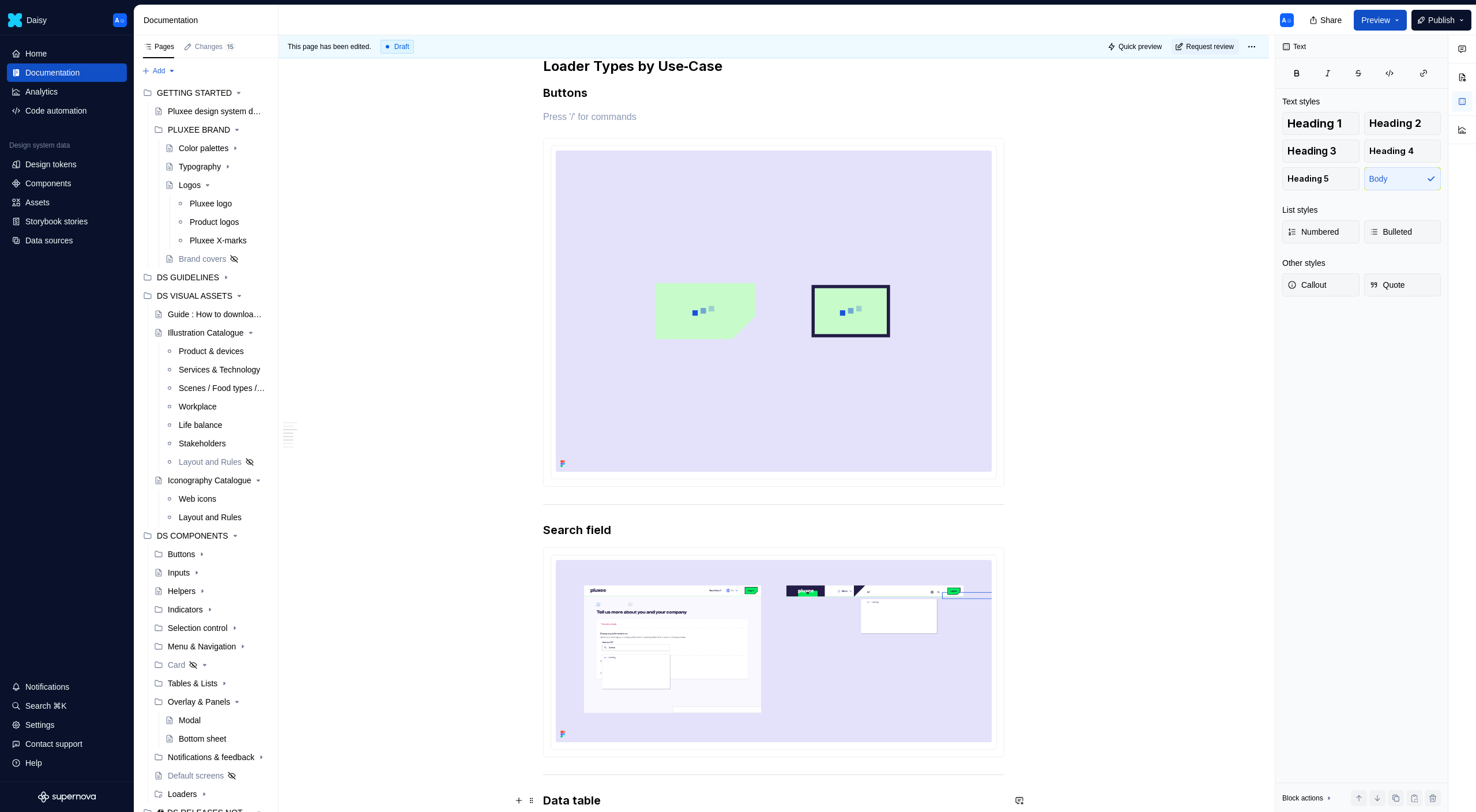
click at [591, 125] on div "**********" at bounding box center [773, 581] width 462 height 2224
click at [550, 116] on p "indicates that an action is in progress after clicking a button." at bounding box center [773, 117] width 462 height 14
click at [685, 533] on h3 "Search field" at bounding box center [773, 530] width 462 height 17
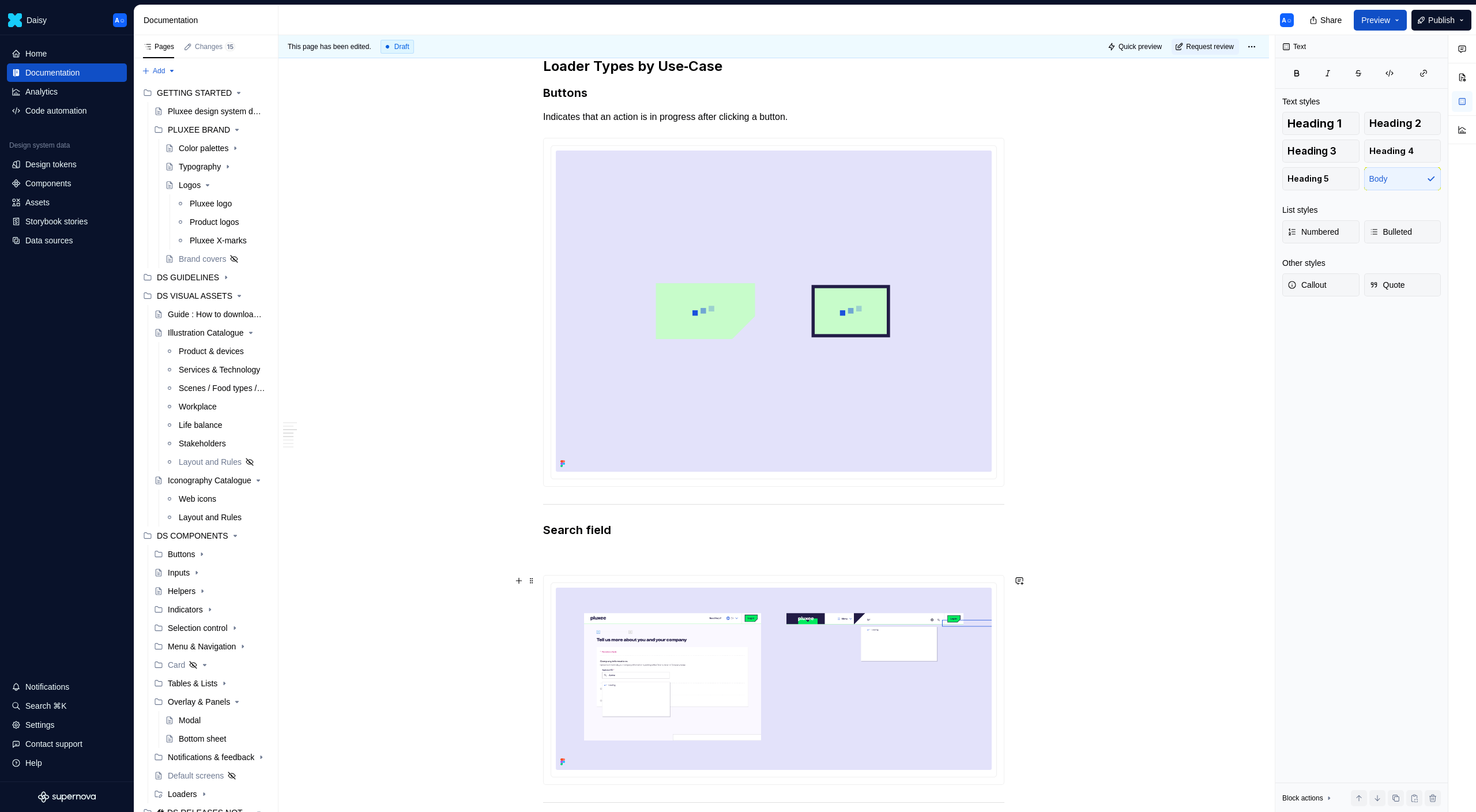
click at [629, 548] on p at bounding box center [773, 554] width 462 height 14
click at [748, 596] on img at bounding box center [773, 678] width 436 height 183
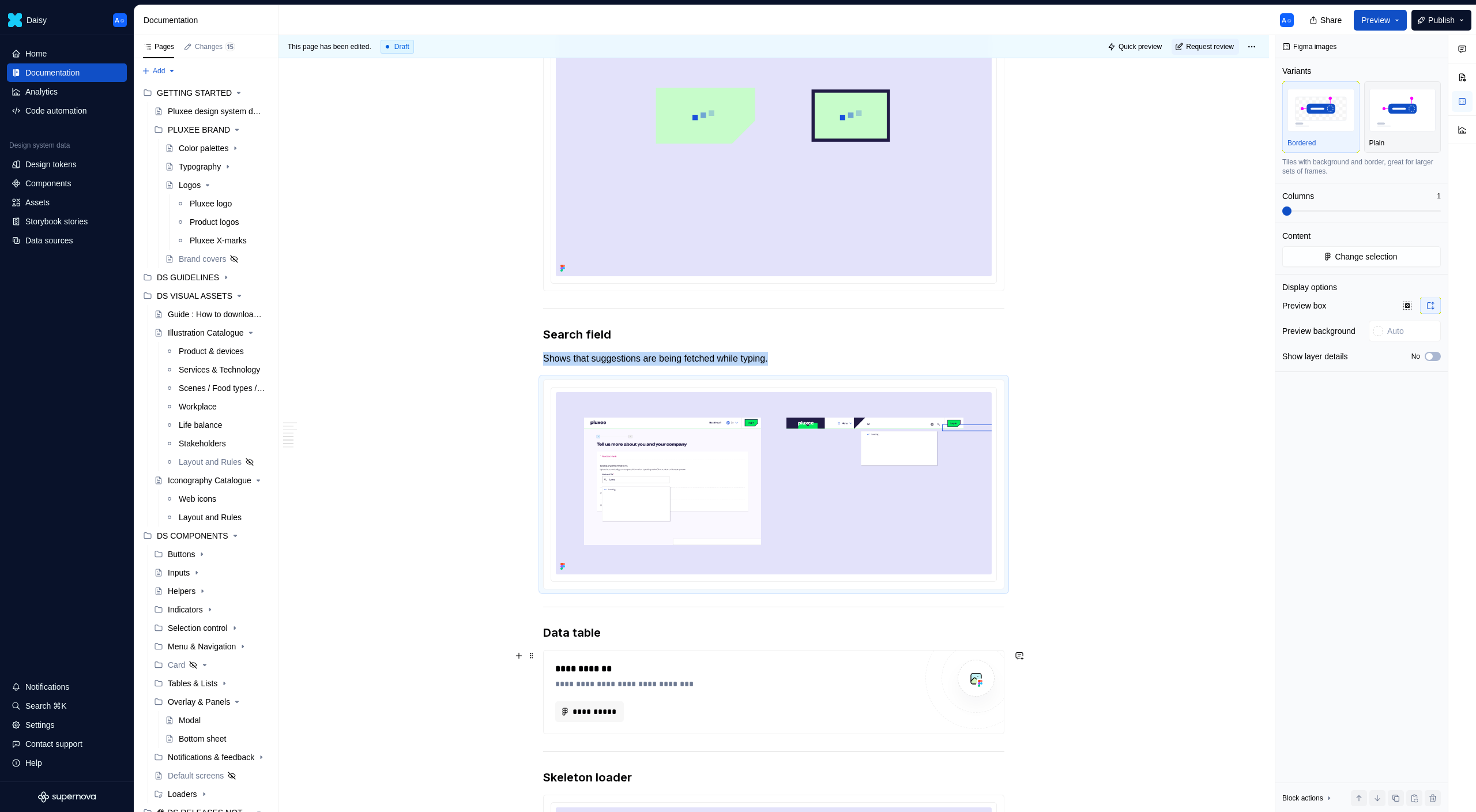
scroll to position [1035, 0]
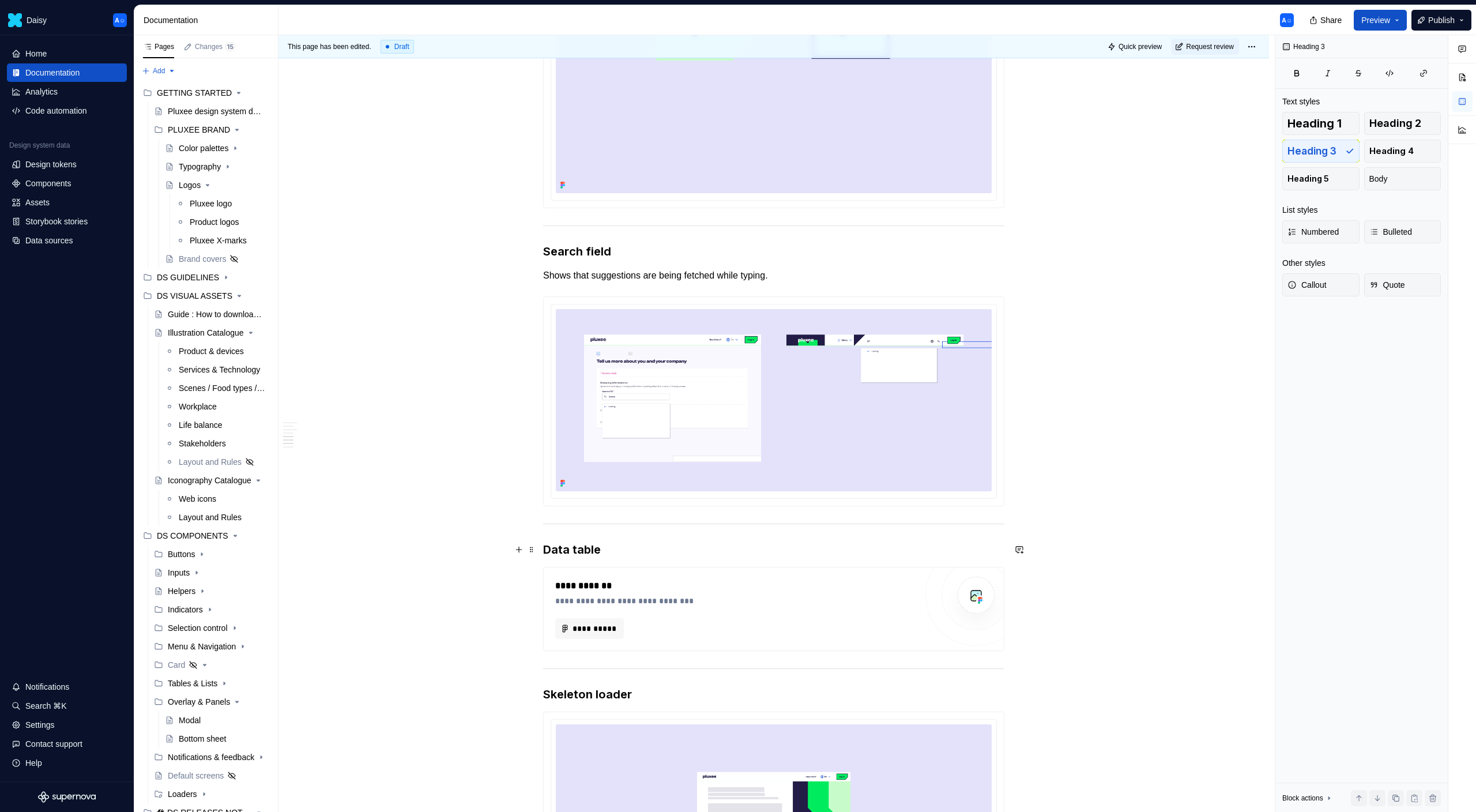
click at [613, 555] on h3 "Data table" at bounding box center [773, 549] width 462 height 17
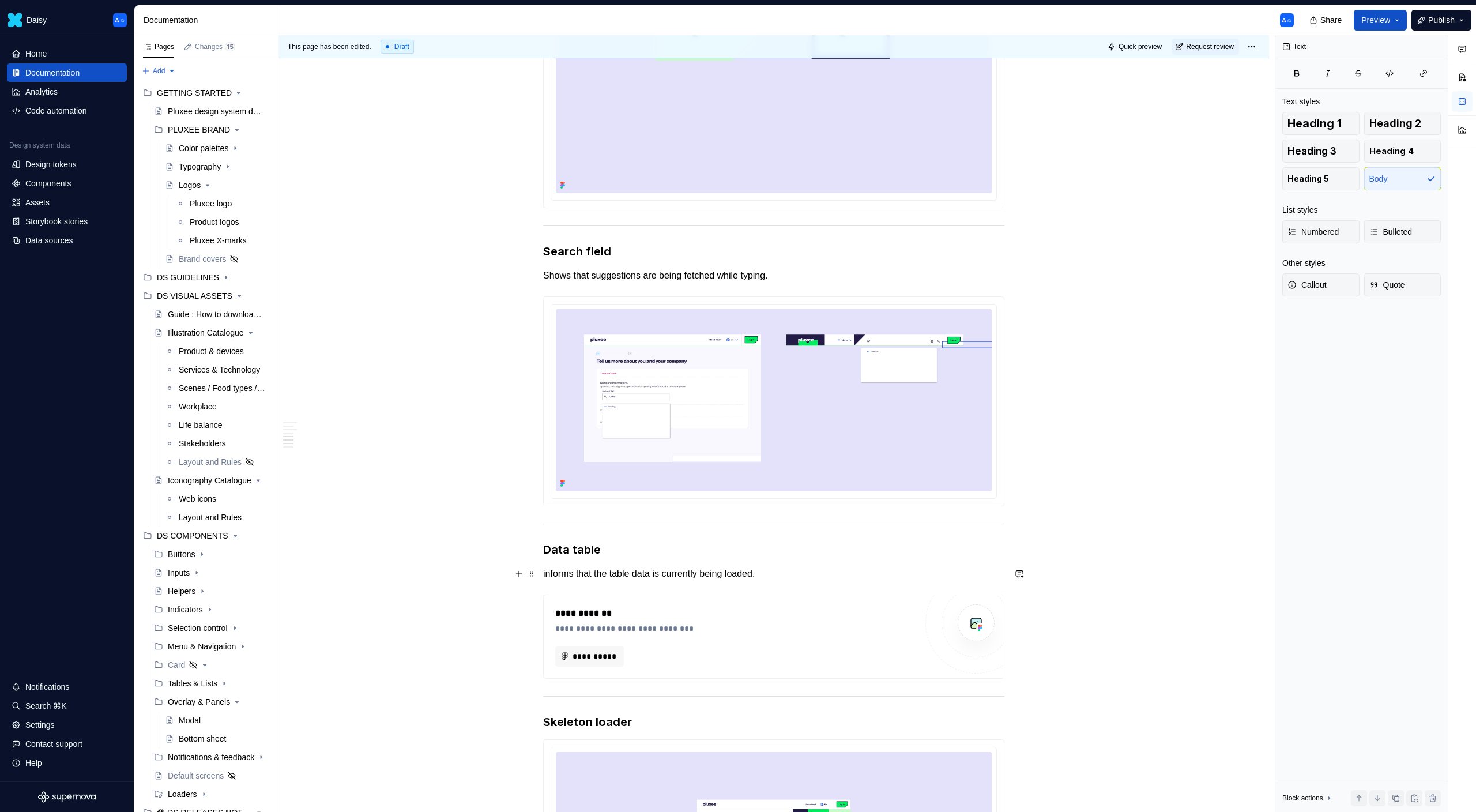
click at [548, 572] on p "informs that the table data is currently being loaded." at bounding box center [773, 574] width 462 height 14
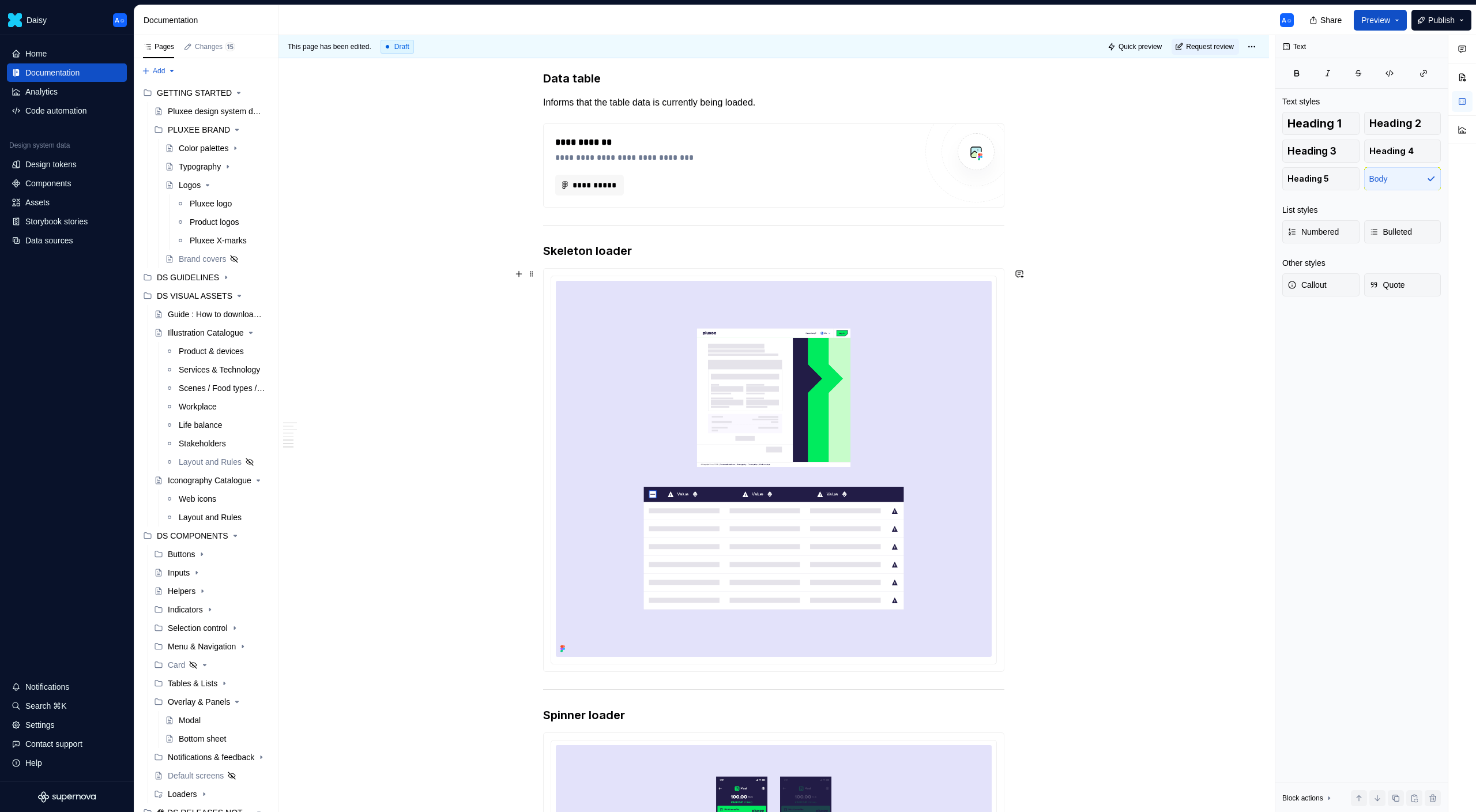
scroll to position [1563, 0]
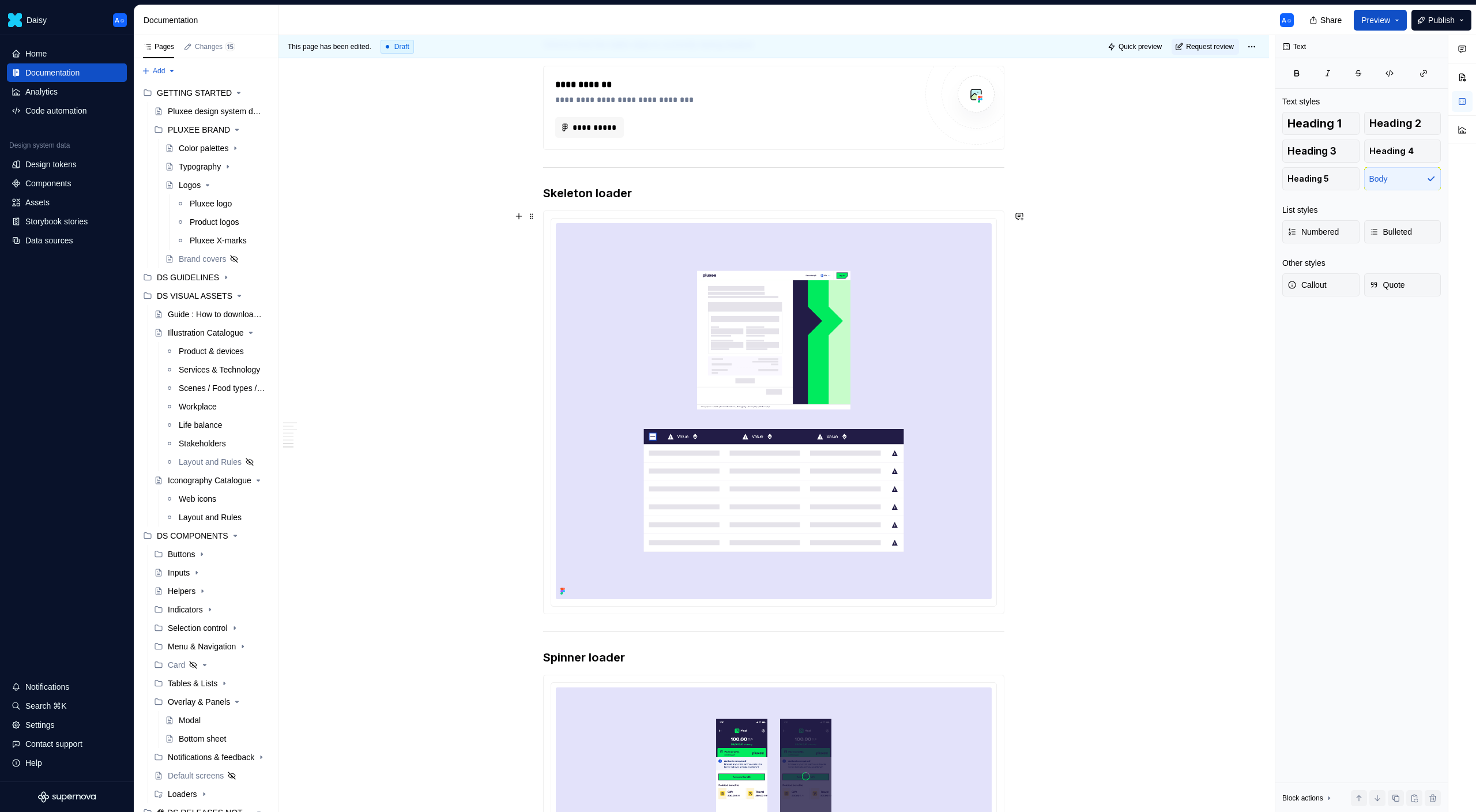
click at [644, 195] on h3 "Skeleton loader" at bounding box center [773, 193] width 462 height 17
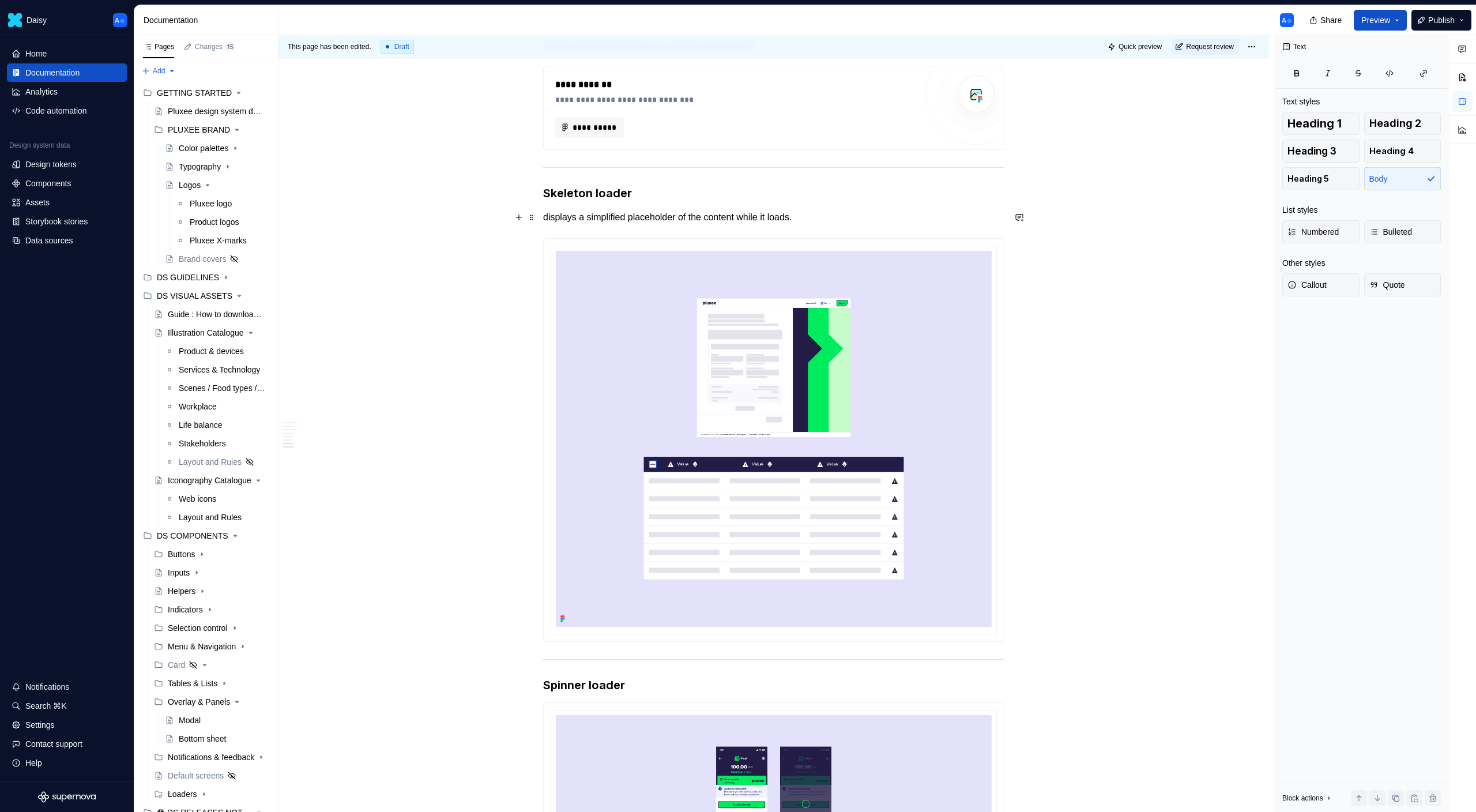
click at [552, 212] on p "displays a simplified placeholder of the content while it loads." at bounding box center [773, 218] width 462 height 14
click at [1112, 305] on div "**********" at bounding box center [776, 424] width 997 height 777
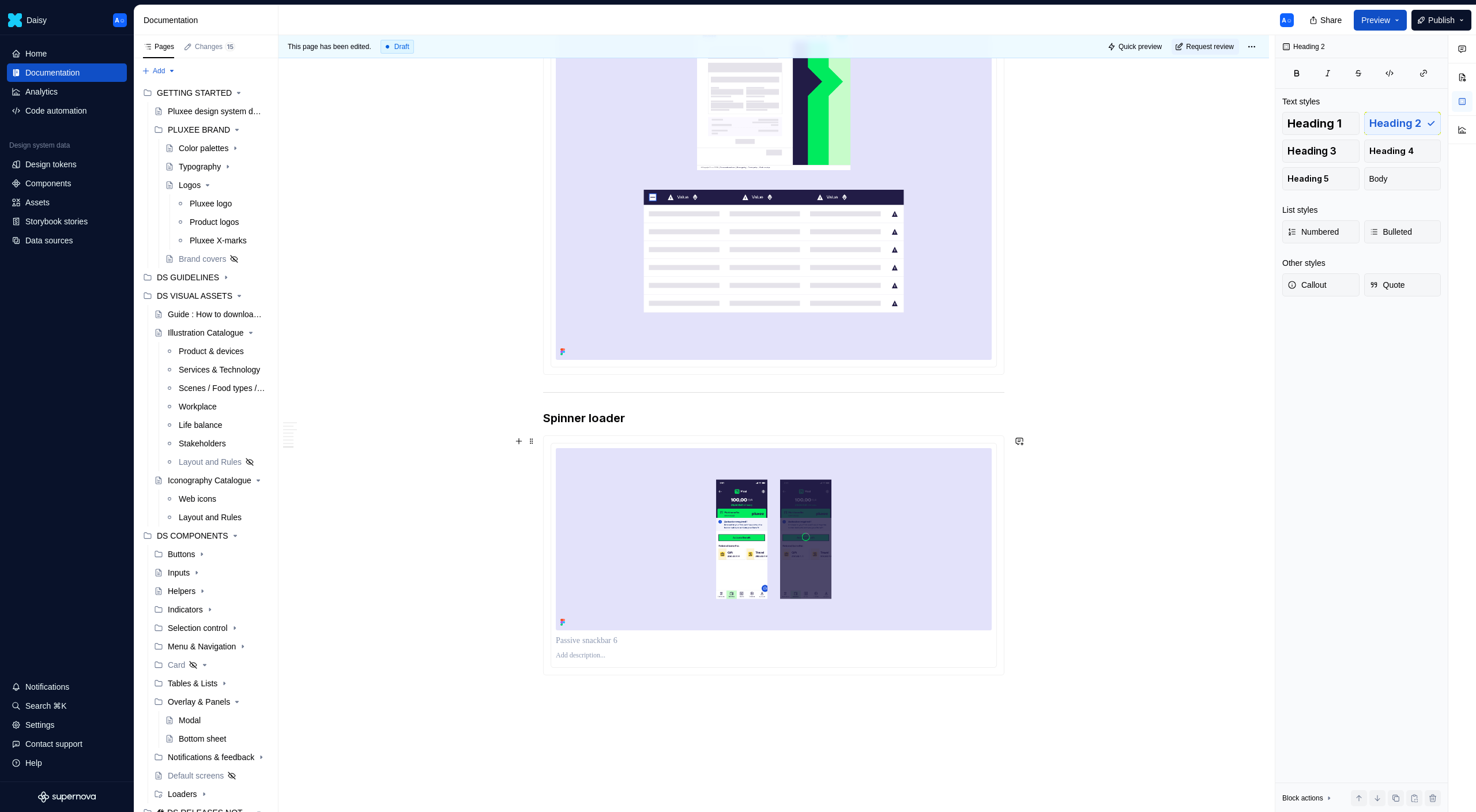
scroll to position [1840, 0]
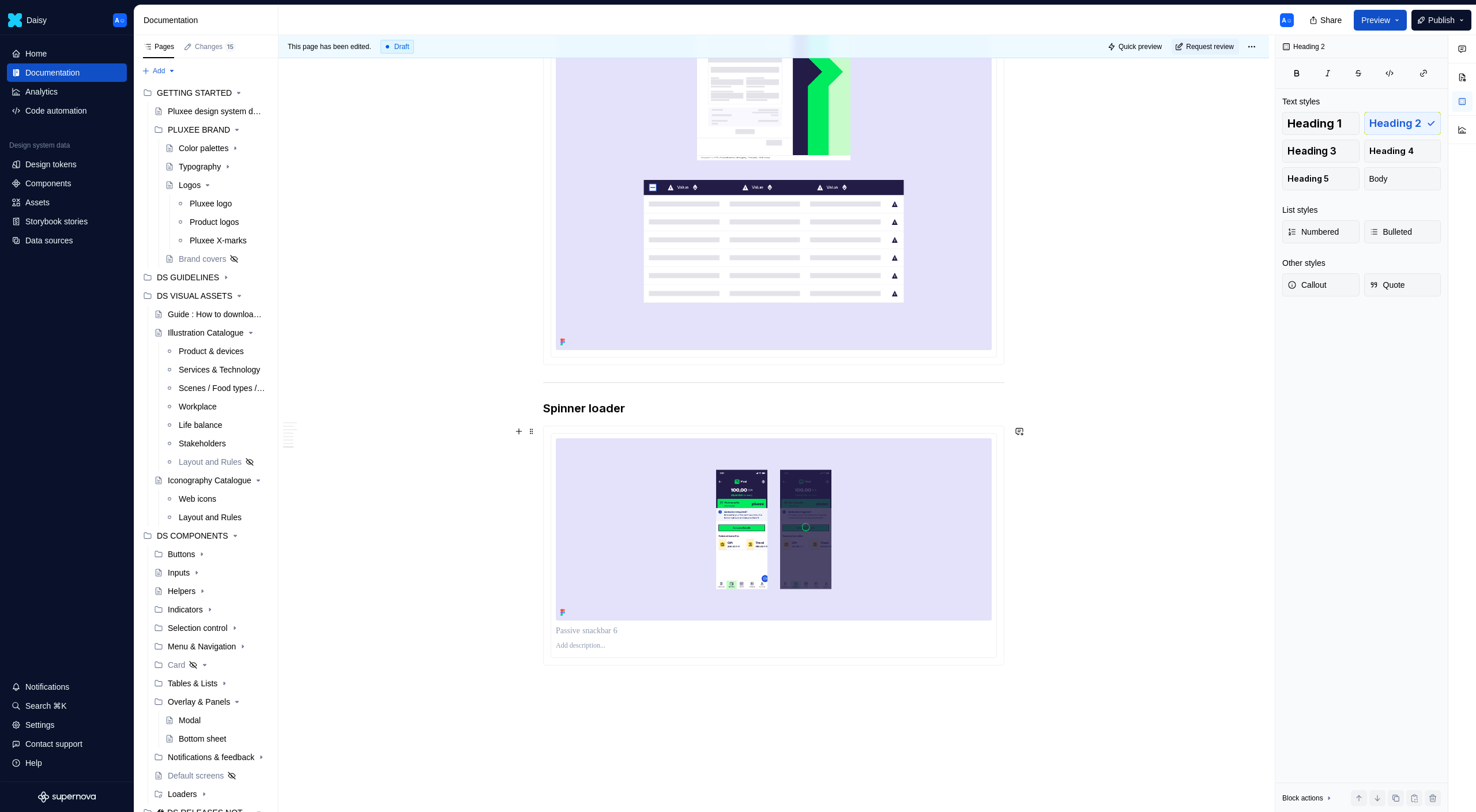
click at [636, 426] on div at bounding box center [773, 546] width 462 height 240
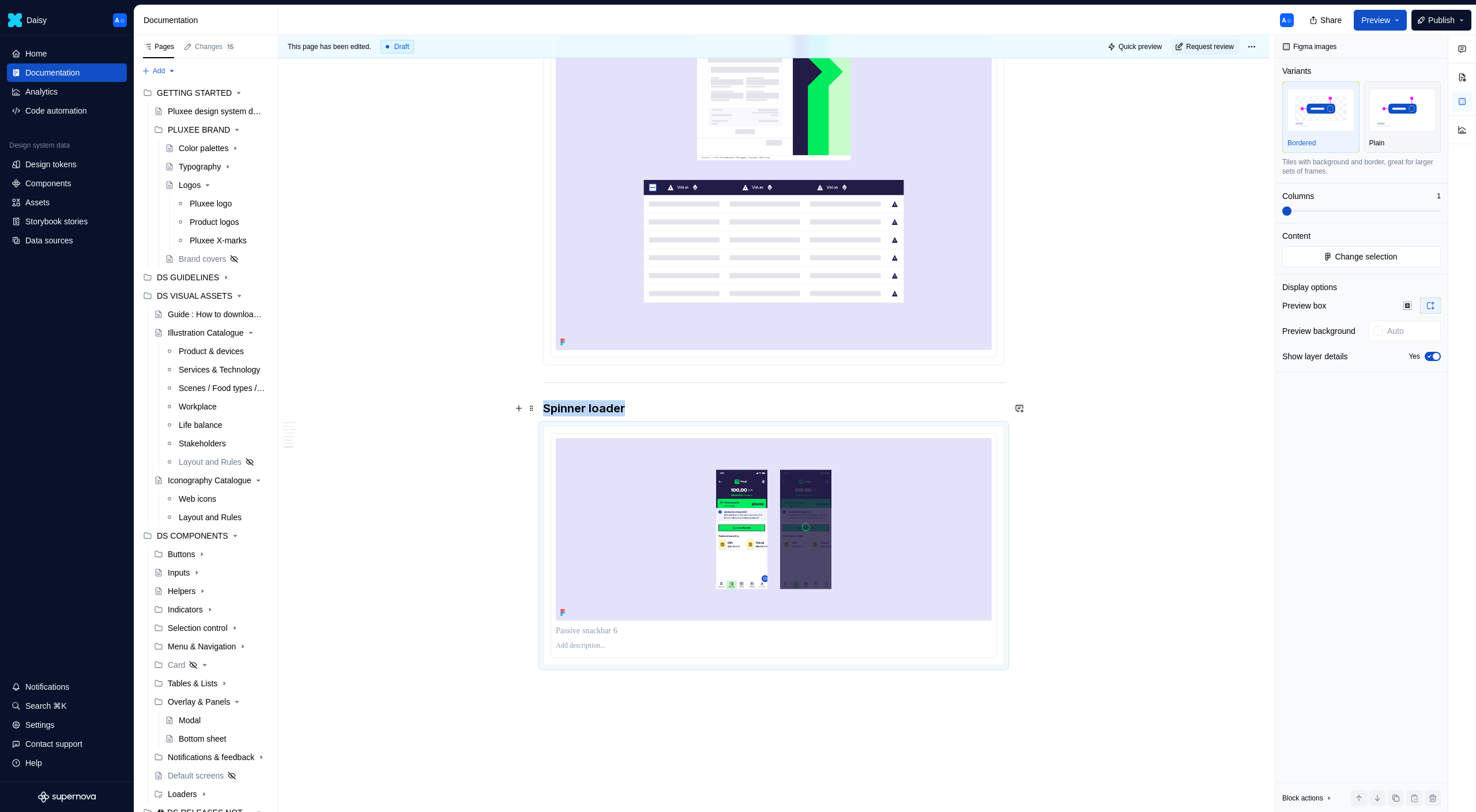
click at [636, 412] on h3 "Spinner loader" at bounding box center [773, 408] width 462 height 17
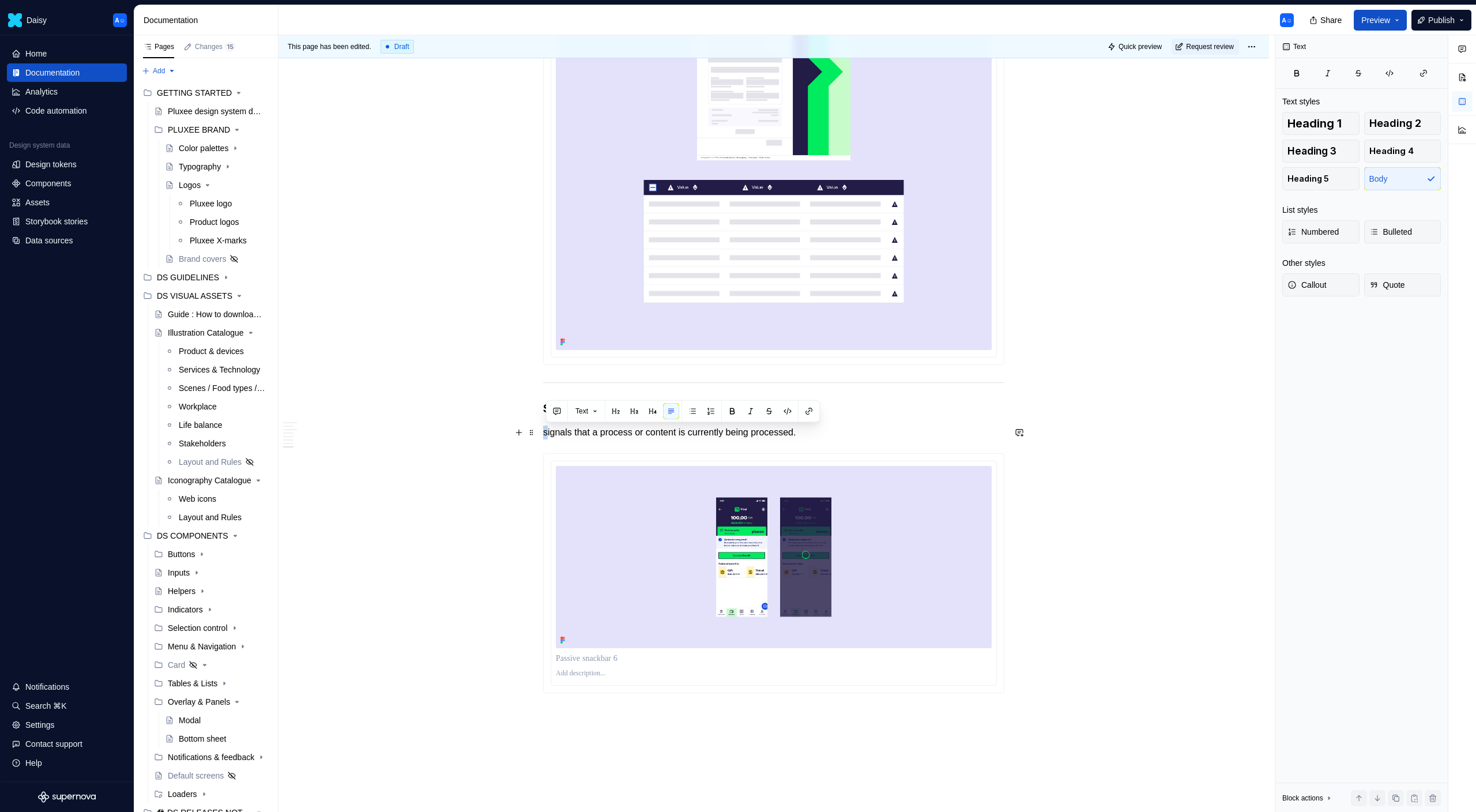
click at [551, 430] on p "signals that a process or content is currently being processed." at bounding box center [773, 432] width 462 height 14
click at [726, 453] on div at bounding box center [773, 573] width 462 height 240
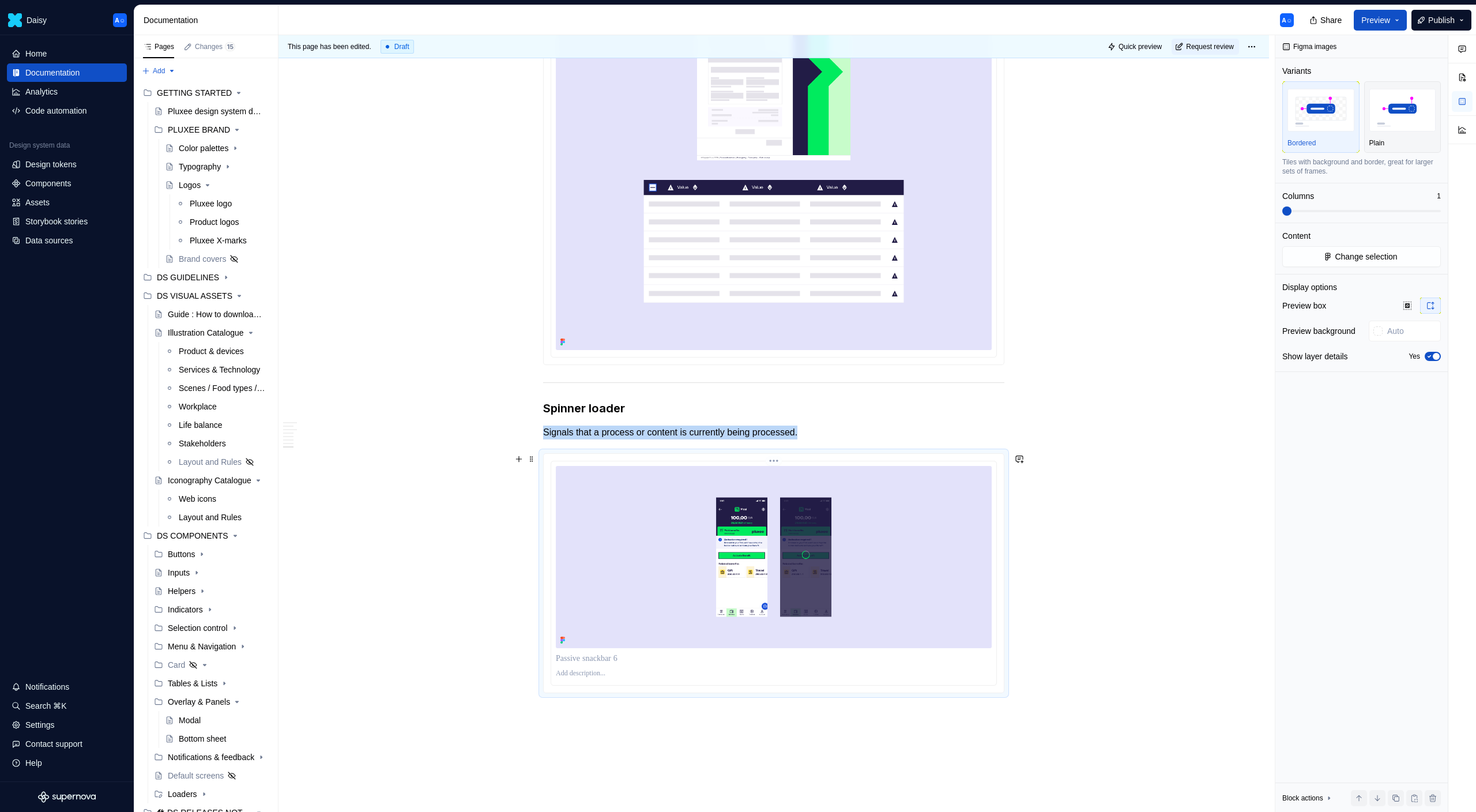
click at [739, 497] on img at bounding box center [773, 556] width 436 height 183
click at [1414, 130] on img "button" at bounding box center [1403, 109] width 67 height 42
click at [1430, 354] on icon "button" at bounding box center [1429, 356] width 9 height 7
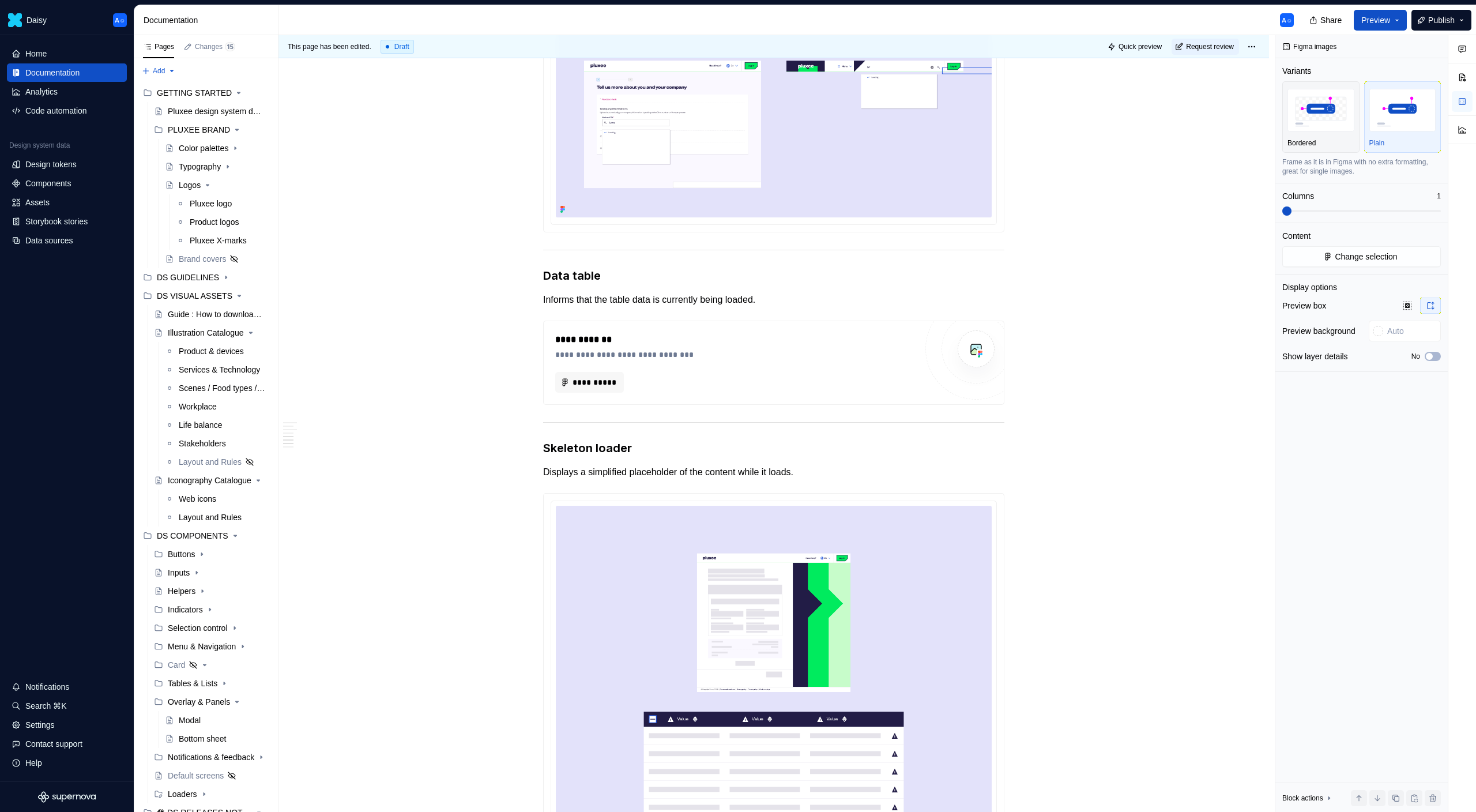
scroll to position [1086, 0]
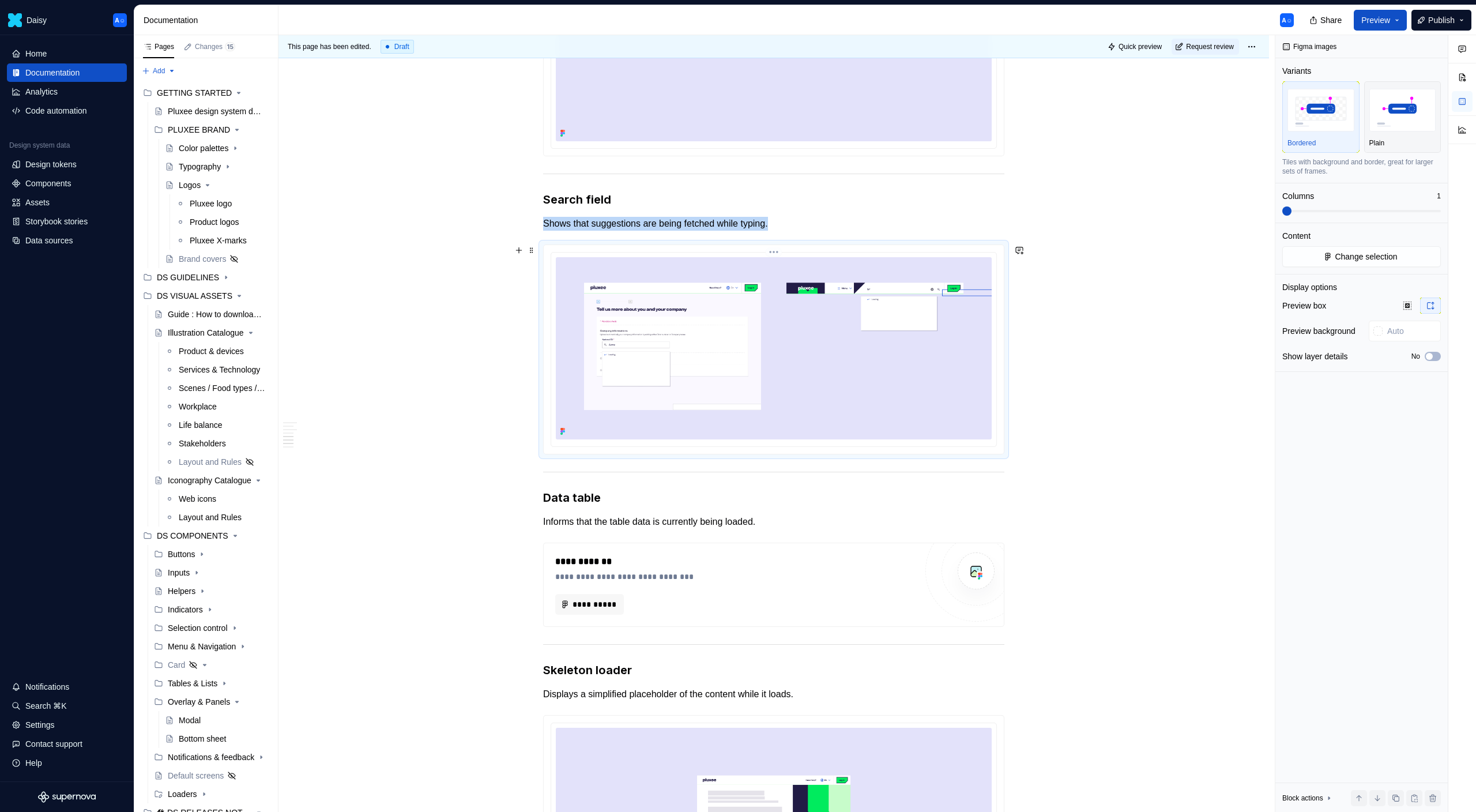
click at [915, 343] on img at bounding box center [773, 347] width 436 height 183
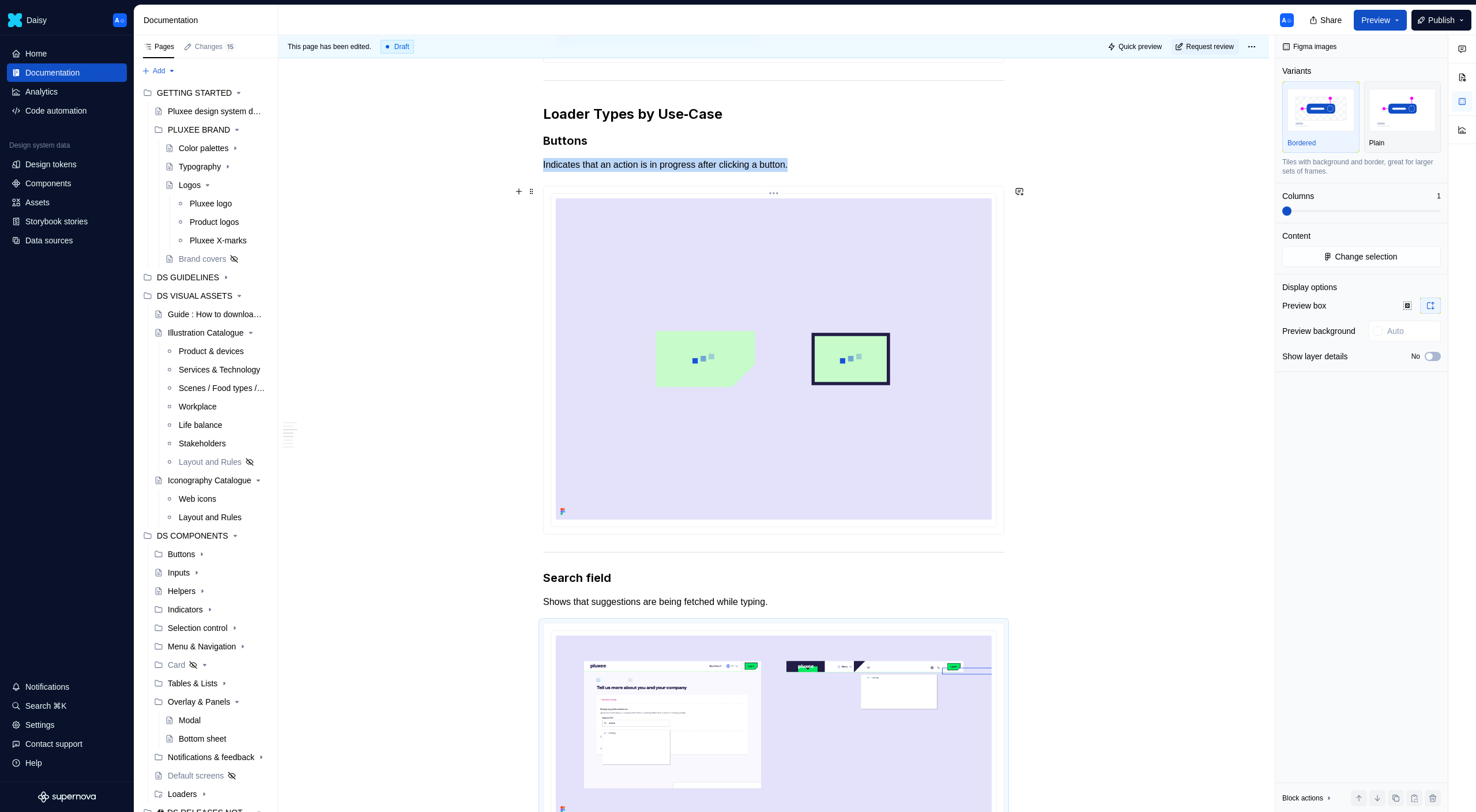
click at [915, 343] on img at bounding box center [773, 358] width 436 height 320
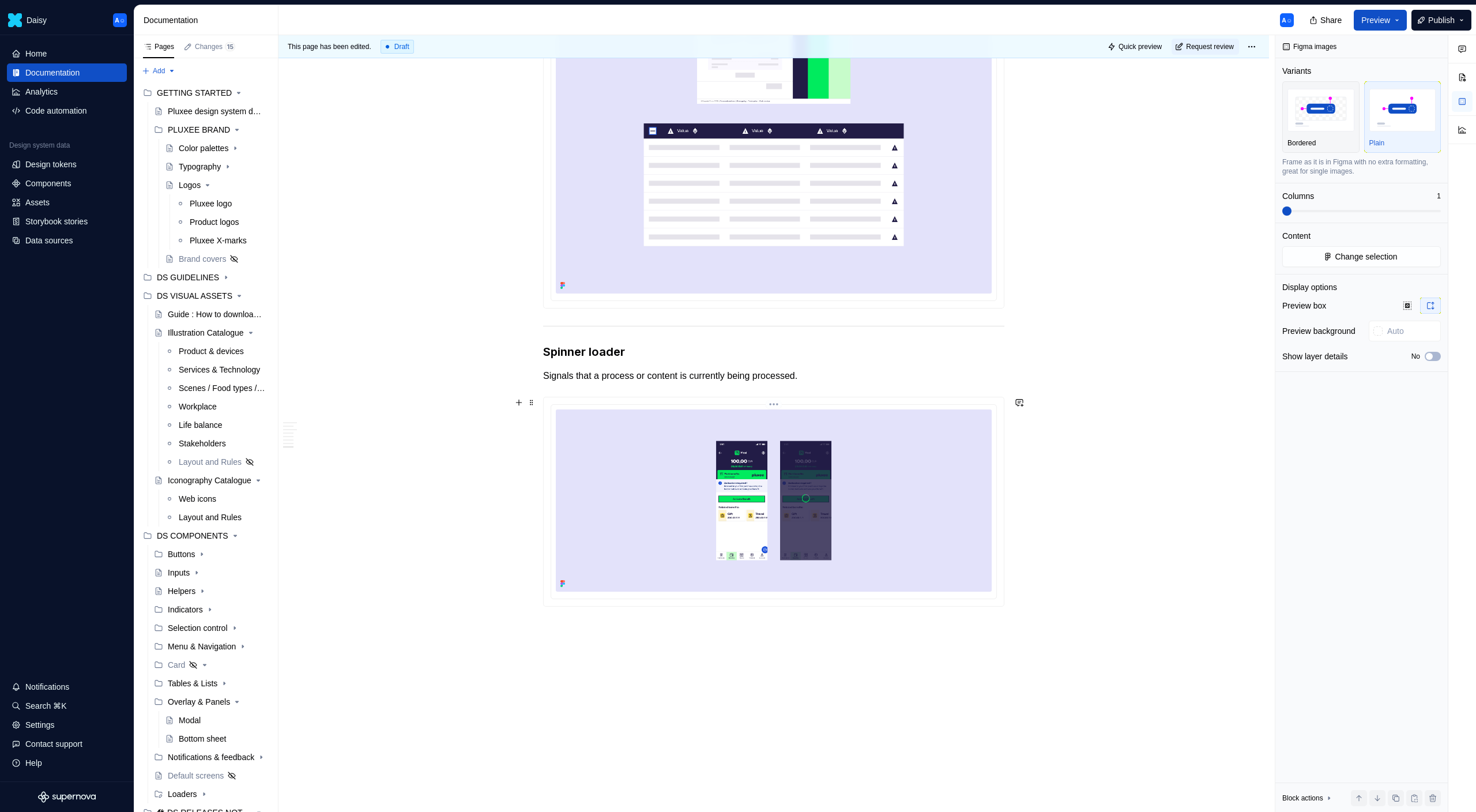
scroll to position [1975, 0]
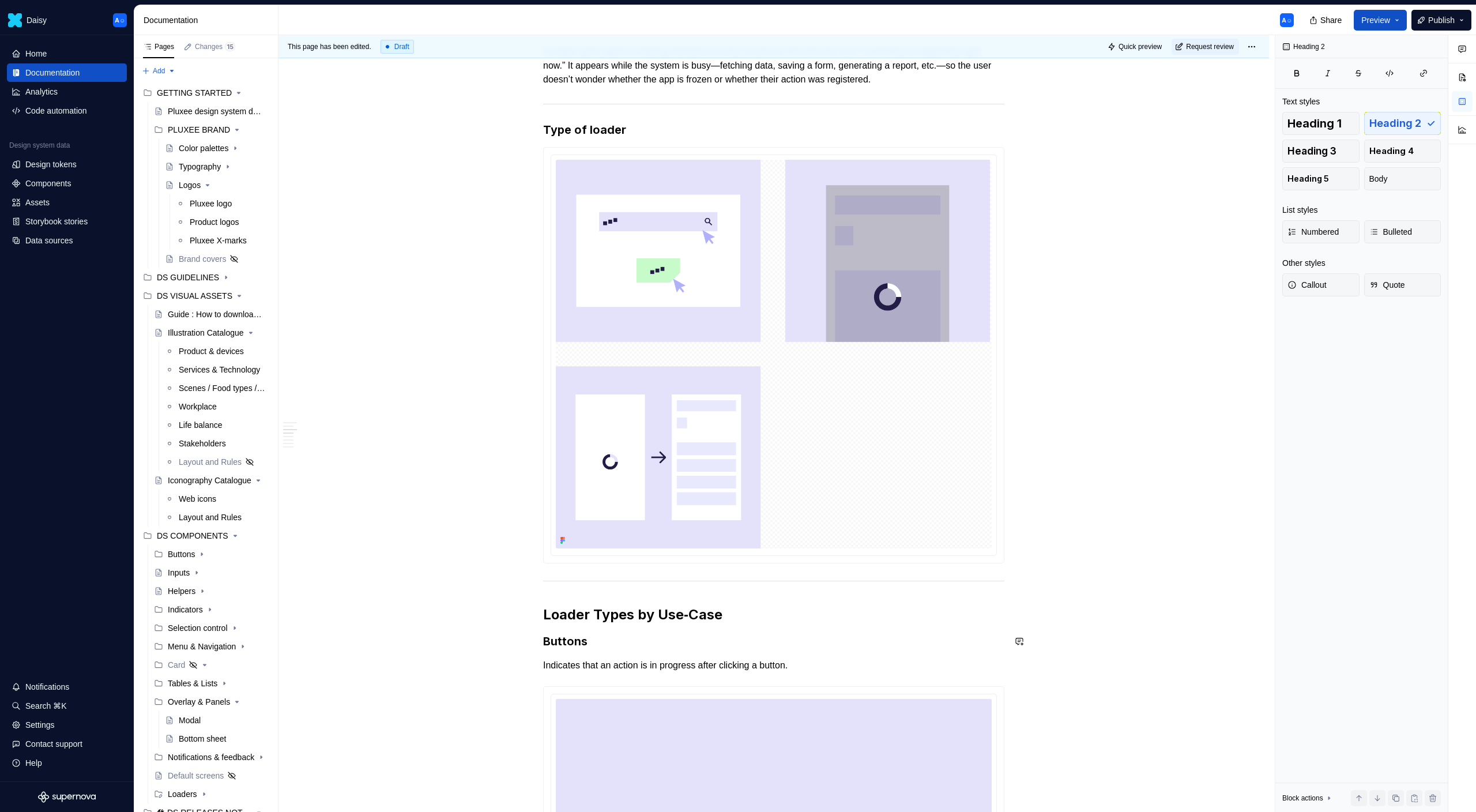
scroll to position [87, 0]
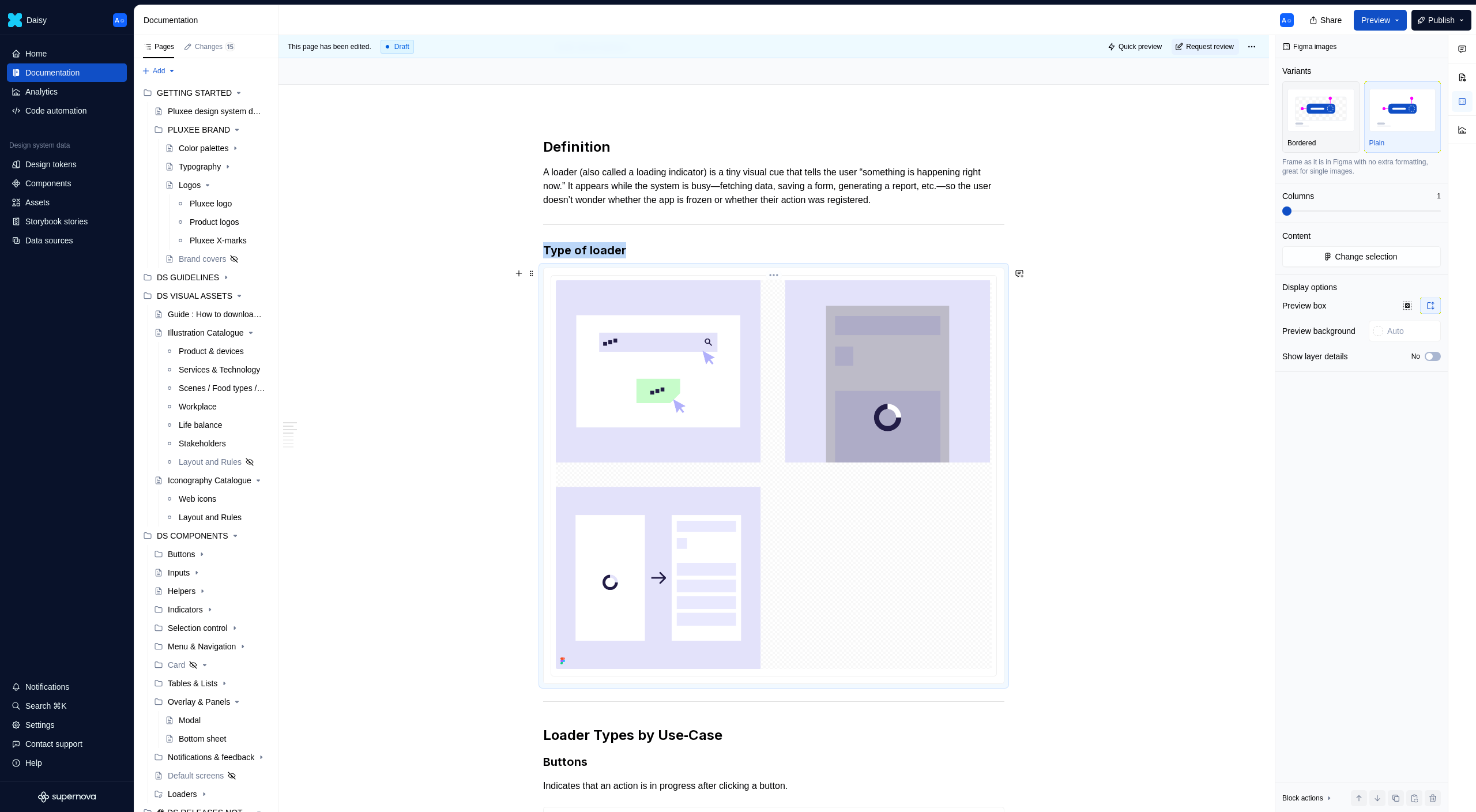
click at [760, 442] on img at bounding box center [773, 474] width 436 height 388
click at [1407, 307] on icon "button" at bounding box center [1408, 305] width 8 height 8
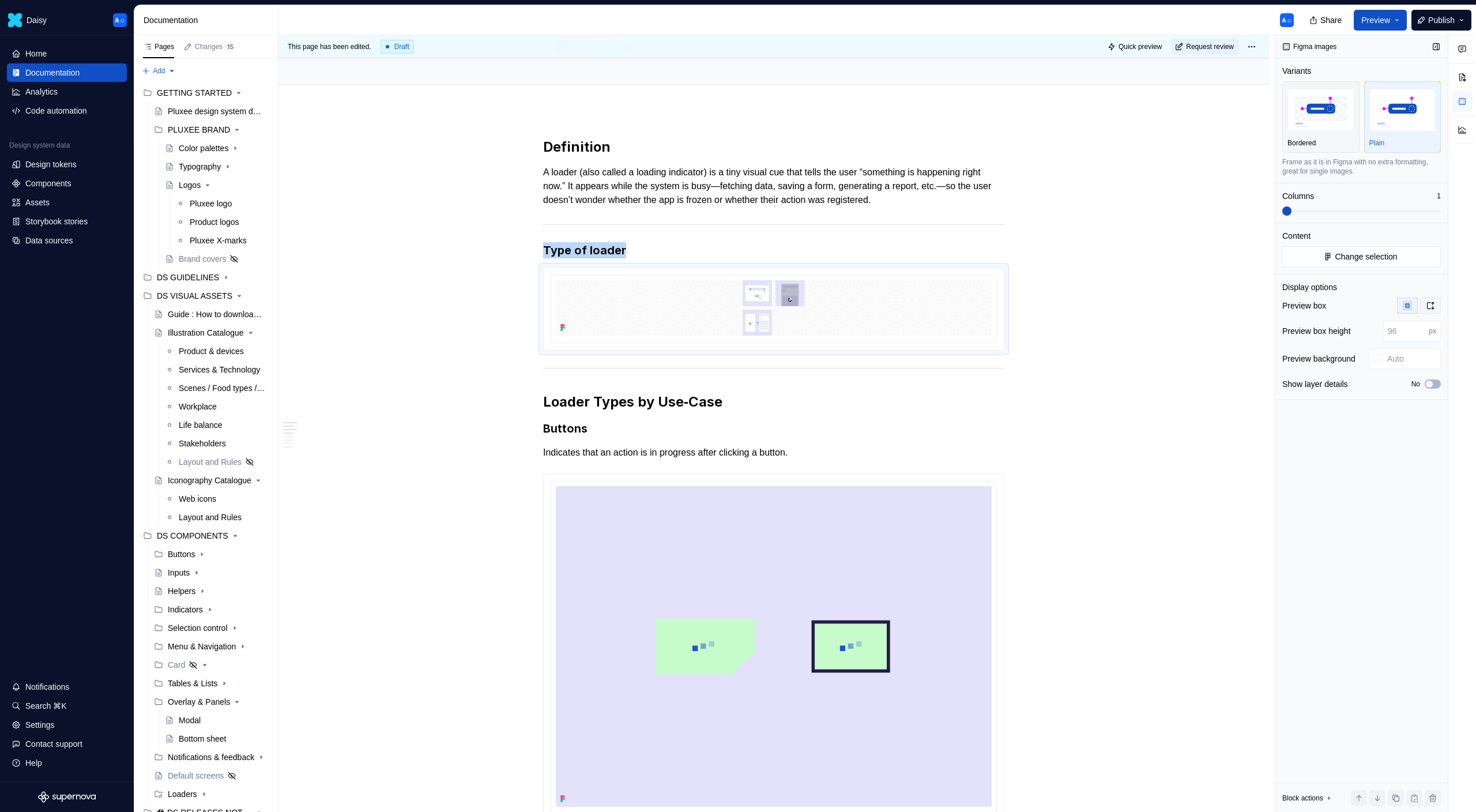
click at [1426, 305] on icon "button" at bounding box center [1430, 304] width 9 height 9
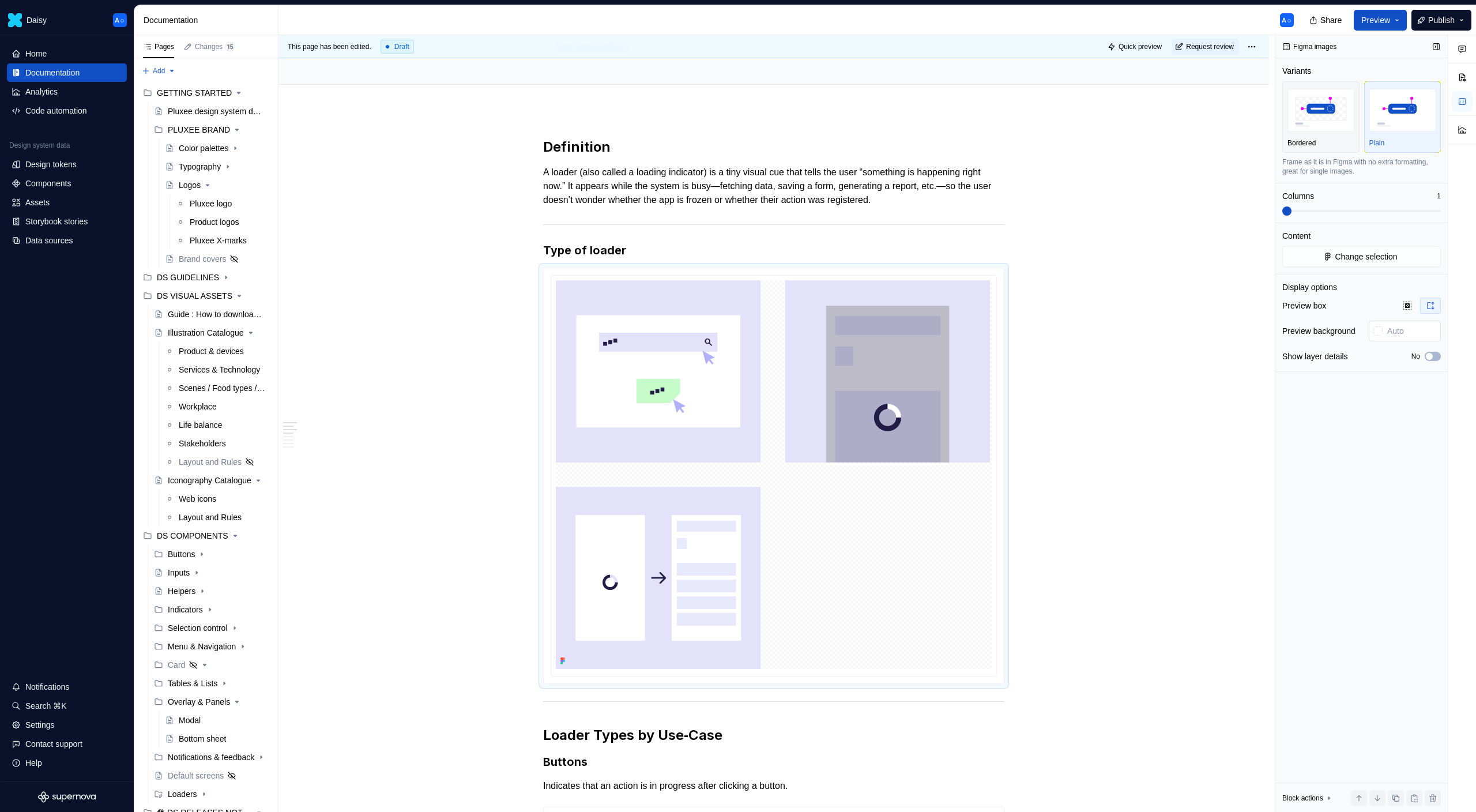
click at [1407, 330] on input "text" at bounding box center [1412, 330] width 59 height 20
click at [1415, 121] on img "button" at bounding box center [1403, 109] width 67 height 42
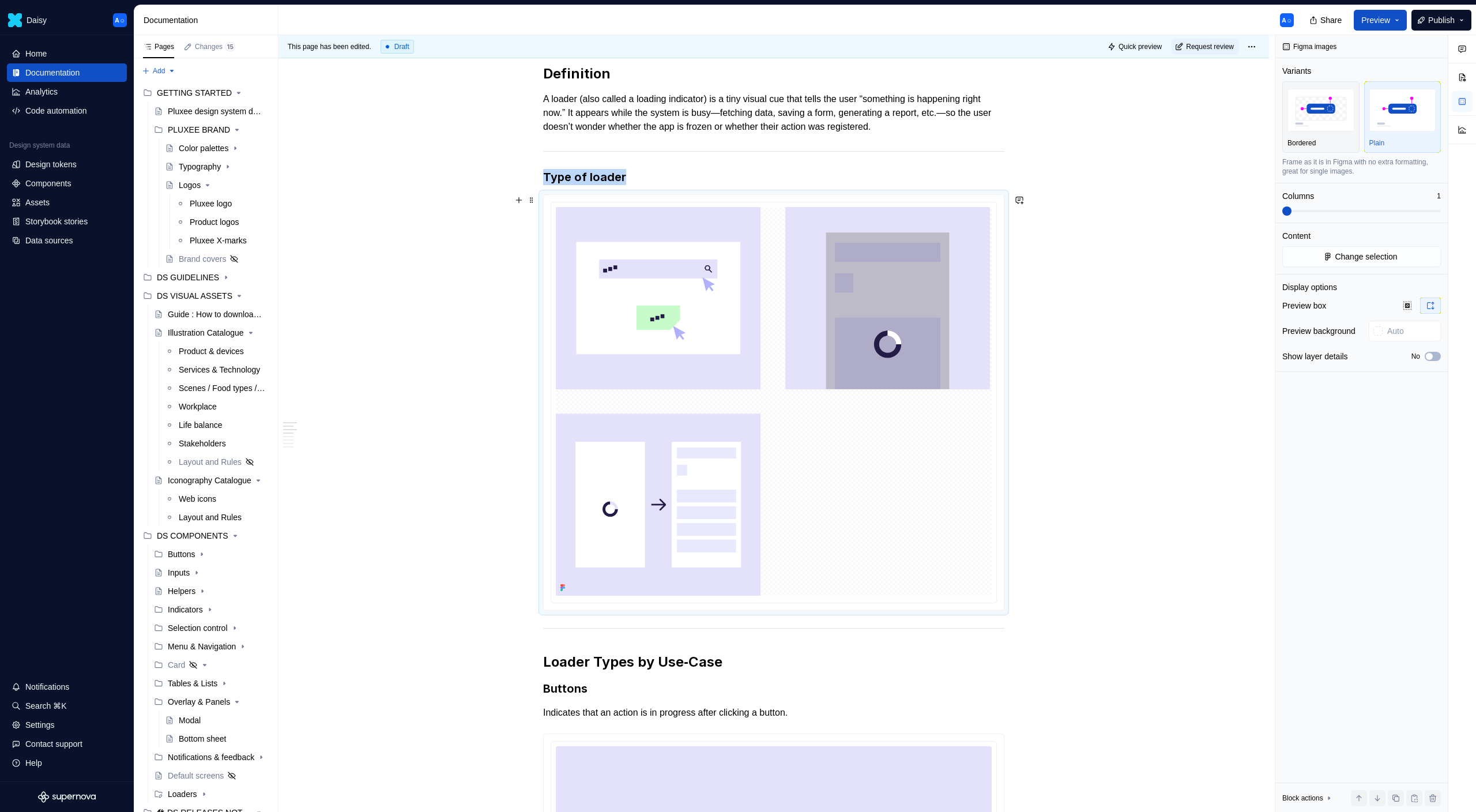
scroll to position [220, 0]
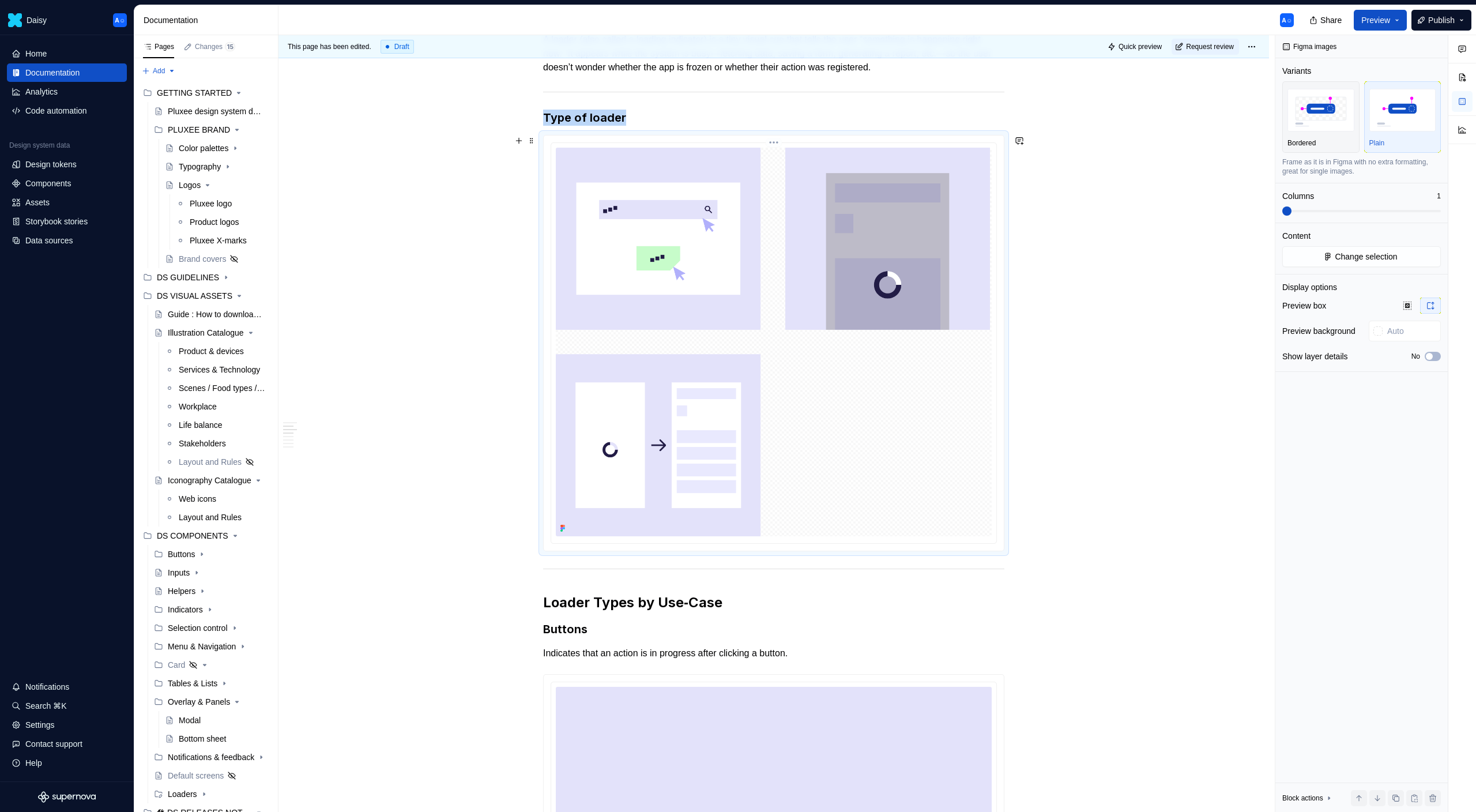
click at [591, 294] on img at bounding box center [773, 342] width 436 height 388
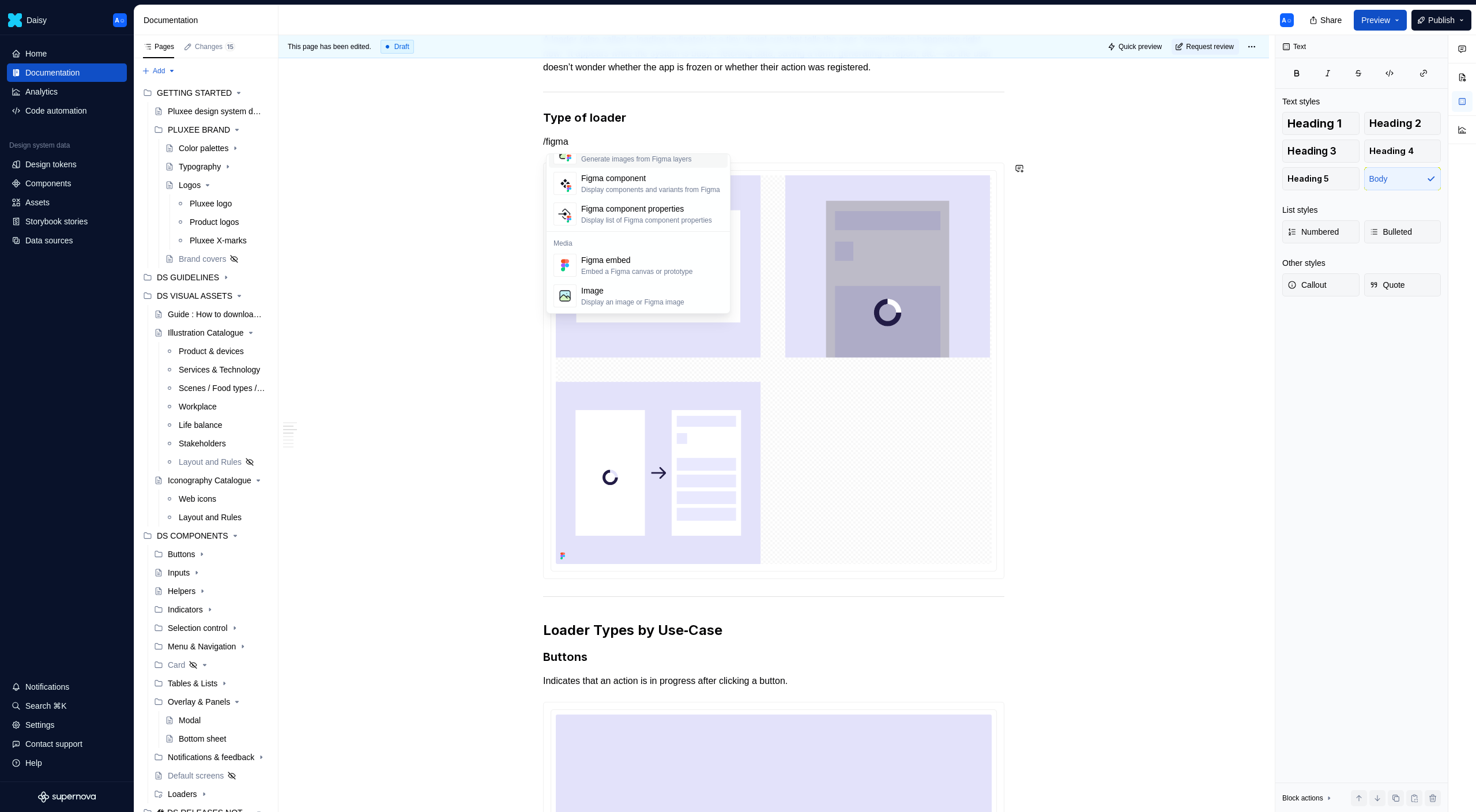
scroll to position [9, 0]
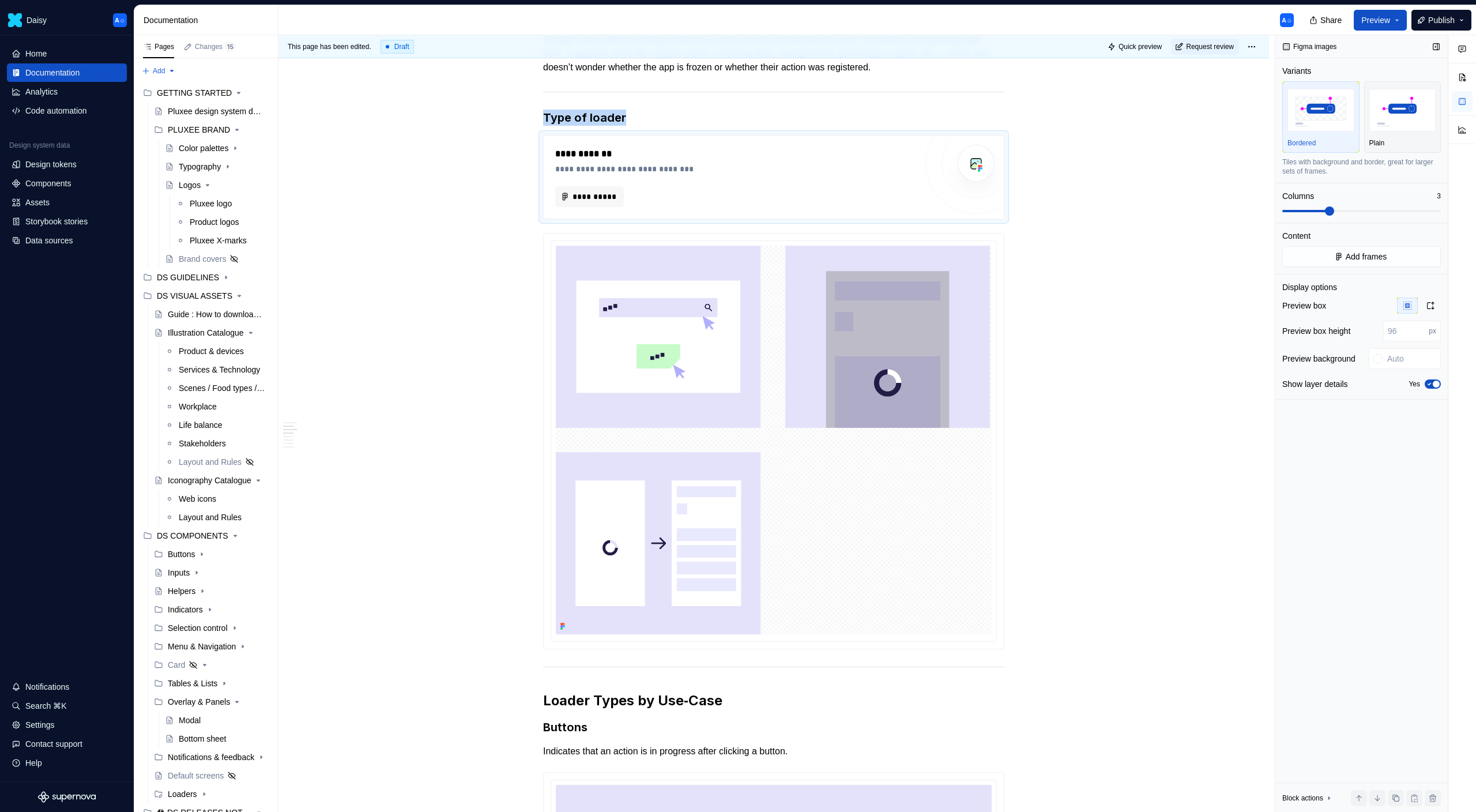
click at [1325, 209] on span at bounding box center [1362, 210] width 158 height 9
click at [1347, 206] on span at bounding box center [1362, 210] width 158 height 9
click at [1329, 211] on span at bounding box center [1317, 211] width 68 height 2
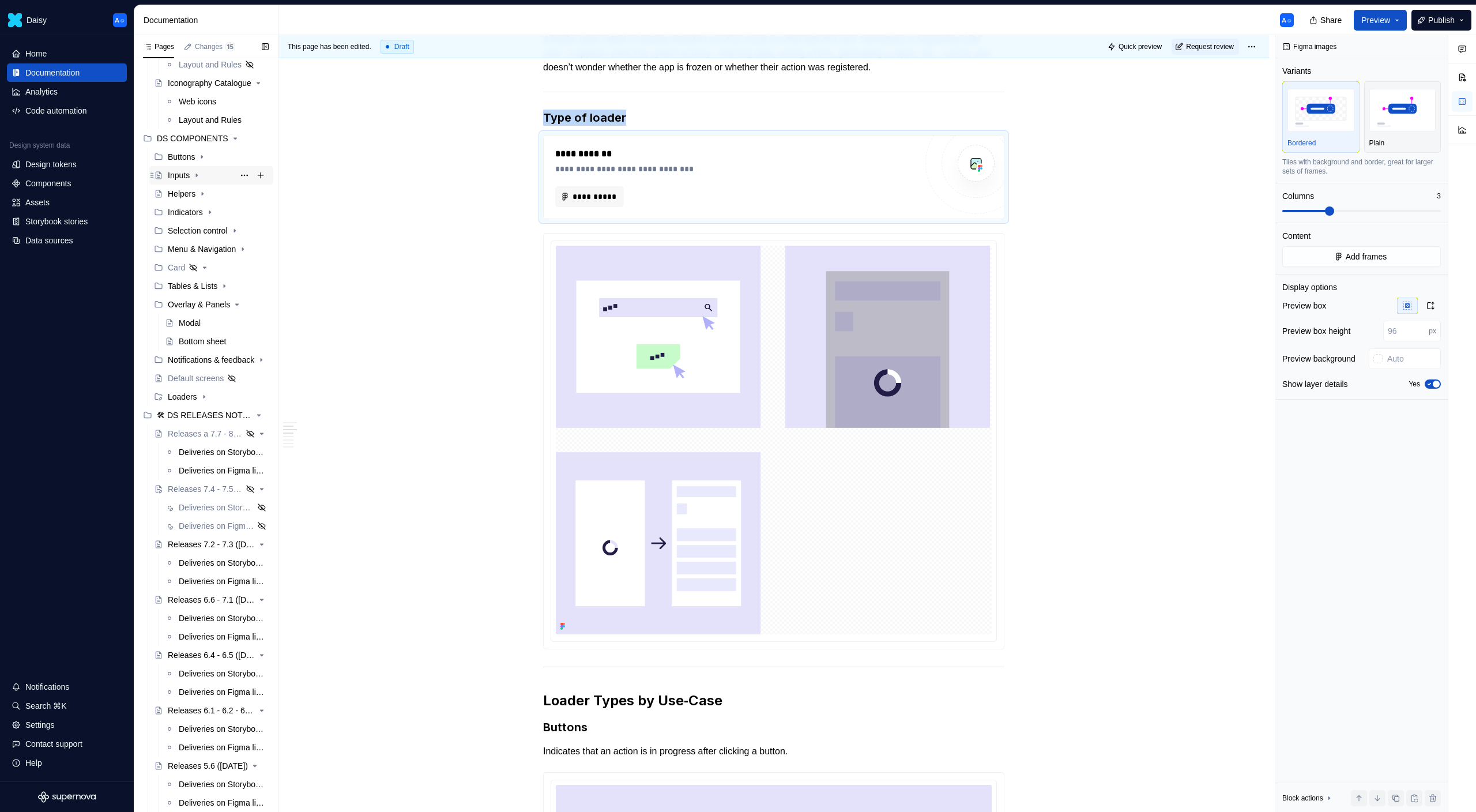
scroll to position [128, 0]
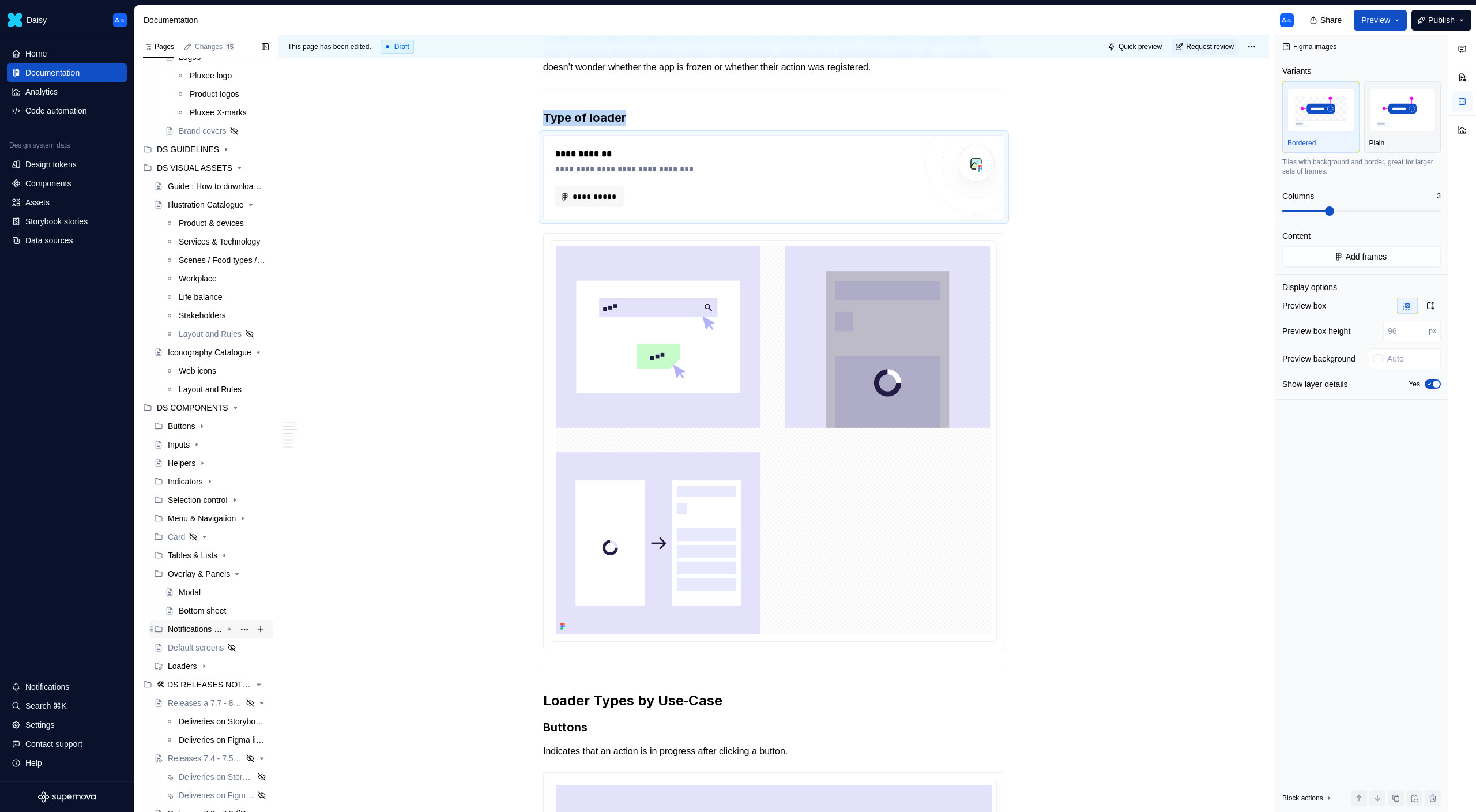
click at [205, 629] on div "Notifications & feedback" at bounding box center [195, 629] width 55 height 12
click at [208, 643] on div "Notifications & Feedbacks" at bounding box center [200, 647] width 44 height 12
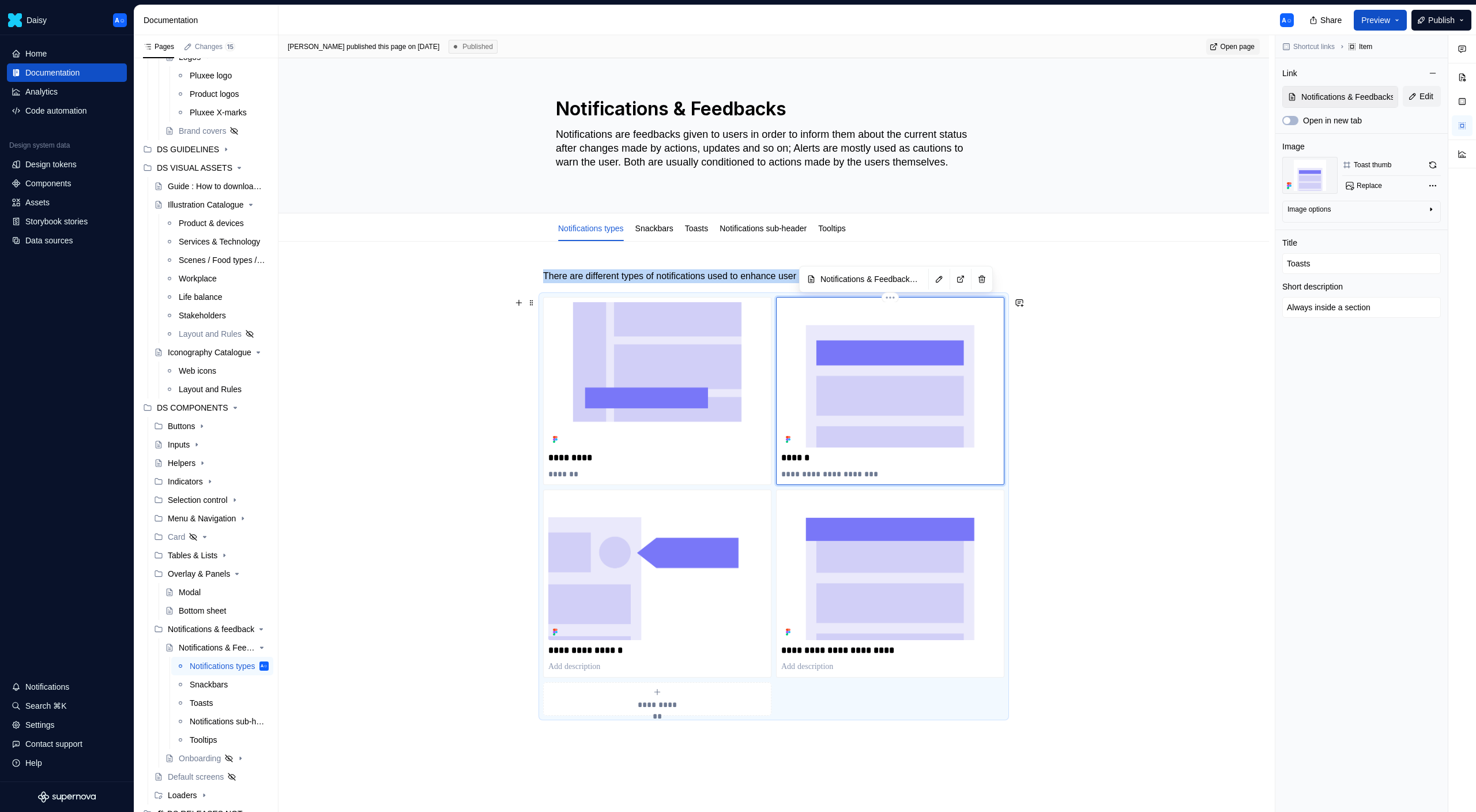
click at [793, 334] on img at bounding box center [889, 375] width 218 height 145
click at [840, 733] on p at bounding box center [773, 736] width 462 height 14
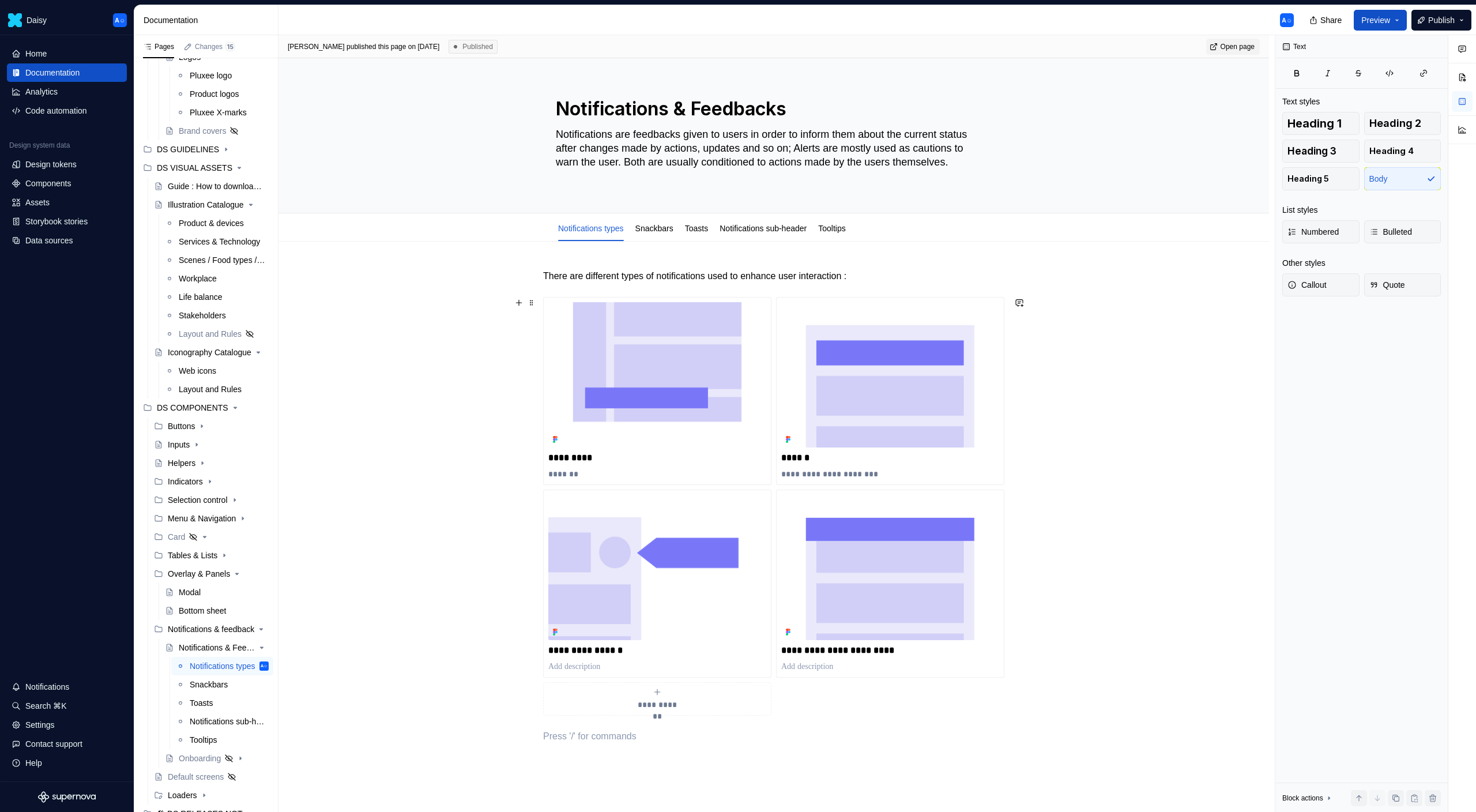
click at [840, 709] on div "**********" at bounding box center [773, 506] width 462 height 419
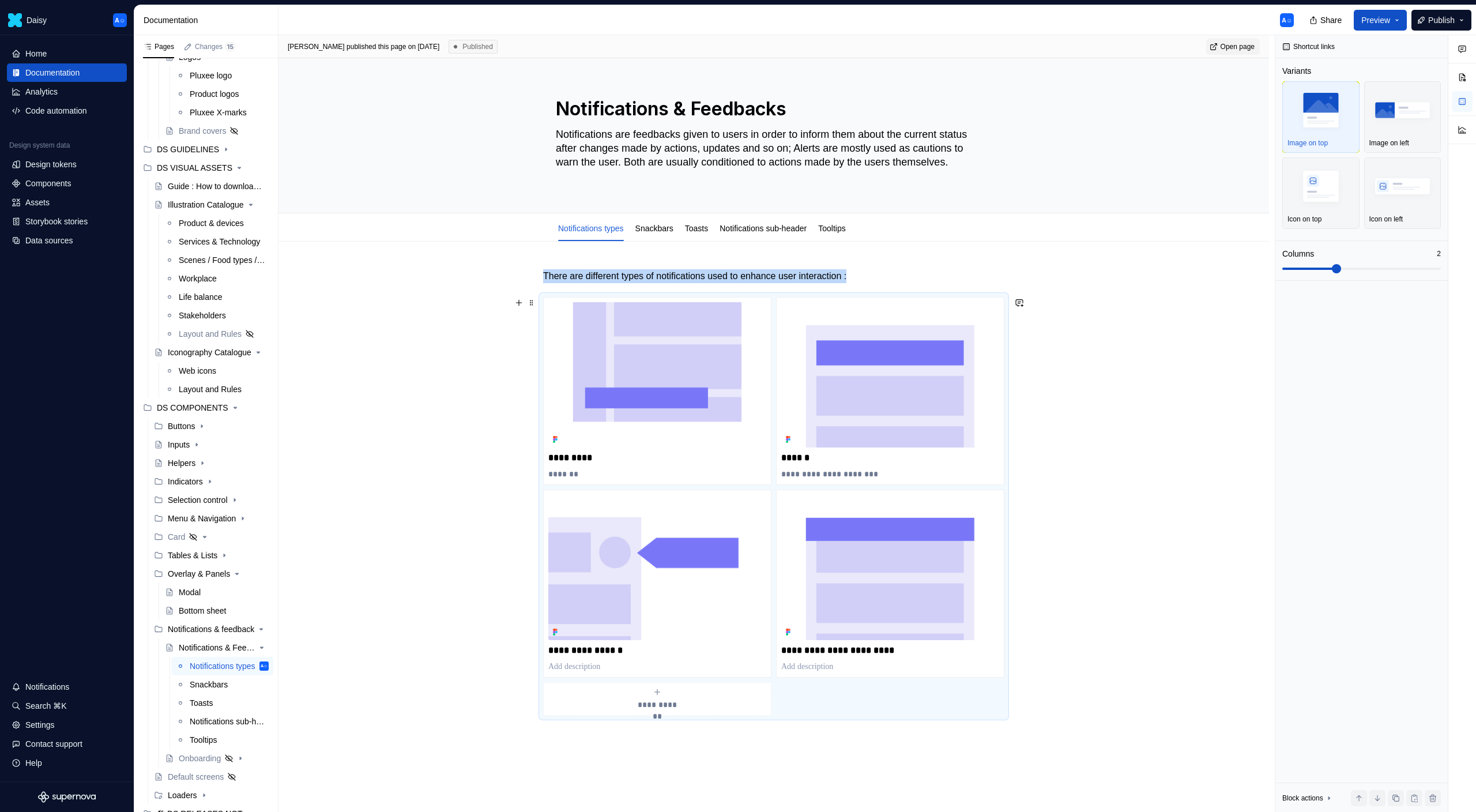
click at [840, 696] on div "**********" at bounding box center [773, 506] width 462 height 419
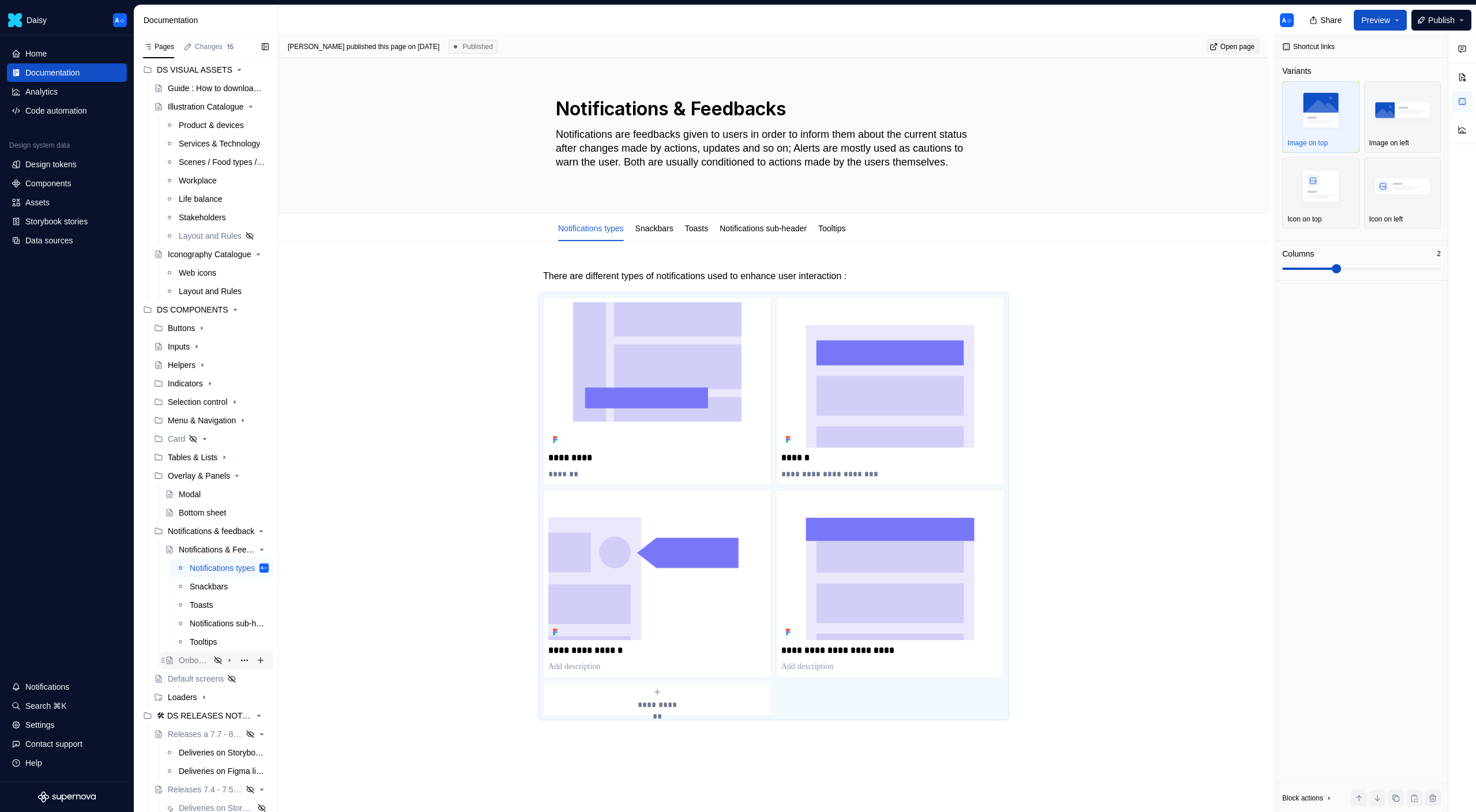
scroll to position [278, 0]
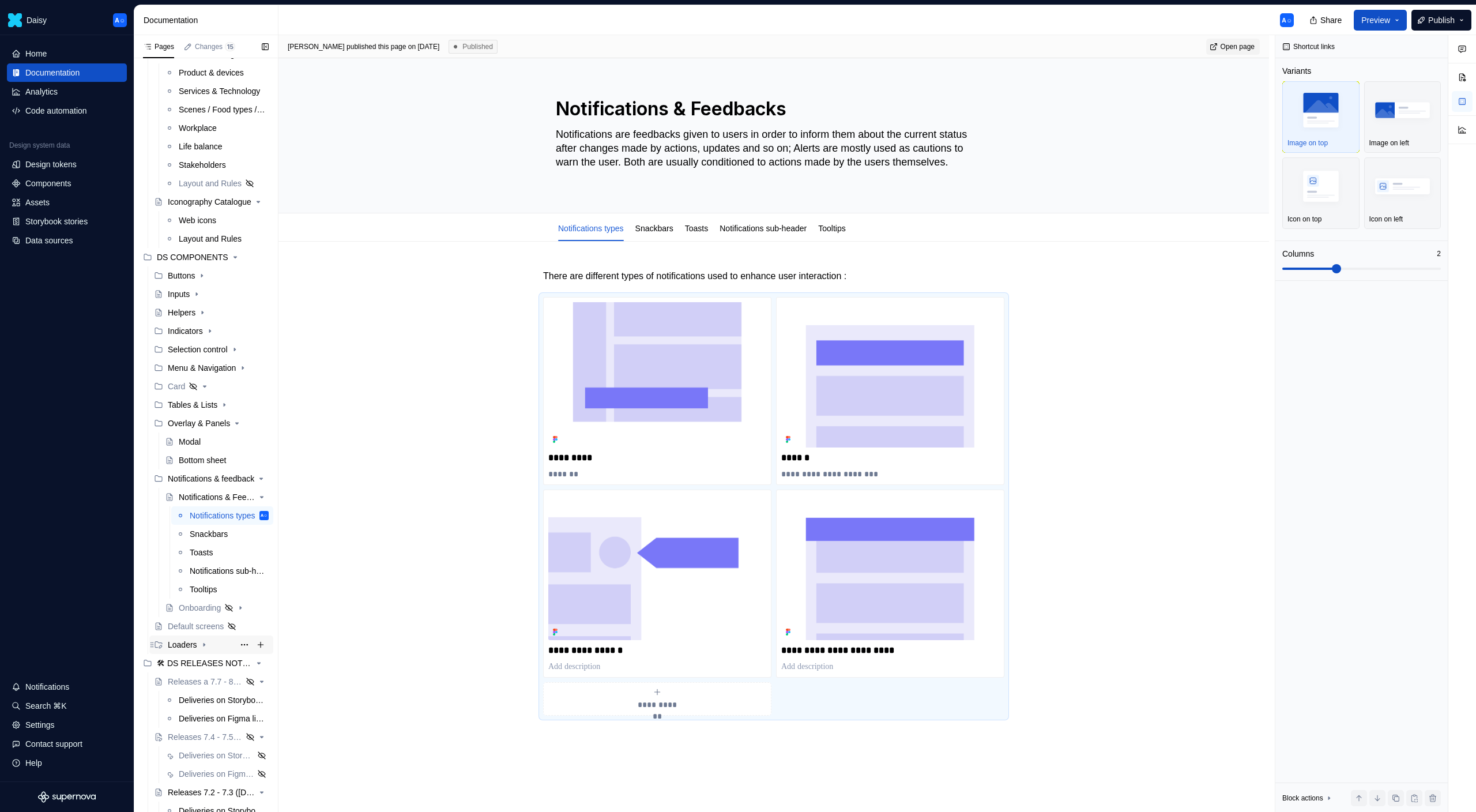
click at [193, 639] on div "Loaders" at bounding box center [183, 644] width 29 height 12
click at [195, 661] on div "Loader" at bounding box center [191, 663] width 25 height 12
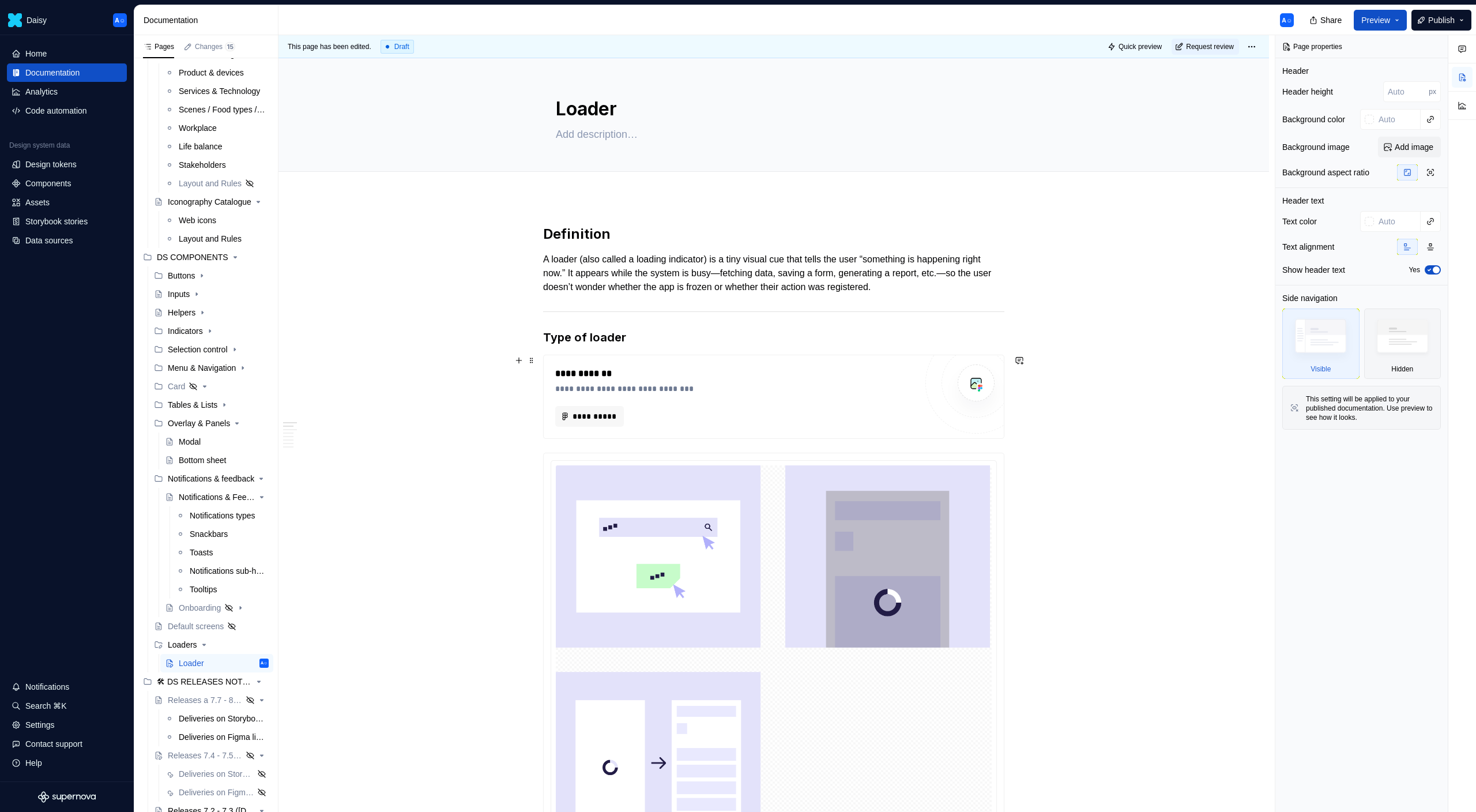
type textarea "*"
click at [663, 419] on div "**********" at bounding box center [736, 416] width 361 height 20
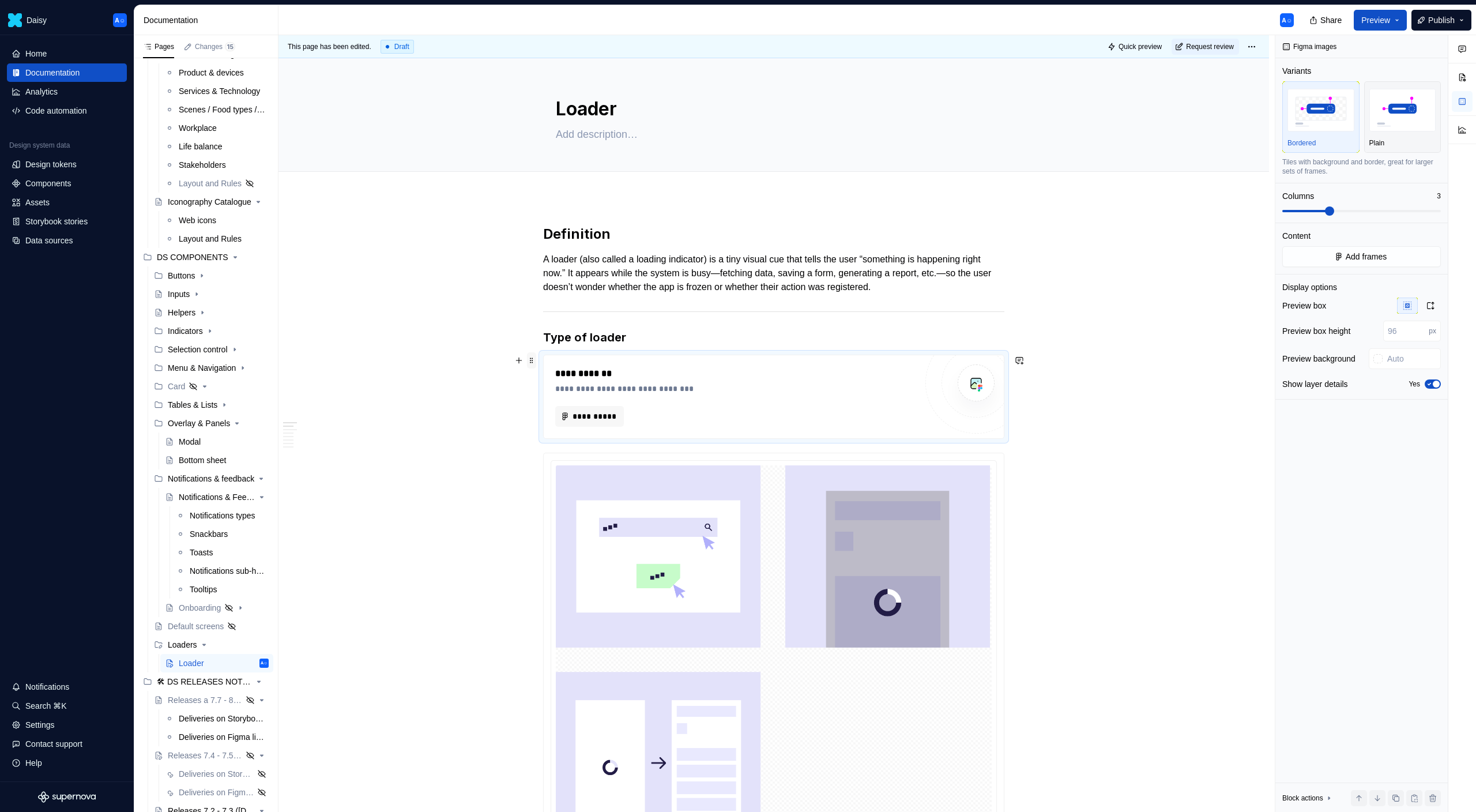
click at [536, 363] on span at bounding box center [531, 360] width 9 height 17
click at [685, 378] on div "**********" at bounding box center [736, 374] width 361 height 14
click at [536, 361] on span at bounding box center [531, 360] width 9 height 17
click at [584, 462] on div "Delete" at bounding box center [589, 463] width 75 height 12
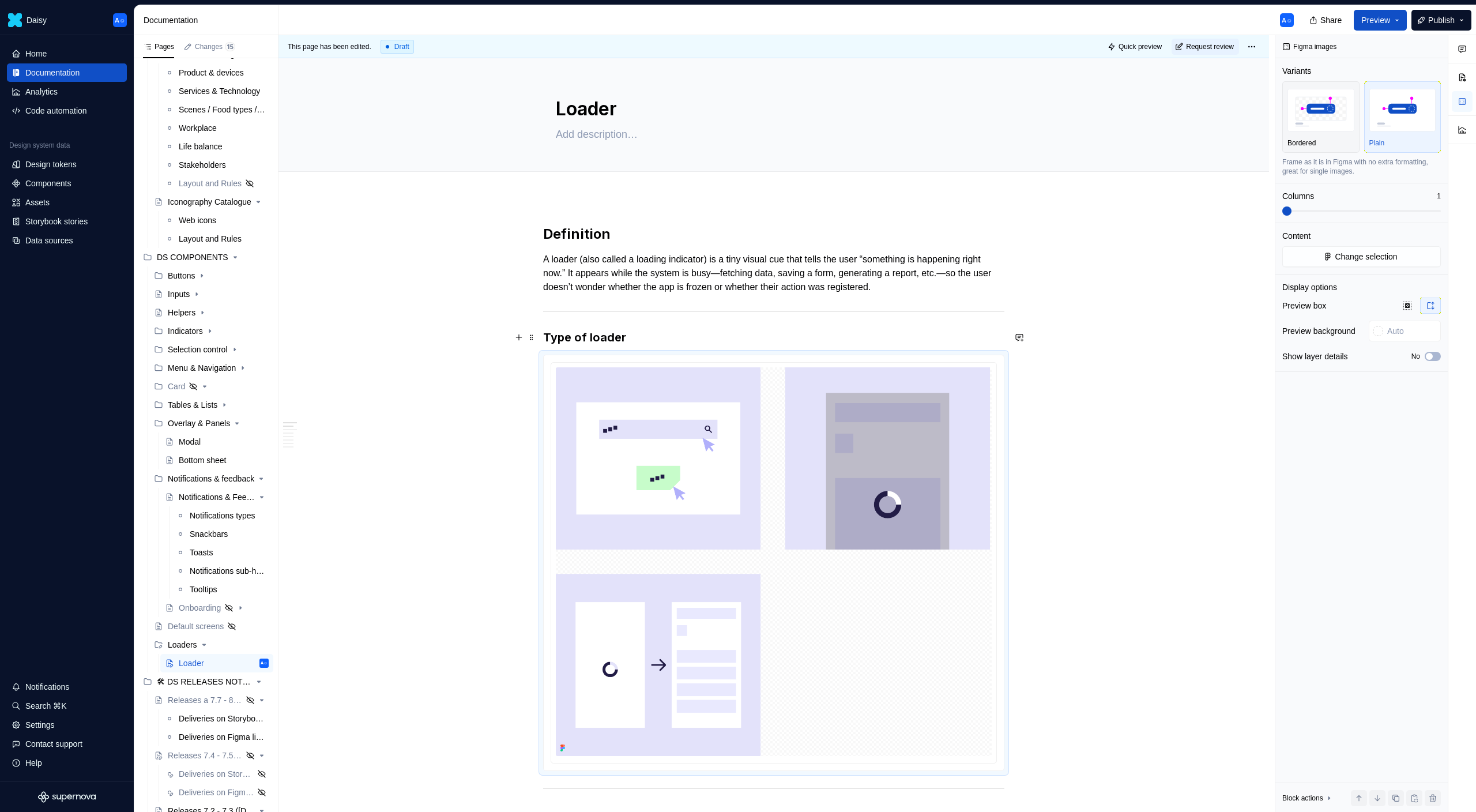
click at [653, 334] on h3 "Type of loader" at bounding box center [773, 337] width 462 height 17
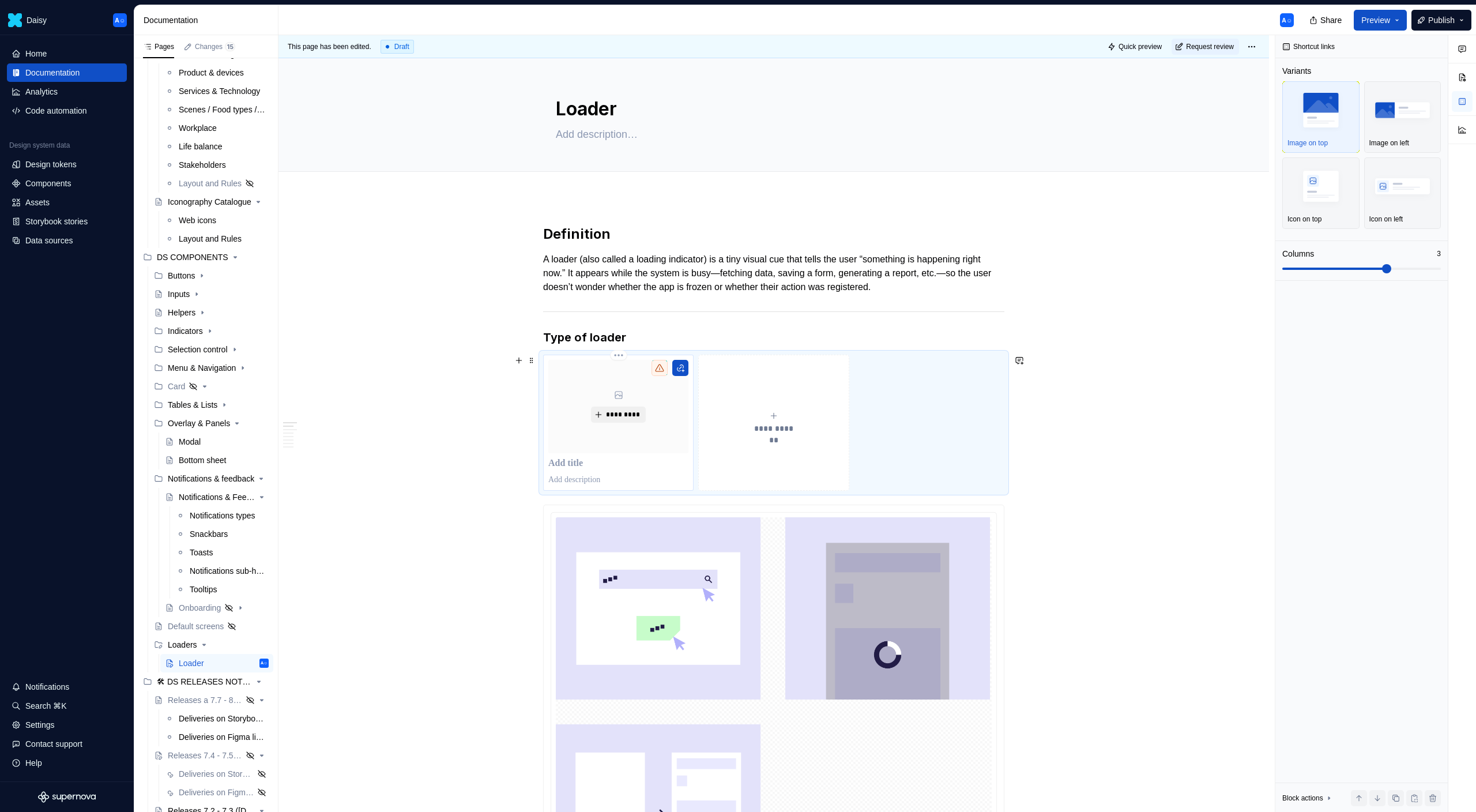
click at [622, 416] on span "*********" at bounding box center [623, 414] width 35 height 9
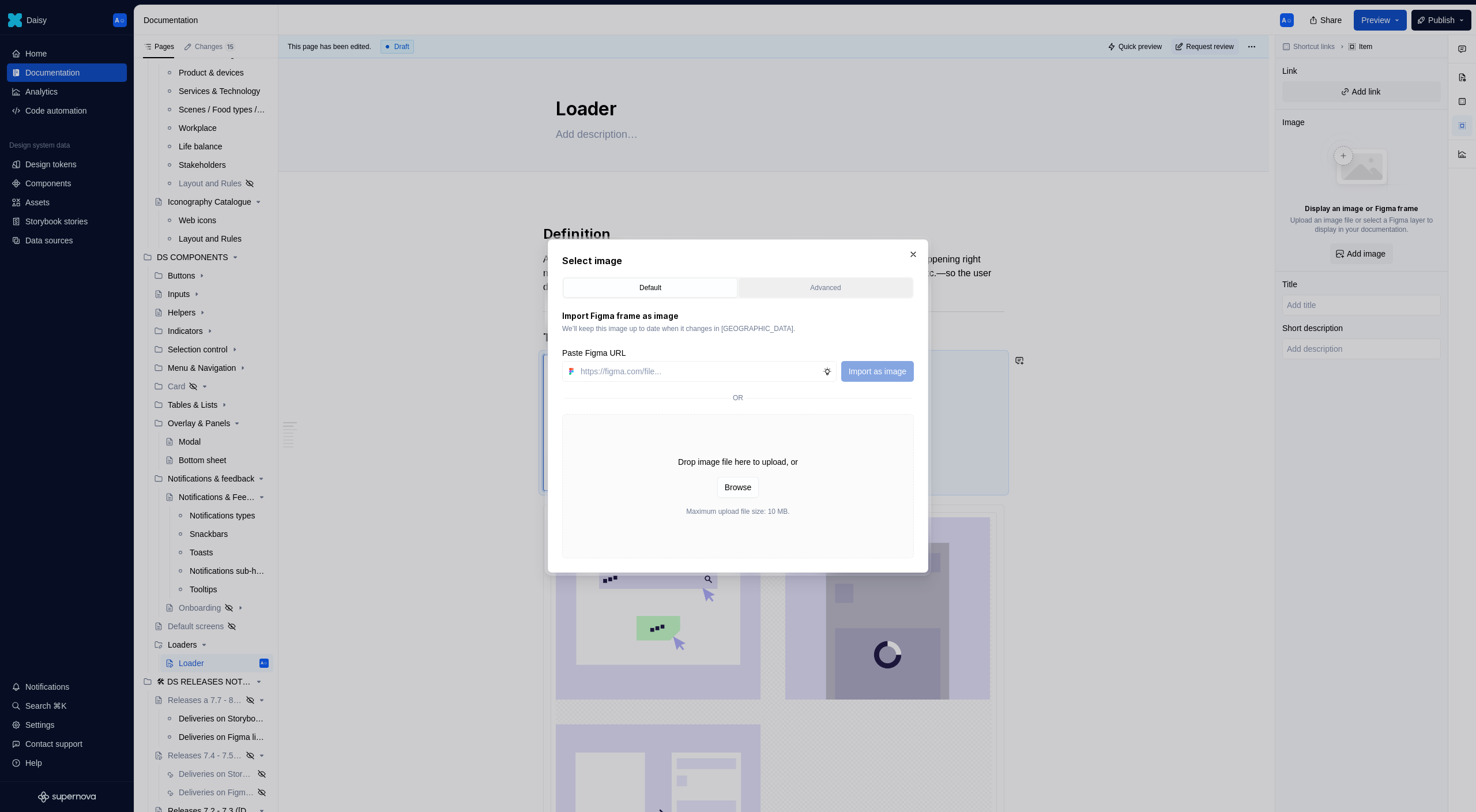
click at [749, 295] on button "Advanced" at bounding box center [826, 288] width 174 height 20
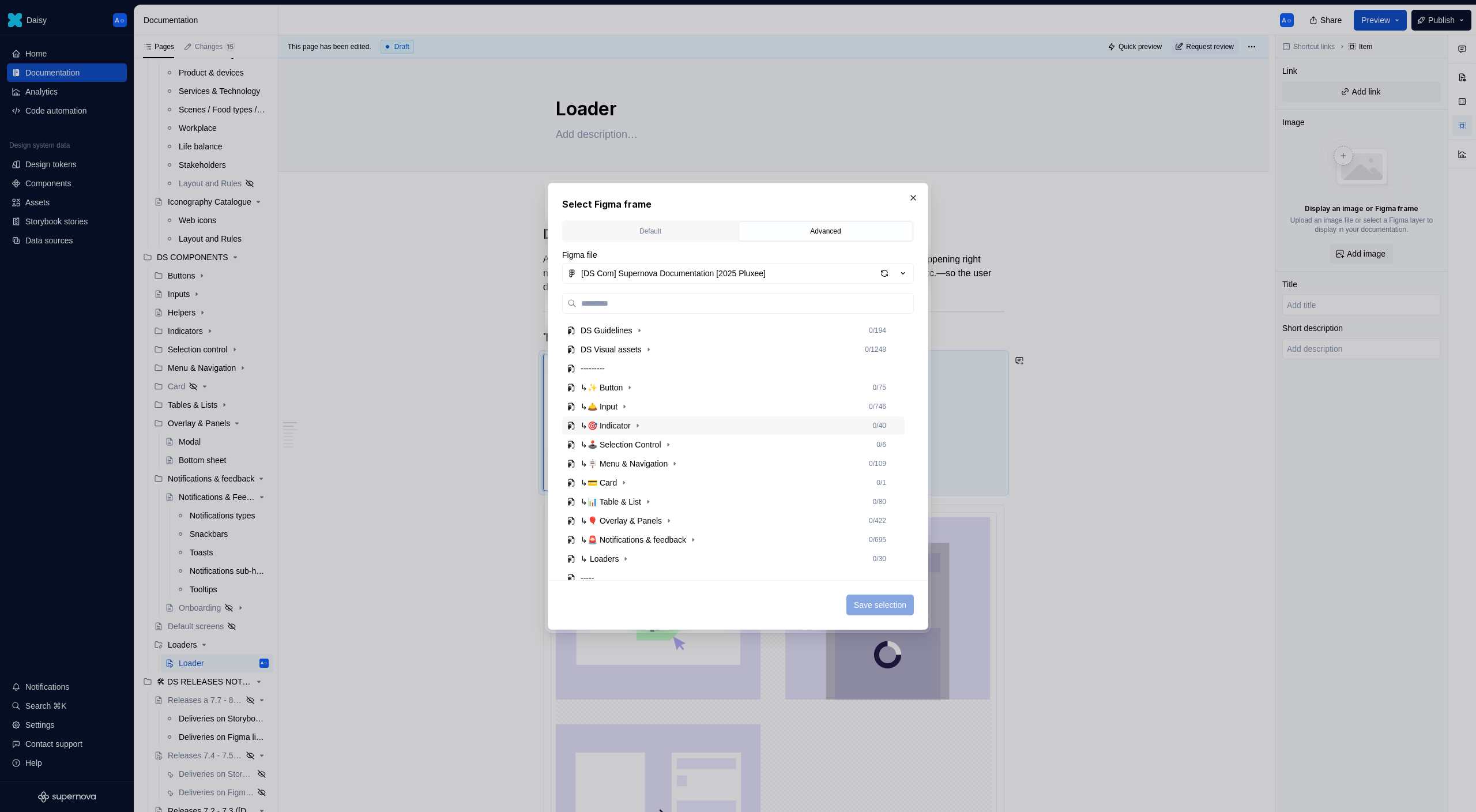
scroll to position [159, 0]
click at [630, 493] on icon "button" at bounding box center [625, 493] width 9 height 9
click at [622, 512] on icon "button" at bounding box center [623, 512] width 9 height 9
click at [637, 381] on icon "button" at bounding box center [635, 380] width 9 height 9
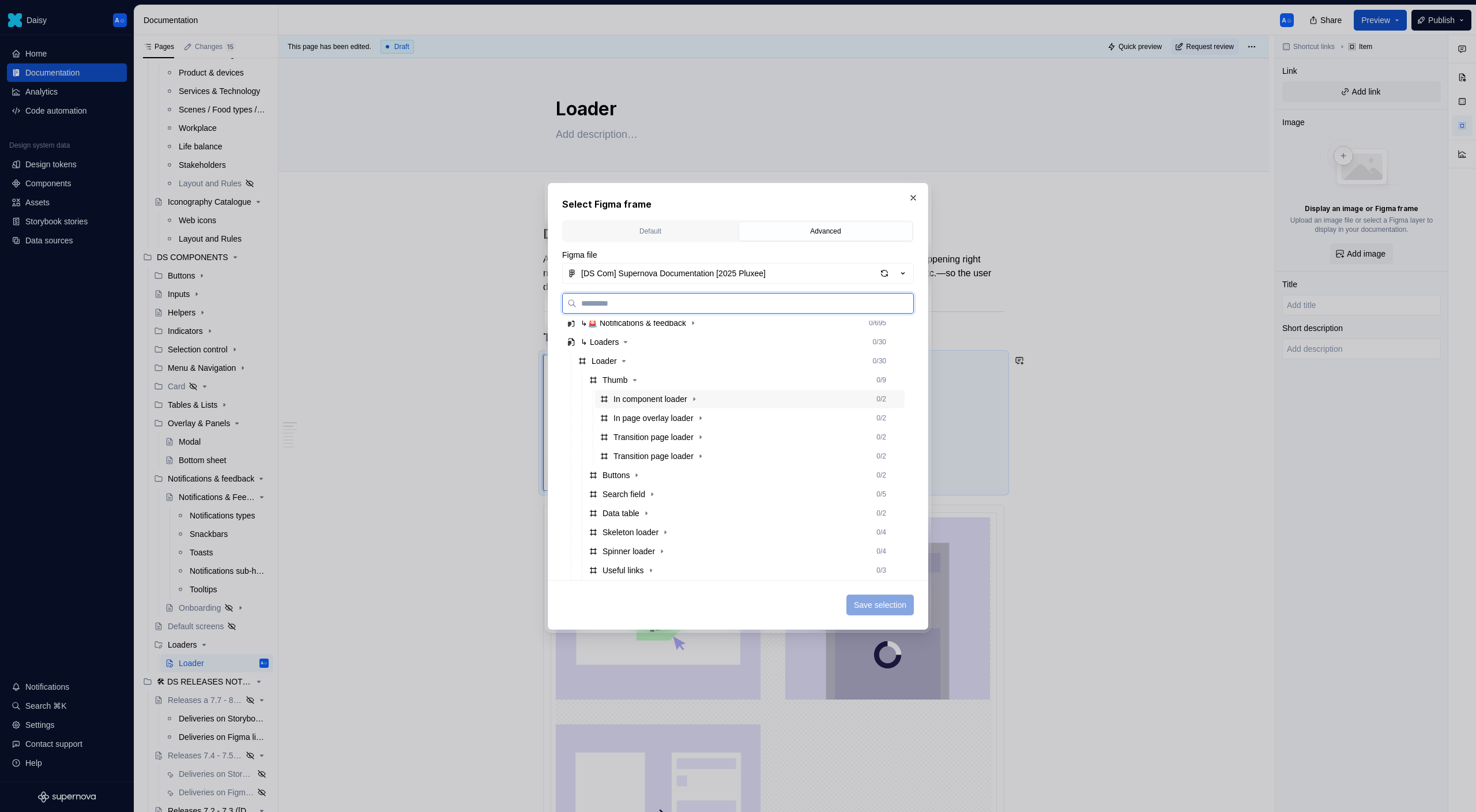
click at [669, 398] on div "In component loader" at bounding box center [650, 399] width 74 height 12
click at [895, 602] on span "Save selection" at bounding box center [881, 605] width 53 height 12
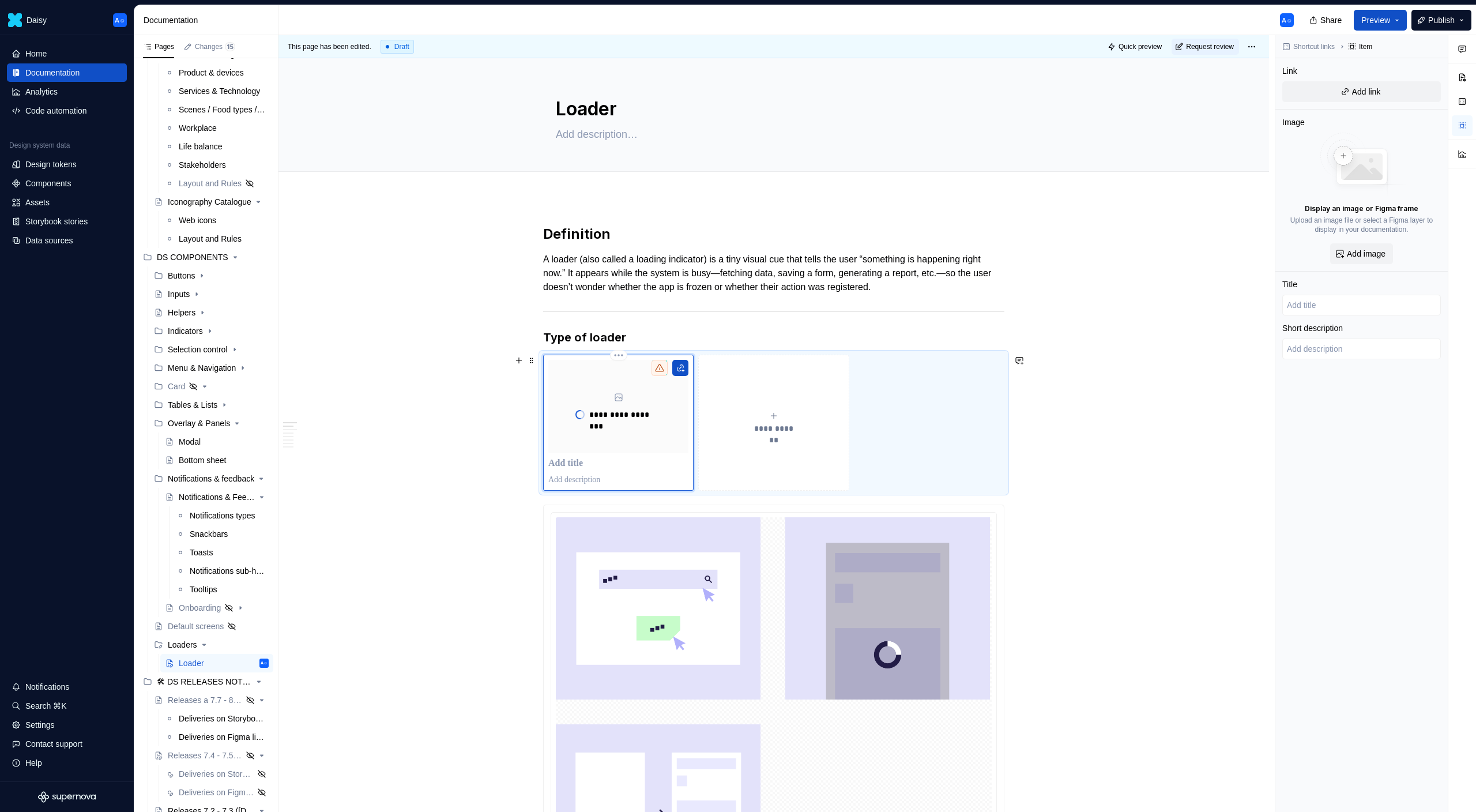
click at [566, 465] on p at bounding box center [619, 464] width 141 height 12
type textarea "*"
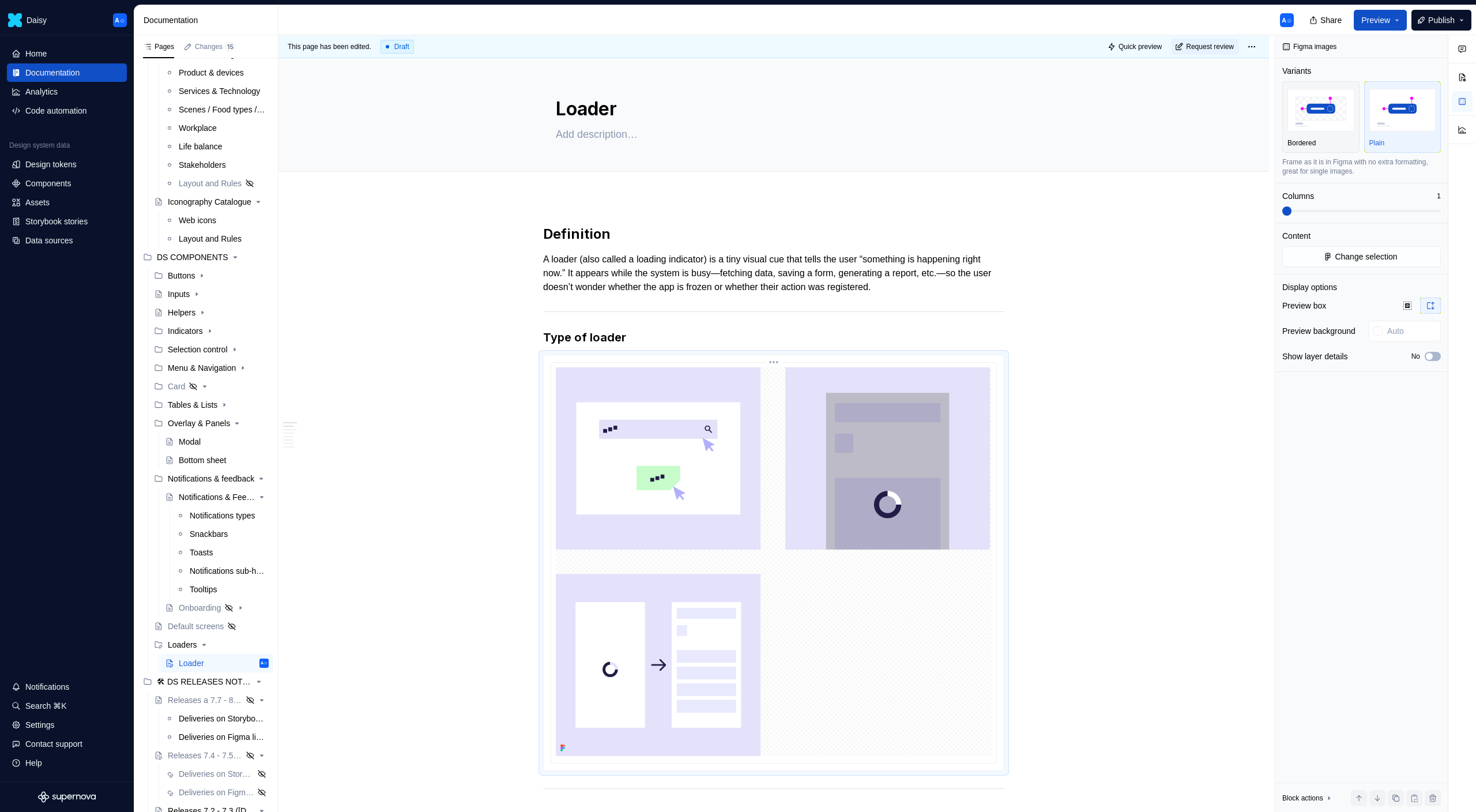
scroll to position [109, 0]
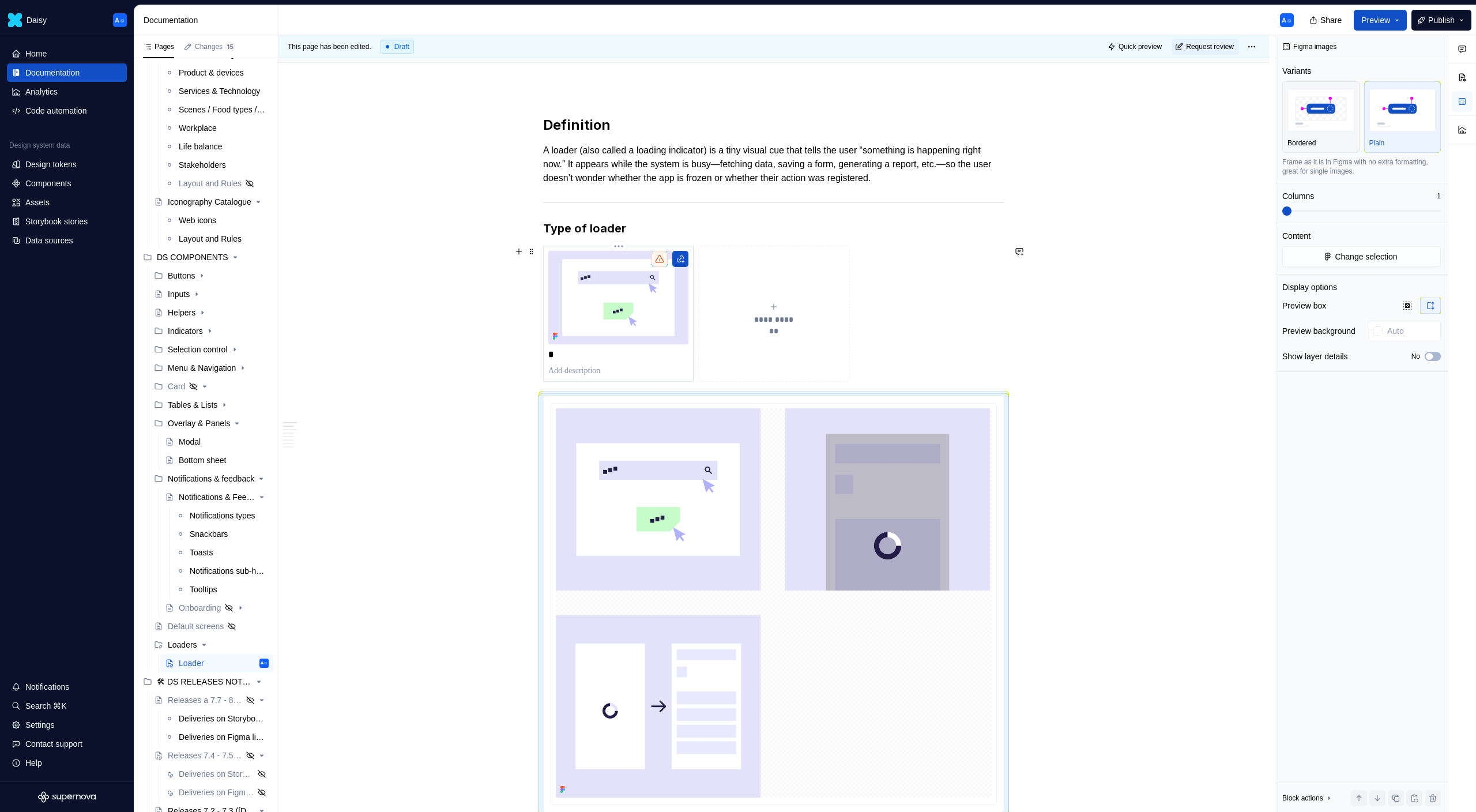
click at [567, 354] on p "*" at bounding box center [619, 354] width 141 height 12
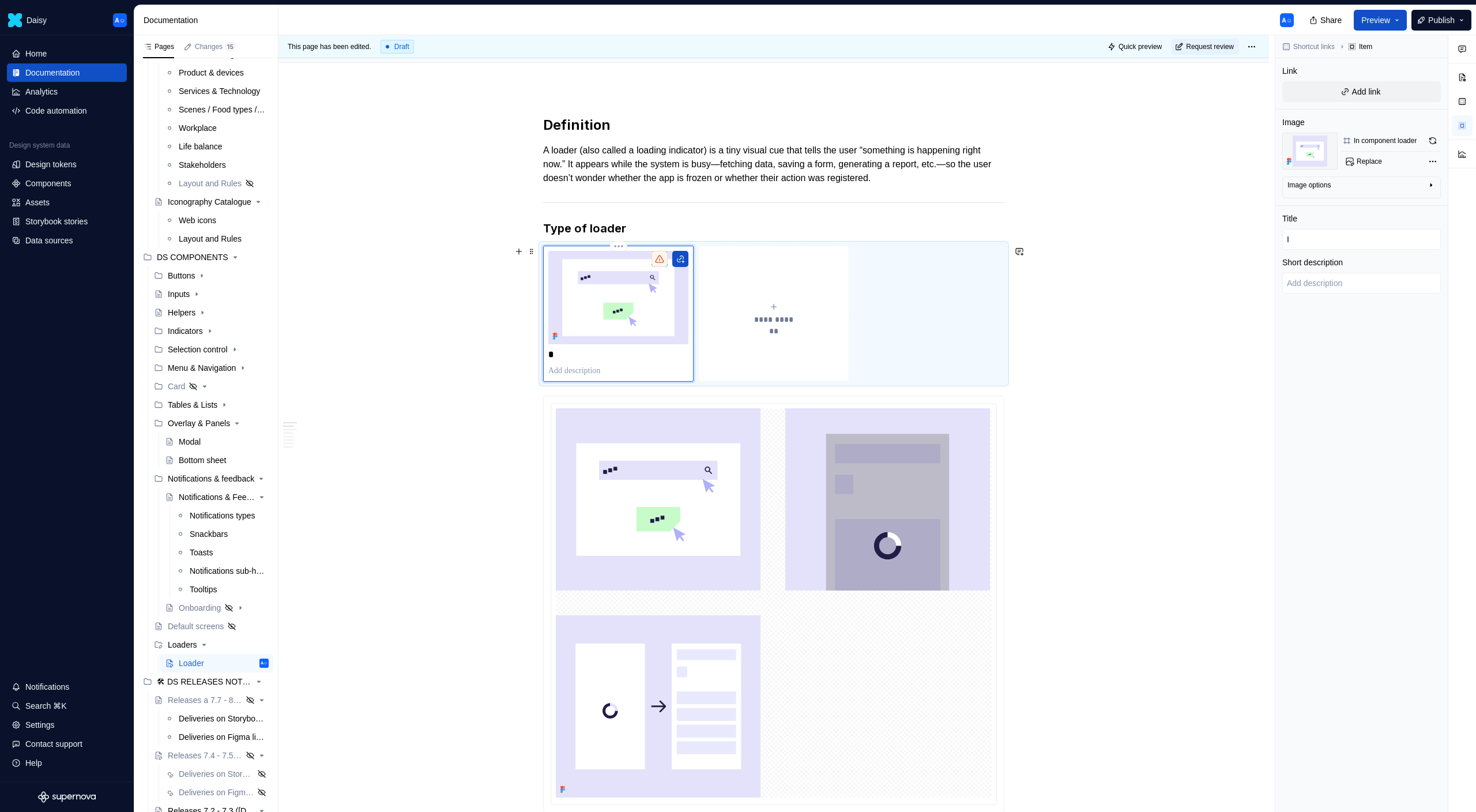
type textarea "*"
type input "In"
type textarea "*"
type input "In"
type textarea "*"
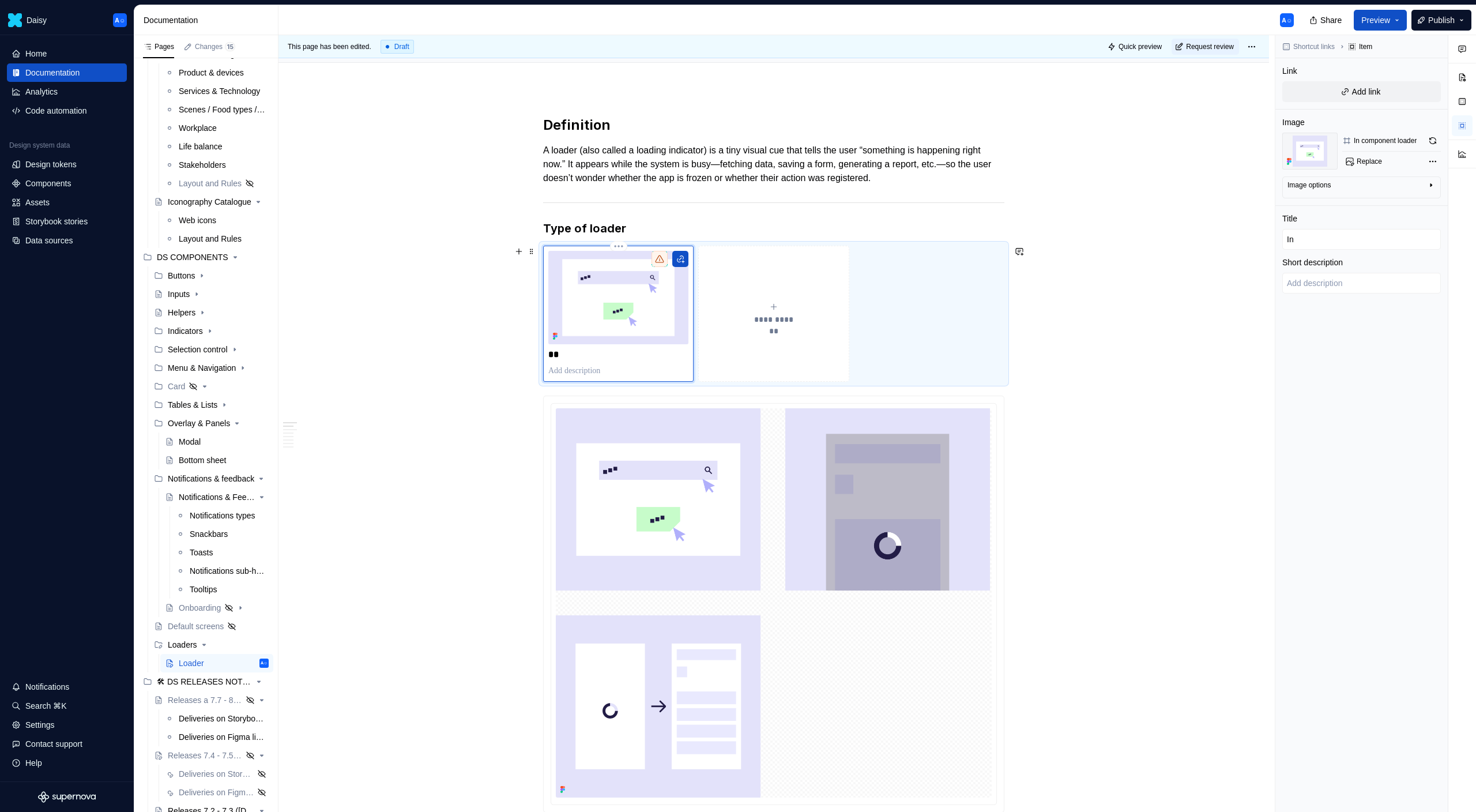
type input "In c"
type textarea "*"
type input "In co"
type textarea "*"
type input "In com"
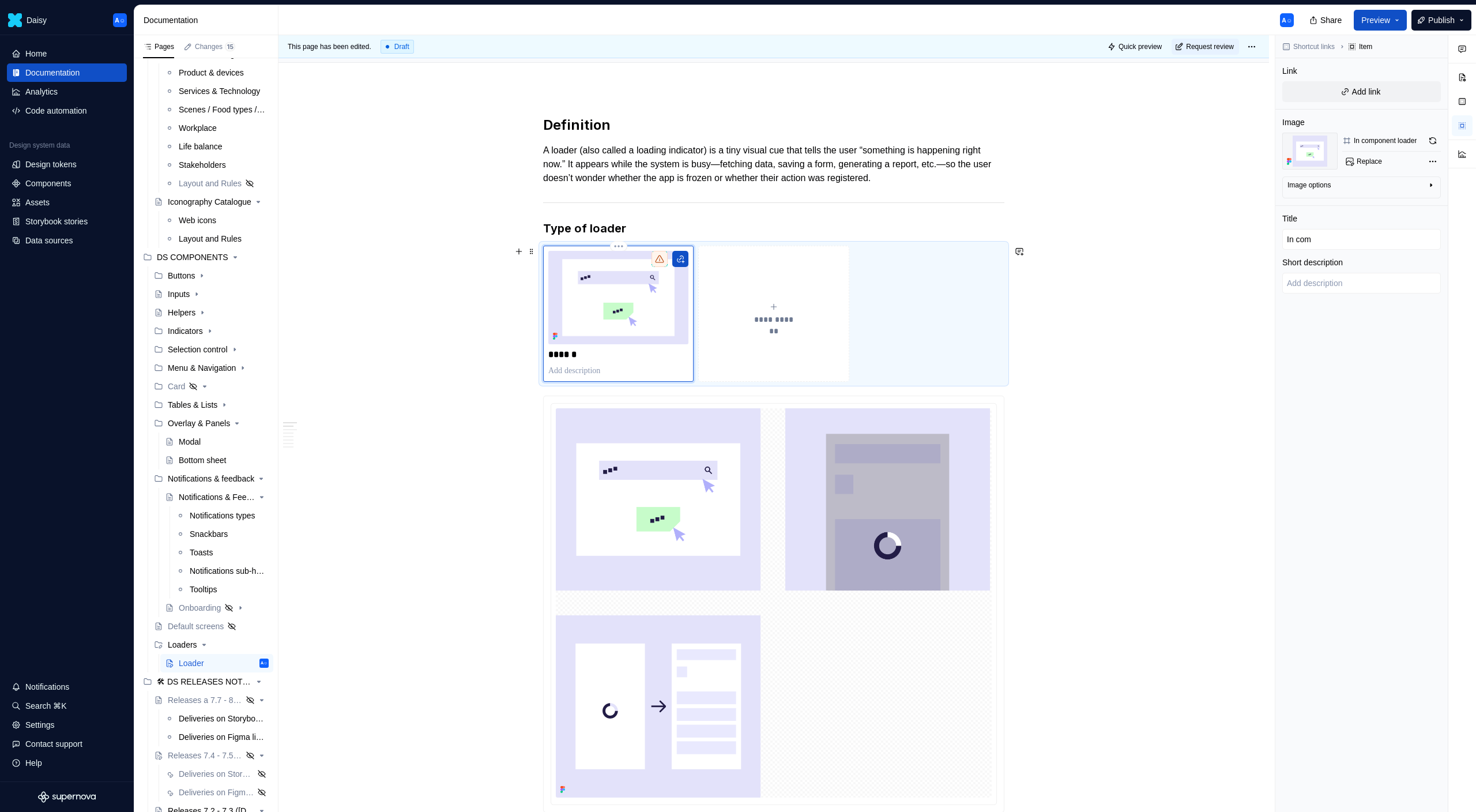
type textarea "*"
type input "In comp"
type textarea "*"
type input "In compo"
type textarea "*"
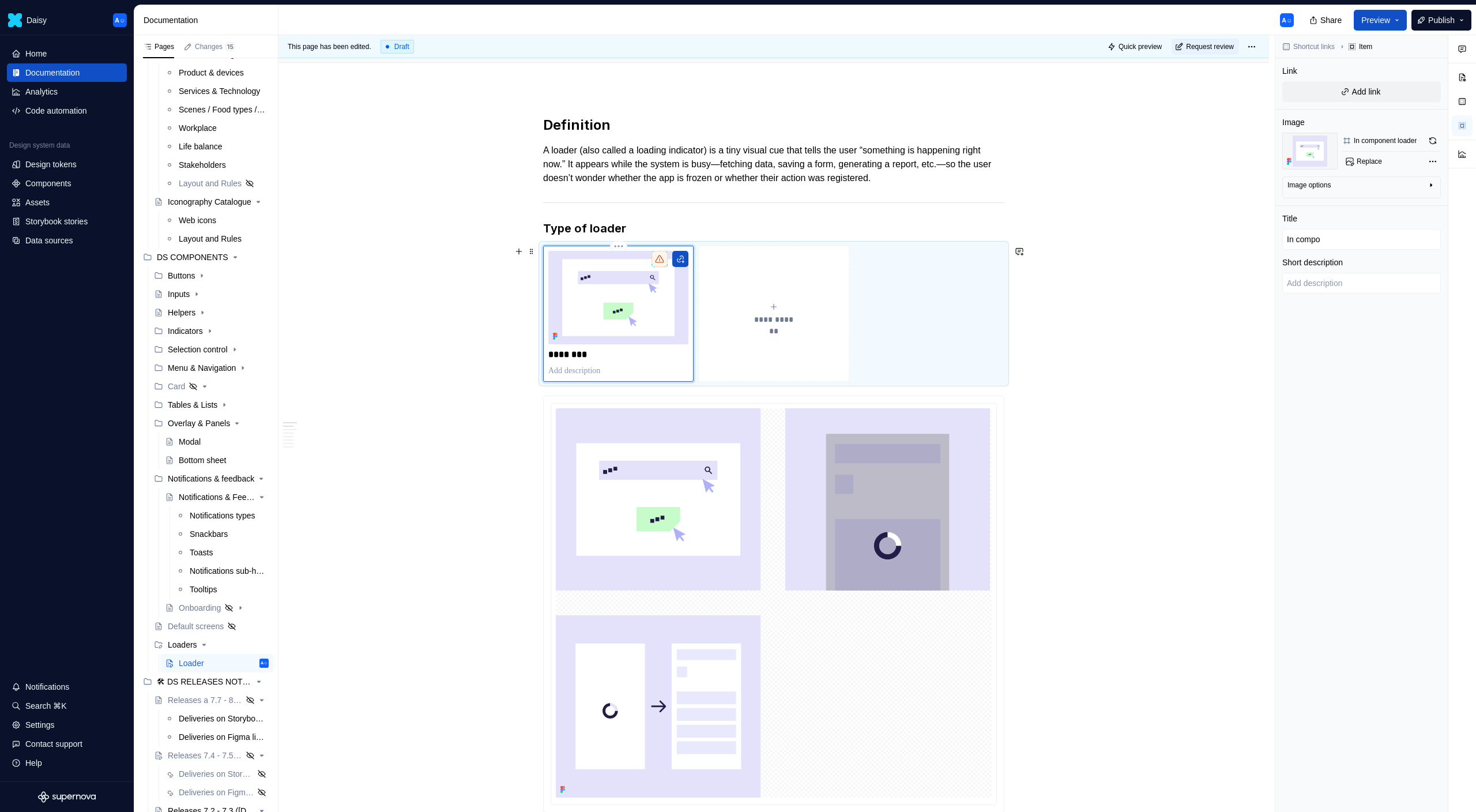
type input "In compon"
type textarea "*"
type input "In compone"
type textarea "*"
type input "In componen"
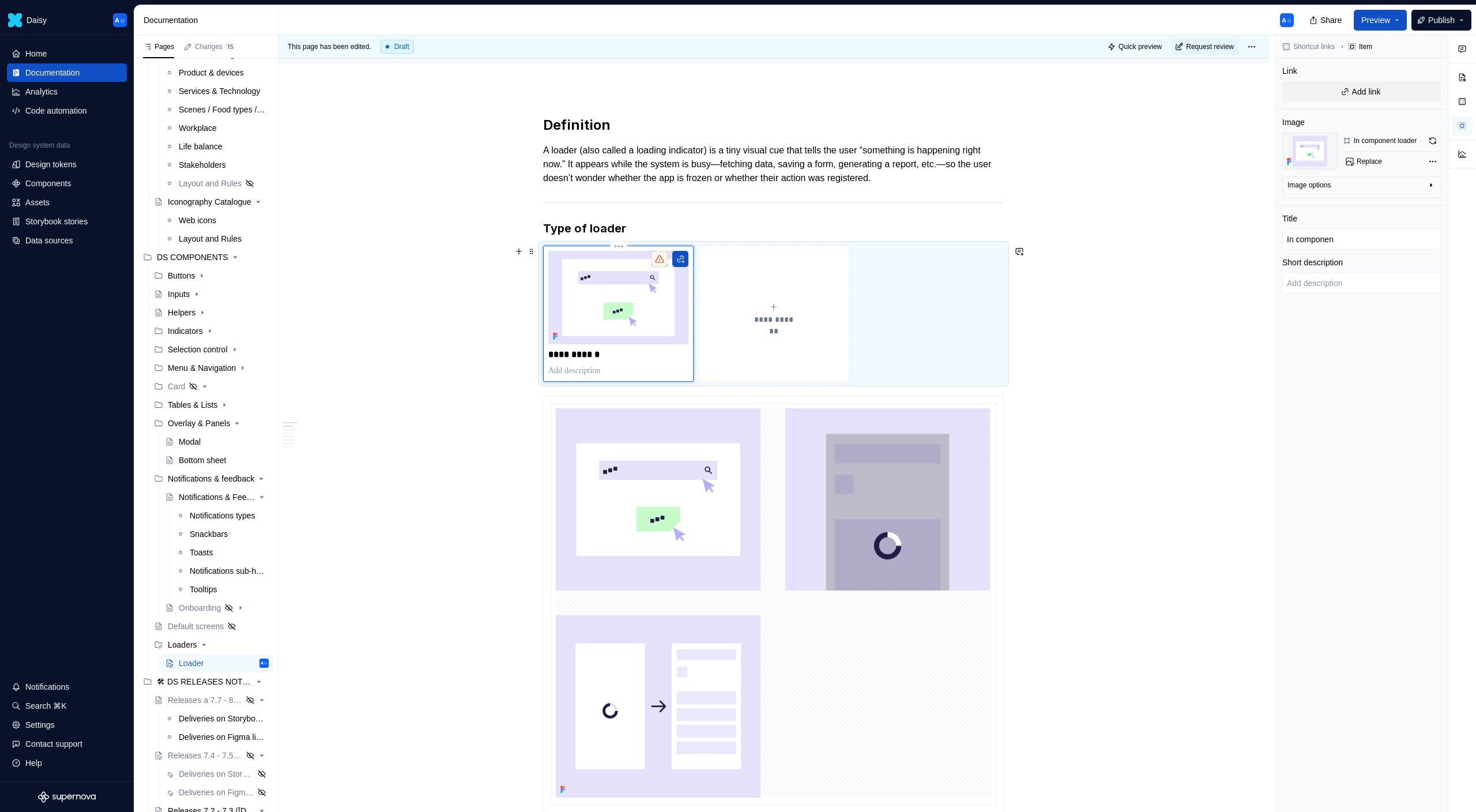
type textarea "*"
type input "In component"
type textarea "*"
type input "In components"
type textarea "*"
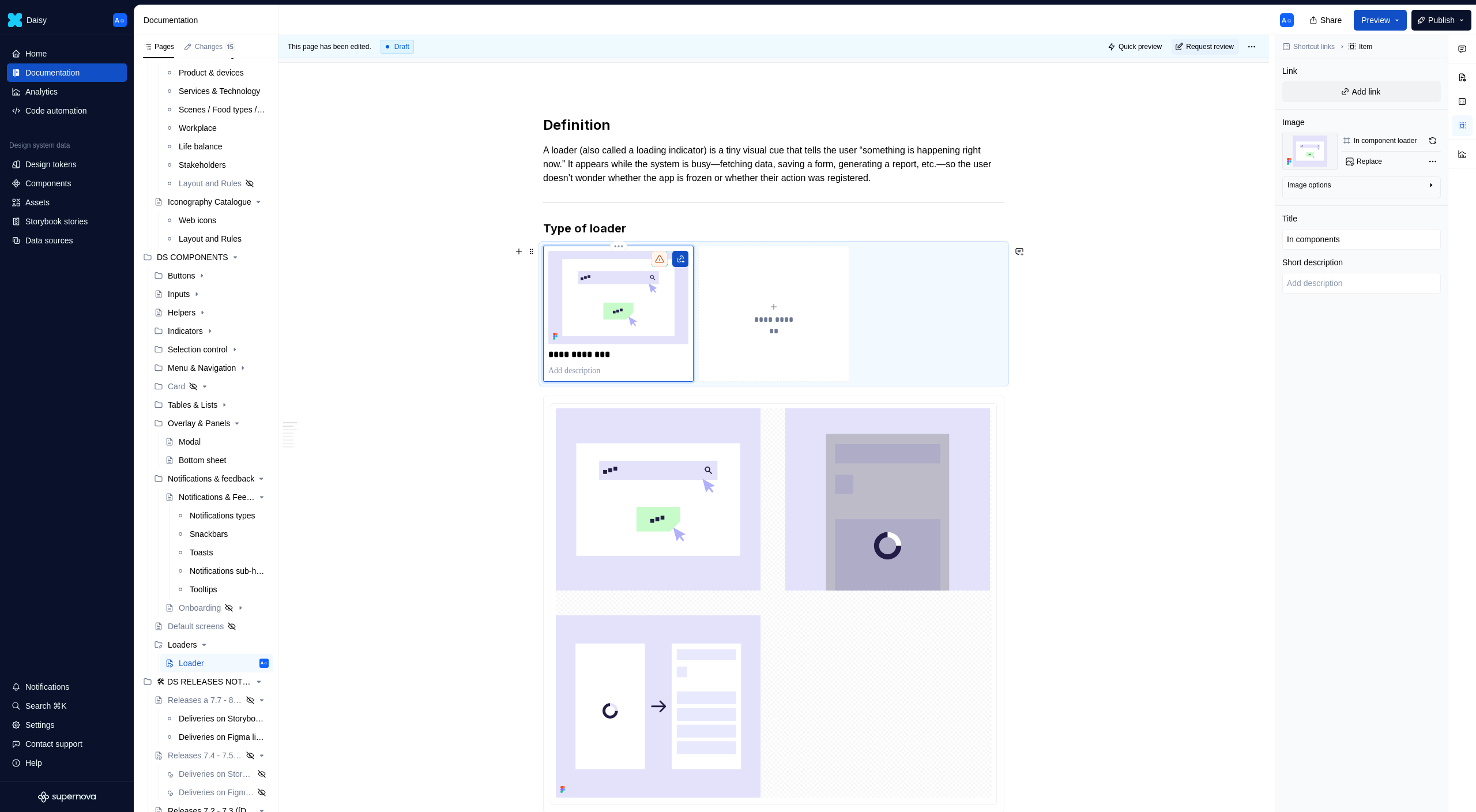
type input "In components"
type textarea "*"
type input "In components"
type textarea "*"
type input "In component"
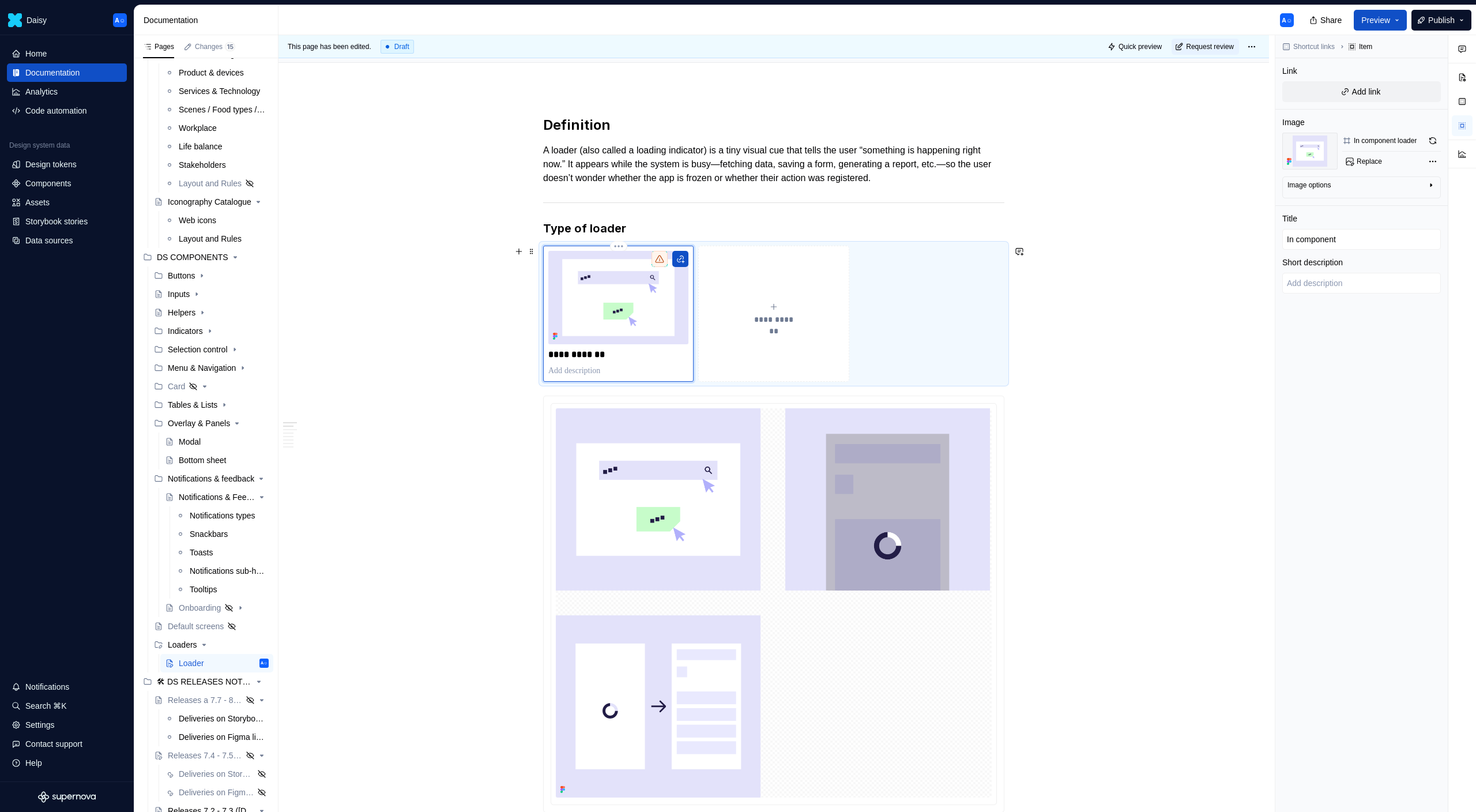
type textarea "*"
type input "In component"
type textarea "*"
type input "In component l"
type textarea "*"
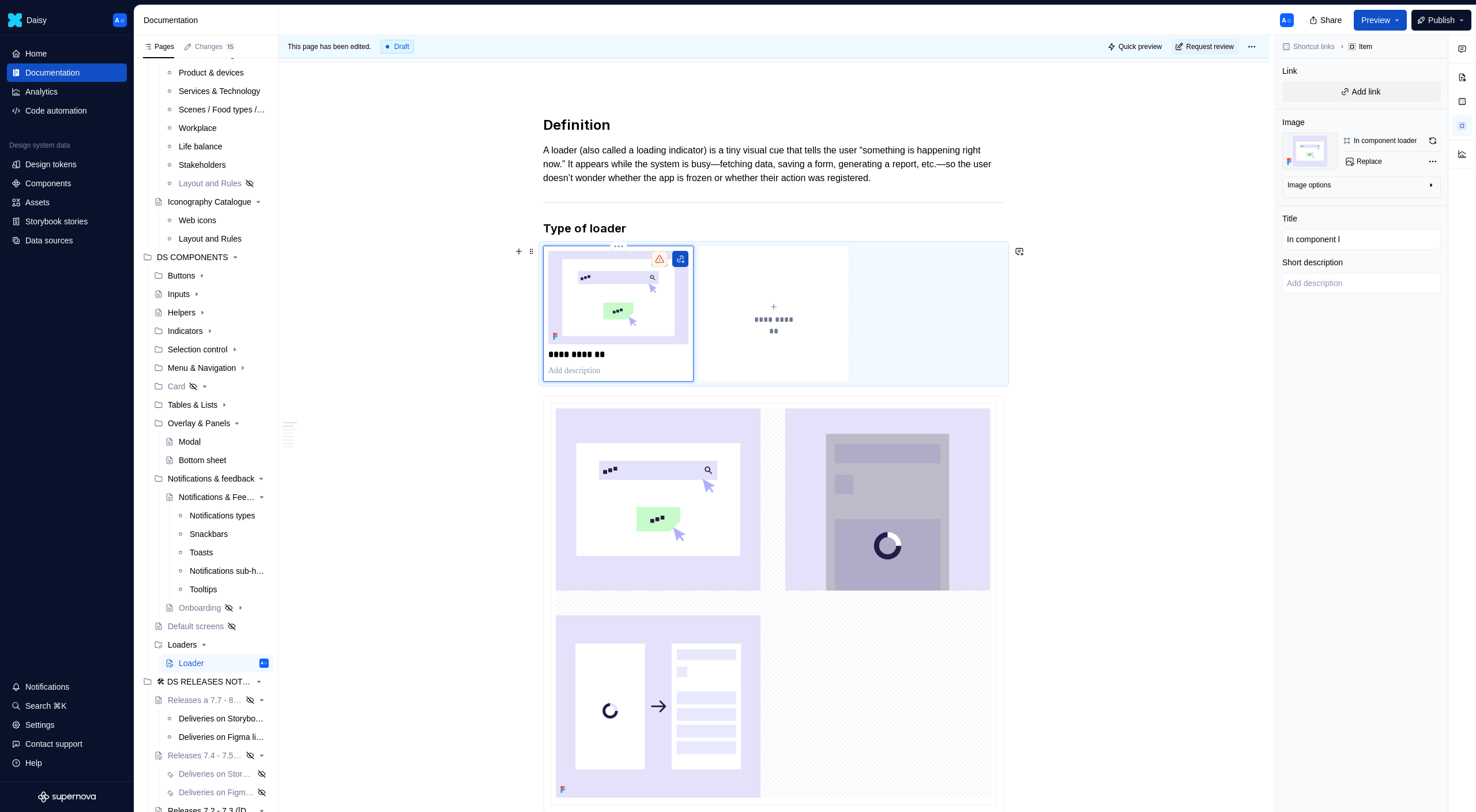
type input "In component lo"
type textarea "*"
type input "In component loa"
type textarea "*"
type input "In component load"
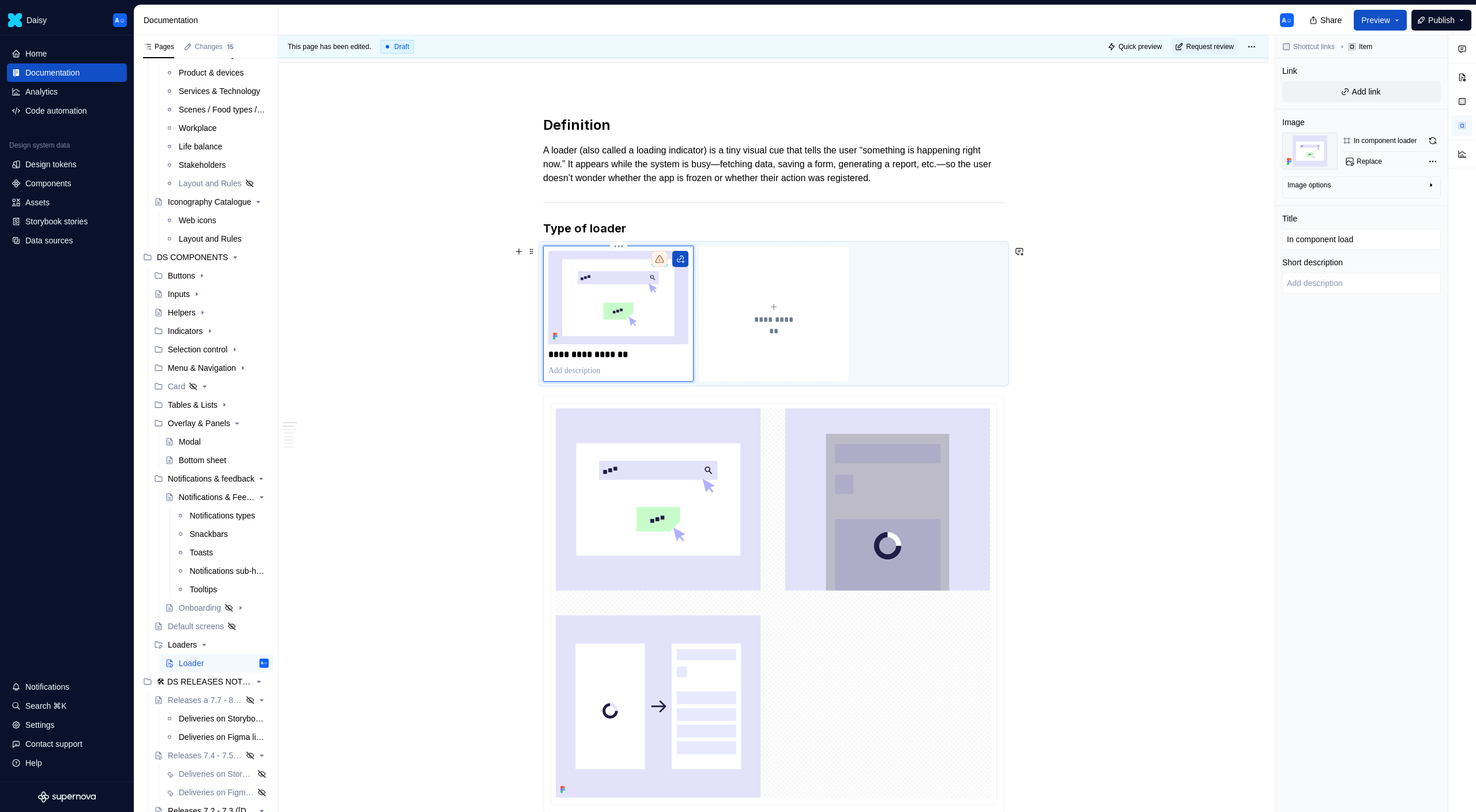
type textarea "*"
type input "In component loade"
type textarea "*"
type input "In component loader"
click at [737, 368] on button "**********" at bounding box center [773, 313] width 150 height 136
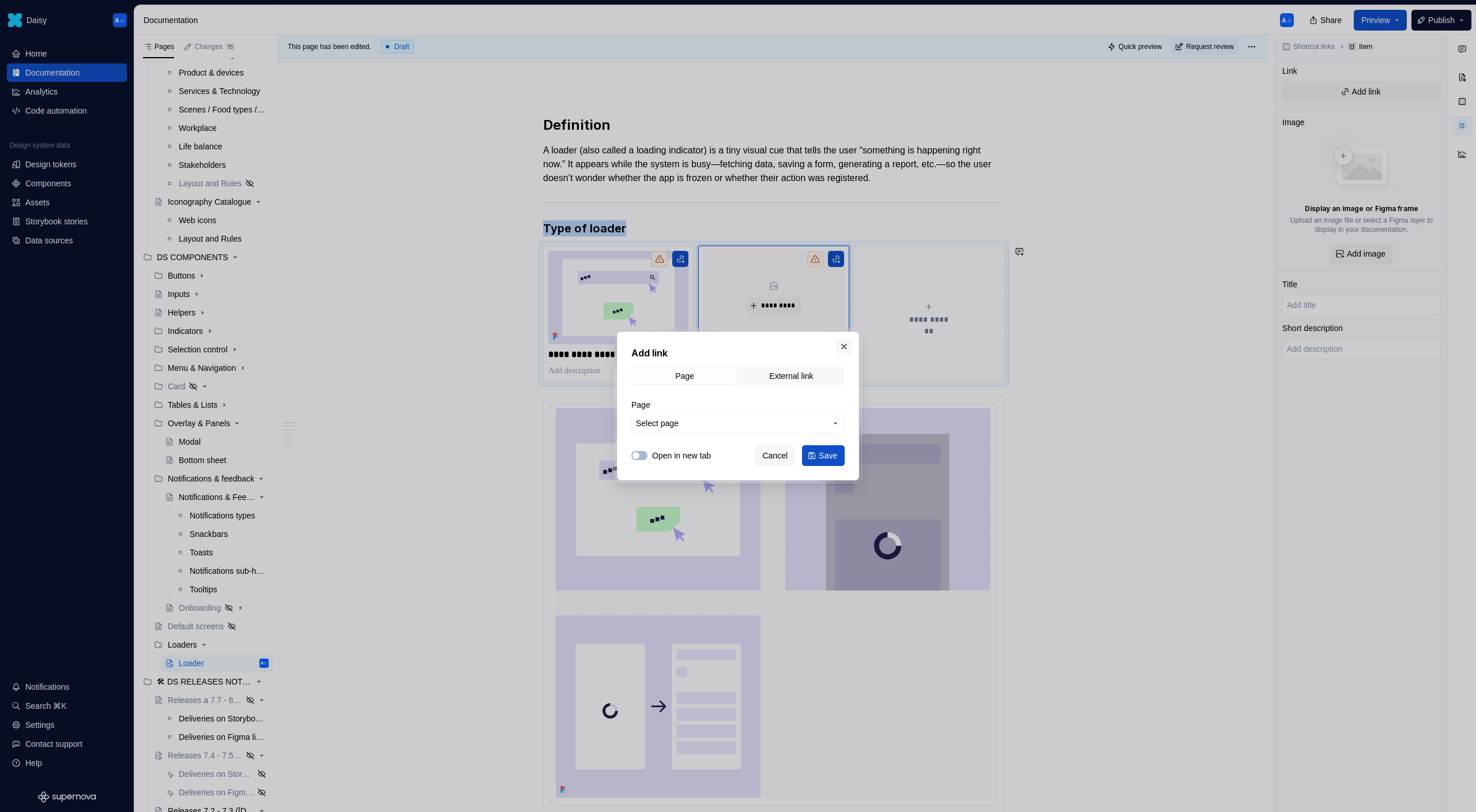
click at [844, 345] on button "button" at bounding box center [844, 346] width 17 height 17
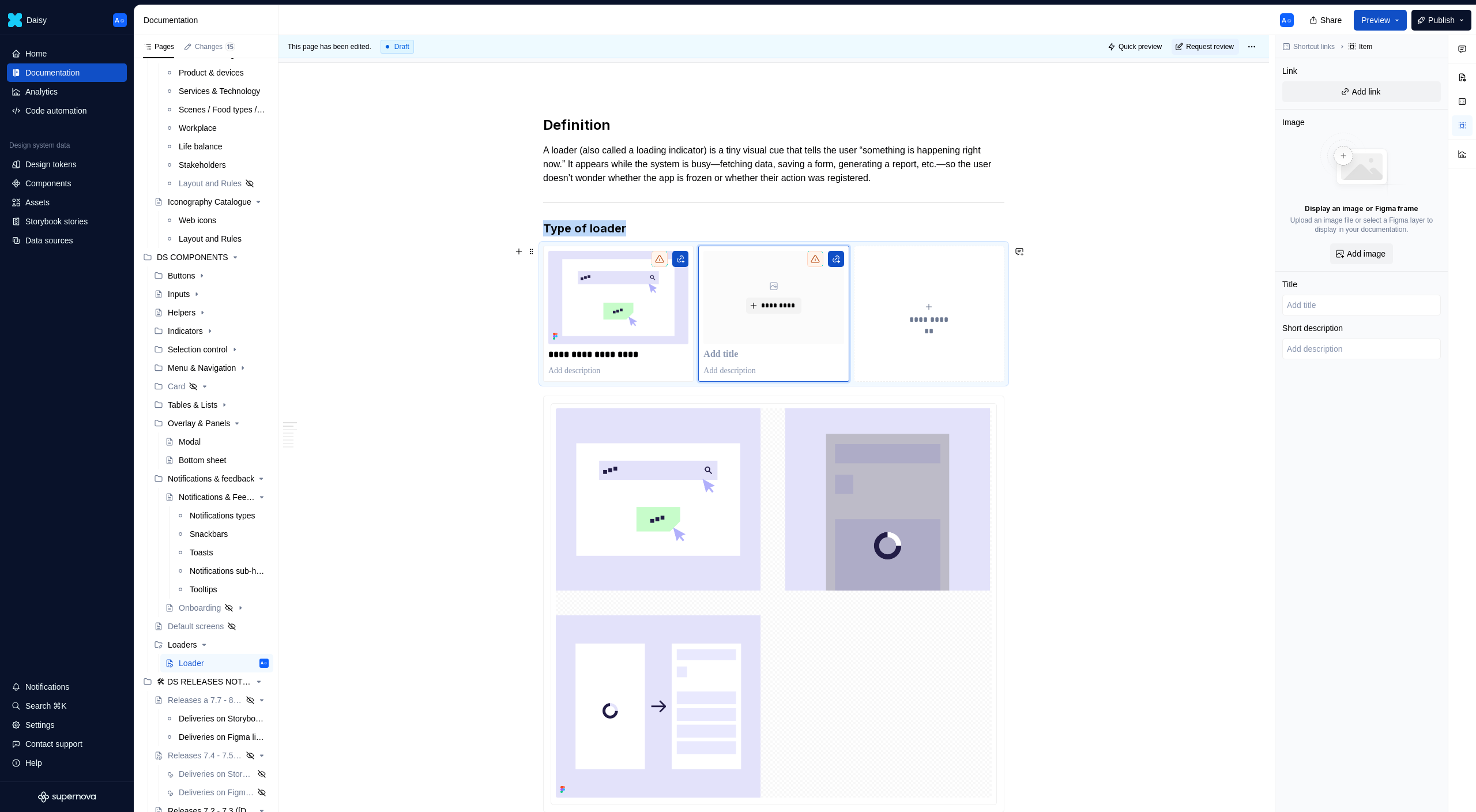
click at [926, 362] on button "**********" at bounding box center [929, 313] width 150 height 136
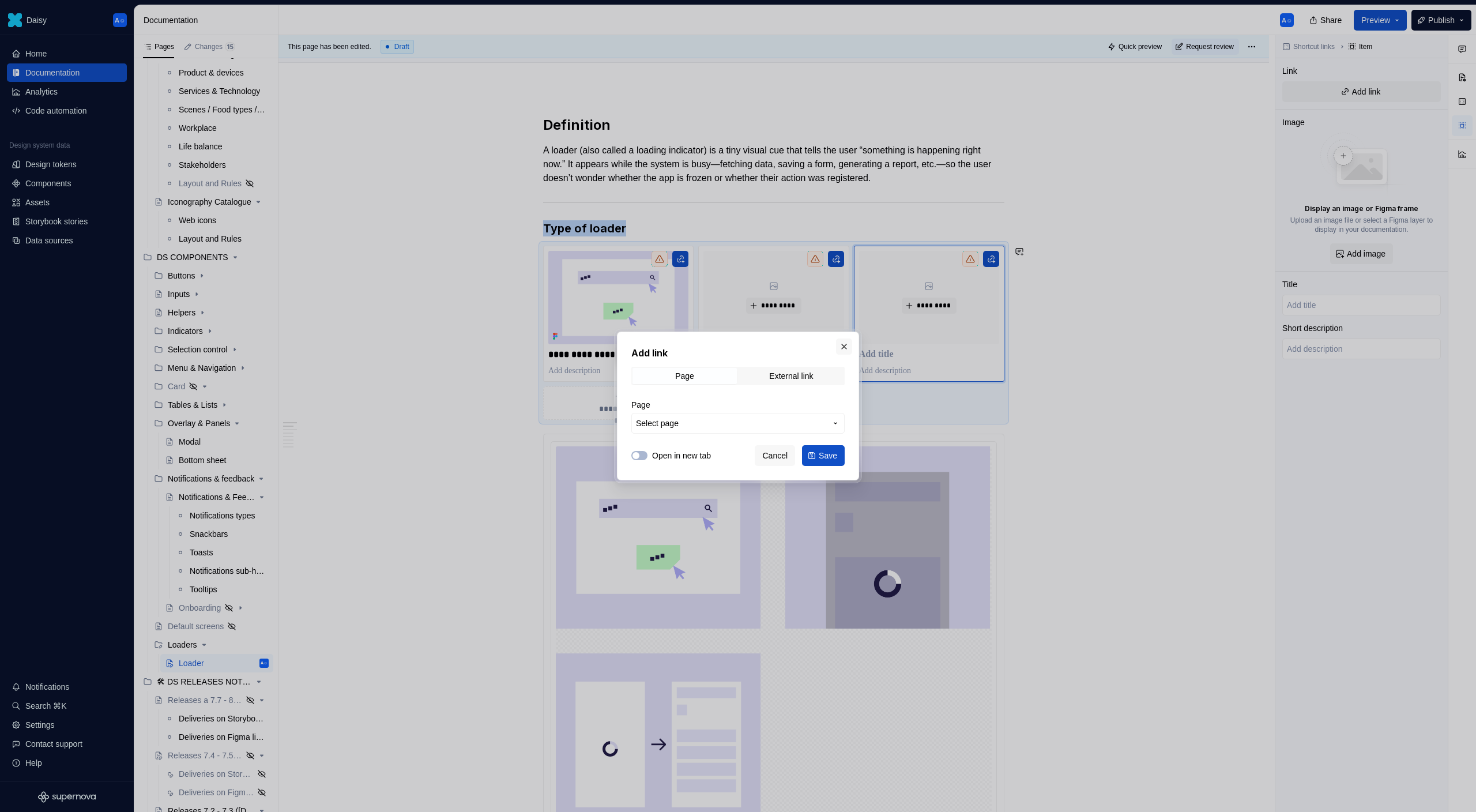
click at [844, 351] on button "button" at bounding box center [844, 346] width 17 height 17
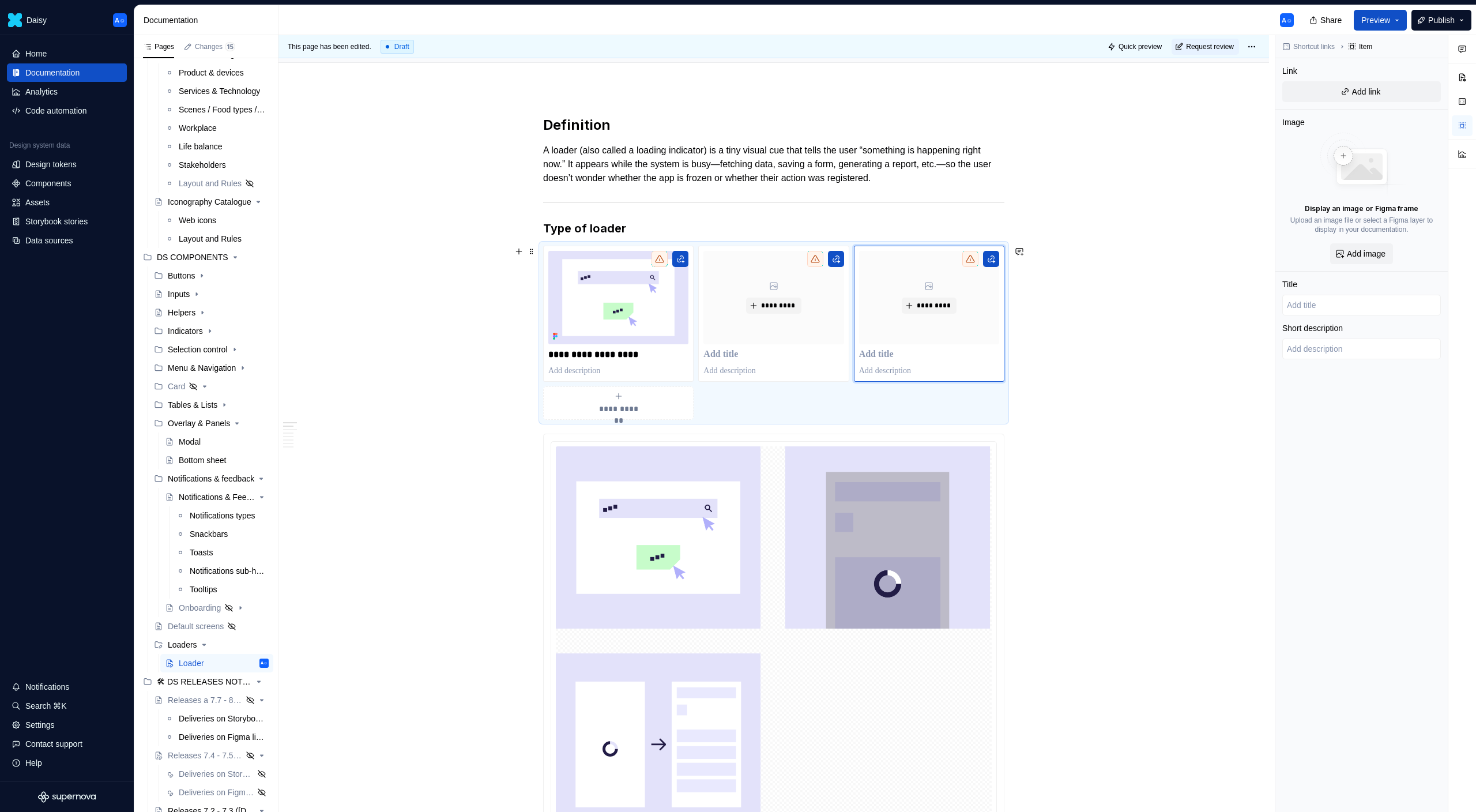
click at [585, 246] on div "**********" at bounding box center [773, 333] width 462 height 174
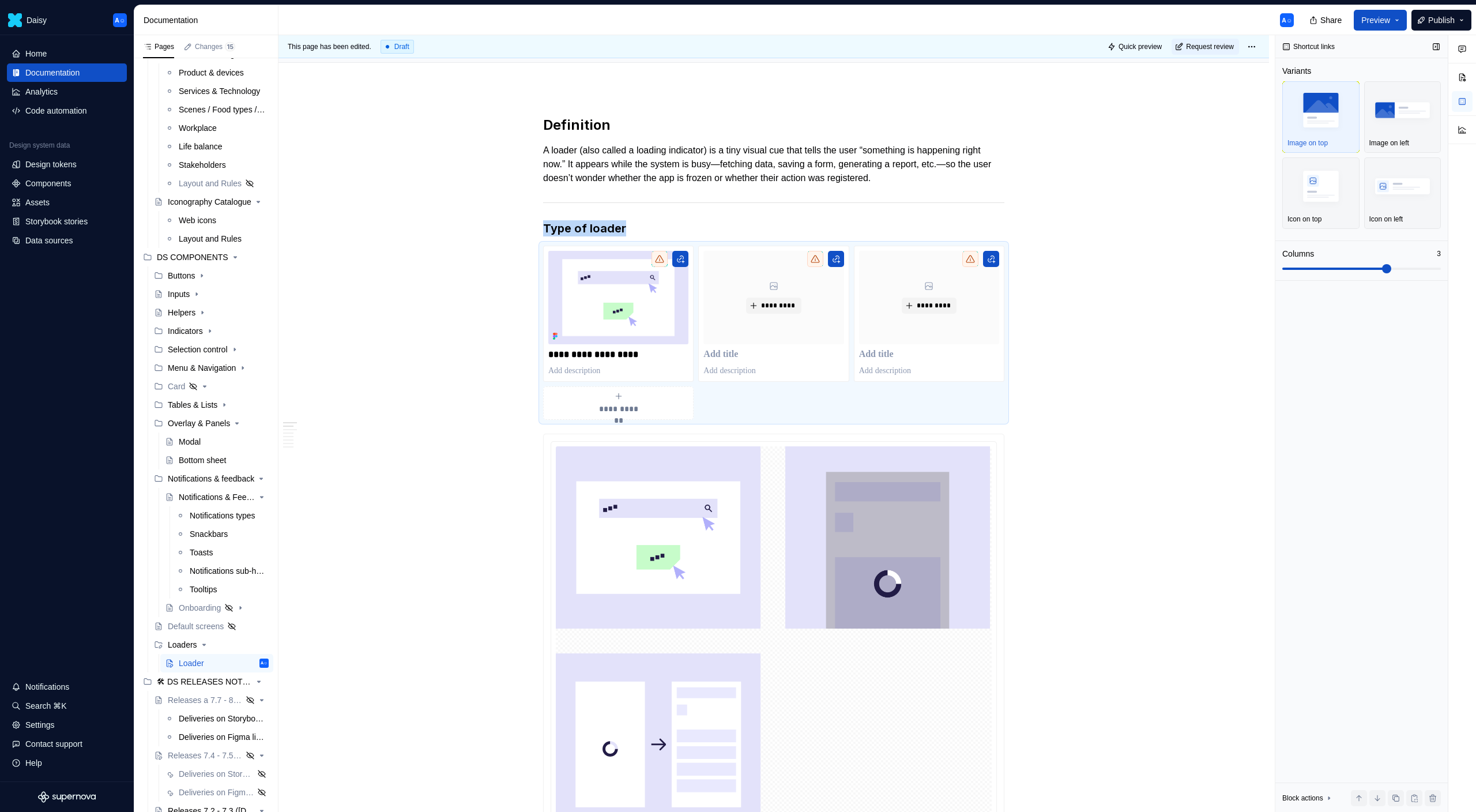
click at [1355, 267] on span at bounding box center [1335, 268] width 105 height 2
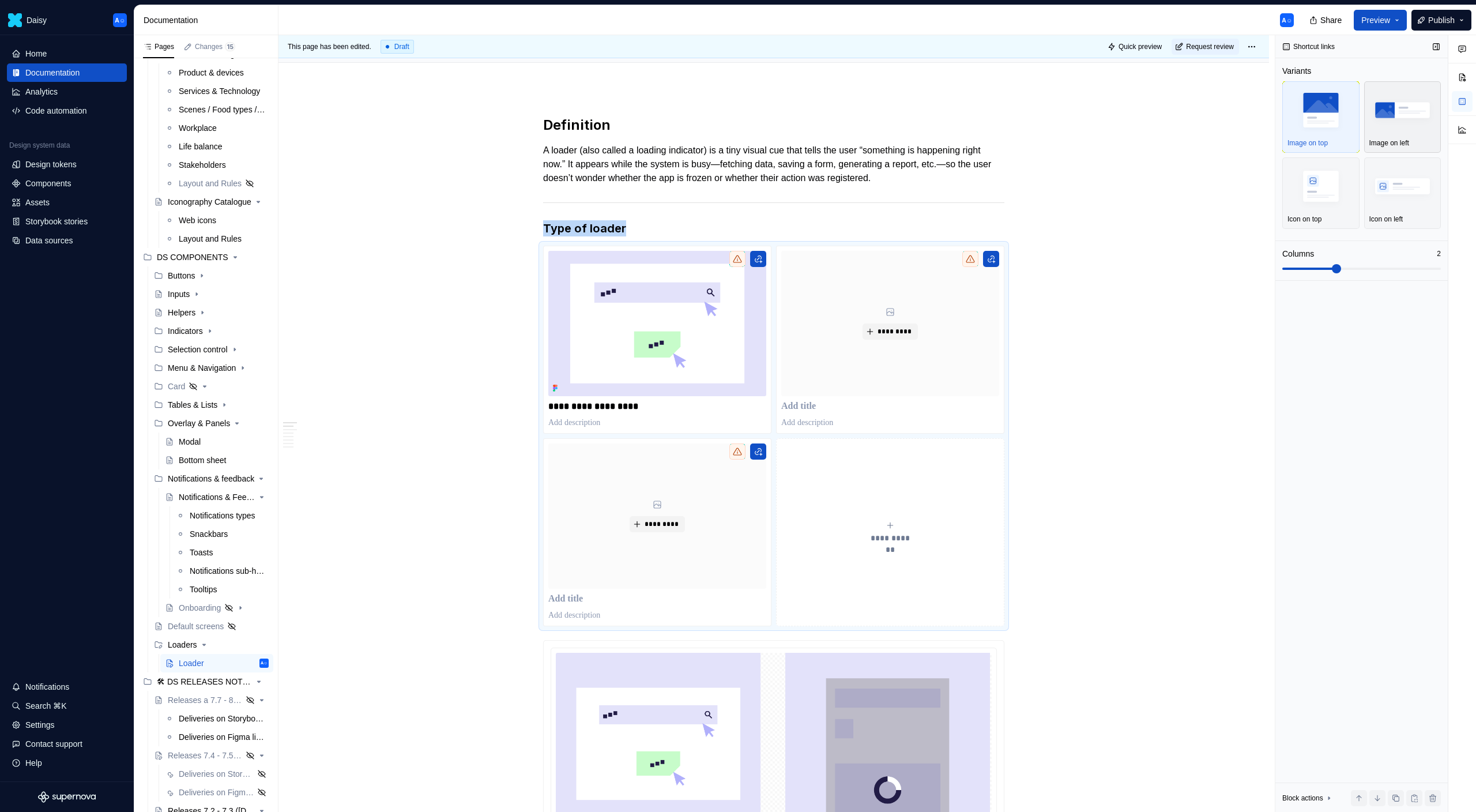
click at [1397, 131] on img "button" at bounding box center [1403, 109] width 67 height 42
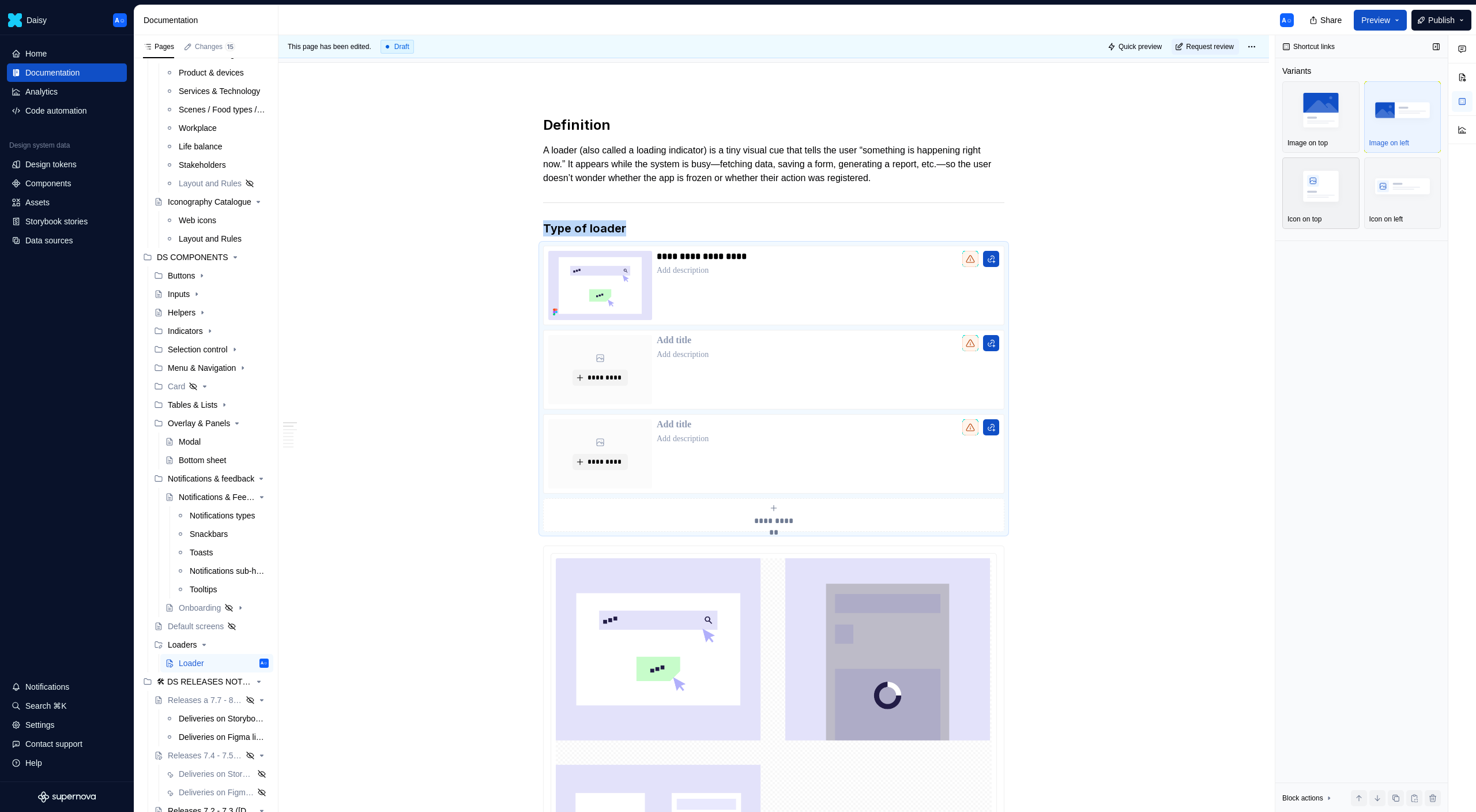
click at [1322, 196] on img "button" at bounding box center [1321, 185] width 67 height 42
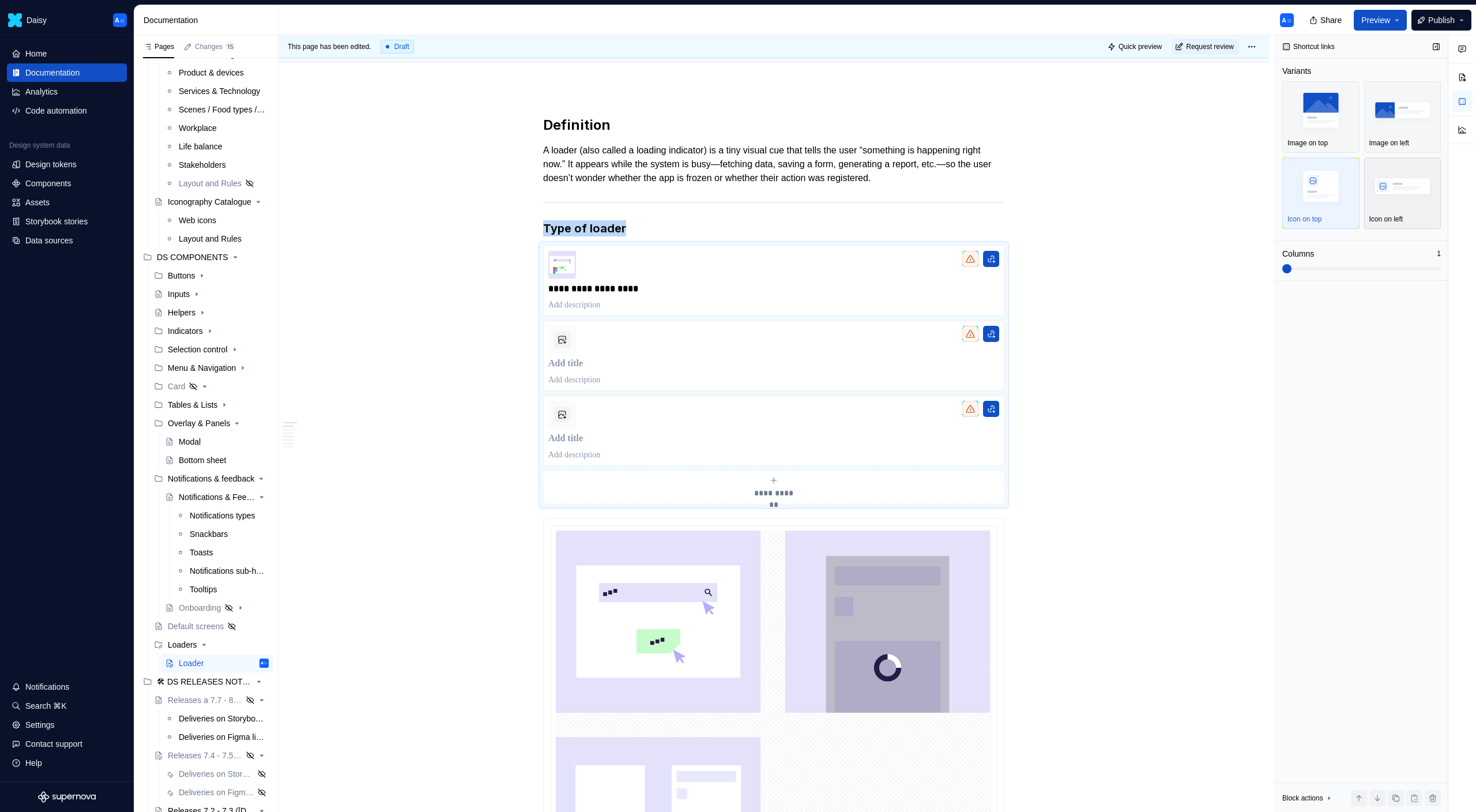
click at [1414, 184] on img "button" at bounding box center [1403, 185] width 67 height 42
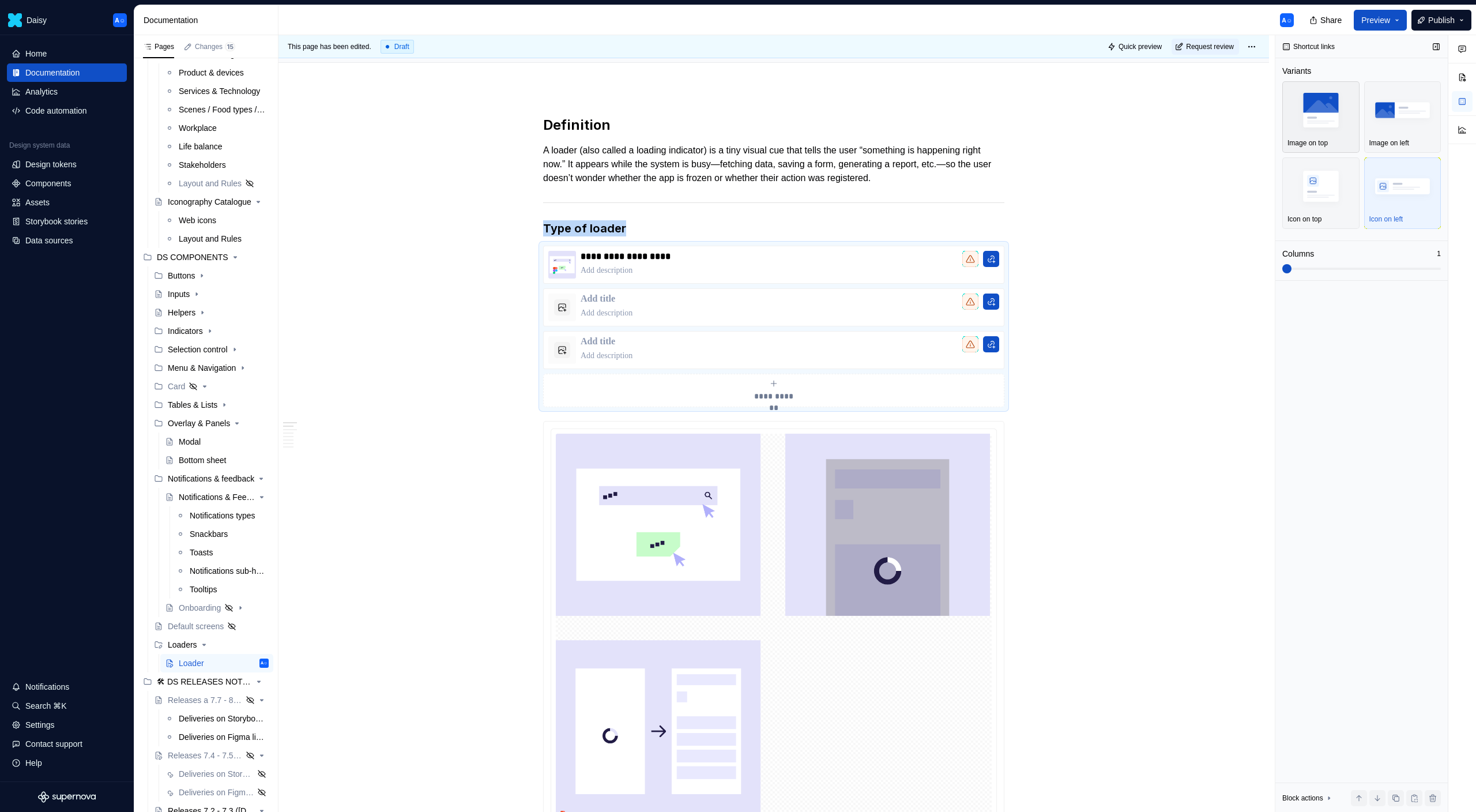
click at [1332, 126] on img "button" at bounding box center [1321, 109] width 67 height 42
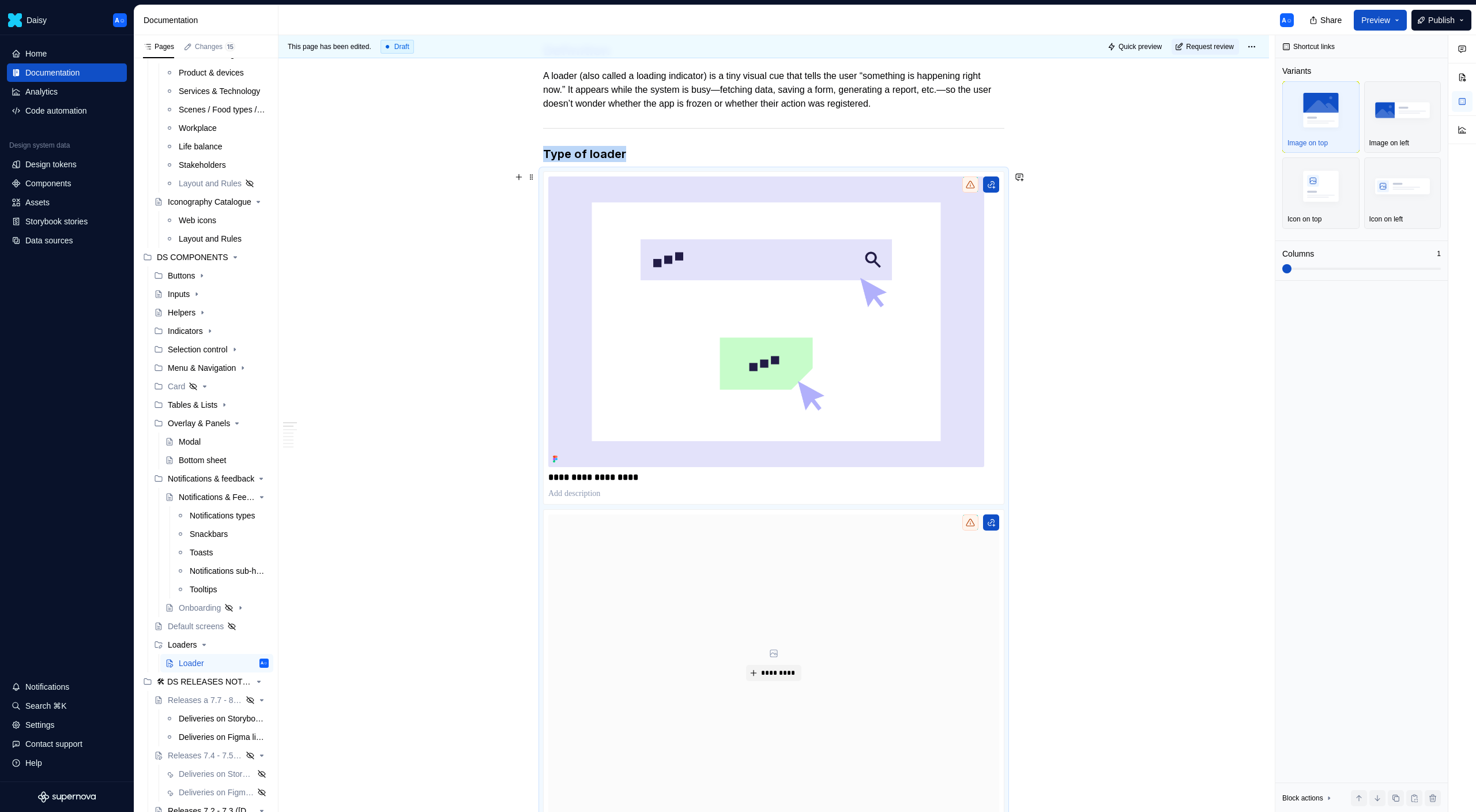
scroll to position [171, 0]
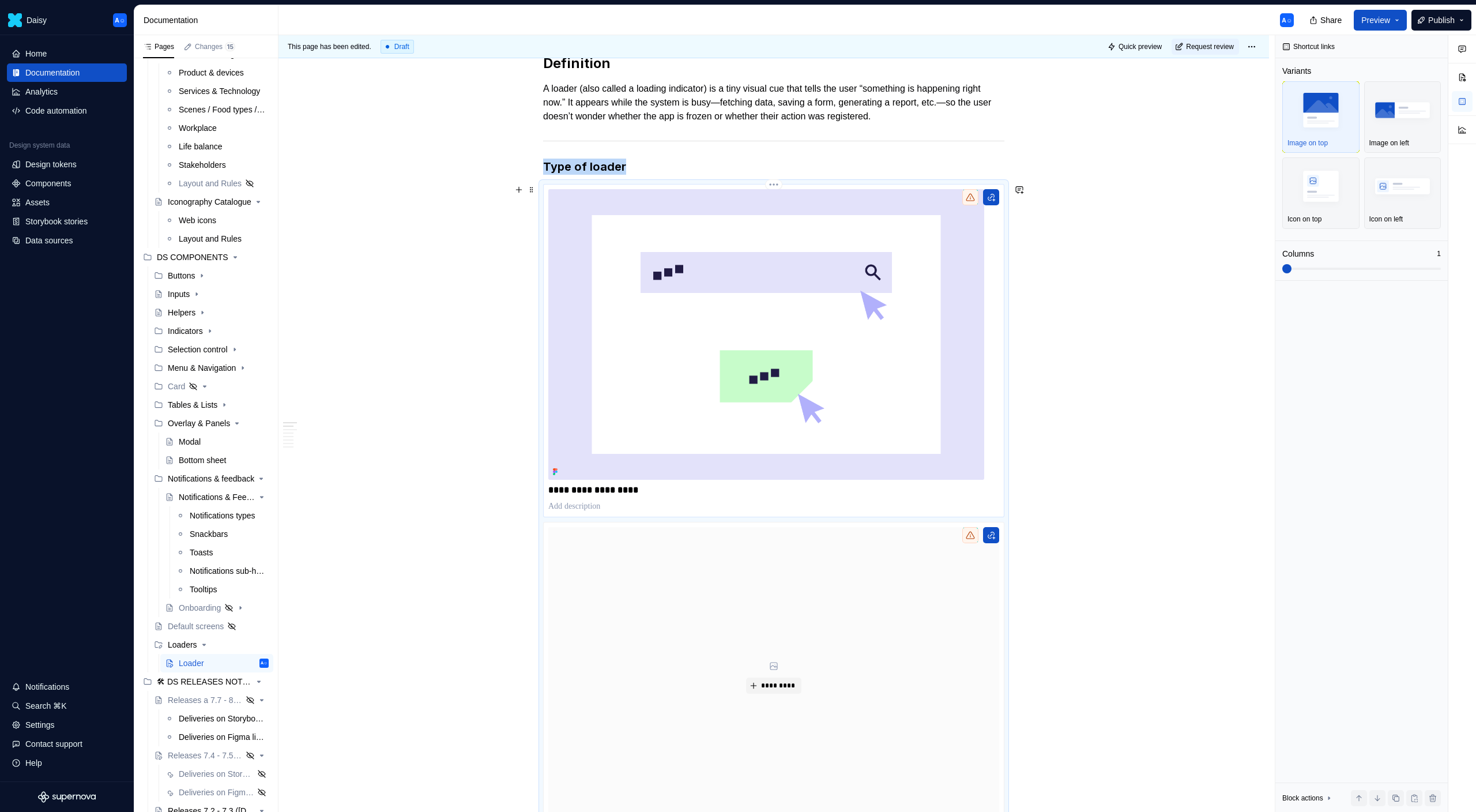
click at [1004, 286] on div "**********" at bounding box center [773, 349] width 462 height 333
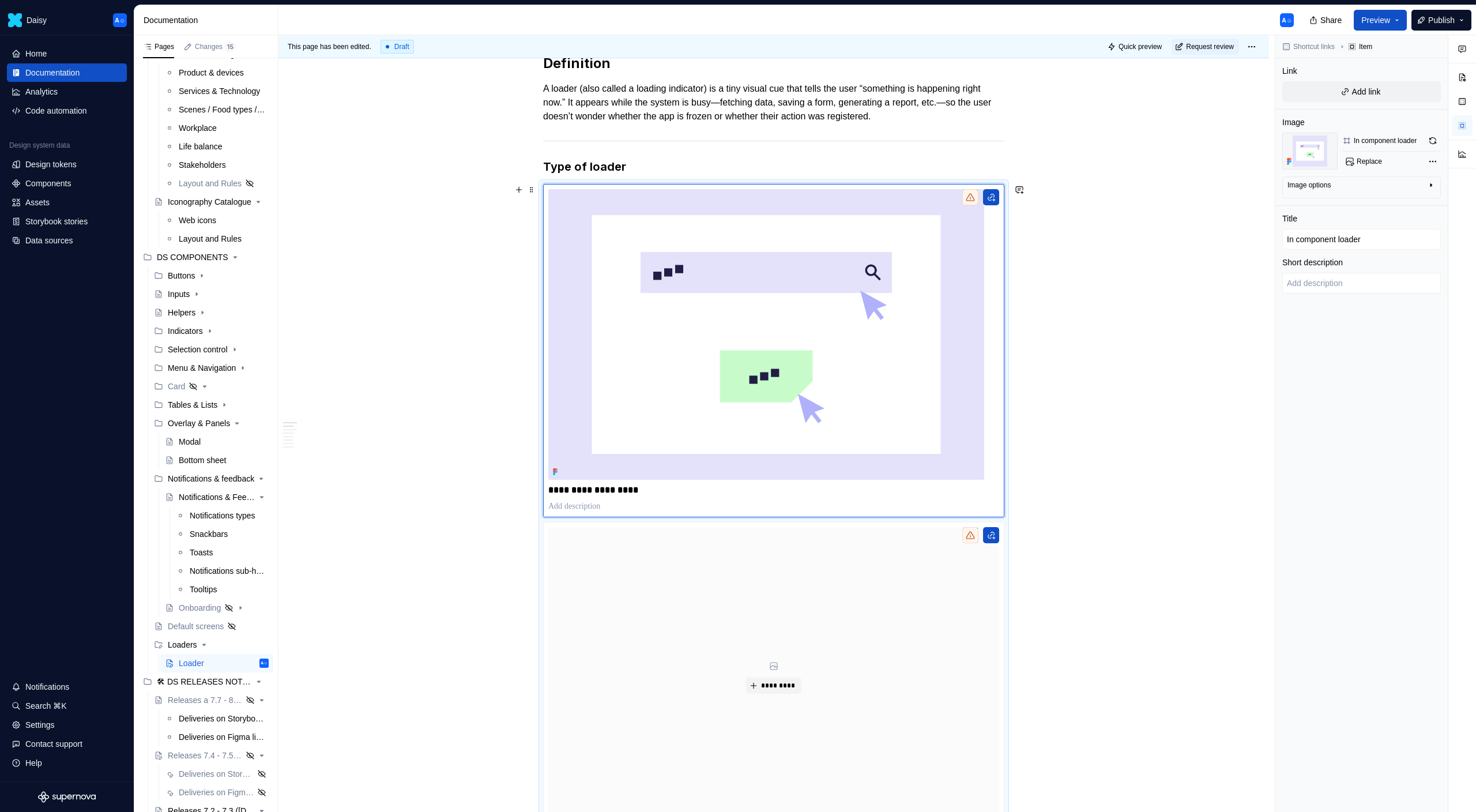
click at [544, 183] on div "**********" at bounding box center [773, 716] width 462 height 1067
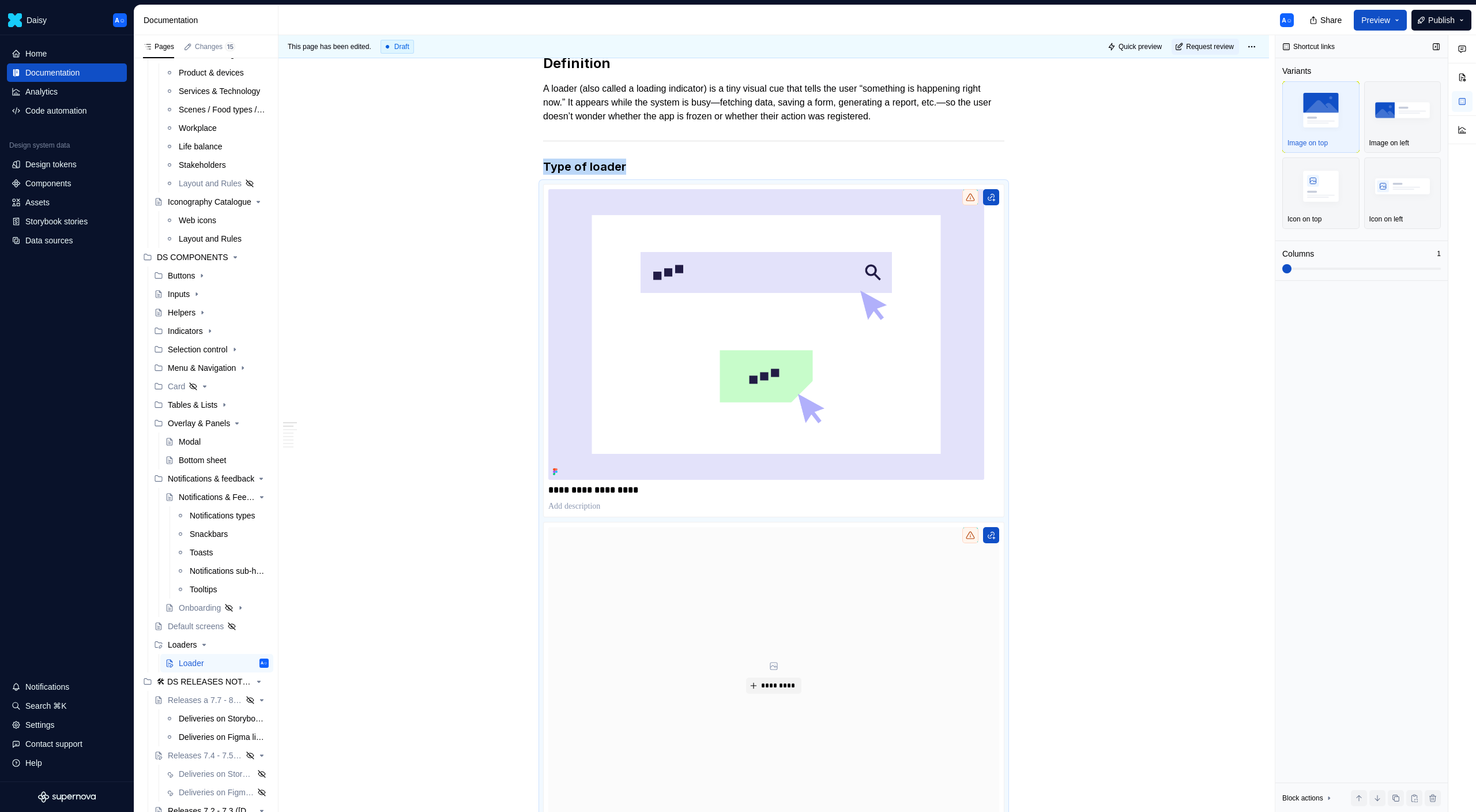
click at [1309, 265] on span at bounding box center [1362, 268] width 158 height 9
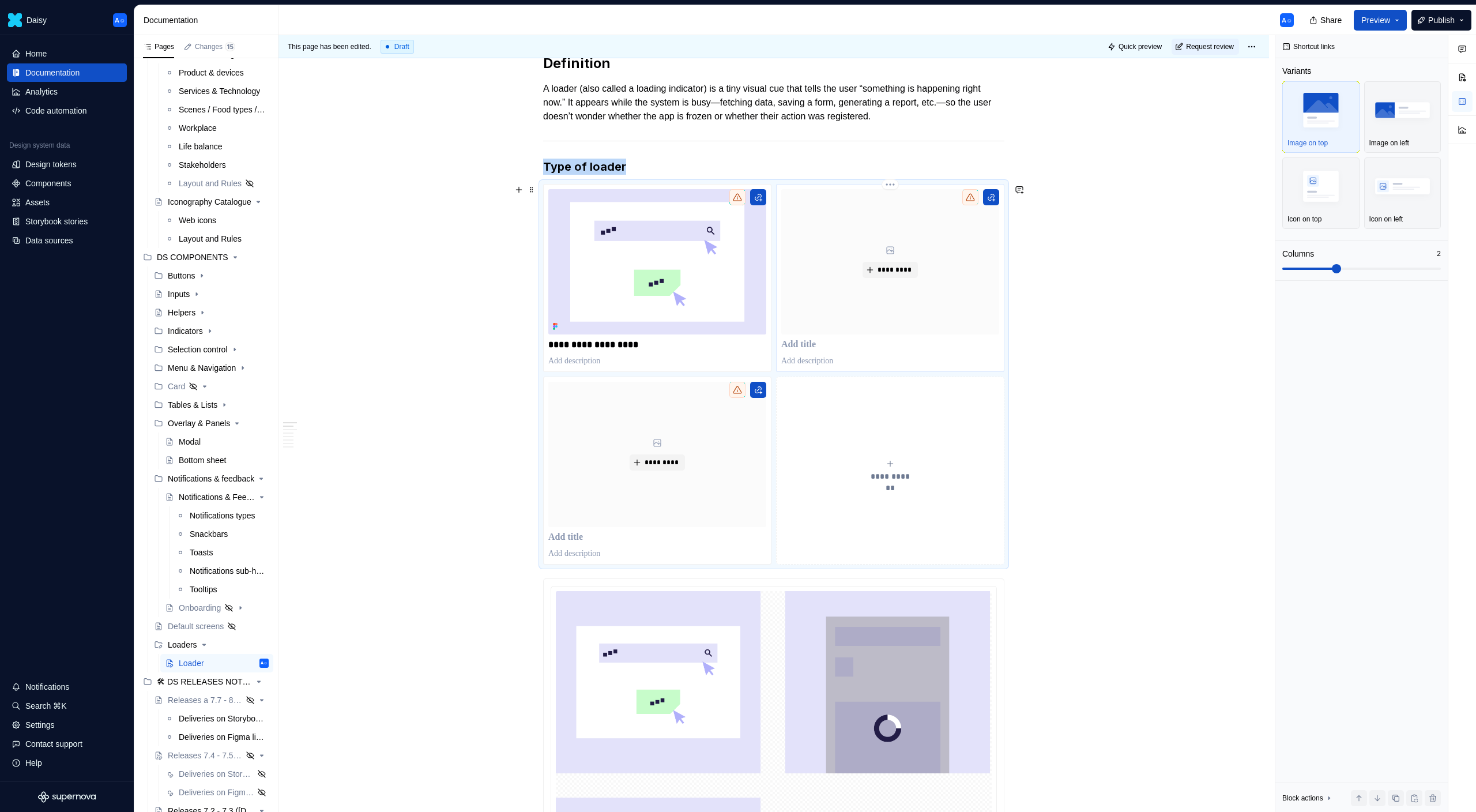
click at [867, 309] on div "*********" at bounding box center [889, 262] width 218 height 145
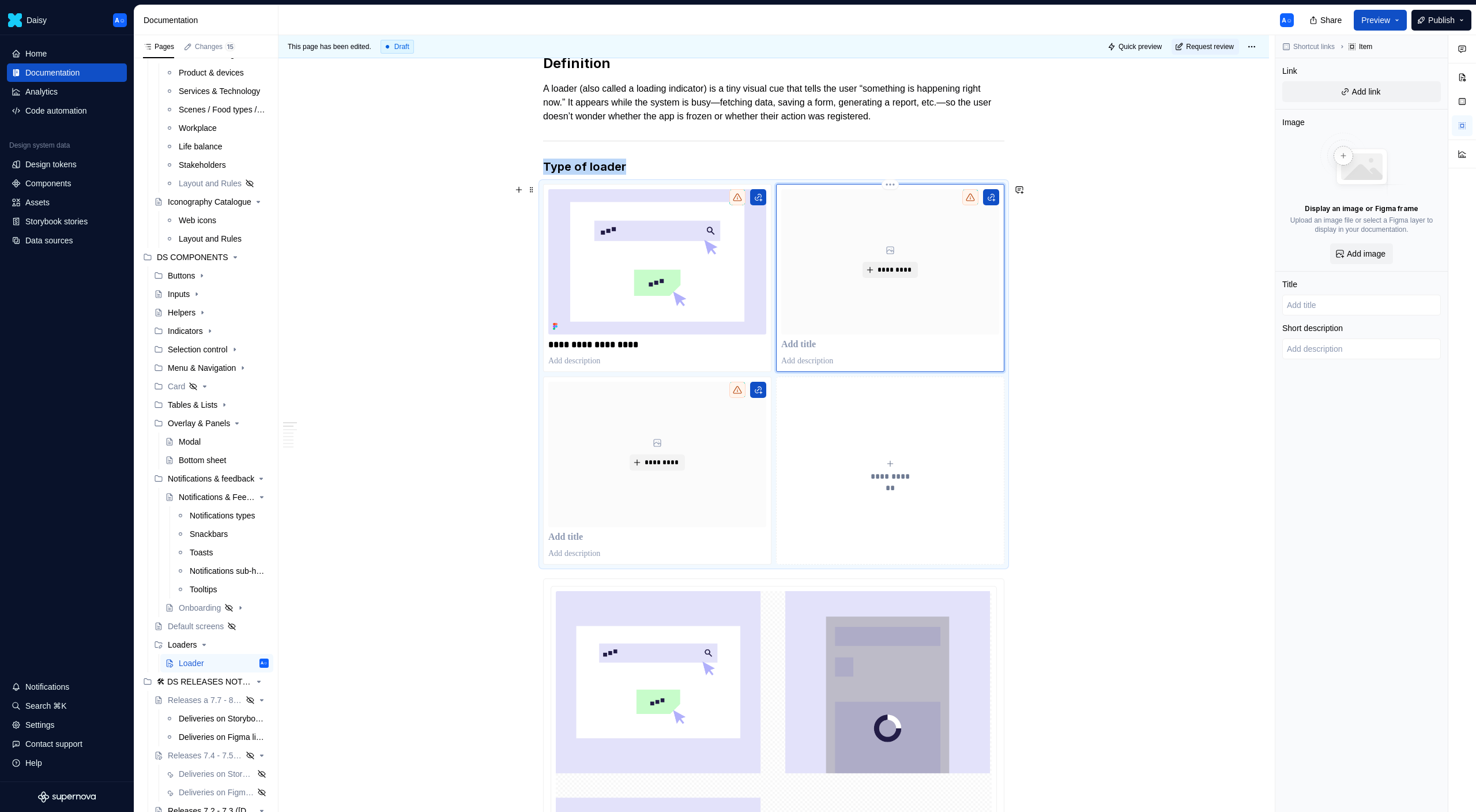
click at [894, 265] on span "*********" at bounding box center [894, 269] width 35 height 9
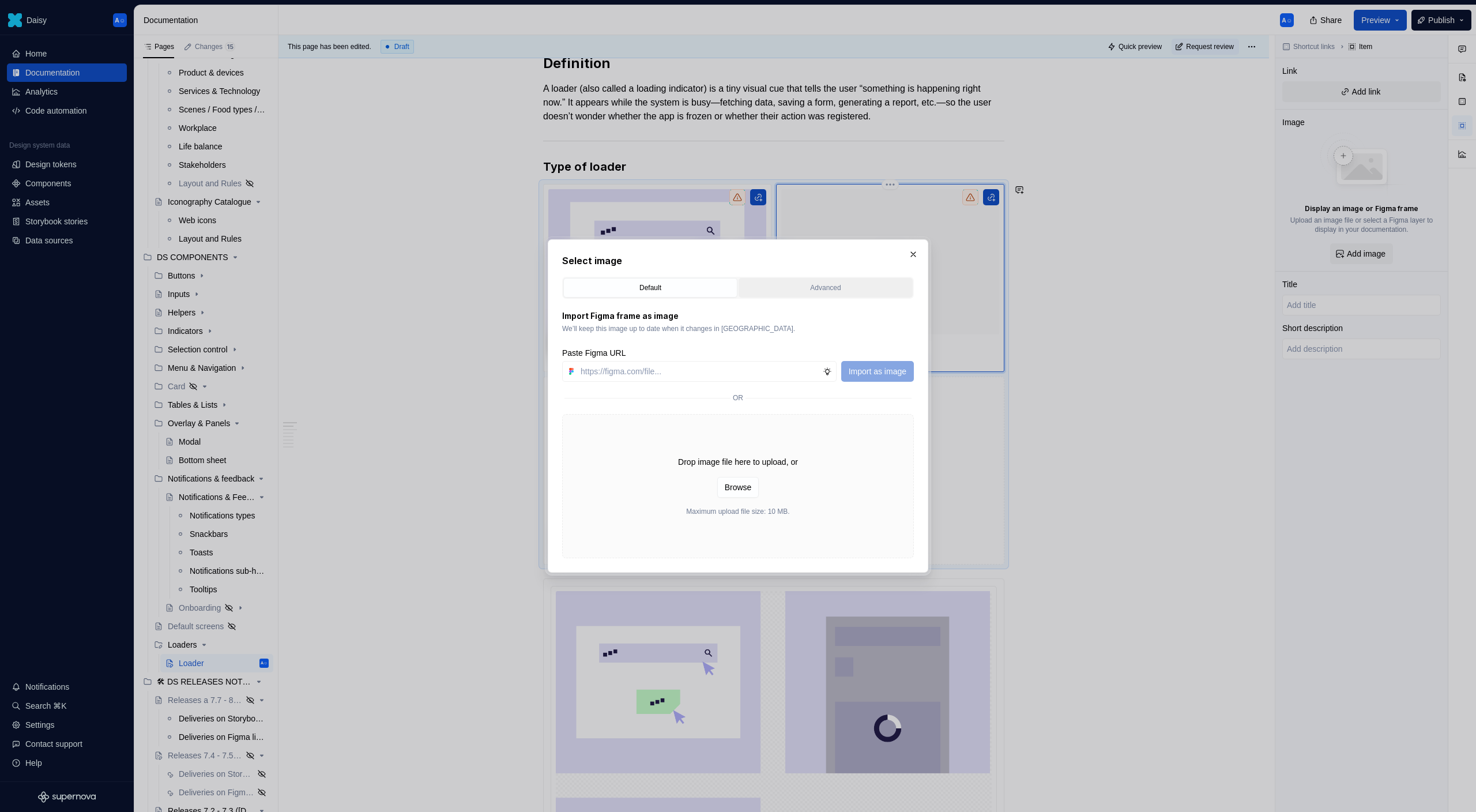
click at [780, 287] on div "Advanced" at bounding box center [826, 288] width 166 height 12
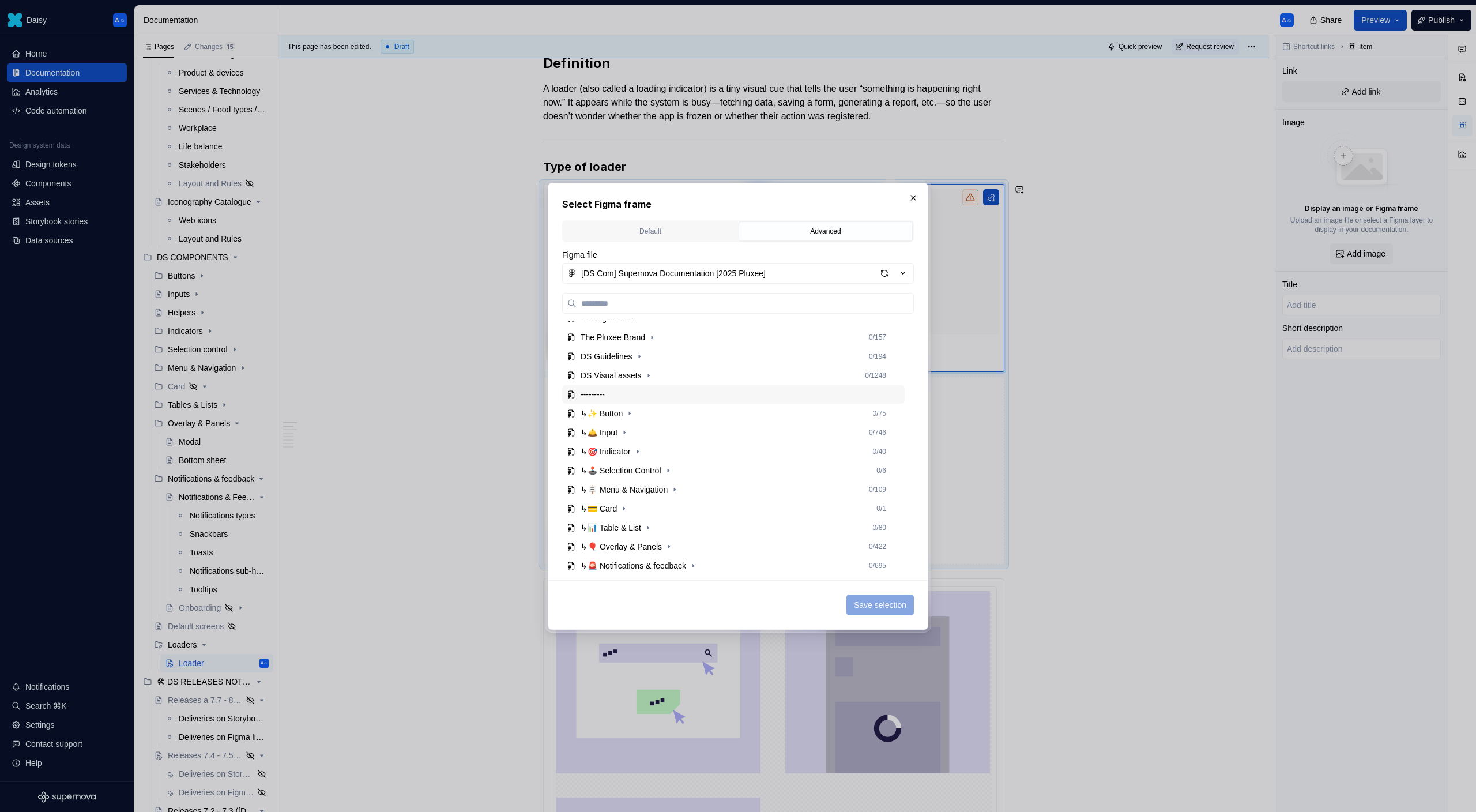
scroll to position [159, 0]
click at [625, 494] on icon "button" at bounding box center [625, 493] width 9 height 9
click at [626, 513] on icon "button" at bounding box center [623, 512] width 9 height 9
click at [636, 403] on icon "button" at bounding box center [635, 403] width 1 height 3
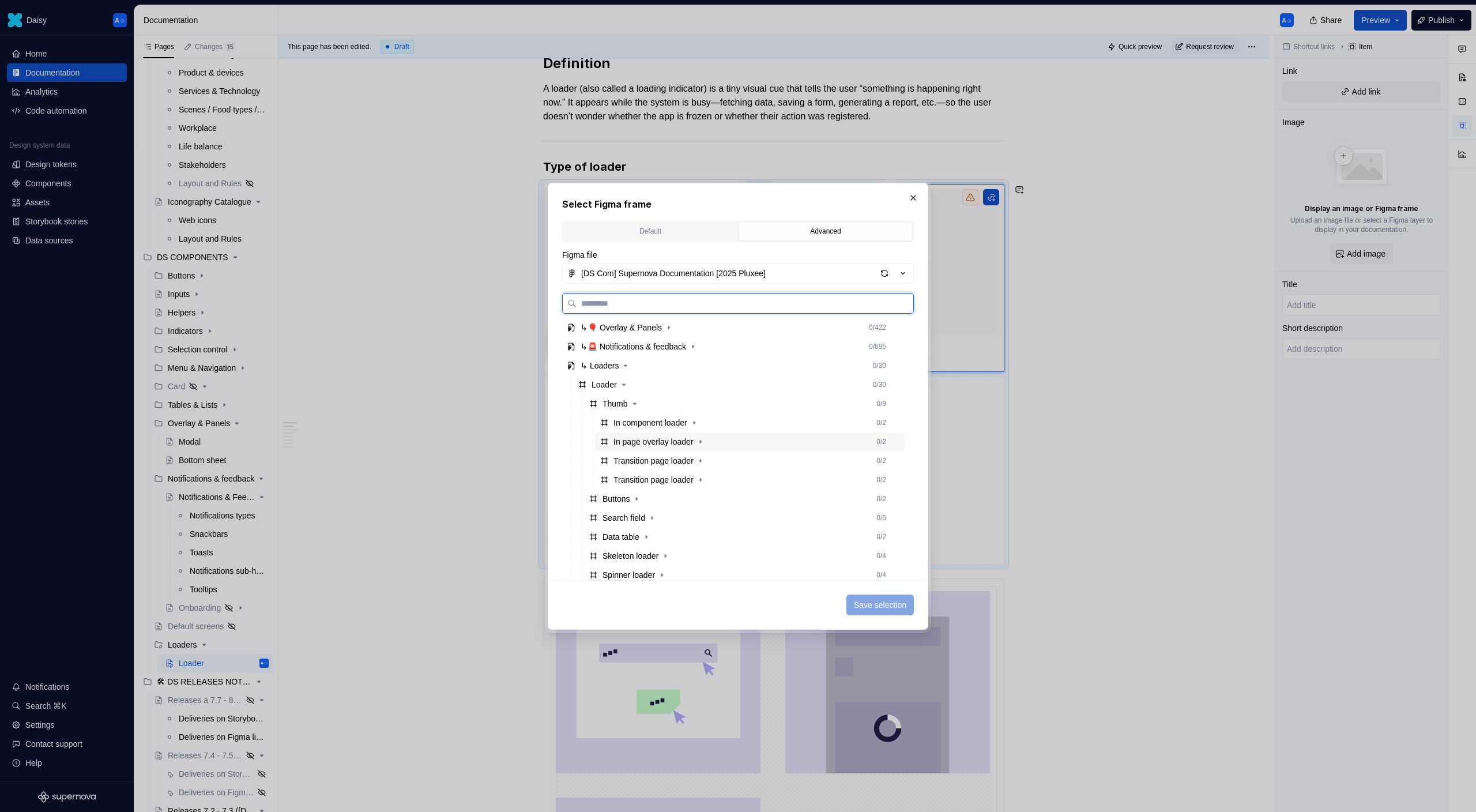
click at [659, 440] on div "In page overlay loader" at bounding box center [653, 442] width 80 height 12
click at [882, 607] on span "Save selection" at bounding box center [881, 605] width 53 height 12
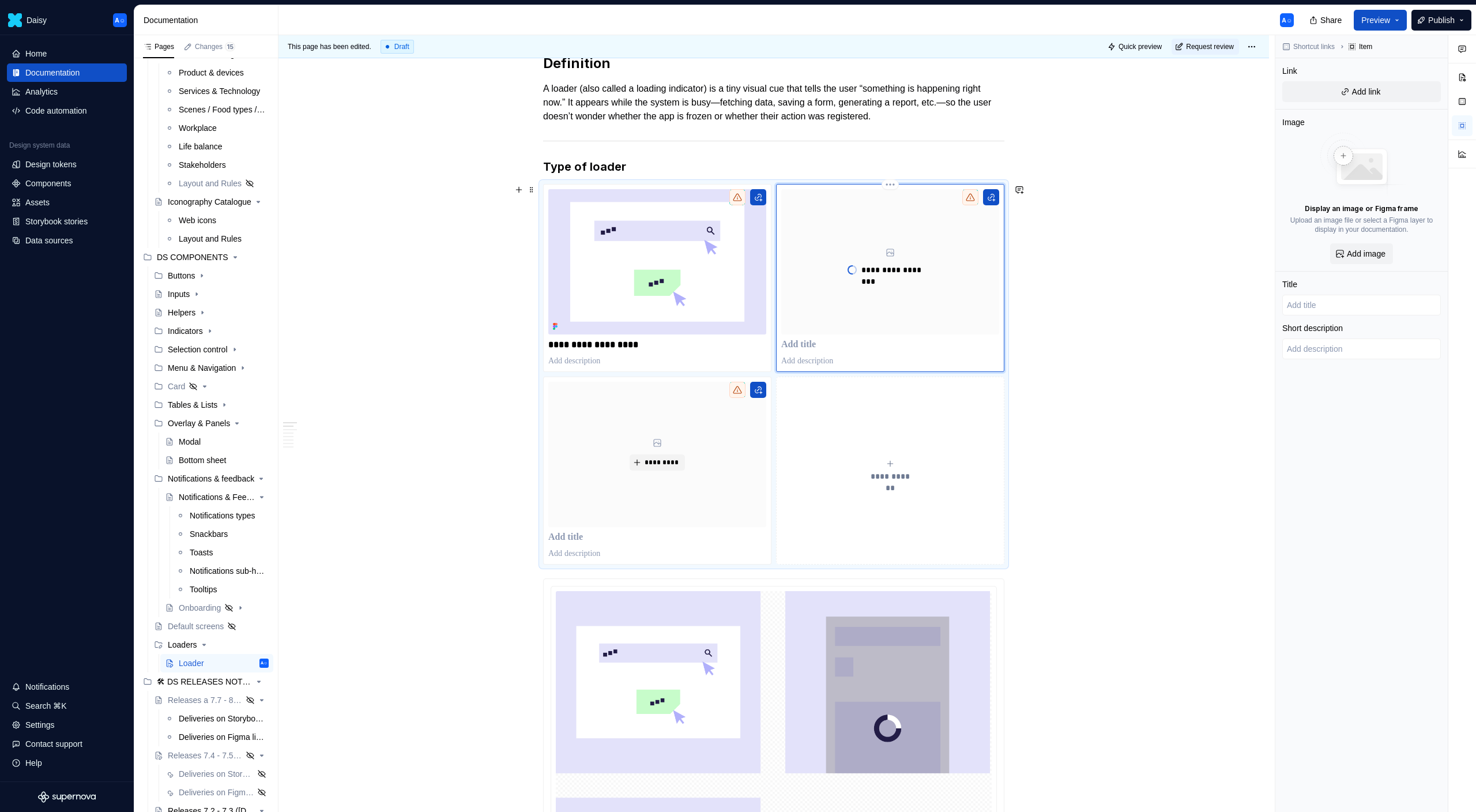
click at [818, 341] on p at bounding box center [889, 345] width 218 height 12
type textarea "*"
click at [881, 342] on p "*" at bounding box center [889, 345] width 218 height 12
type textarea "*"
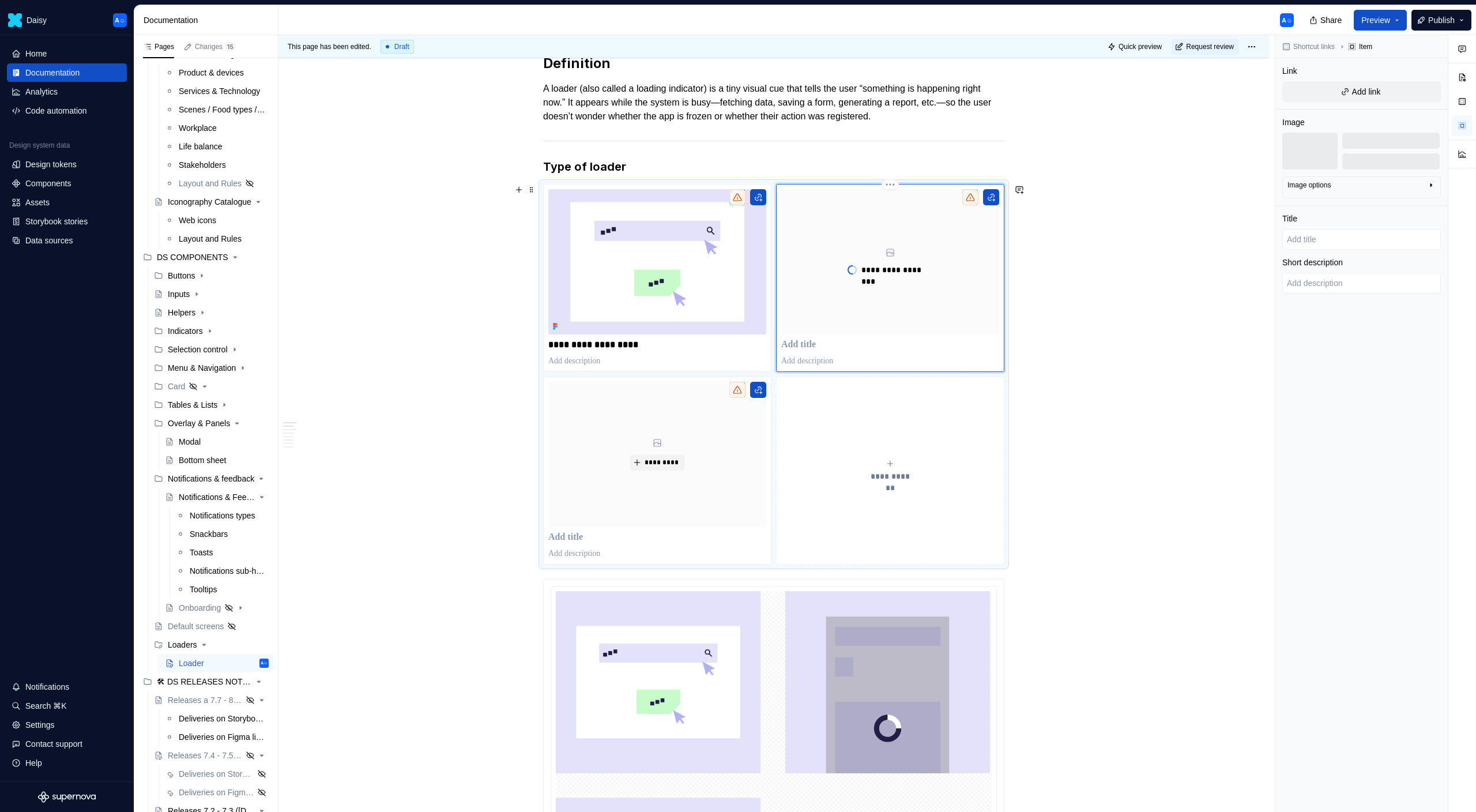
type input "O"
type textarea "*"
type input "Ov"
type textarea "*"
type input "Ove"
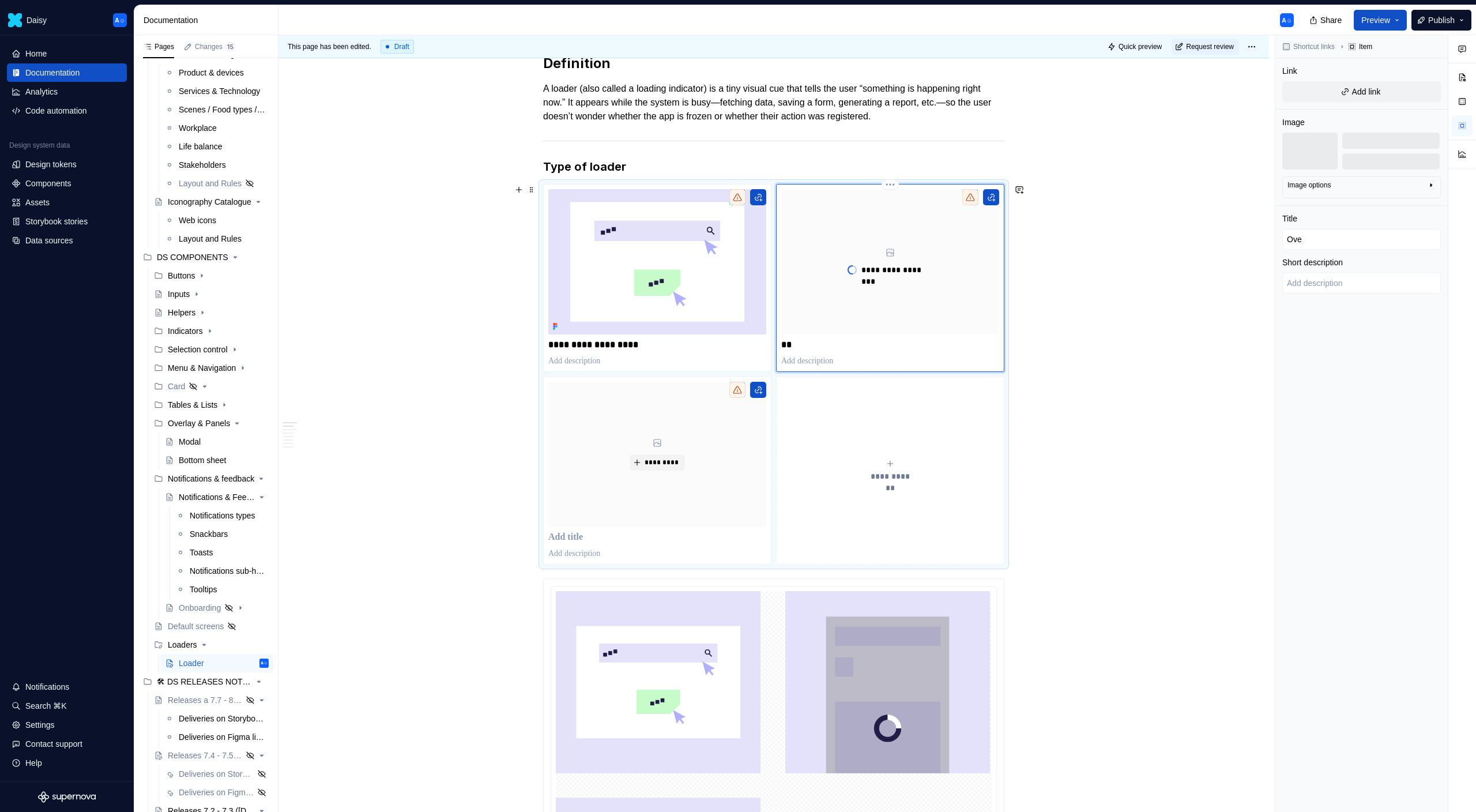
type textarea "*"
type input "Over"
type textarea "*"
type input "Overl"
type textarea "*"
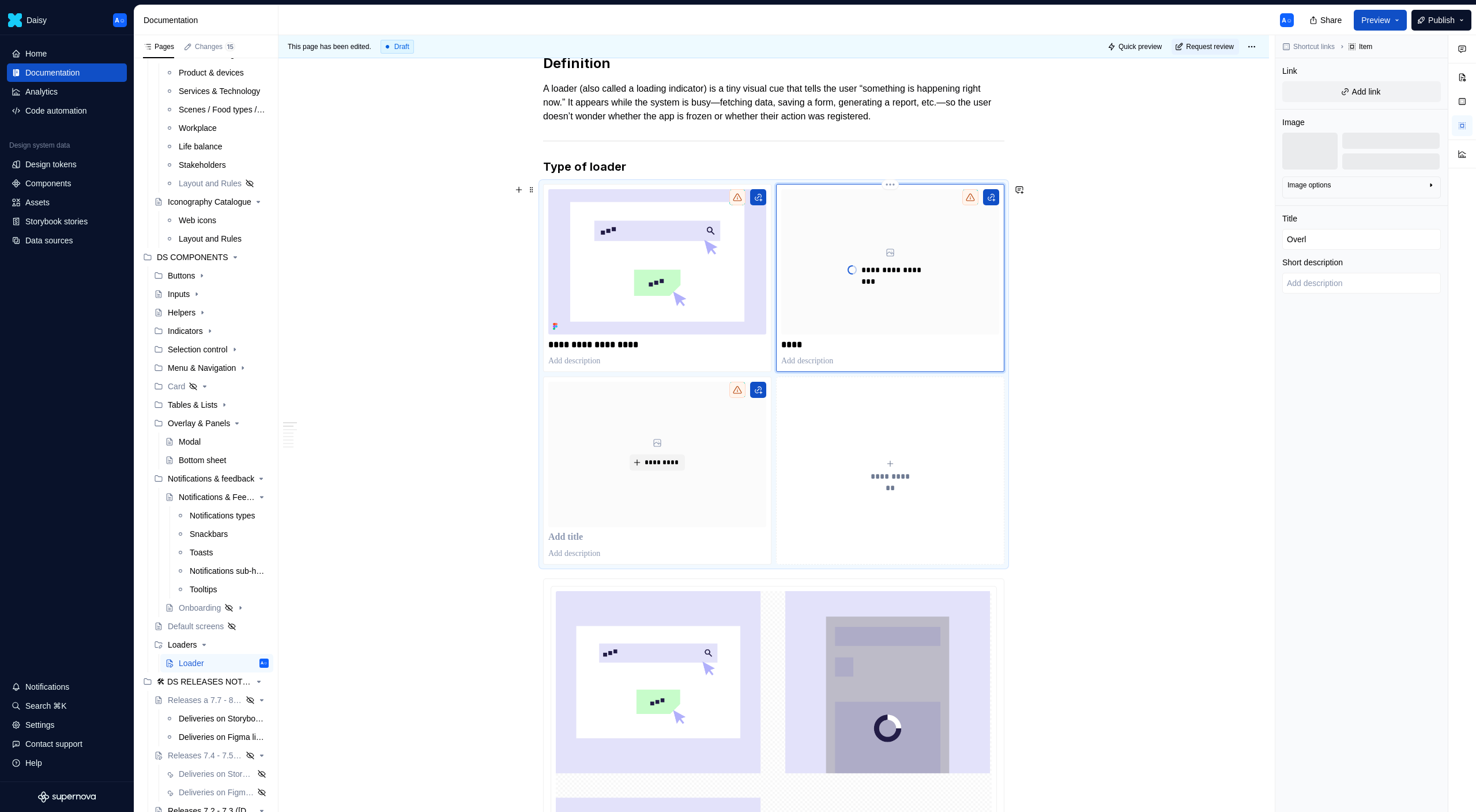
type input "Overla"
type textarea "*"
type input "Overlay"
type textarea "*"
type input "Overlay"
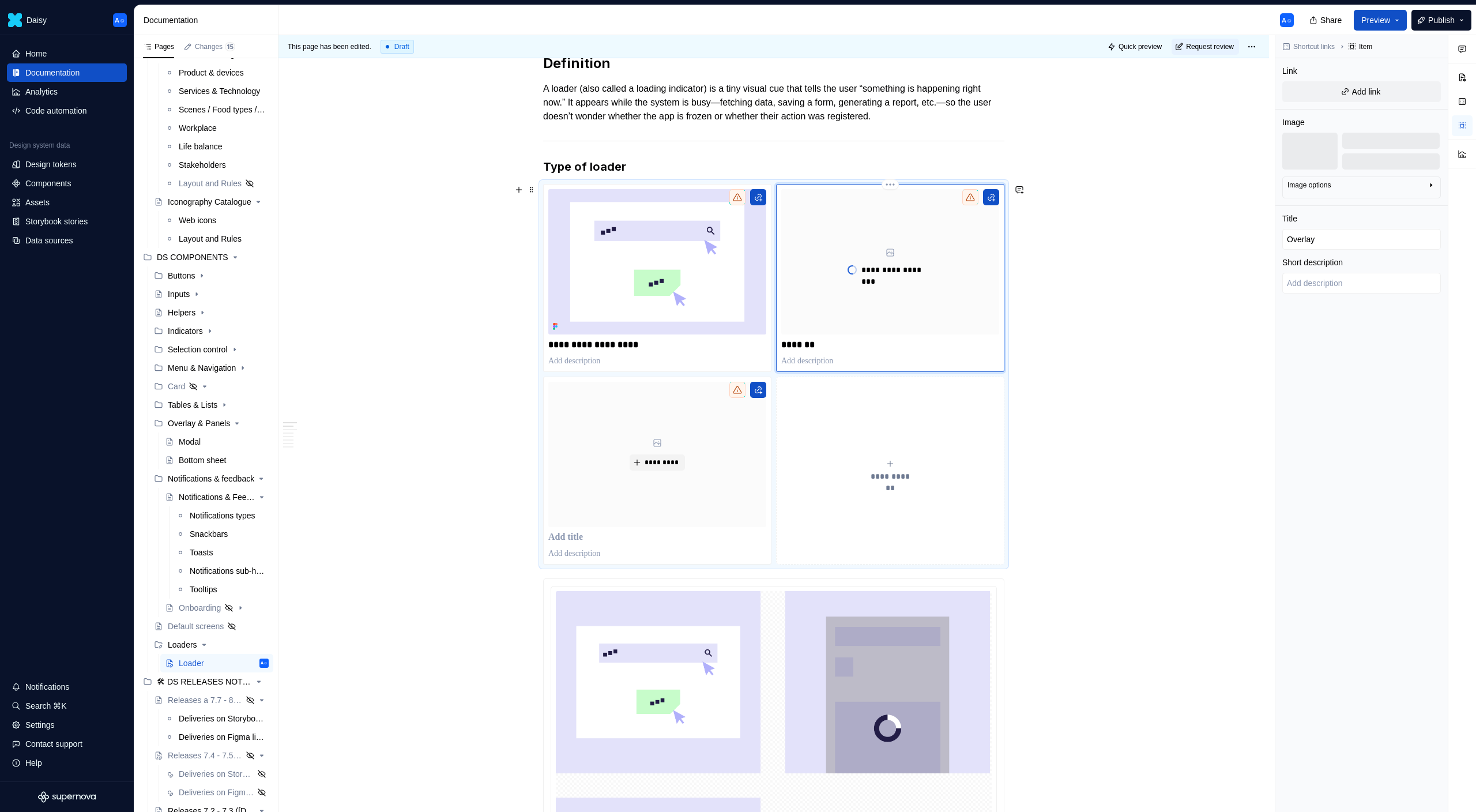
type textarea "*"
type input "Overlay s"
type textarea "*"
type input "Overlay sp"
type textarea "*"
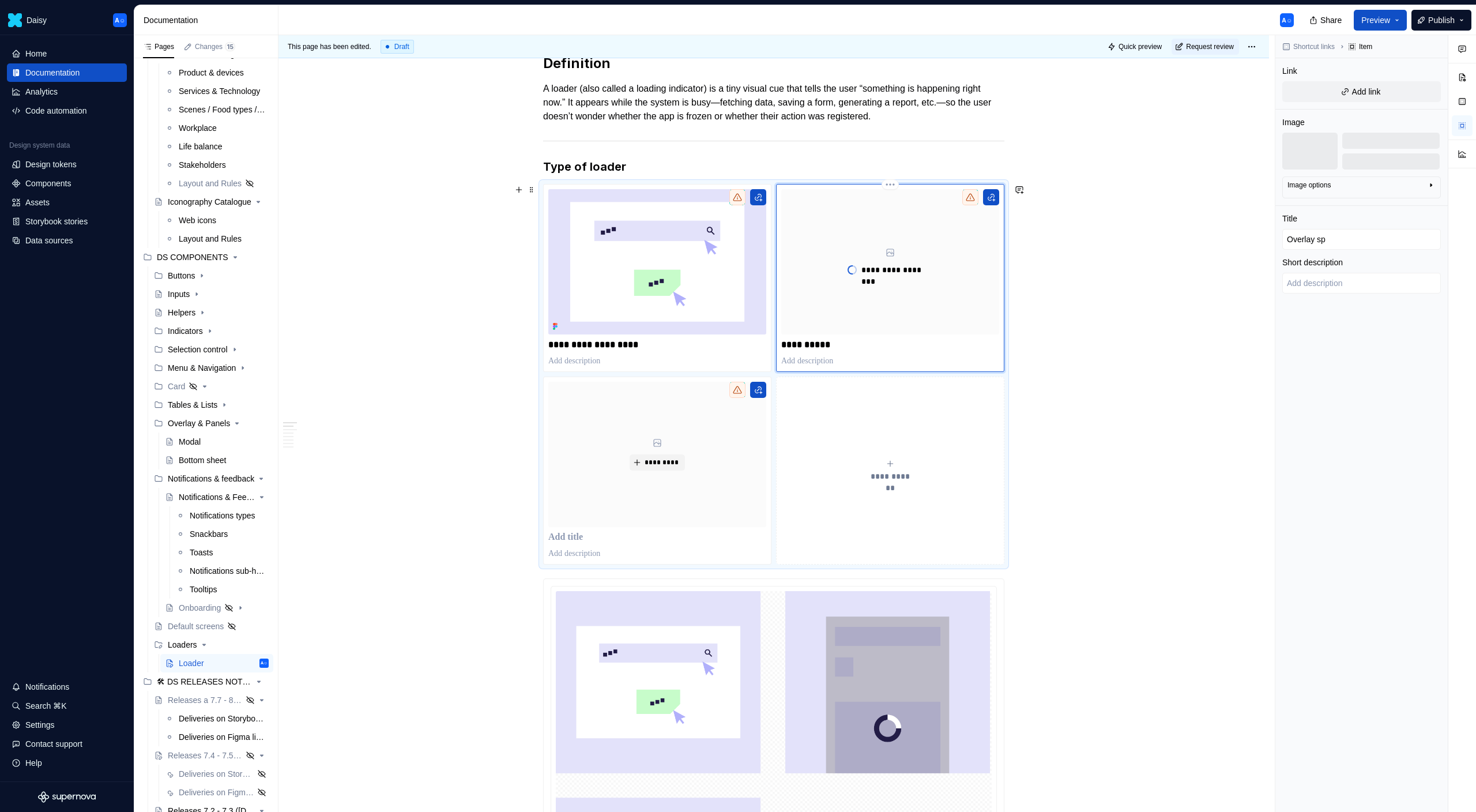
type input "Overlay spi"
type textarea "*"
type input "Overlay sp"
type textarea "*"
type input "Overlay s"
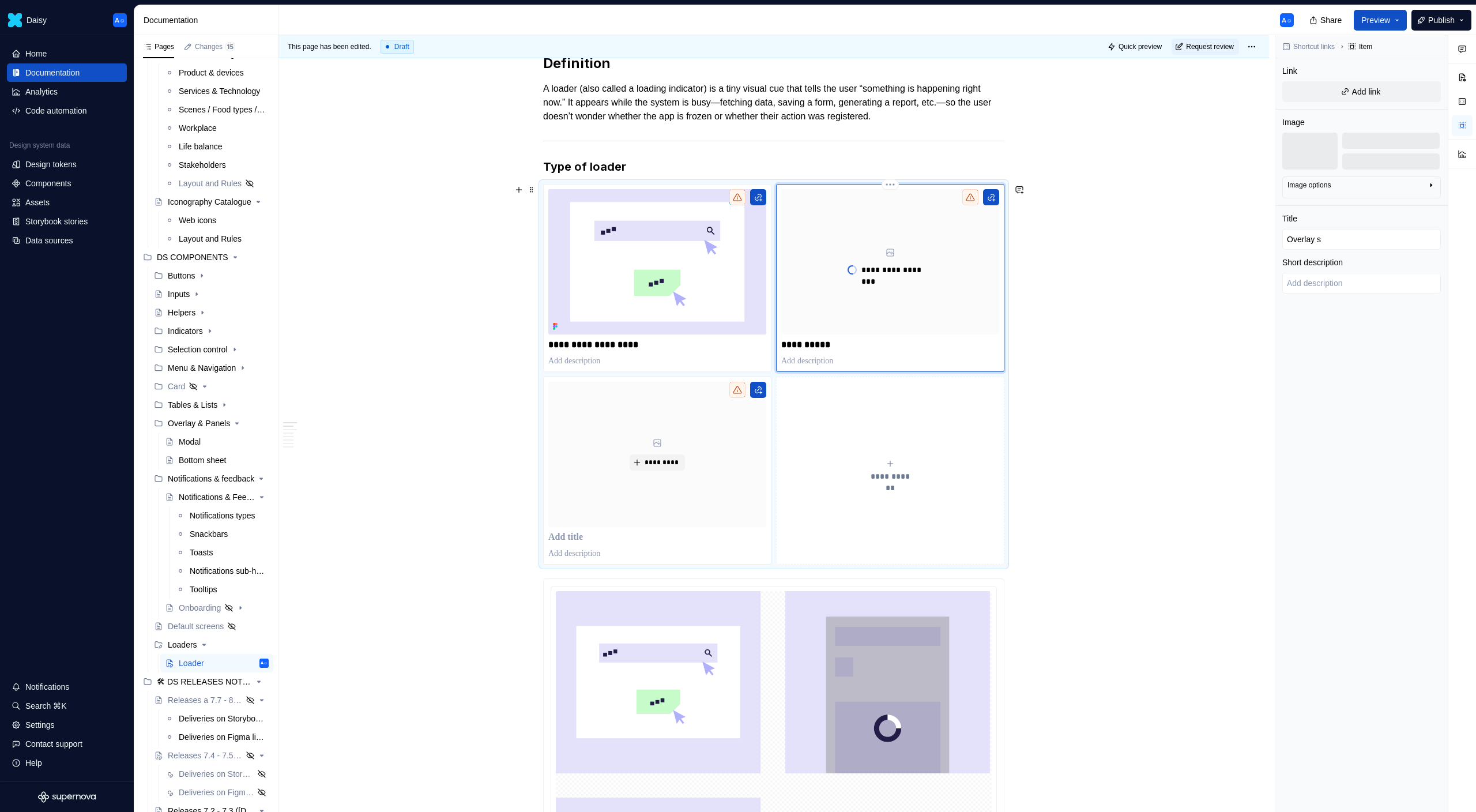
type textarea "*"
type input "Overlay"
type textarea "*"
type input "Overlay l"
type textarea "*"
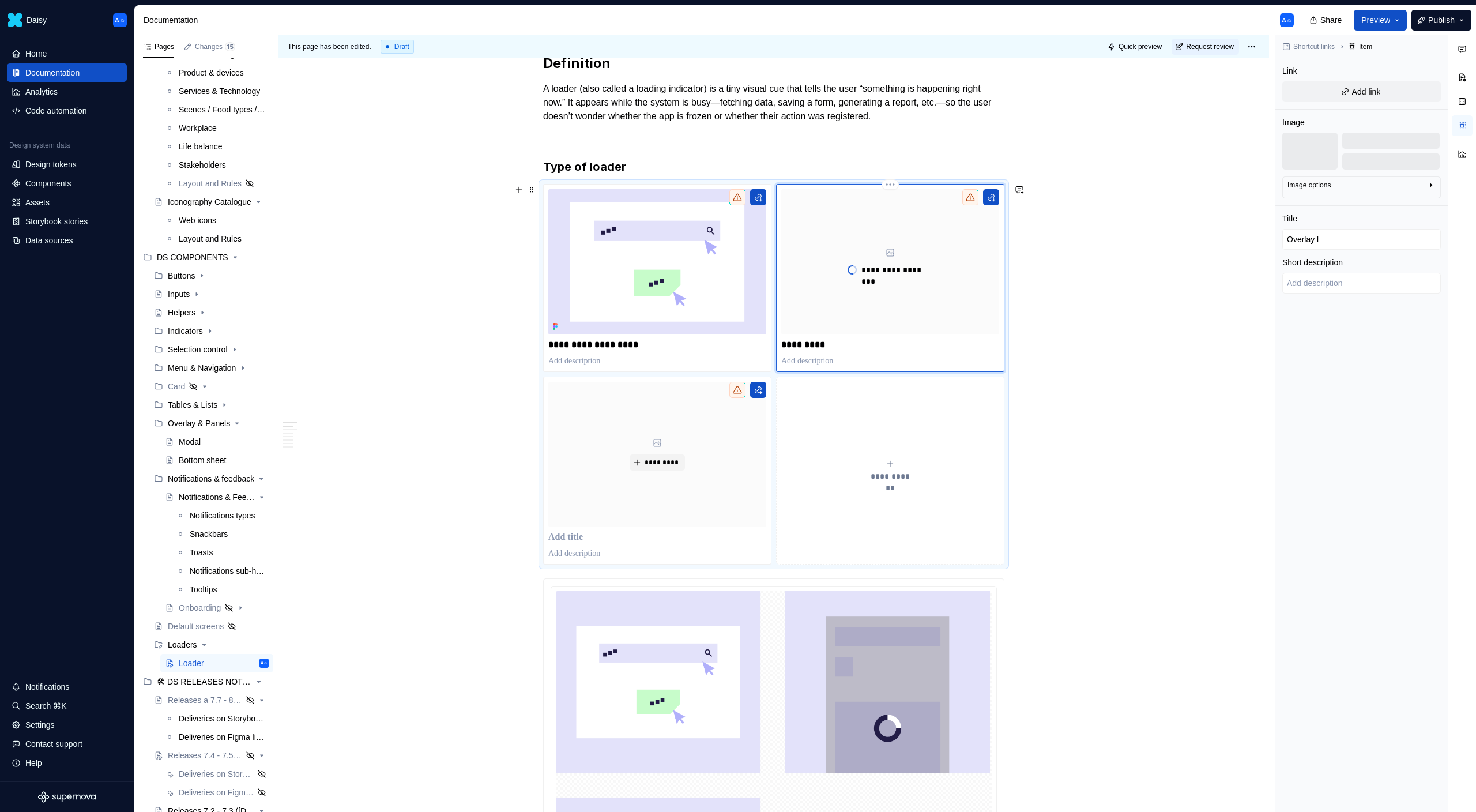
type input "Overlay lo"
type textarea "*"
type input "Overlay loa"
type textarea "*"
type input "Overlay load"
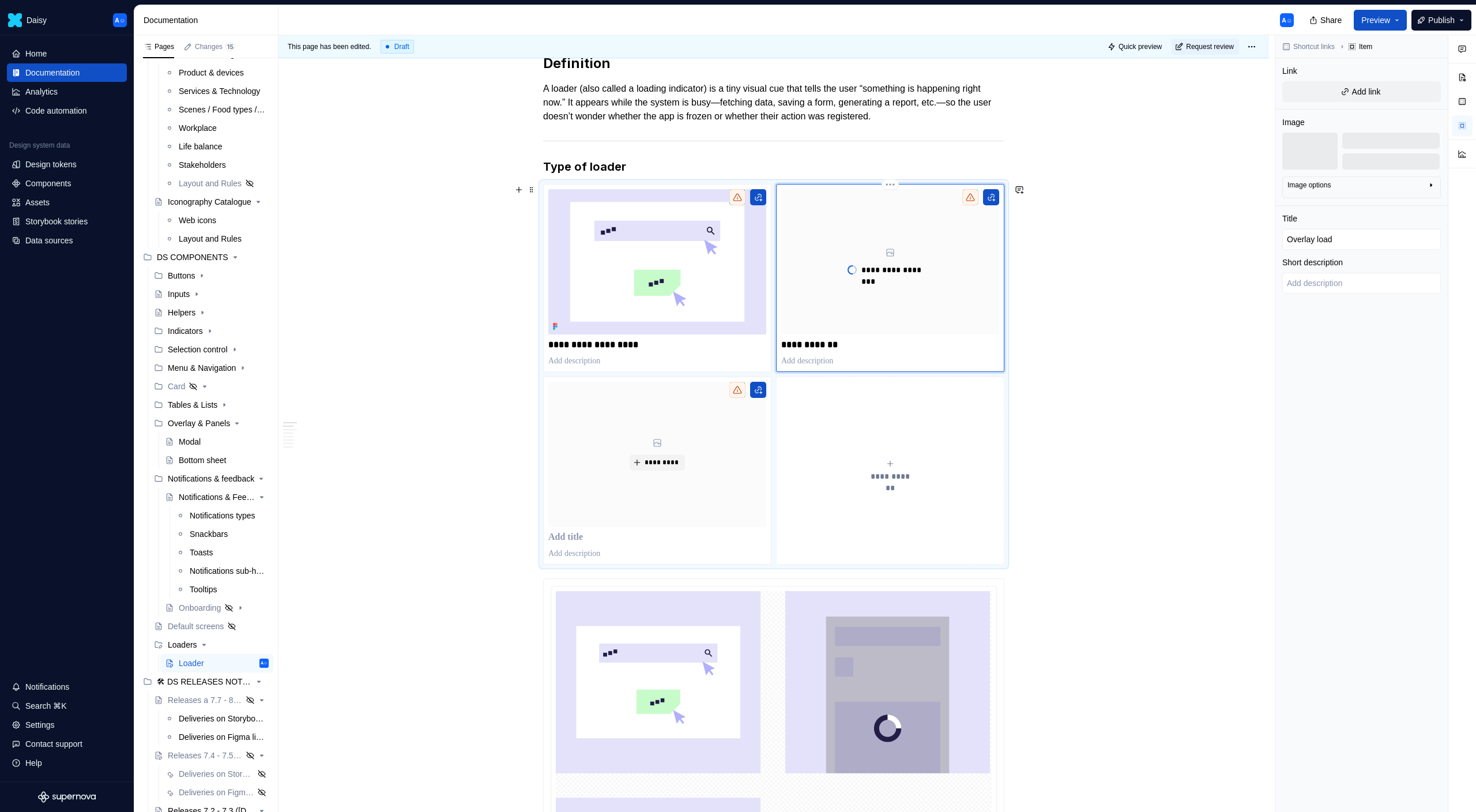
type textarea "*"
type input "Overlay loade"
type textarea "*"
type input "Overlay loader"
type textarea "*"
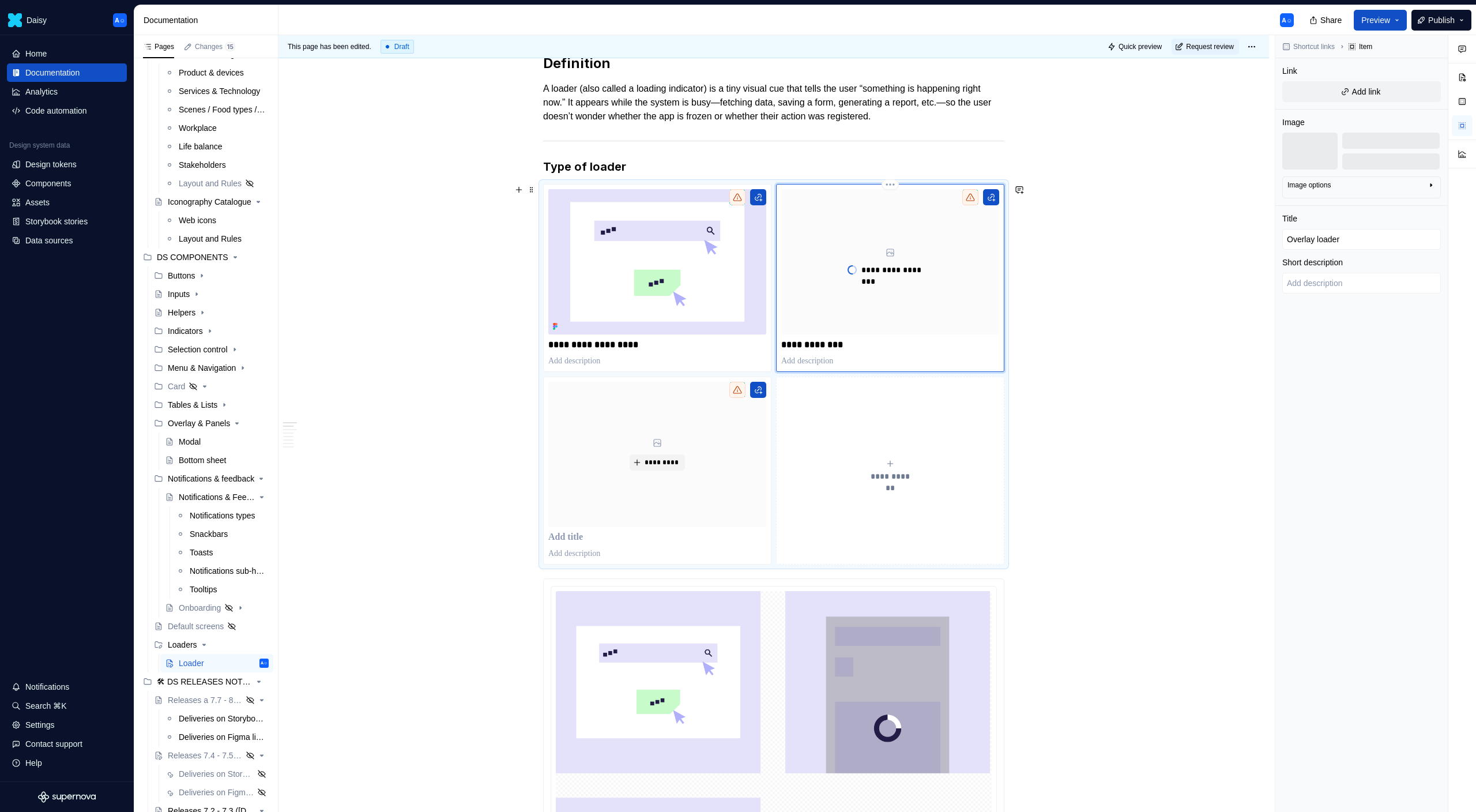
type input "Overlay loader"
type textarea "*"
type input "Overlay loader"
click at [955, 425] on button "**********" at bounding box center [890, 470] width 228 height 188
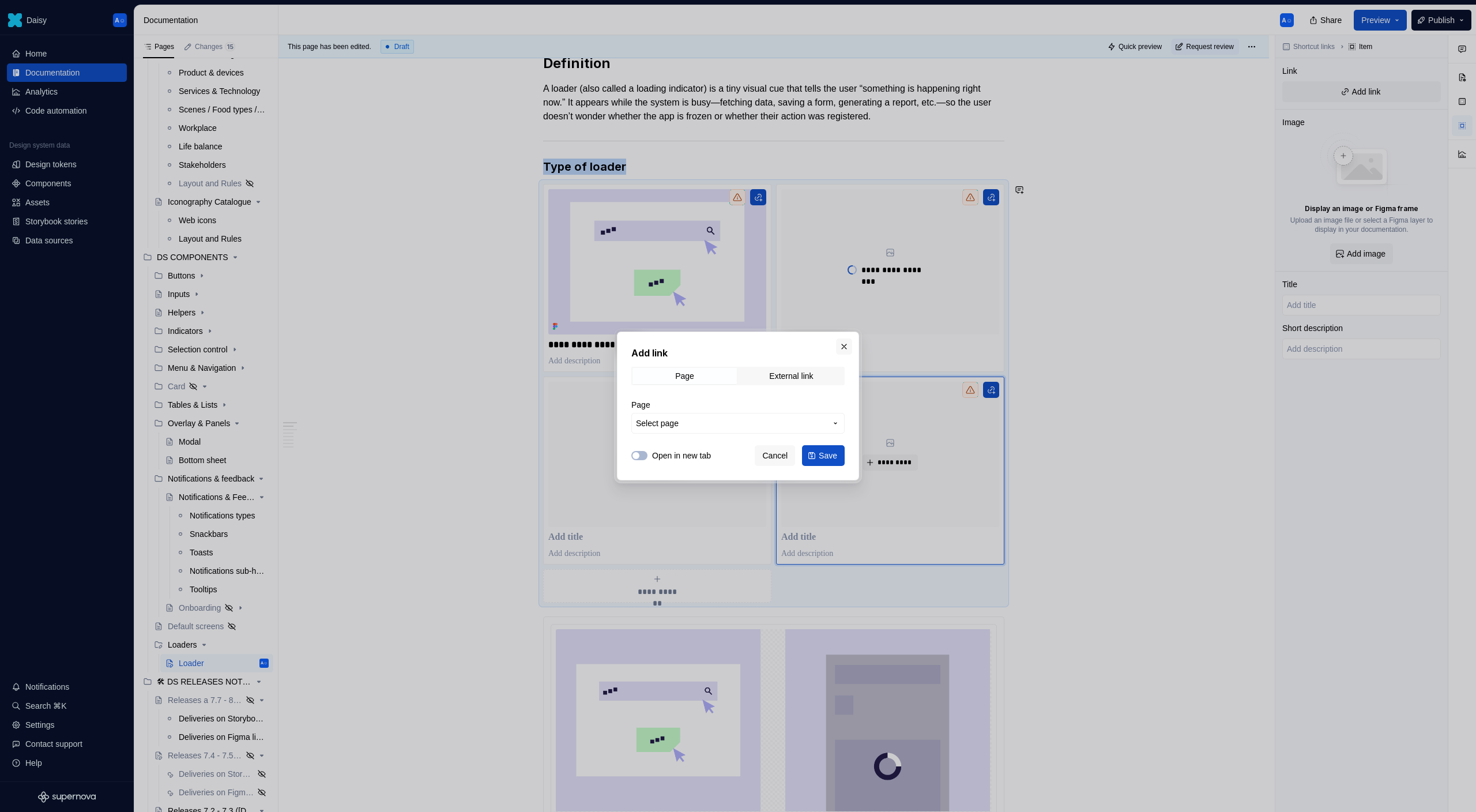
click at [842, 345] on button "button" at bounding box center [844, 346] width 17 height 17
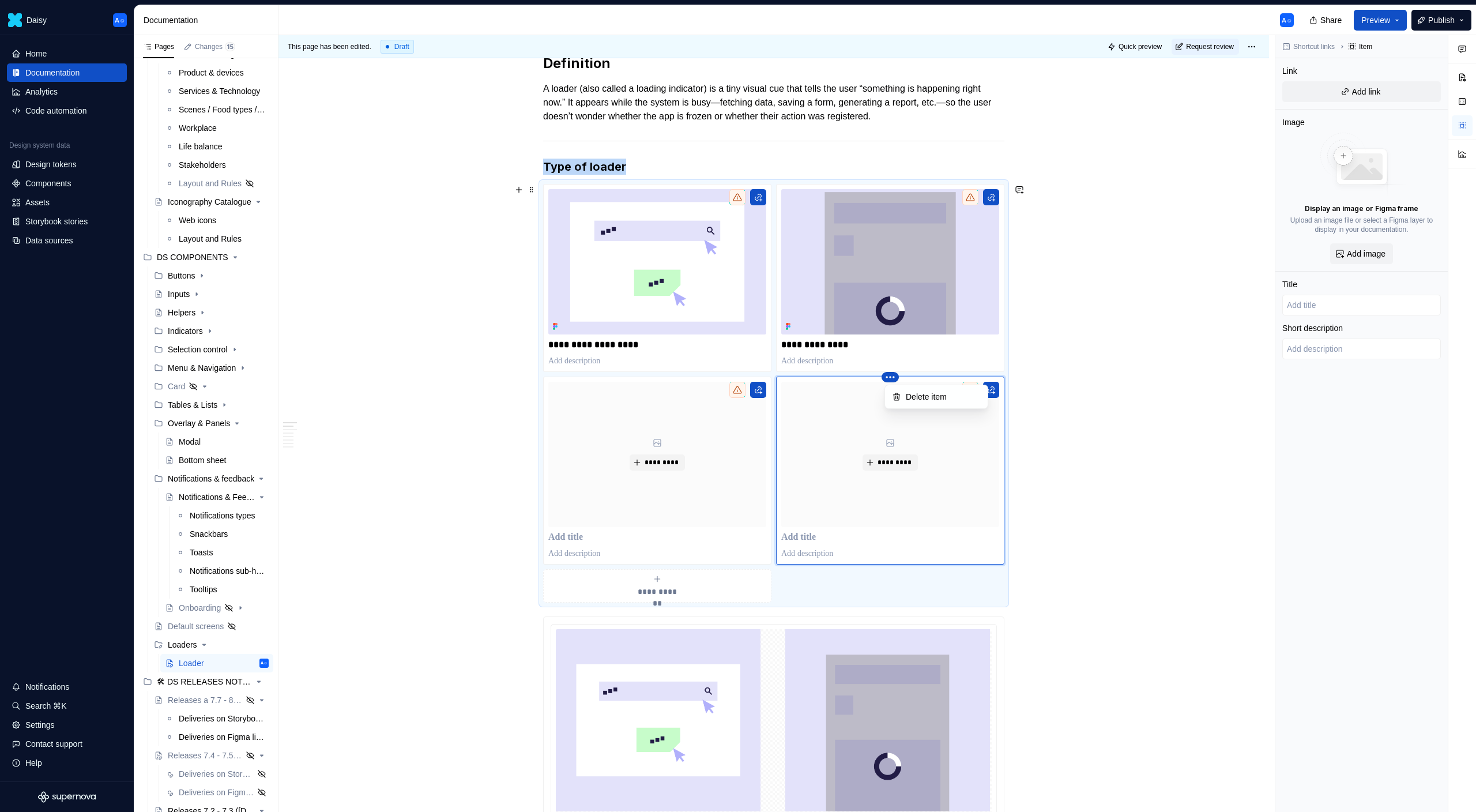
click at [891, 378] on html "Daisy A☺ Home Documentation Analytics Code automation Design system data Design…" at bounding box center [738, 406] width 1476 height 812
click at [897, 395] on icon at bounding box center [896, 396] width 9 height 9
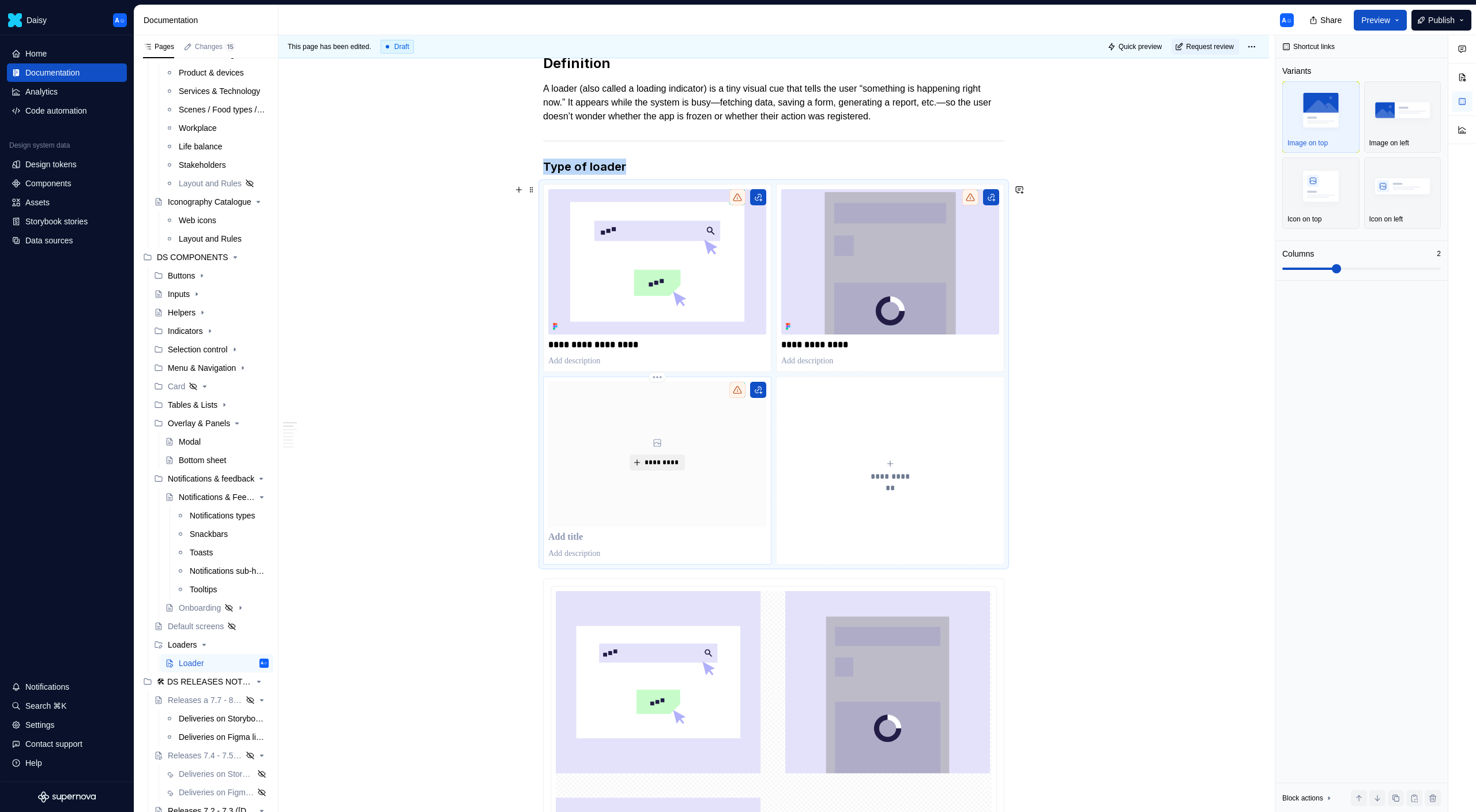
click at [659, 467] on button "*********" at bounding box center [657, 462] width 55 height 17
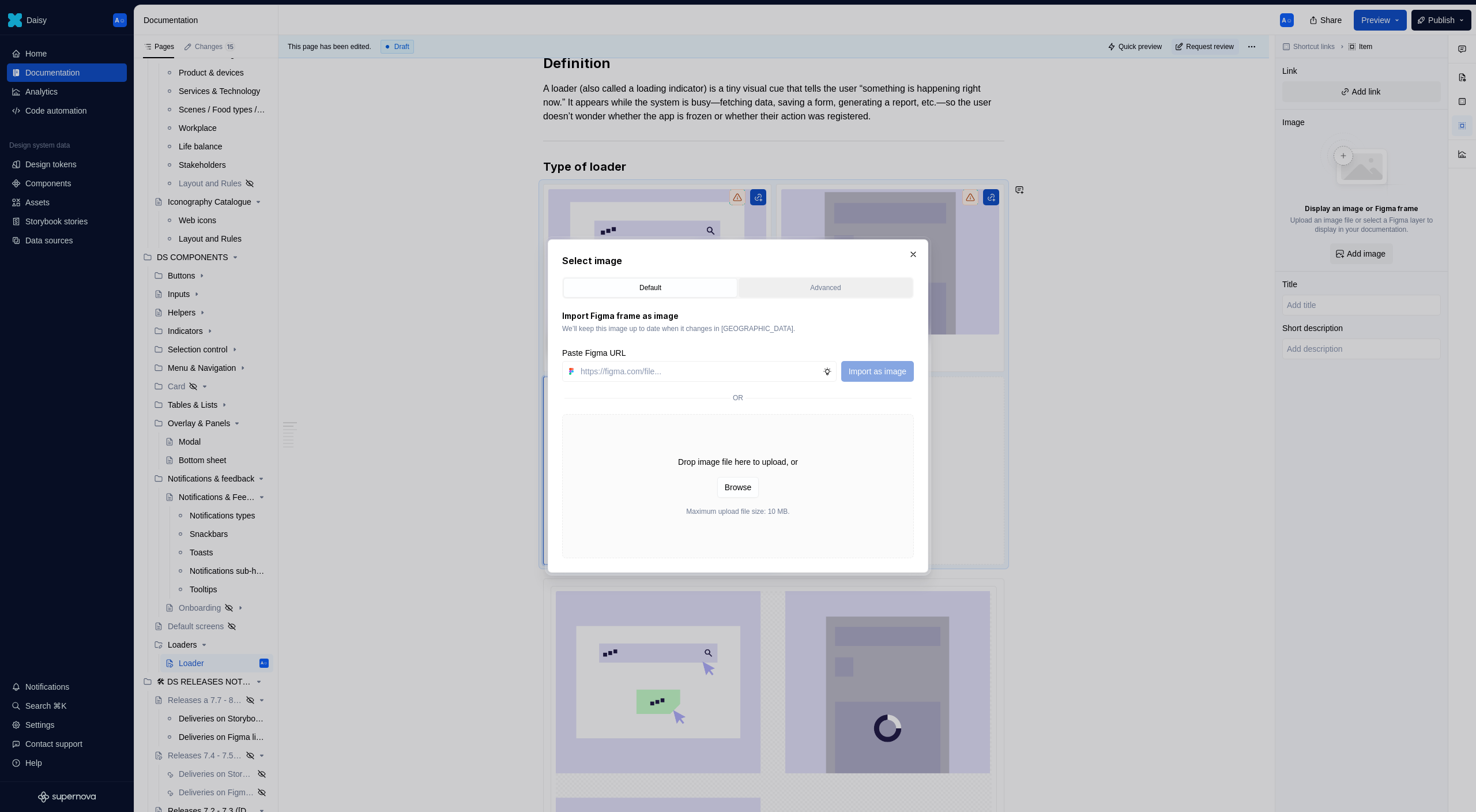
click at [787, 278] on button "Advanced" at bounding box center [826, 288] width 174 height 20
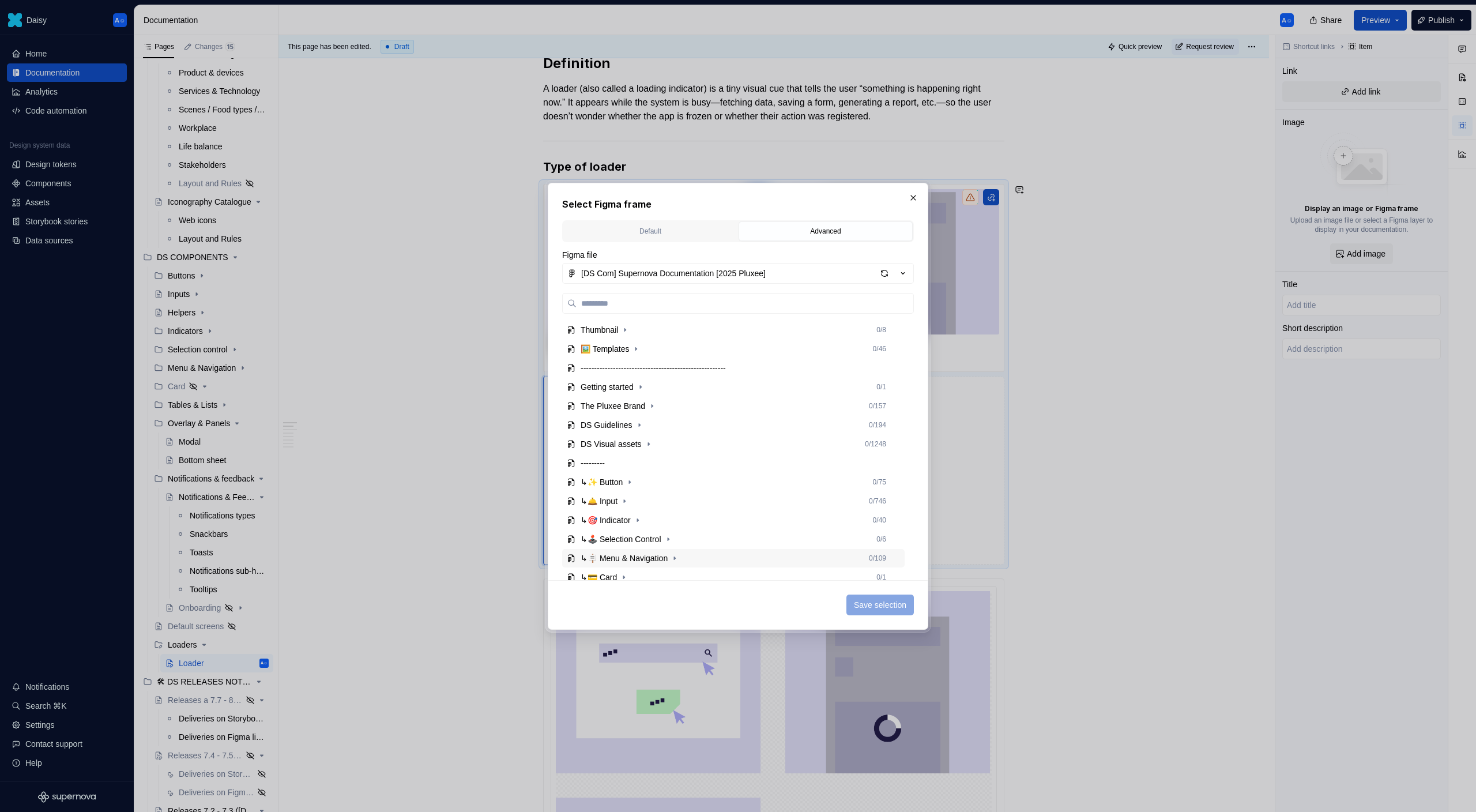
scroll to position [159, 0]
click at [631, 497] on icon "button" at bounding box center [625, 493] width 9 height 9
click at [628, 497] on icon "button" at bounding box center [623, 493] width 9 height 9
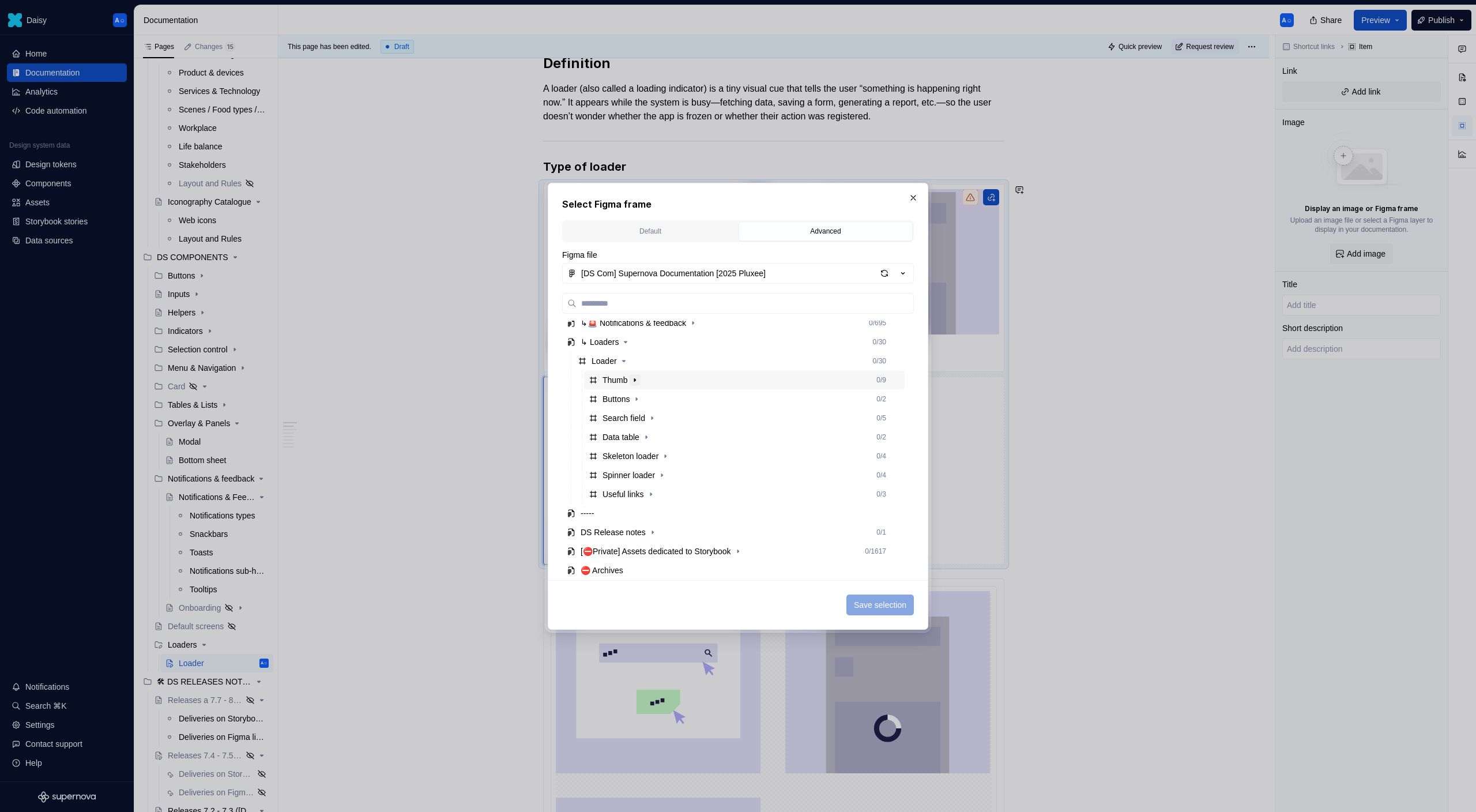
click at [636, 376] on icon "button" at bounding box center [635, 380] width 9 height 9
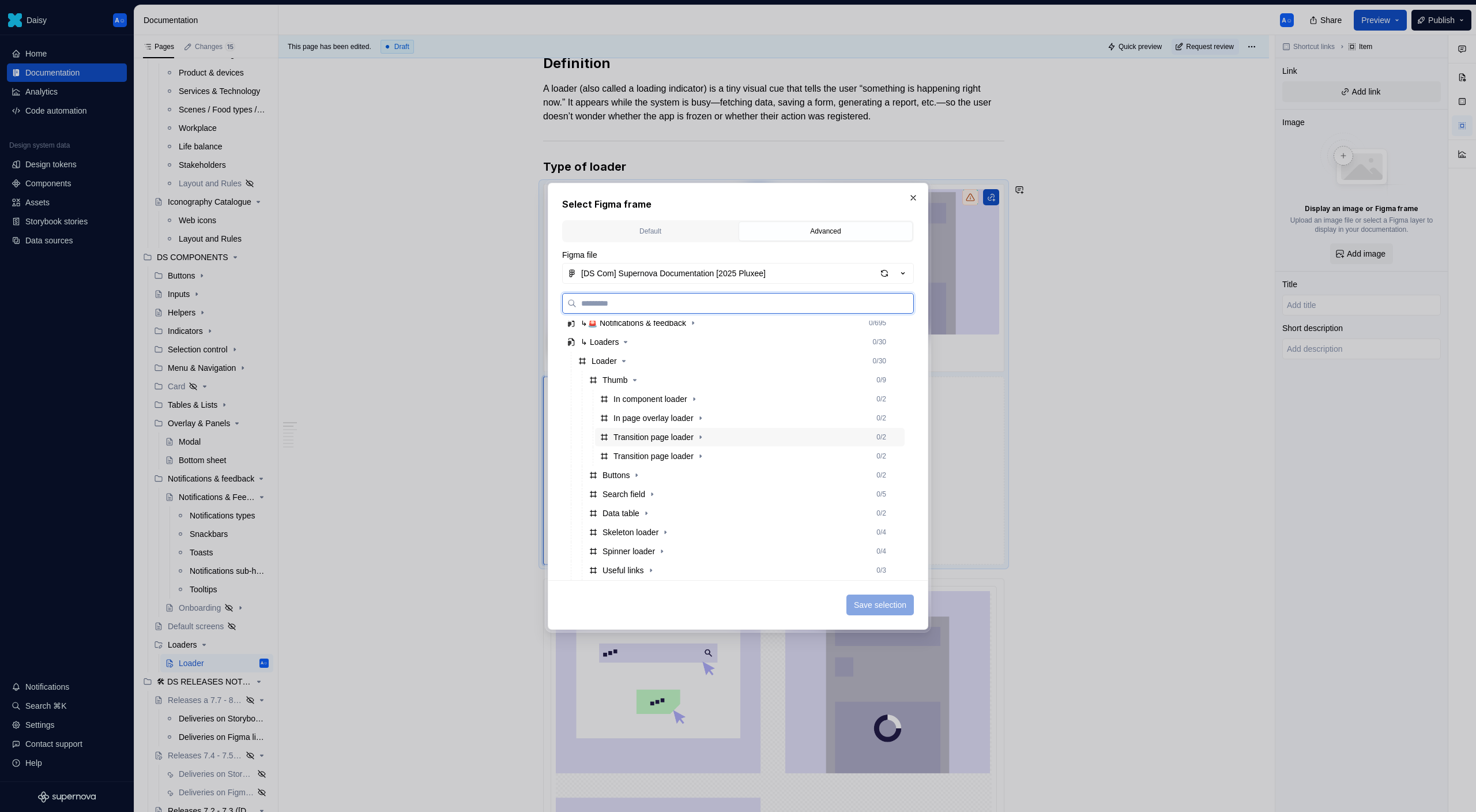
click at [694, 438] on div "Transition page loader" at bounding box center [653, 437] width 80 height 12
click at [885, 603] on span "Save selection" at bounding box center [881, 605] width 53 height 12
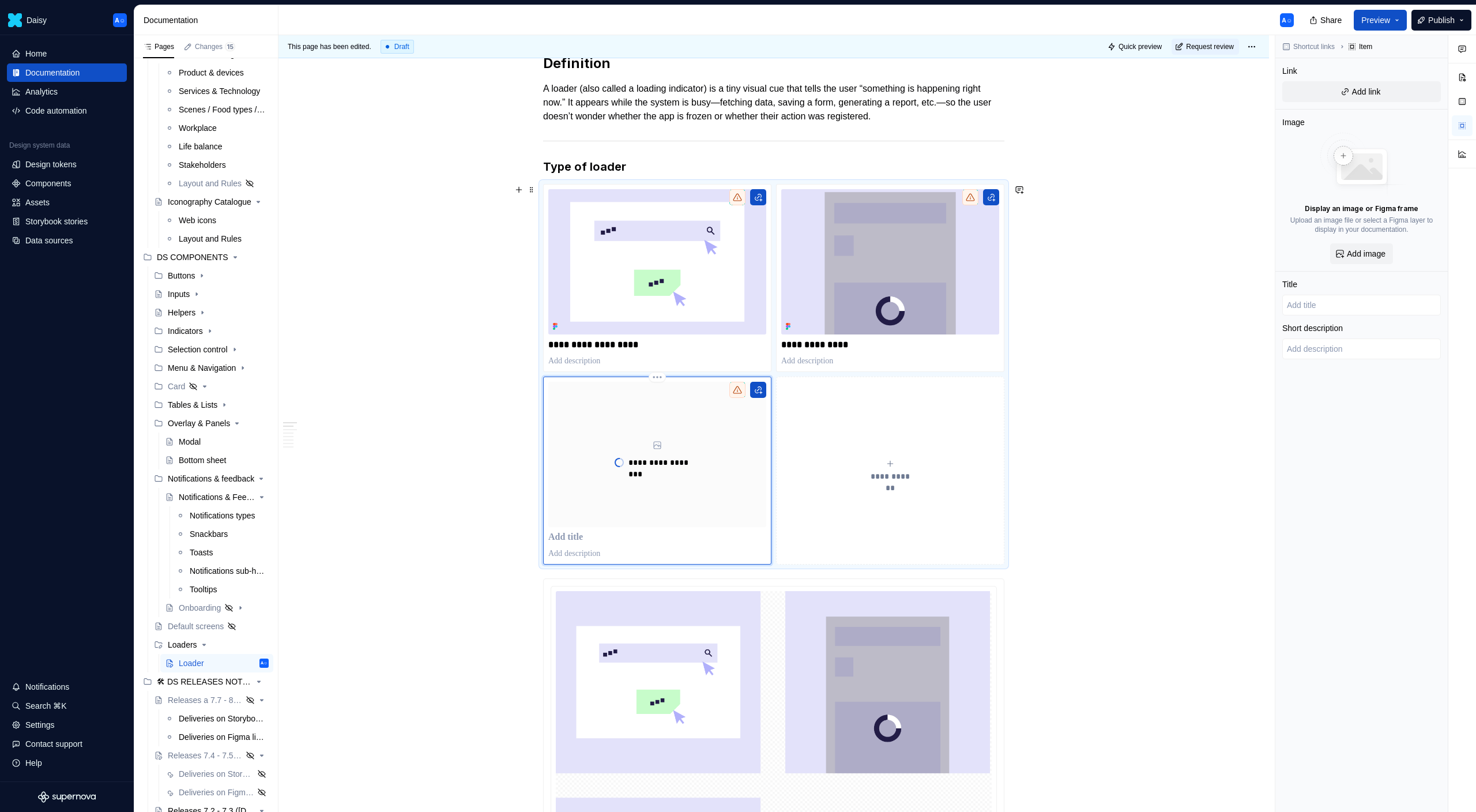
click at [615, 533] on p at bounding box center [657, 538] width 218 height 12
type textarea "*"
type input "T"
type textarea "*"
type input "Tr"
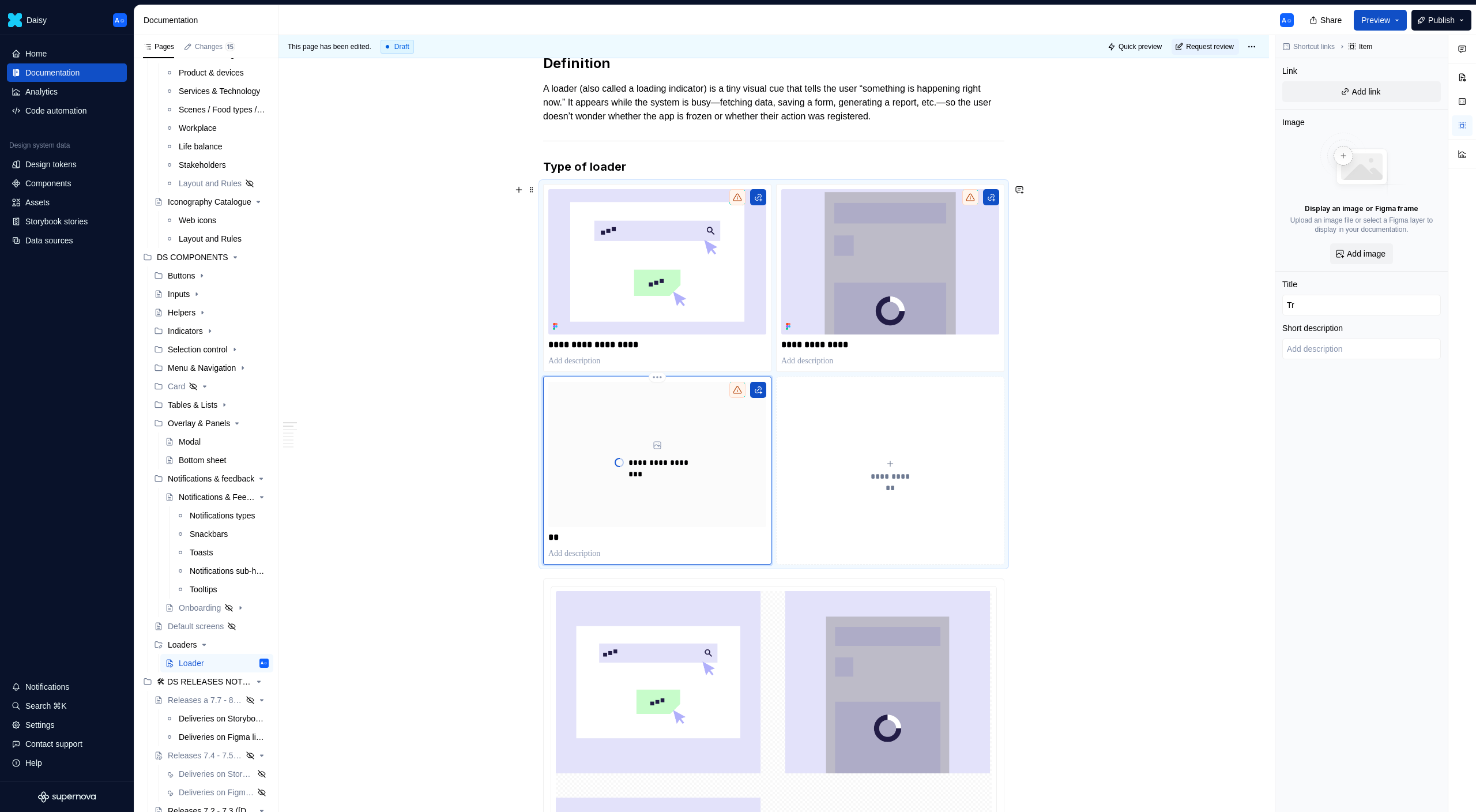
type textarea "*"
type input "Tra"
type textarea "*"
type input "[PERSON_NAME]"
click at [584, 534] on p "*****" at bounding box center [657, 538] width 218 height 12
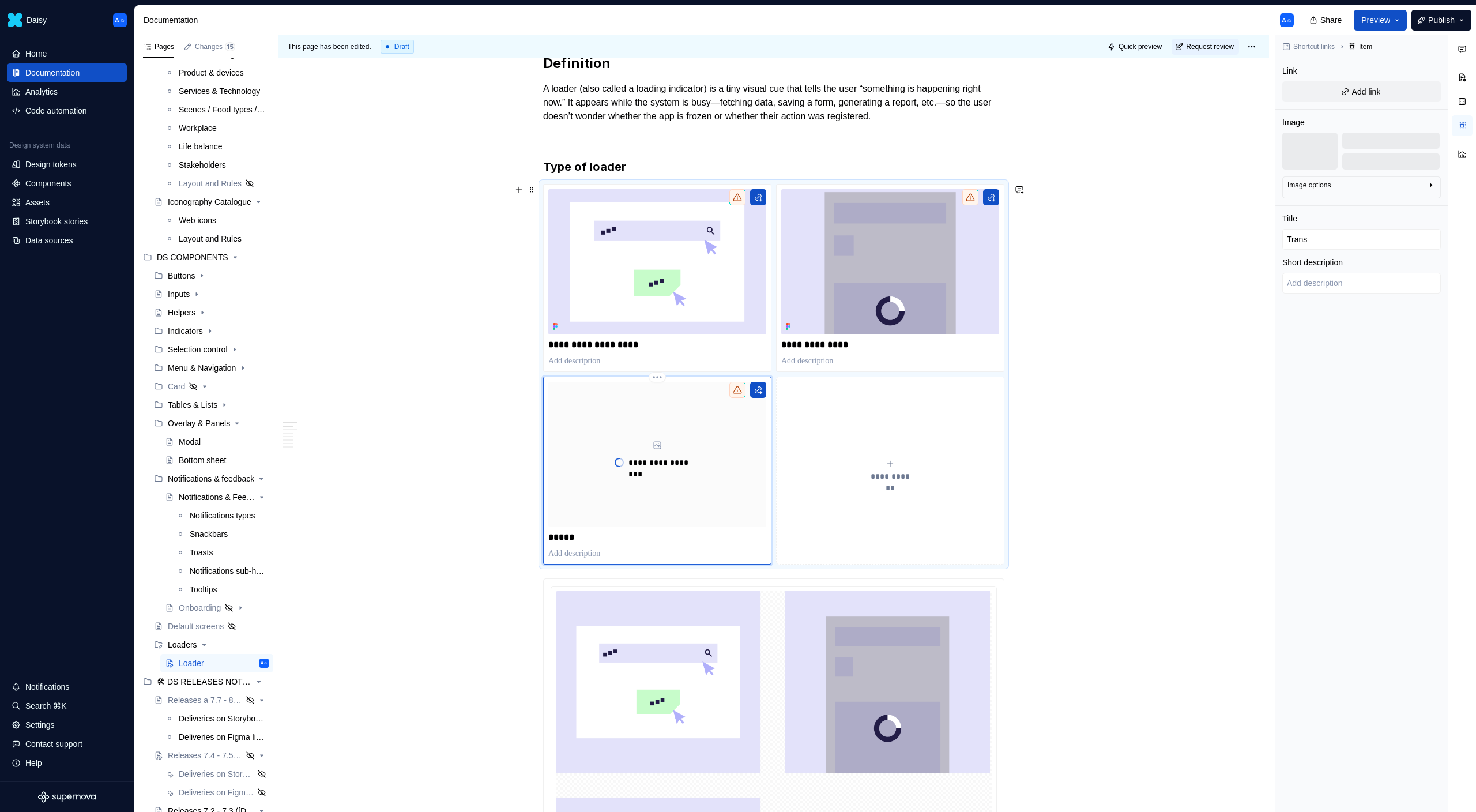
type textarea "*"
type input "Transi"
type textarea "*"
type input "Transit"
type textarea "*"
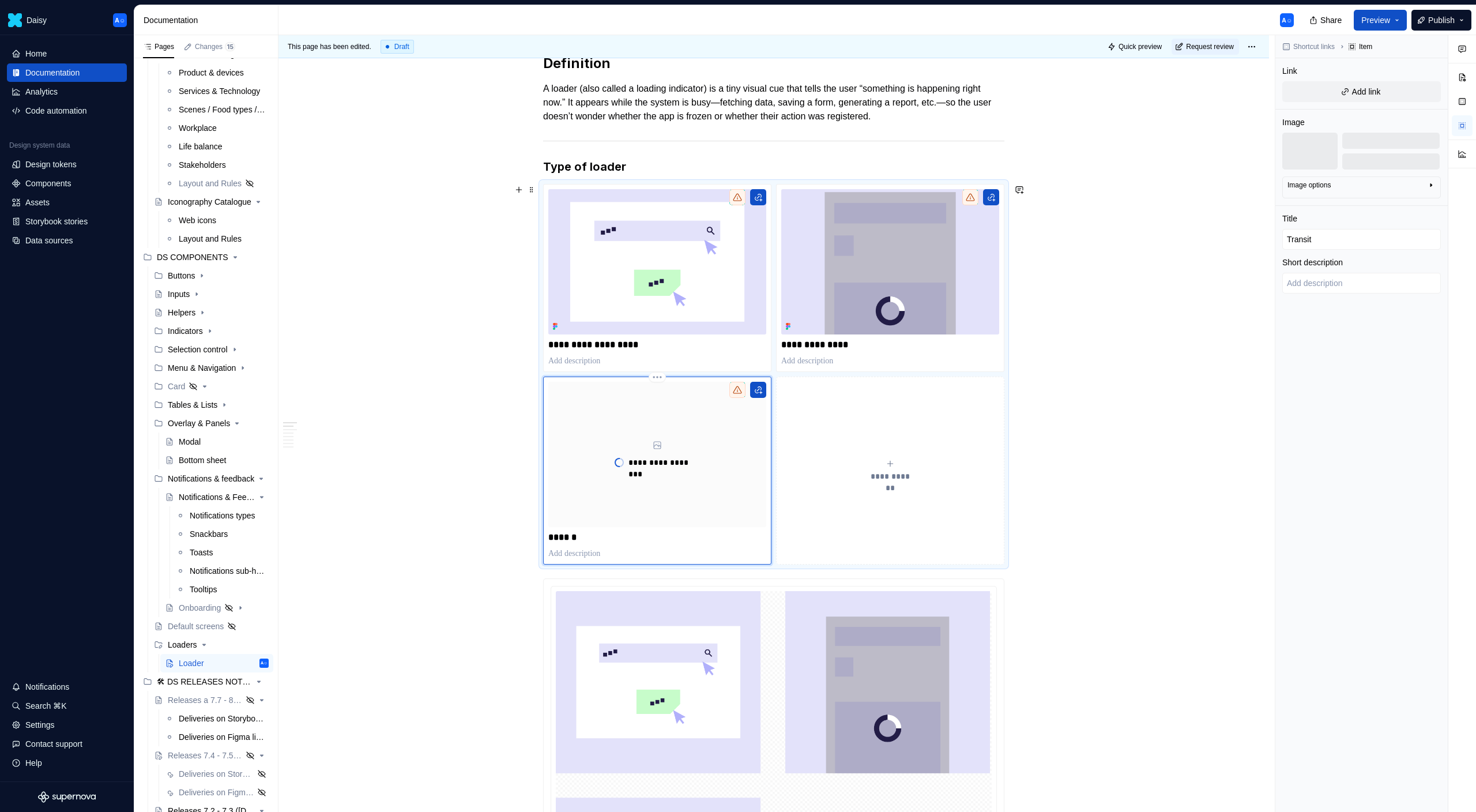
type input "Transiti"
type textarea "*"
type input "Transitio"
type textarea "*"
type input "Transition"
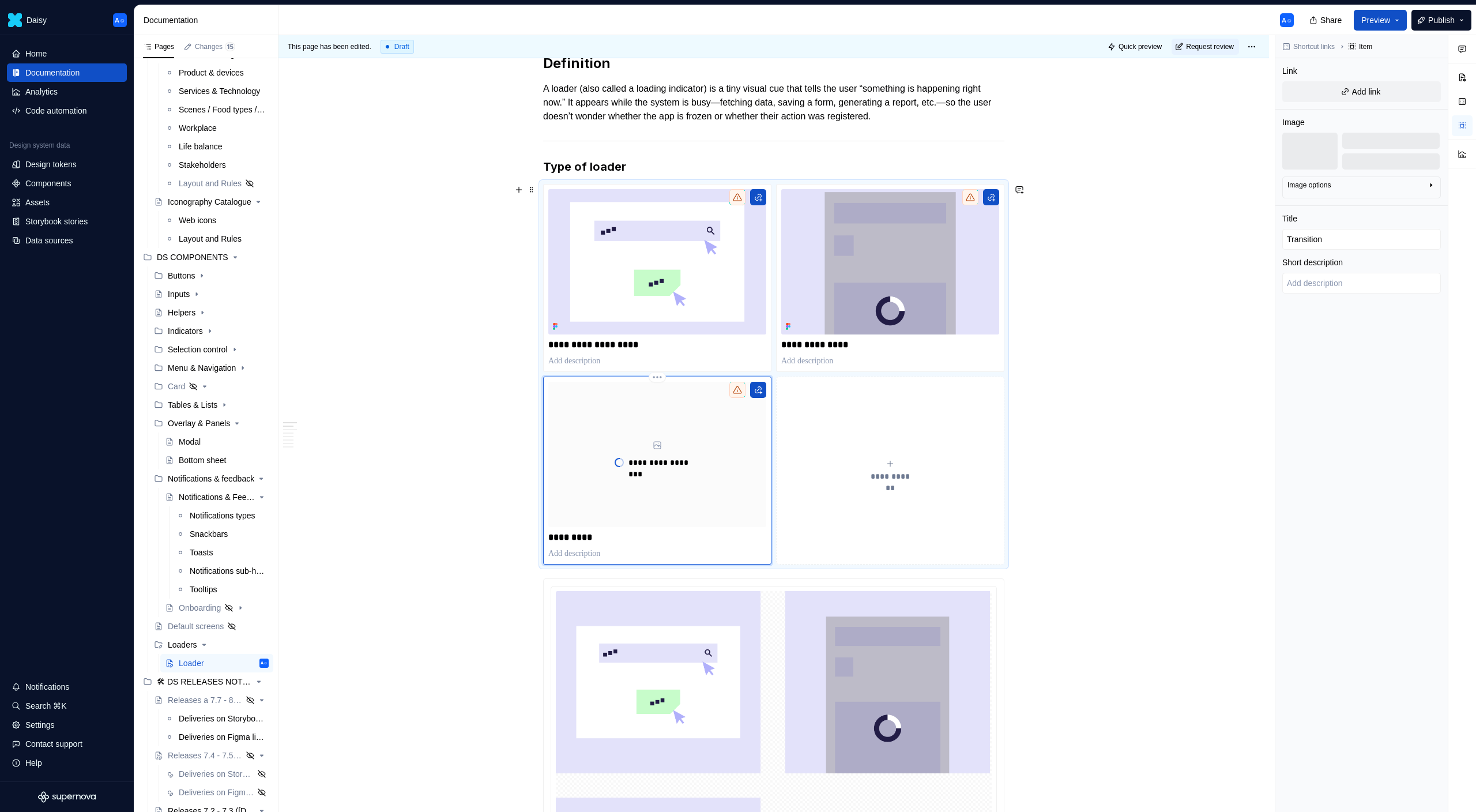
type textarea "*"
type input "Transition"
type textarea "*"
type input "Transition p"
type textarea "*"
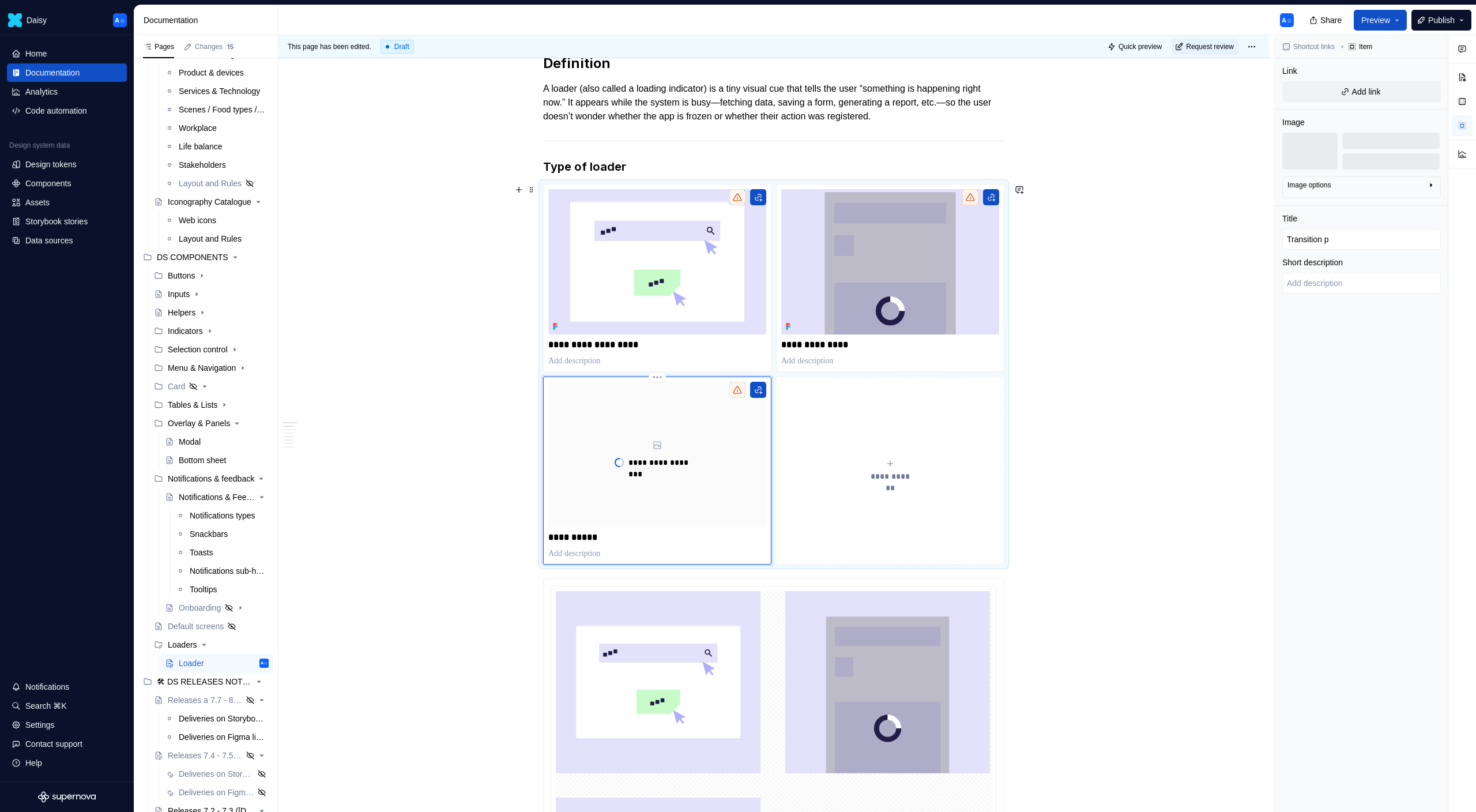
type input "Transition po"
type textarea "*"
type input "Transition p"
type textarea "*"
type input "Transition"
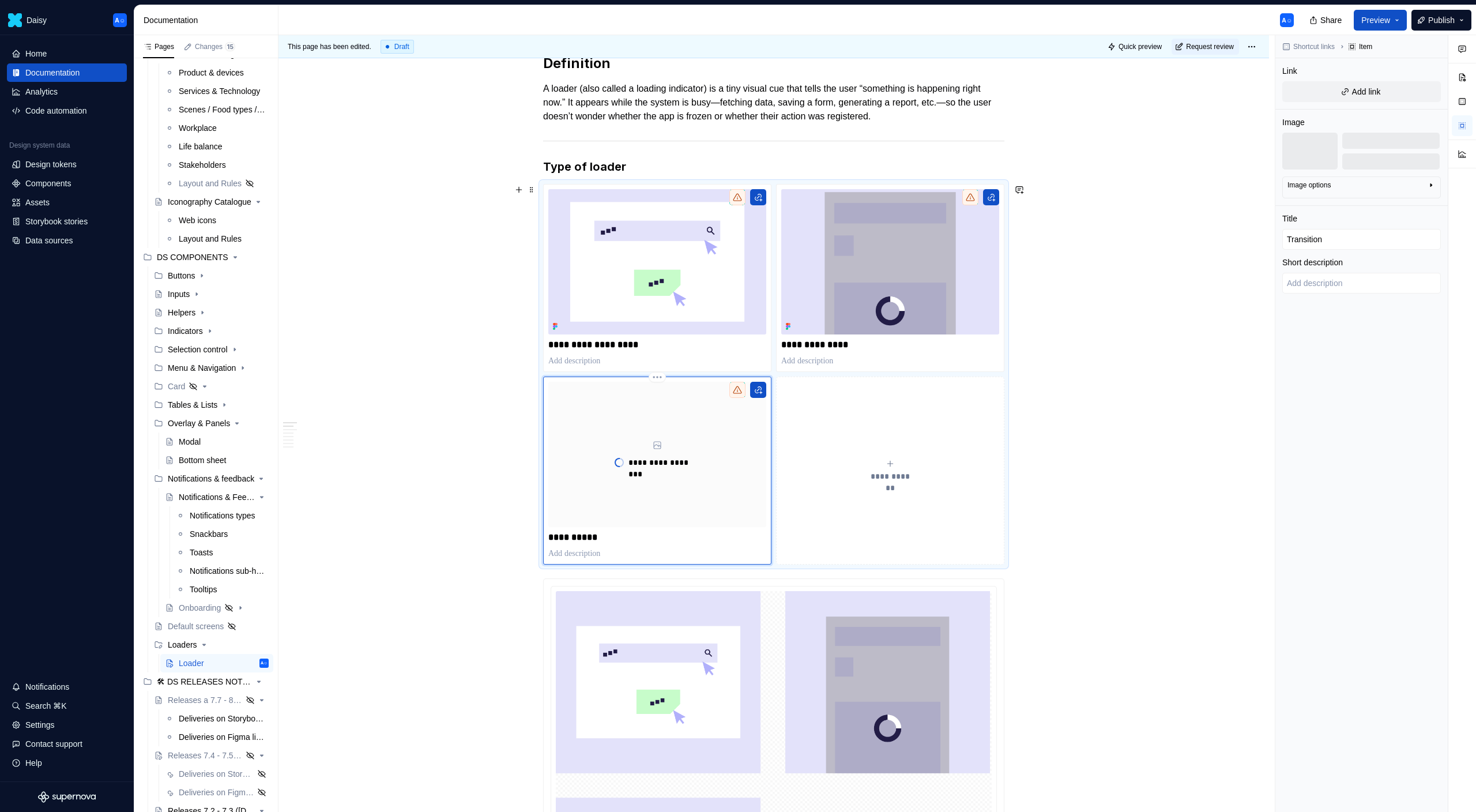
click at [553, 535] on p "**********" at bounding box center [657, 538] width 218 height 12
type textarea "*"
type input "PTransition"
type textarea "*"
type input "PrTransition"
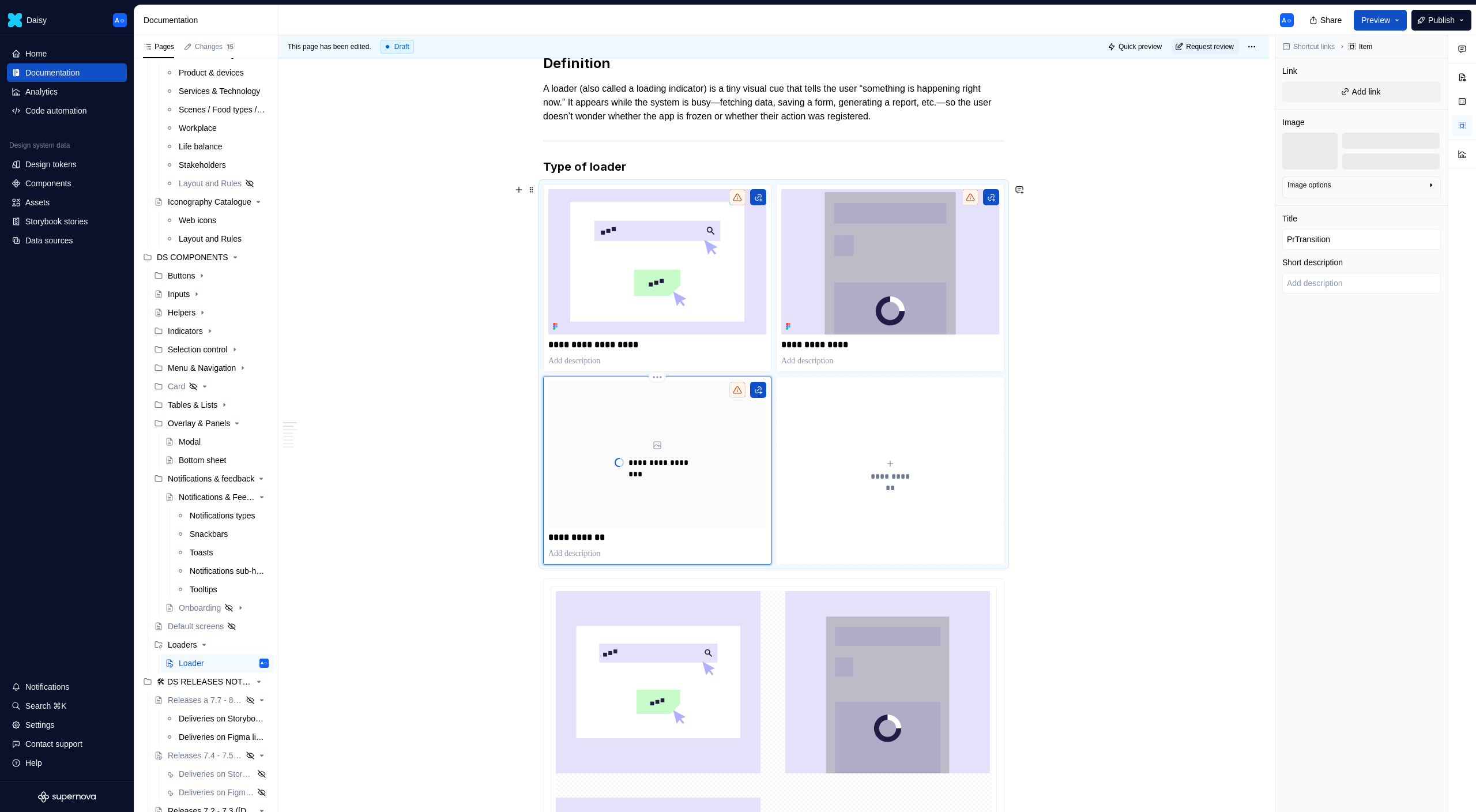
type textarea "*"
type input "PreTransition"
type textarea "*"
type input "Pre Transition"
click at [622, 530] on div "**********" at bounding box center [657, 470] width 218 height 178
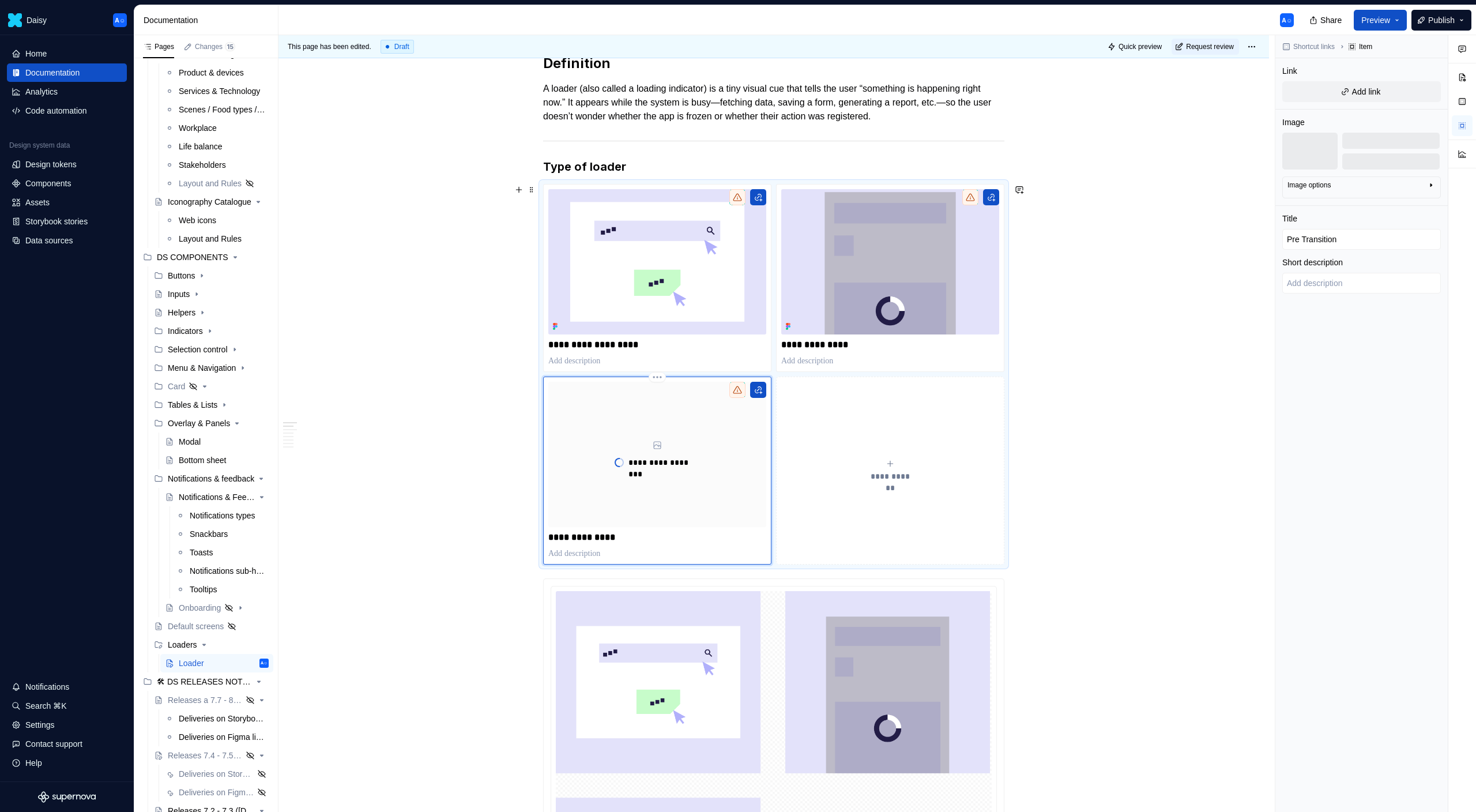
click at [621, 540] on p "**********" at bounding box center [657, 538] width 218 height 12
type textarea "*"
type input "Pre Transition"
type textarea "*"
type input "Pre Transition"
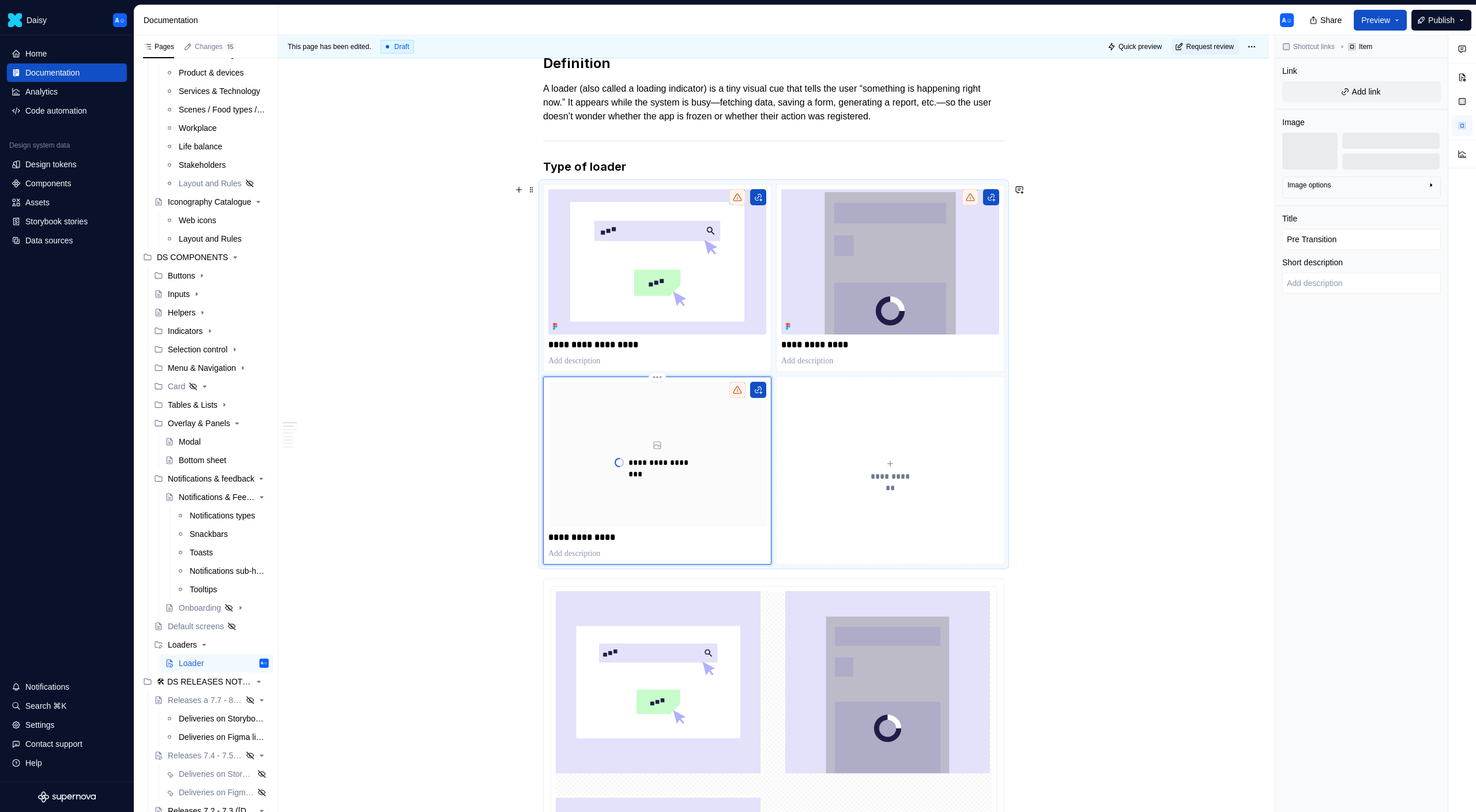
type textarea "*"
type input "Pre Transition"
type textarea "*"
type input "Pre Transitio"
type textarea "*"
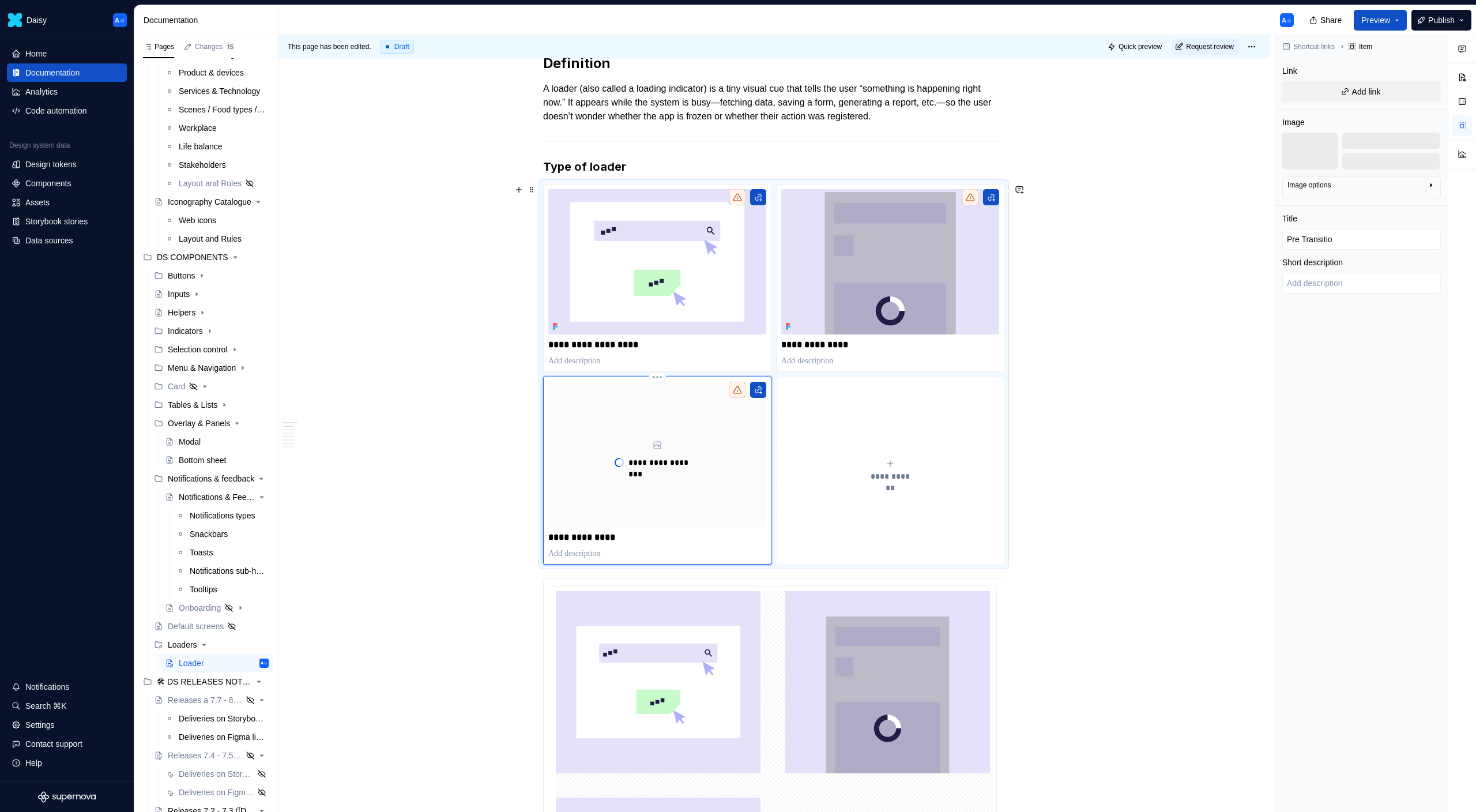
type input "Pre Transiti"
type textarea "*"
type input "Pre Transit"
type textarea "*"
type input "Pre Transi"
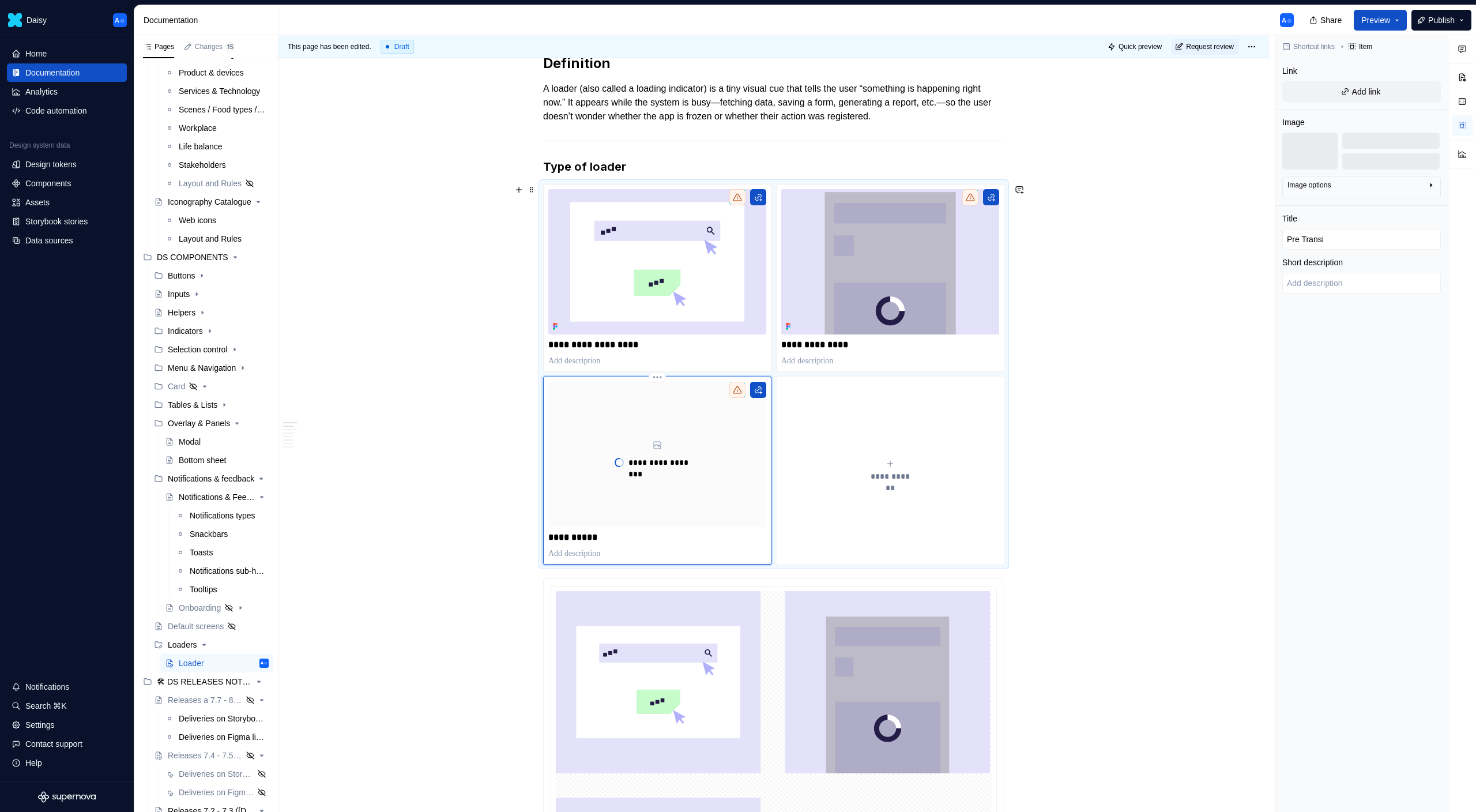
type textarea "*"
type input "Pre Trans"
type textarea "*"
type input "Pre [PERSON_NAME]"
type textarea "*"
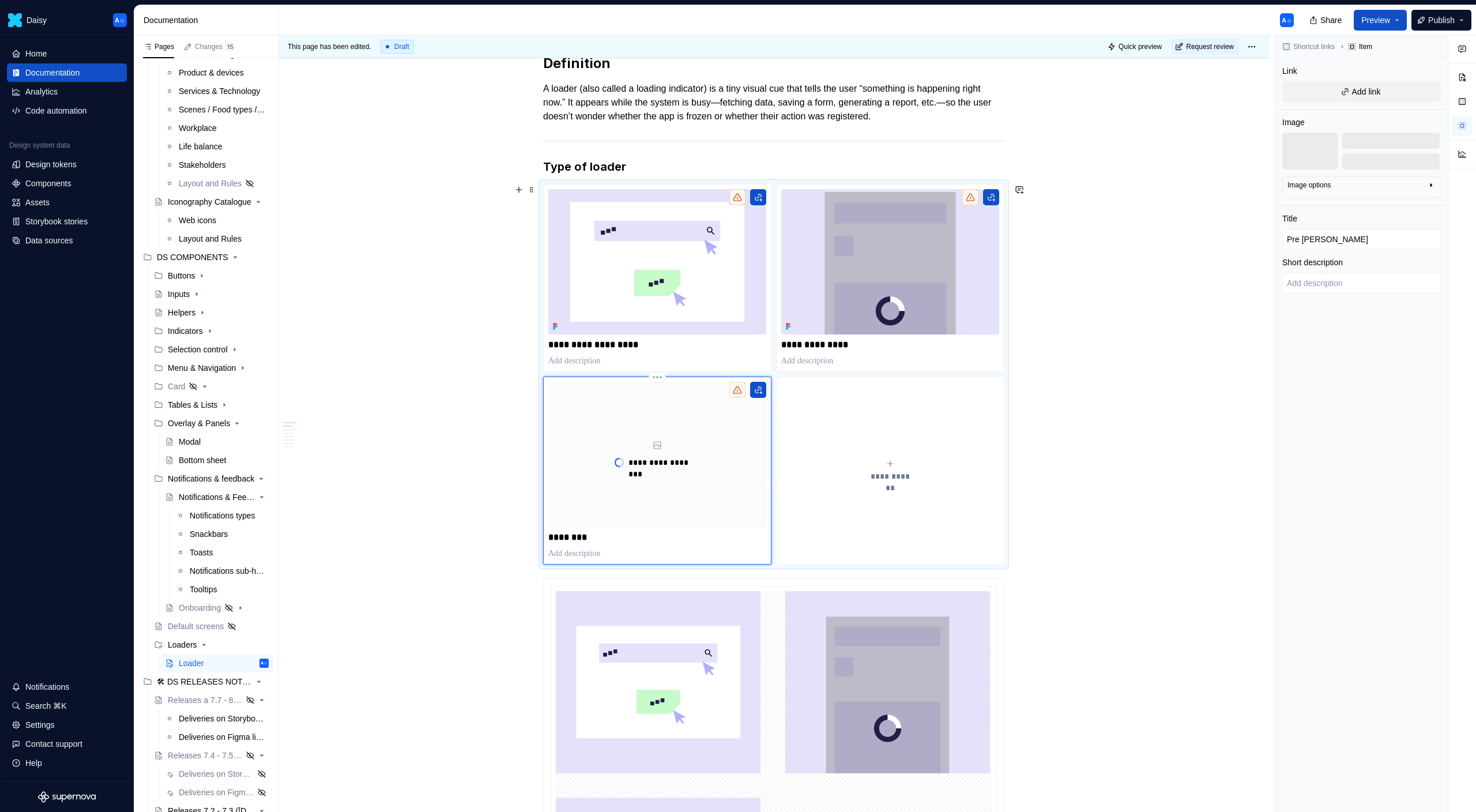
type input "Pre Tra"
type textarea "*"
type input "Pre Tr"
type textarea "*"
type input "Pre T"
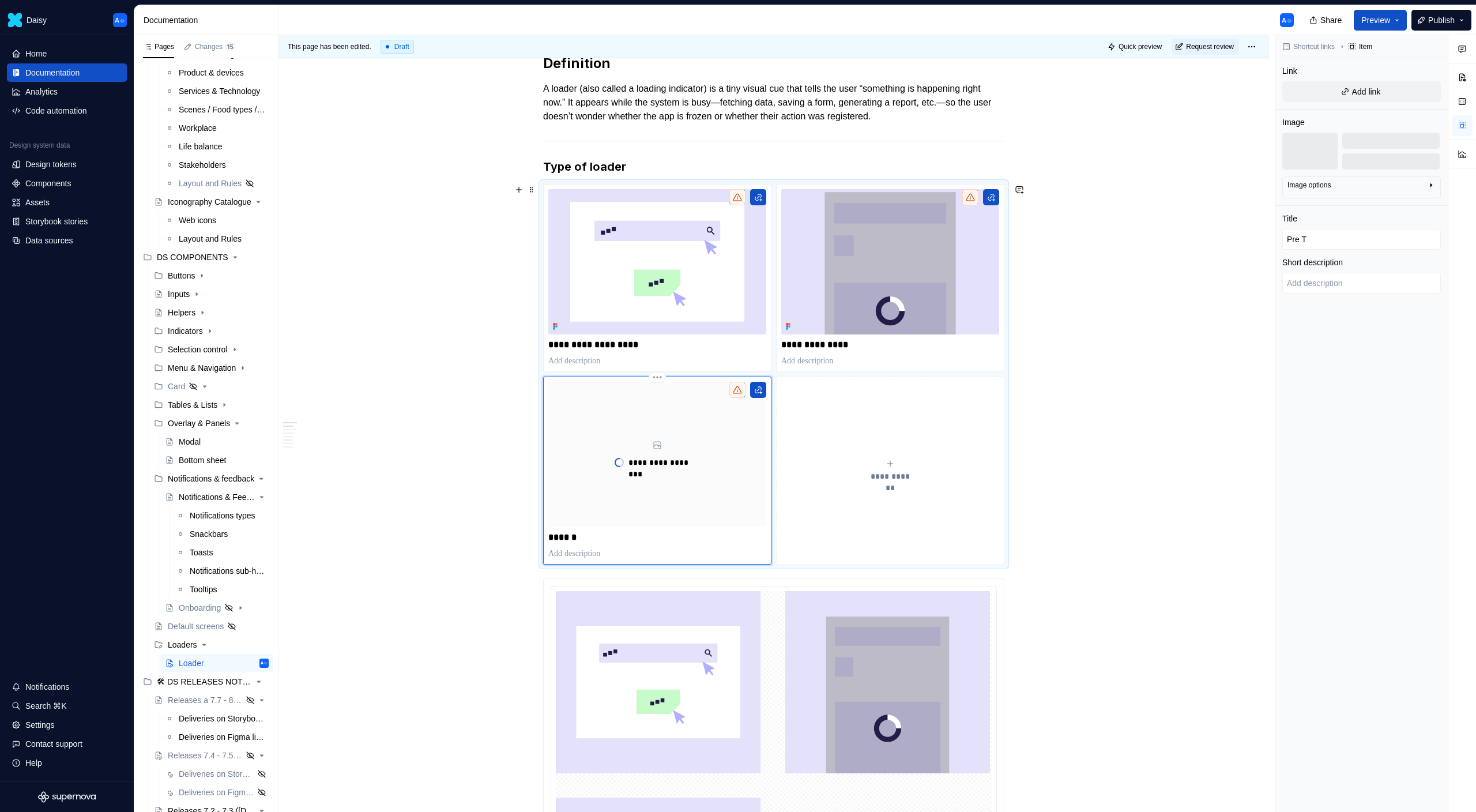
type textarea "*"
type input "Pre"
type textarea "*"
type input "Pre p"
type textarea "*"
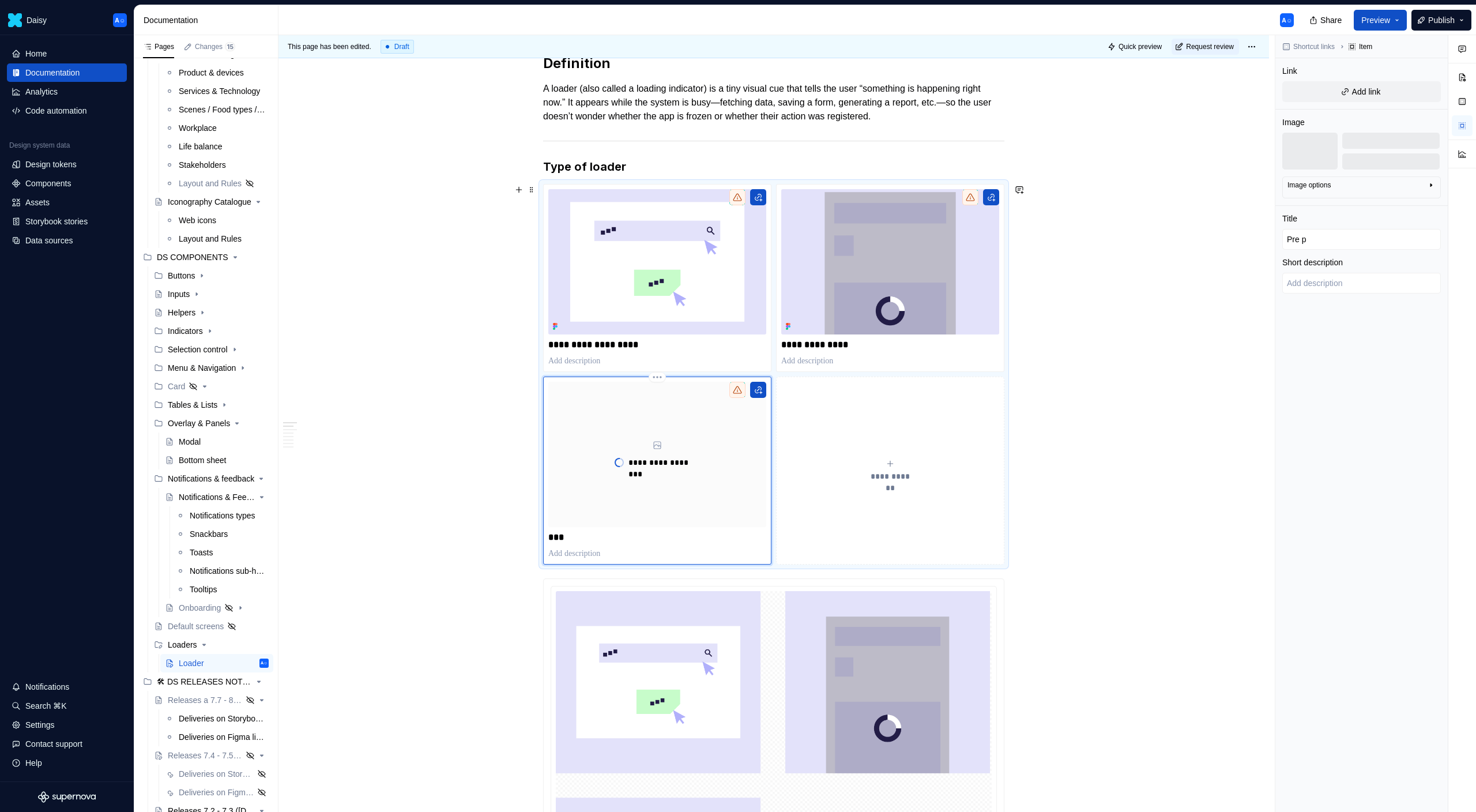
type input "Pre pa"
type textarea "*"
type input "Pre pag"
type textarea "*"
type input "Pre page"
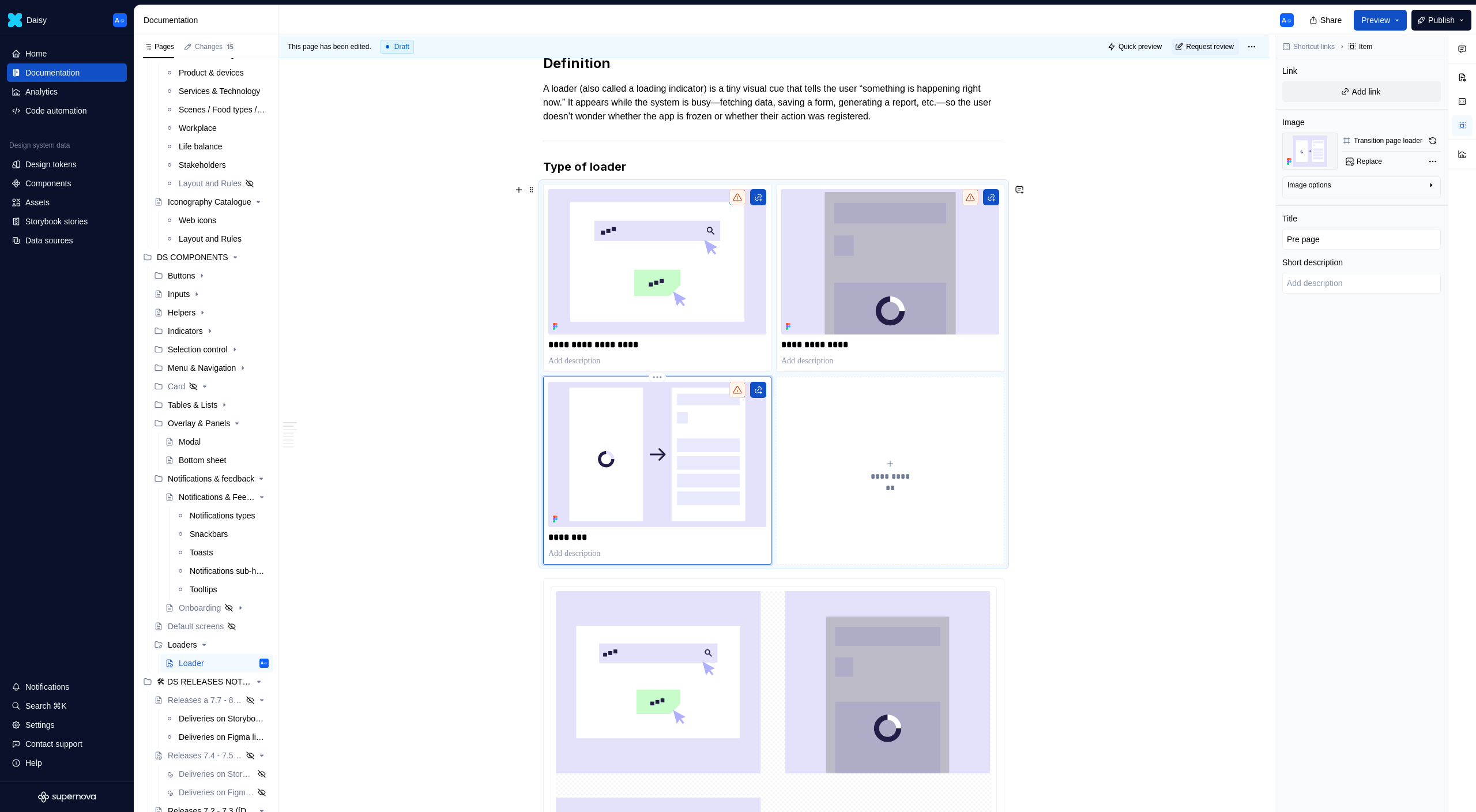
type textarea "*"
type input "Pre page"
type textarea "*"
type input "Pre page t"
type textarea "*"
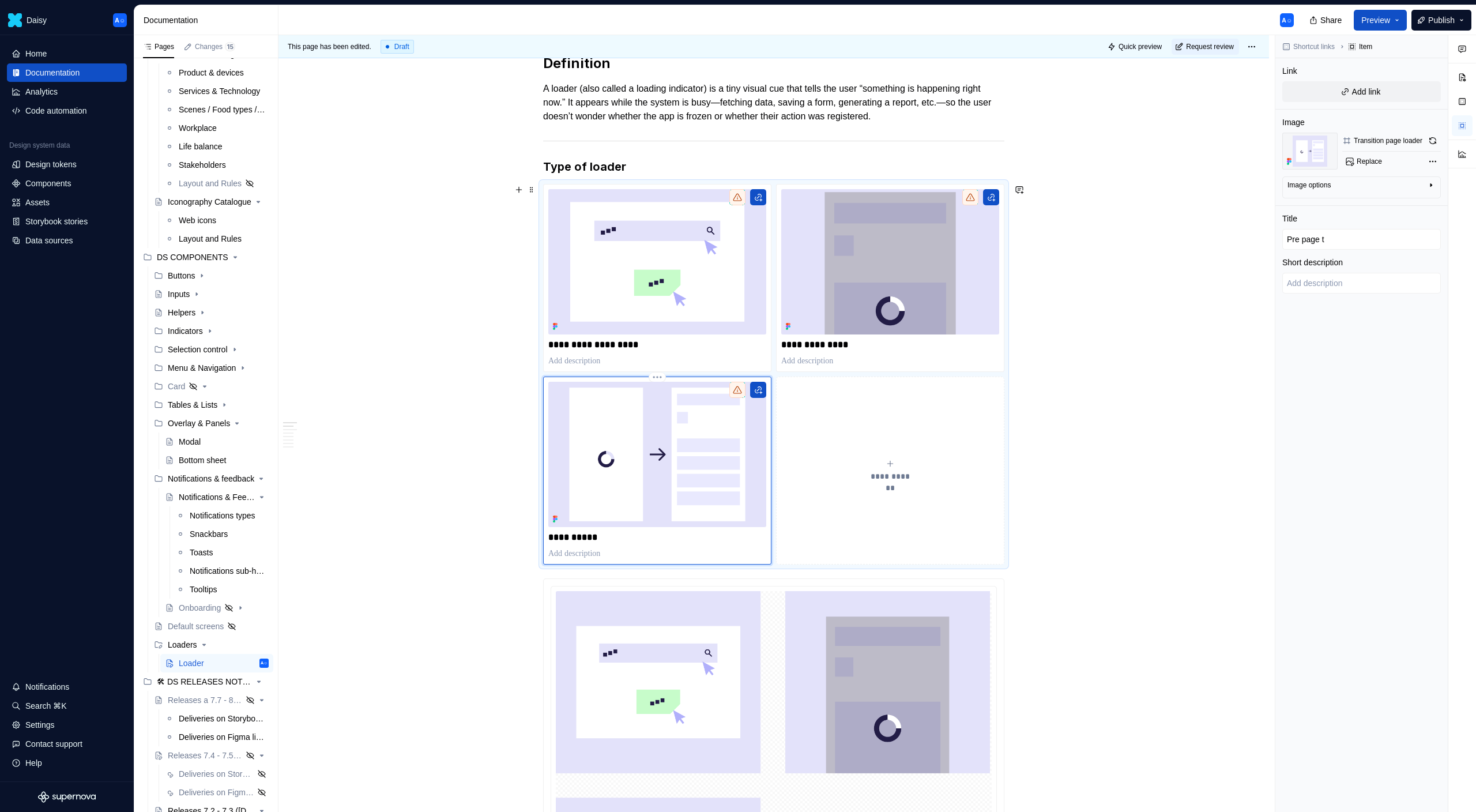
type input "Pre page tr"
type textarea "*"
type input "Pre page tra"
type textarea "*"
type input "Pre page [PERSON_NAME]"
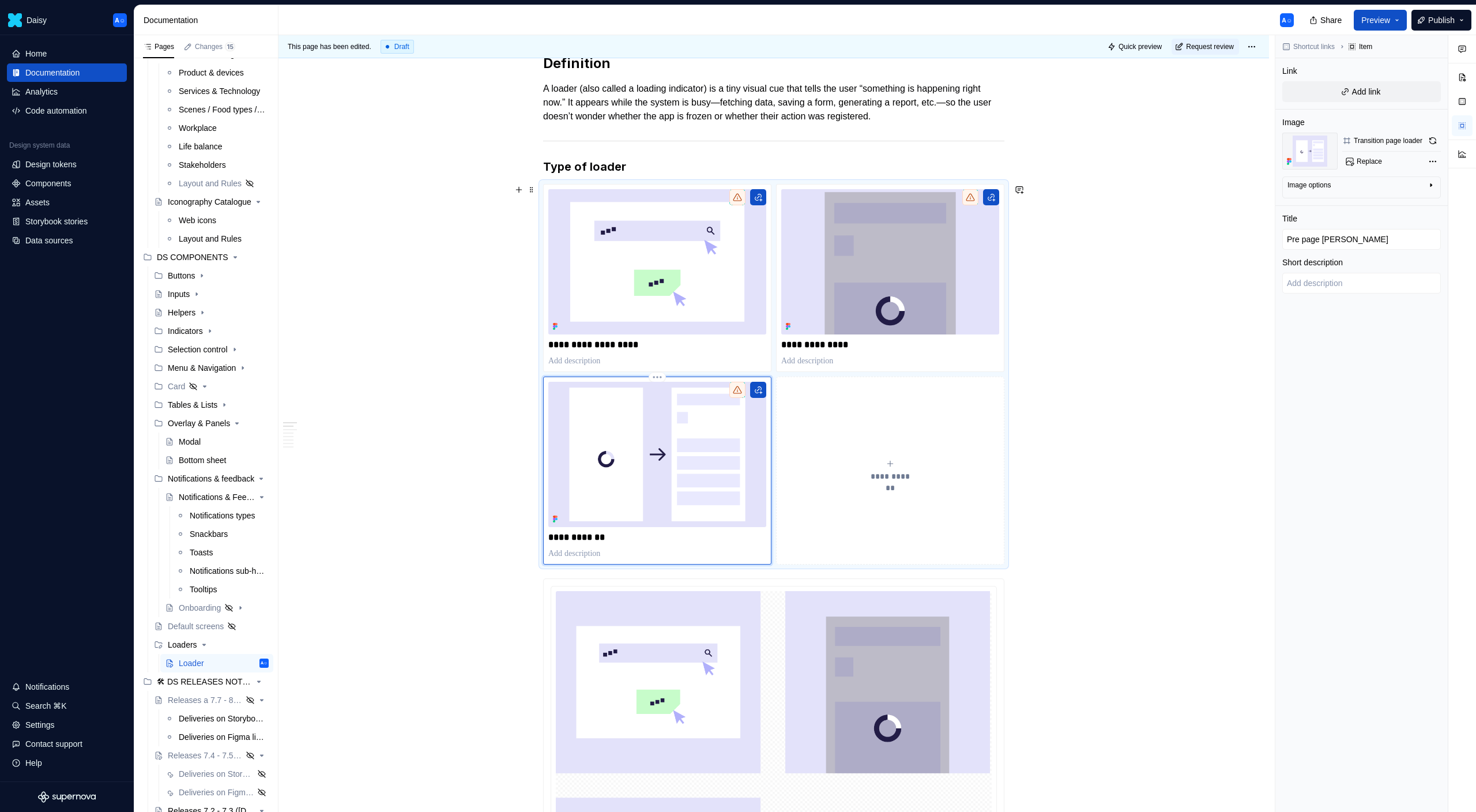
type textarea "*"
type input "Pre page trans"
type textarea "*"
type input "Pre page transi"
type textarea "*"
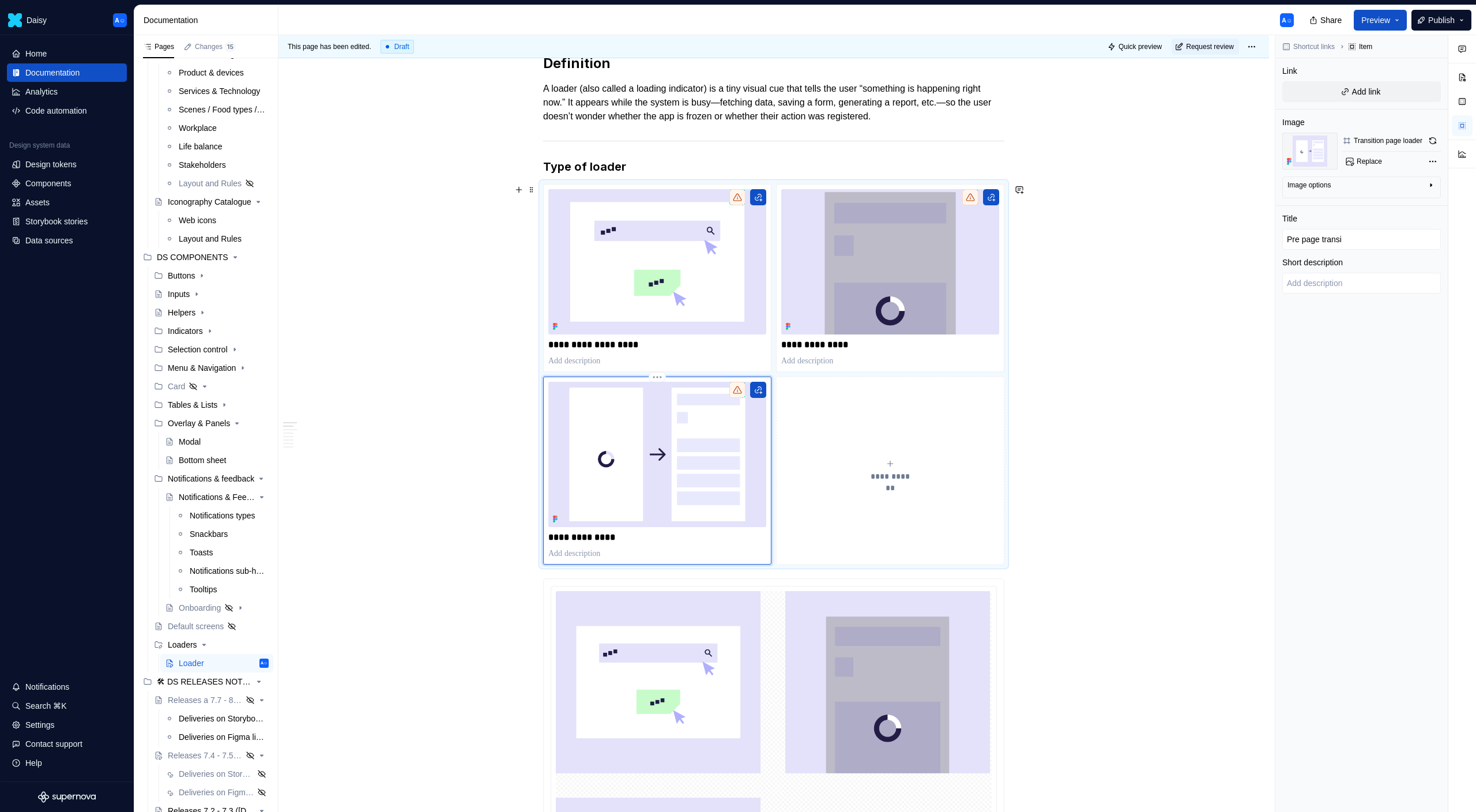
type input "Pre page transit"
type textarea "*"
type input "Pre page transiti"
type textarea "*"
type input "Pre page transitio"
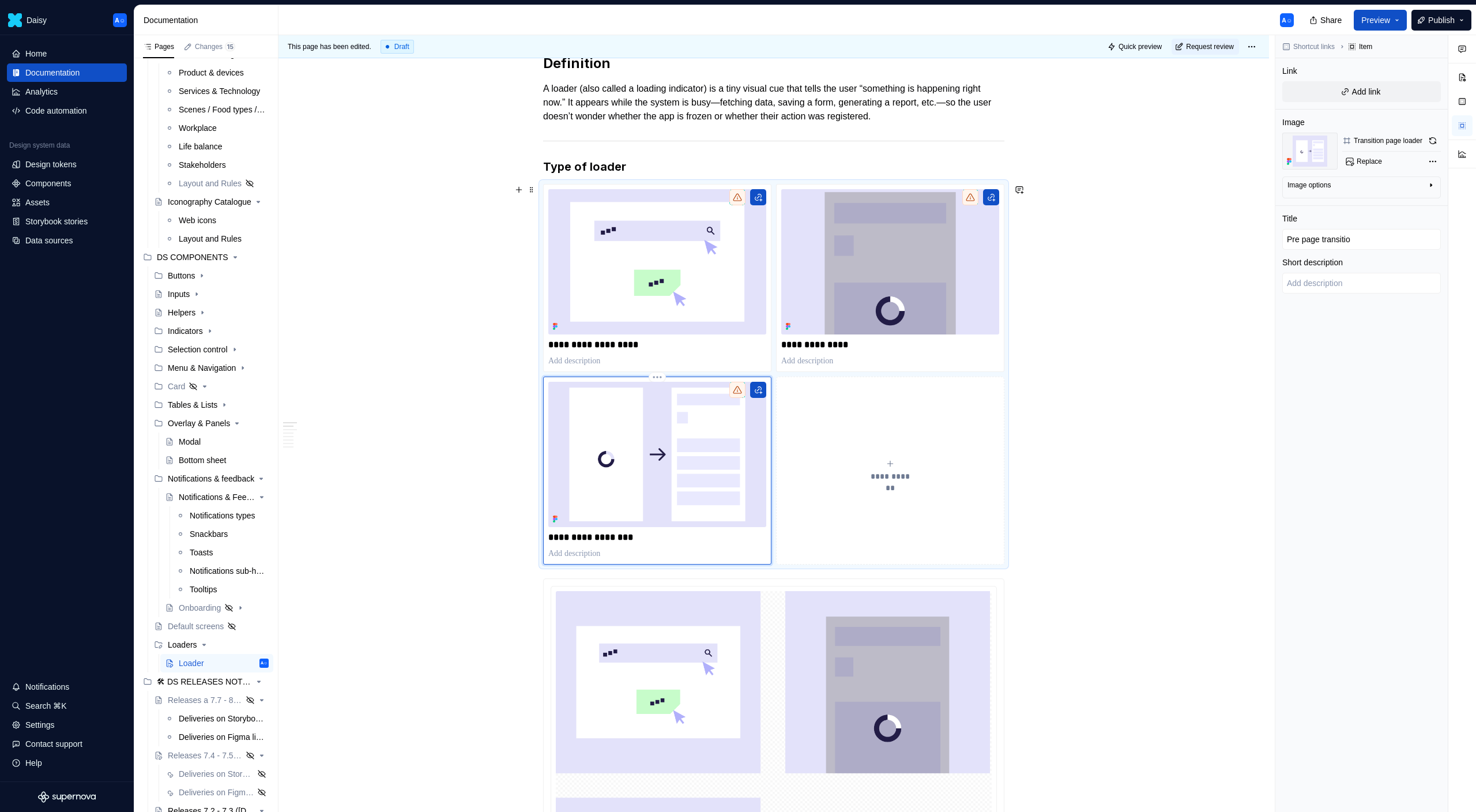
type textarea "*"
type input "Pre page transition"
type textarea "*"
type input "Pre page transition"
type textarea "*"
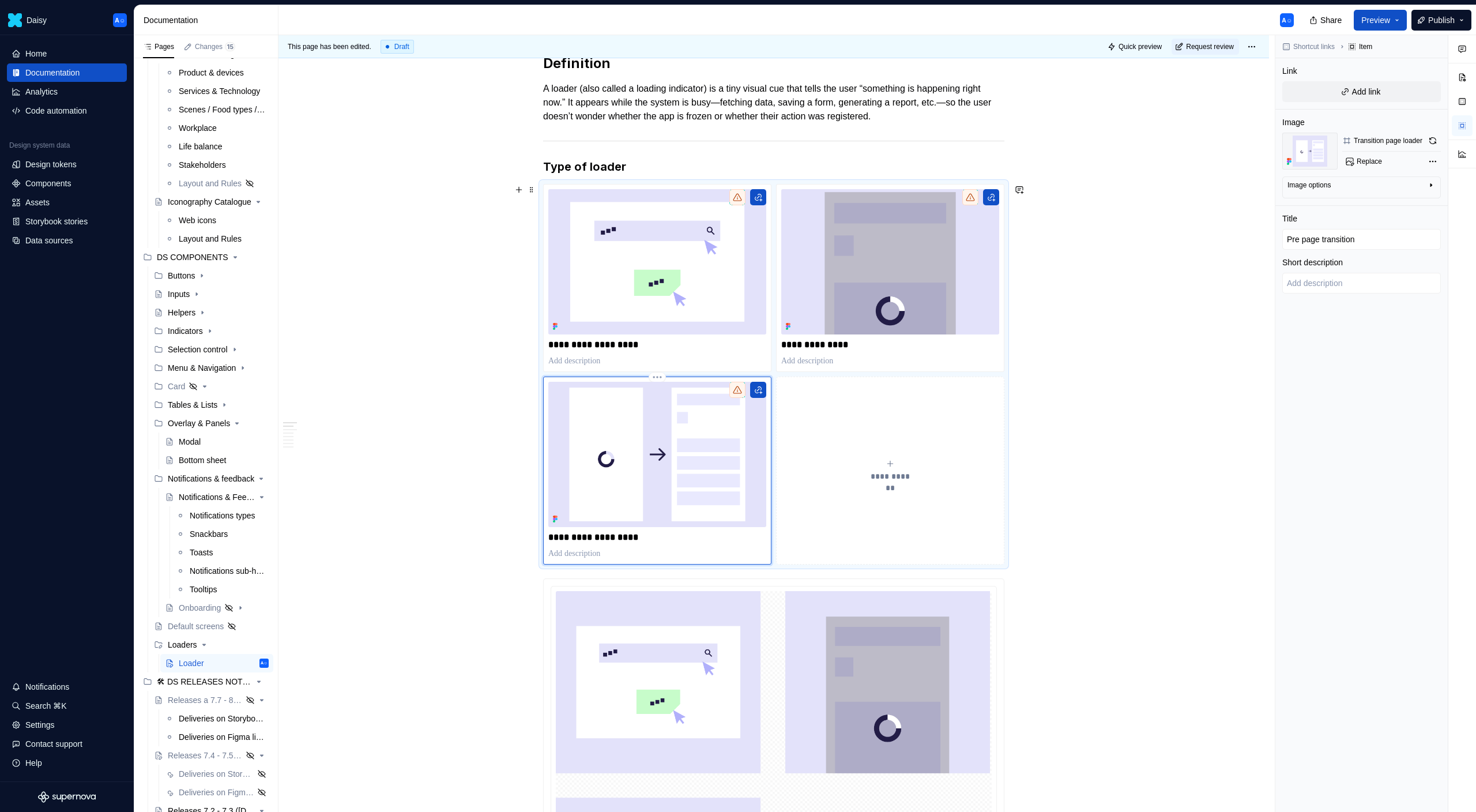
type input "Pre page transition l"
type textarea "*"
type input "Pre page transition lo"
type textarea "*"
type input "Pre page transition loa"
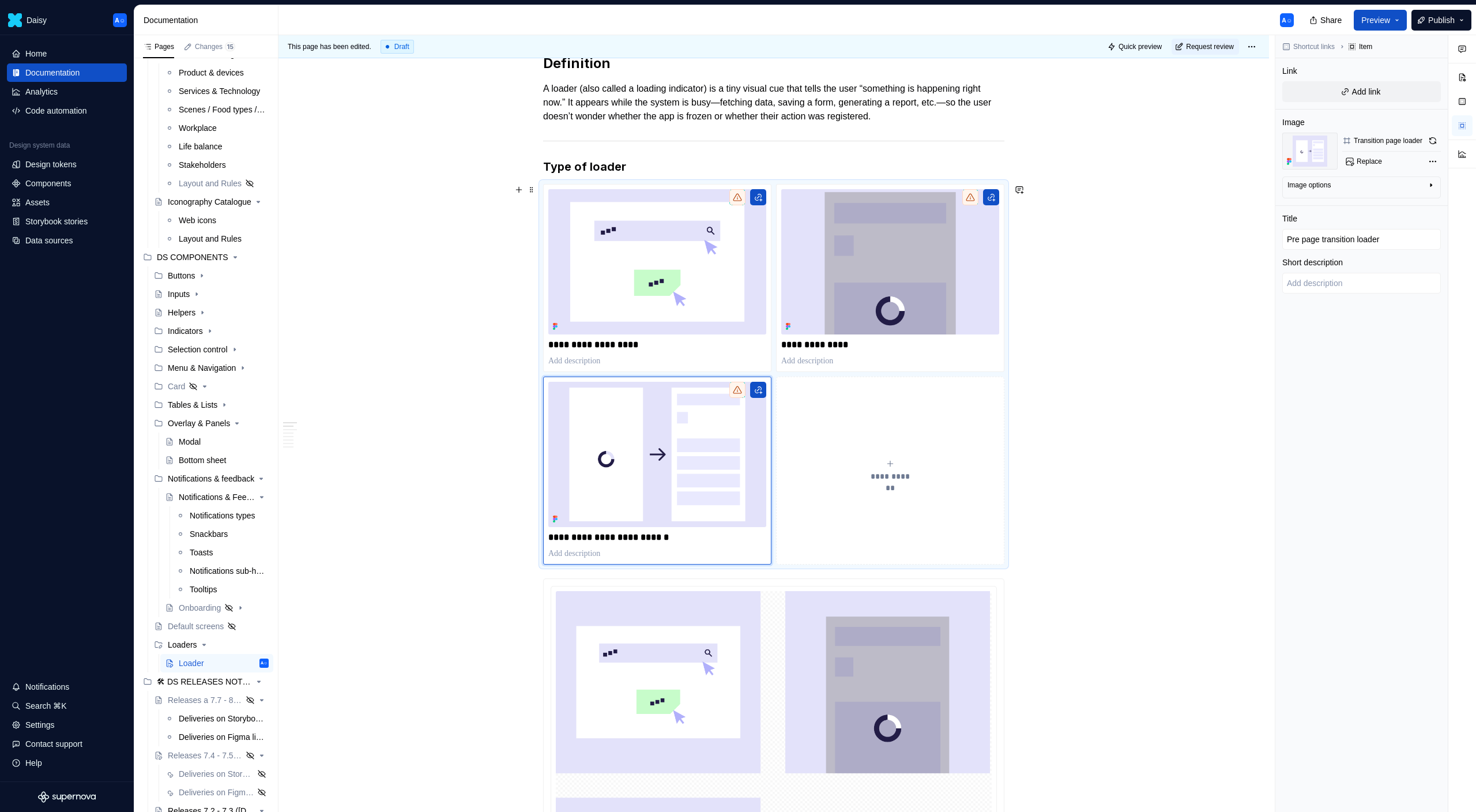
click at [570, 539] on p "**********" at bounding box center [657, 538] width 218 height 12
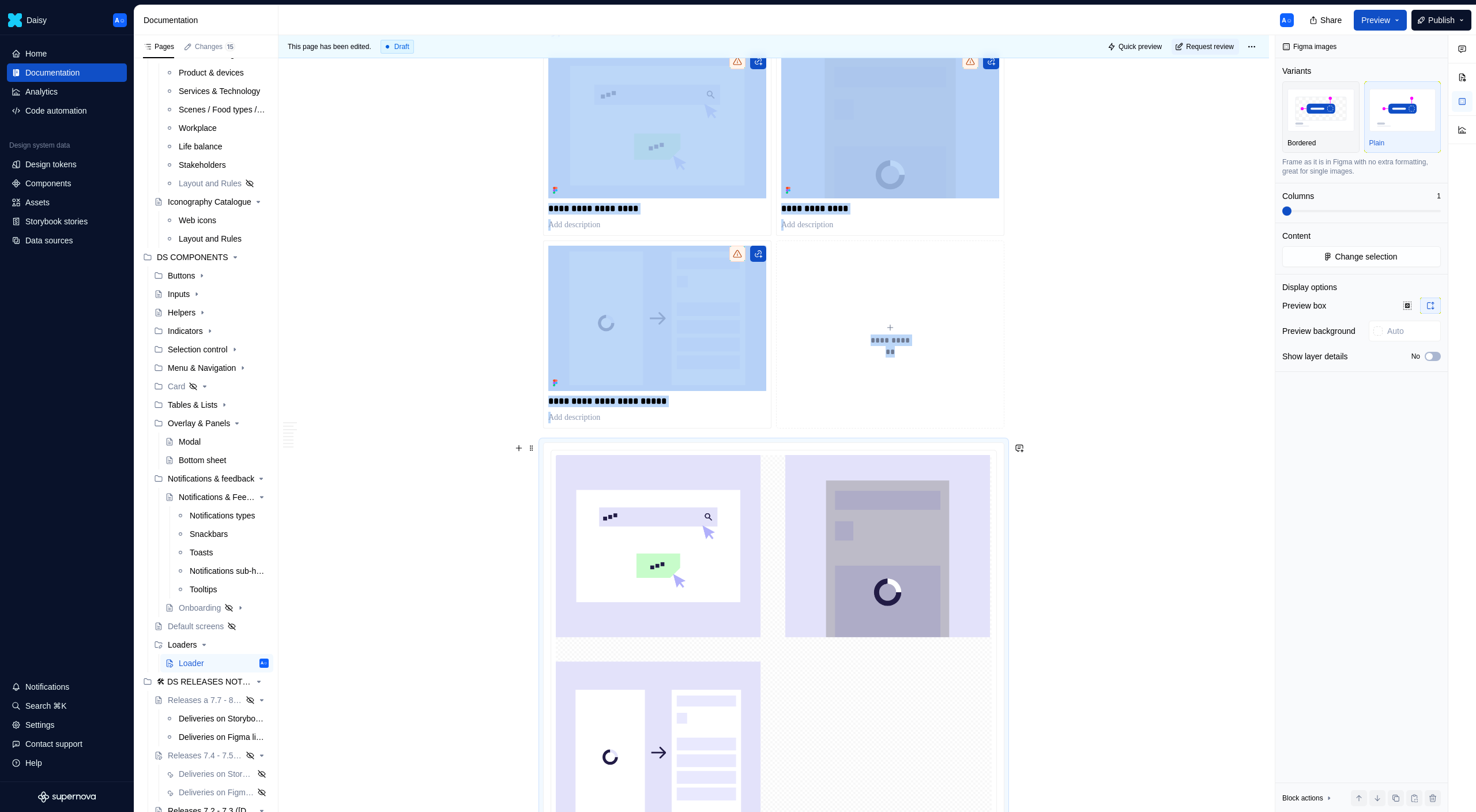
scroll to position [295, 0]
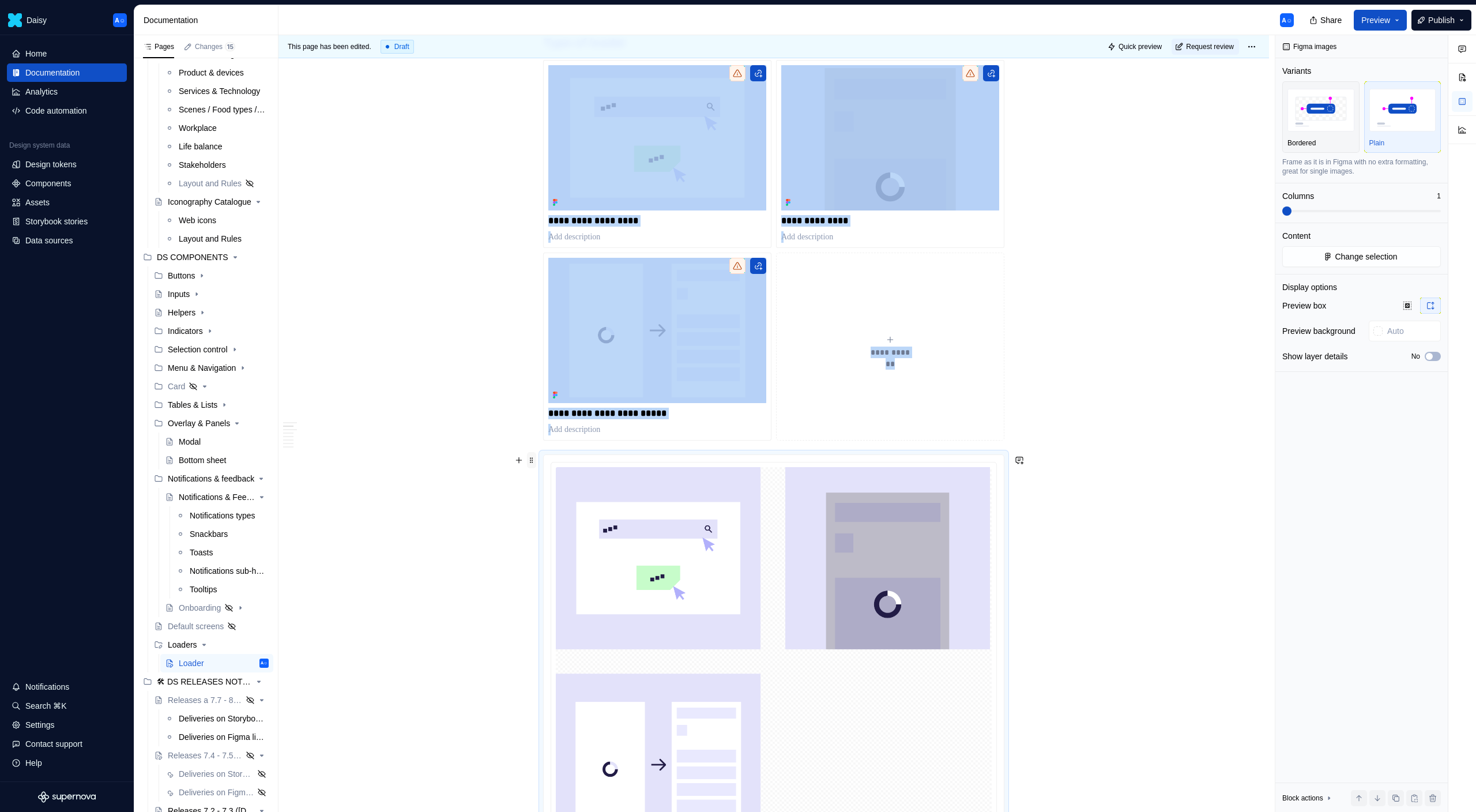
click at [532, 459] on span at bounding box center [531, 460] width 9 height 17
click at [576, 560] on div "Delete" at bounding box center [589, 562] width 75 height 12
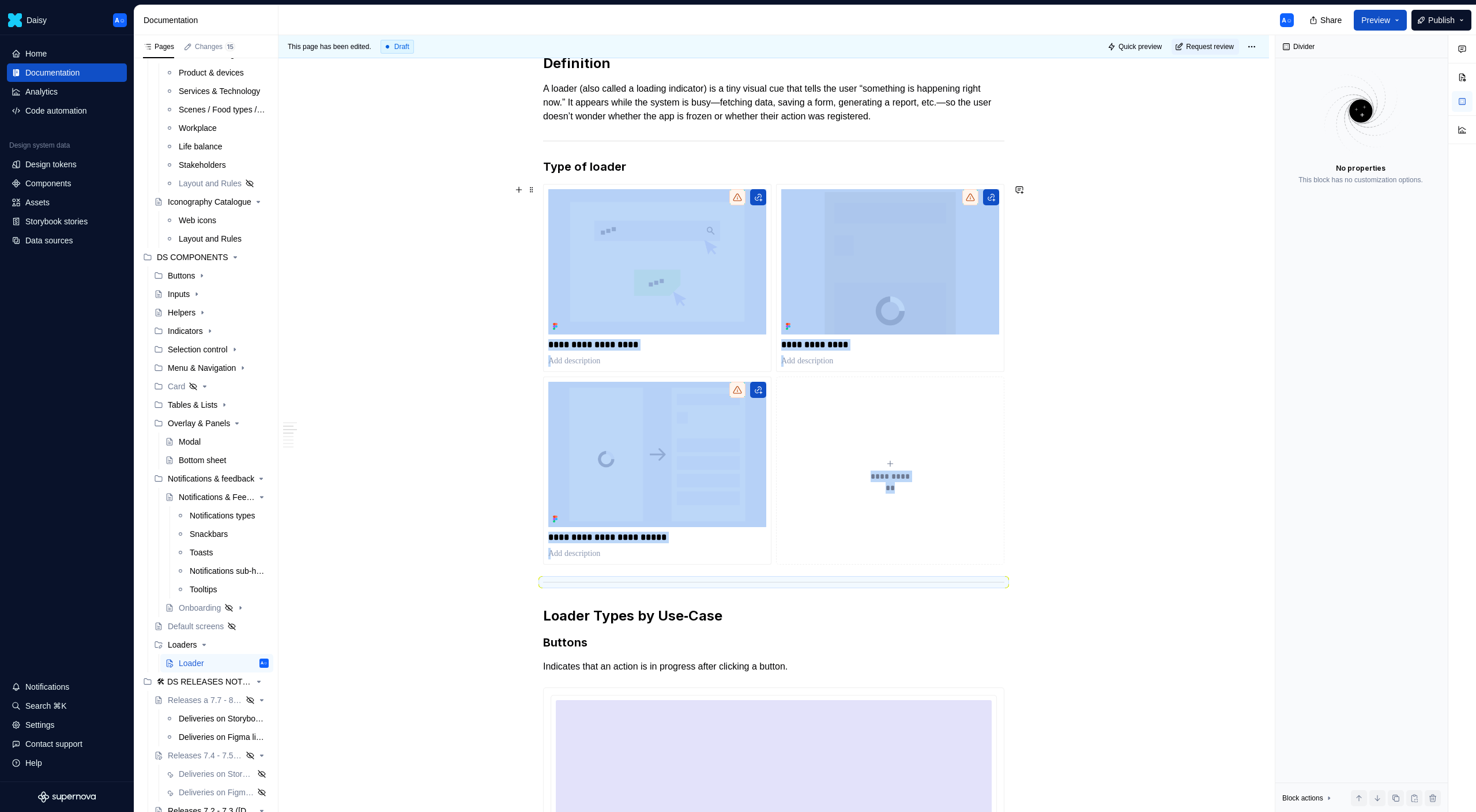
scroll to position [50, 0]
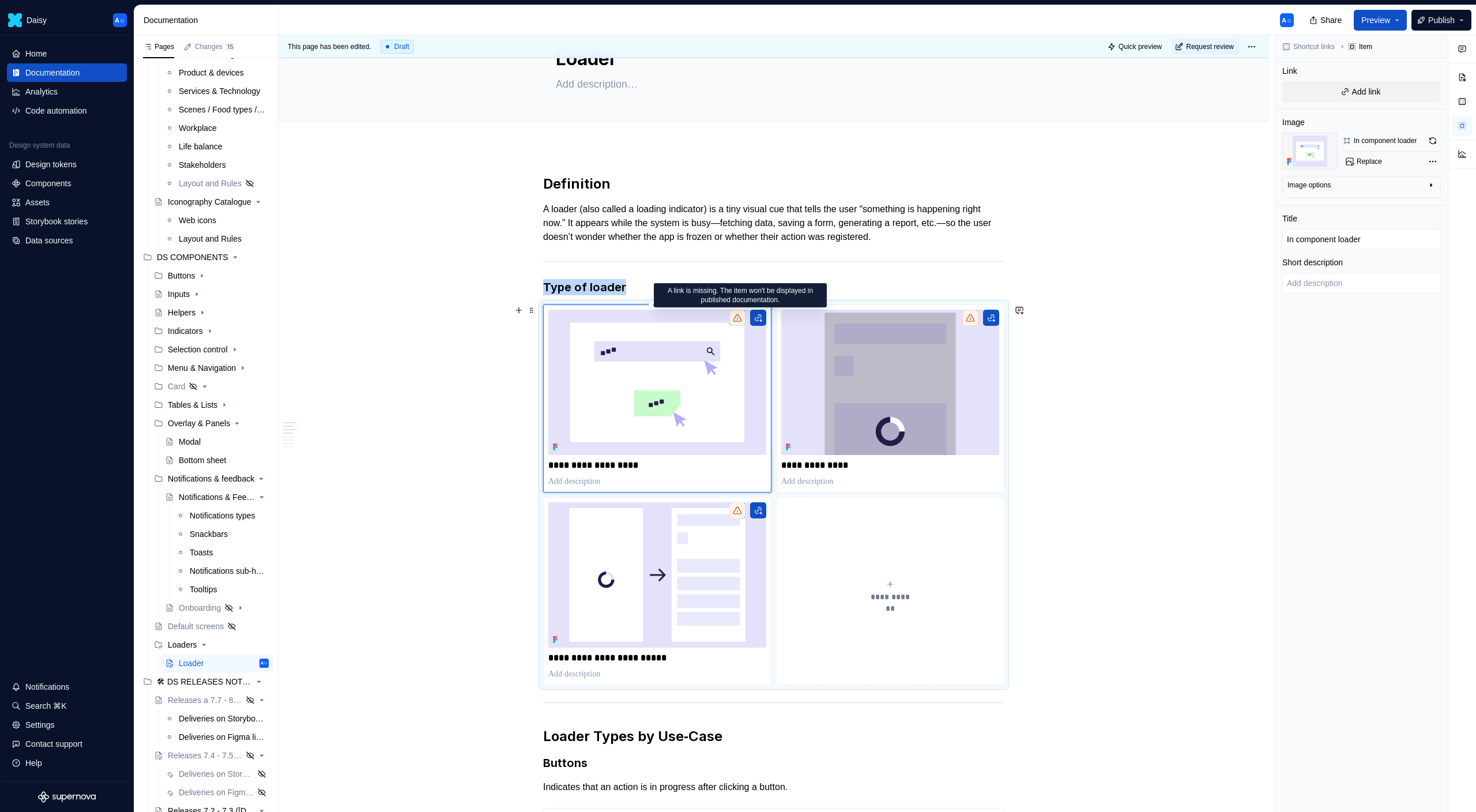
click at [740, 320] on icon at bounding box center [737, 317] width 9 height 9
click at [749, 368] on img at bounding box center [657, 382] width 218 height 145
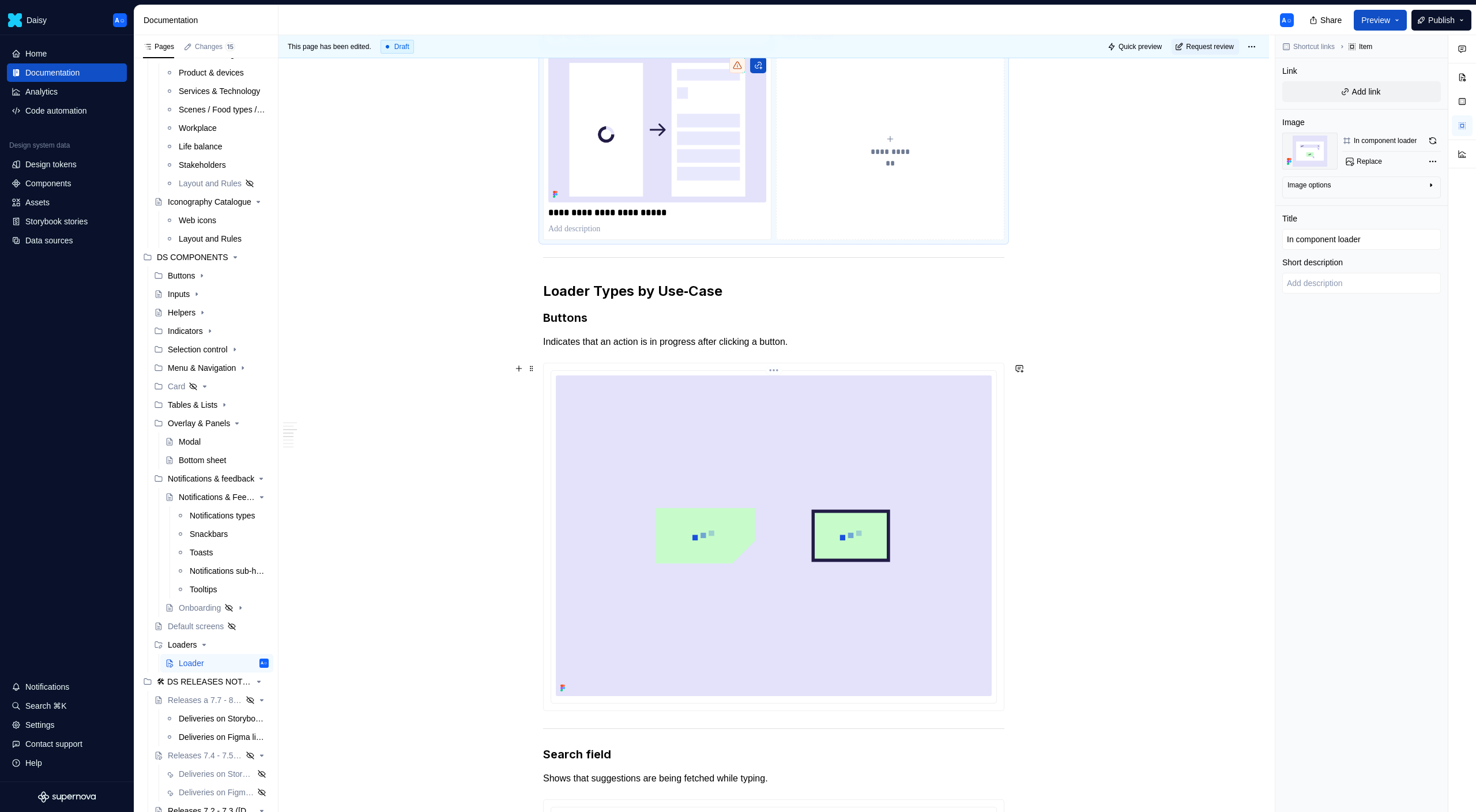
scroll to position [555, 0]
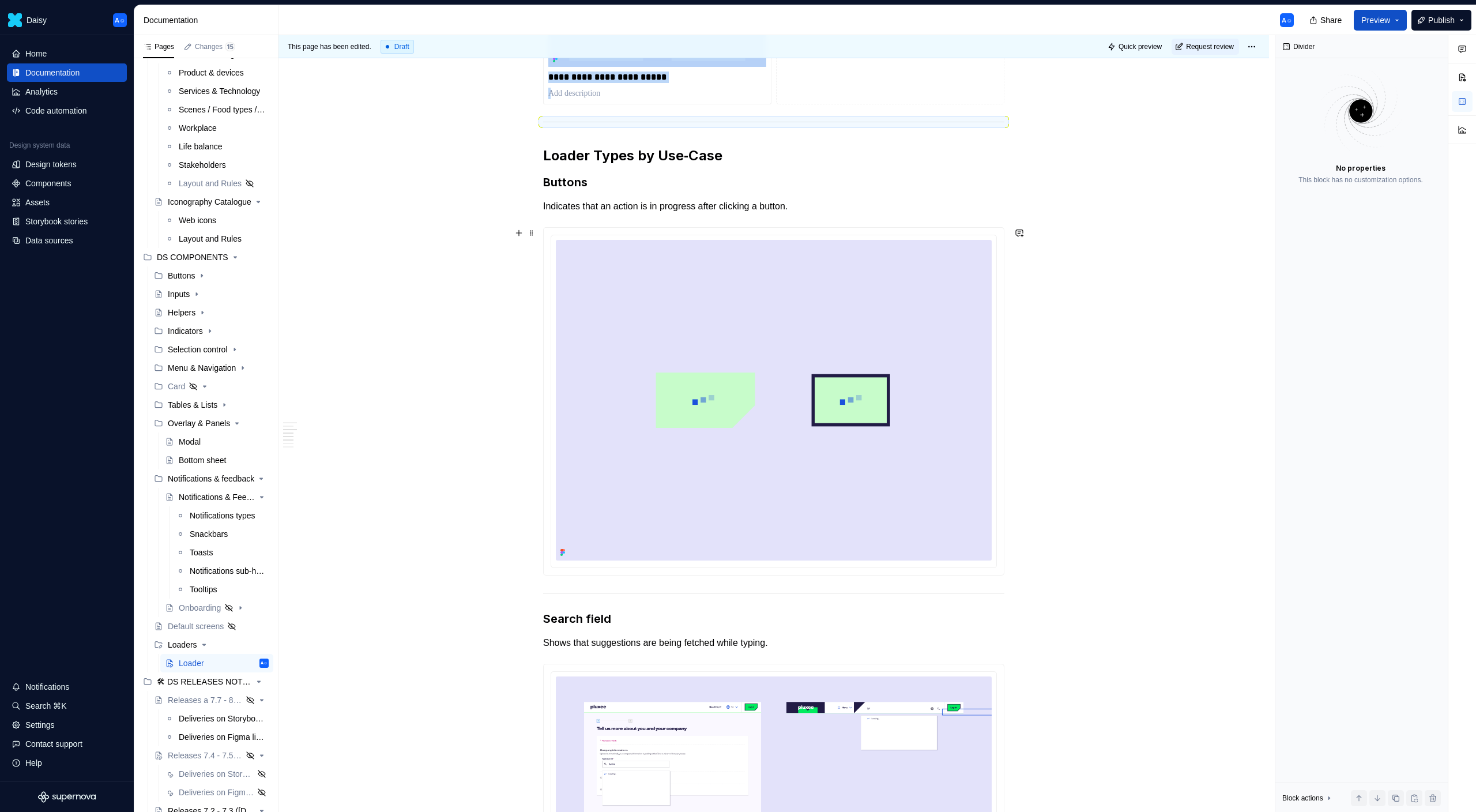
scroll to position [731, 0]
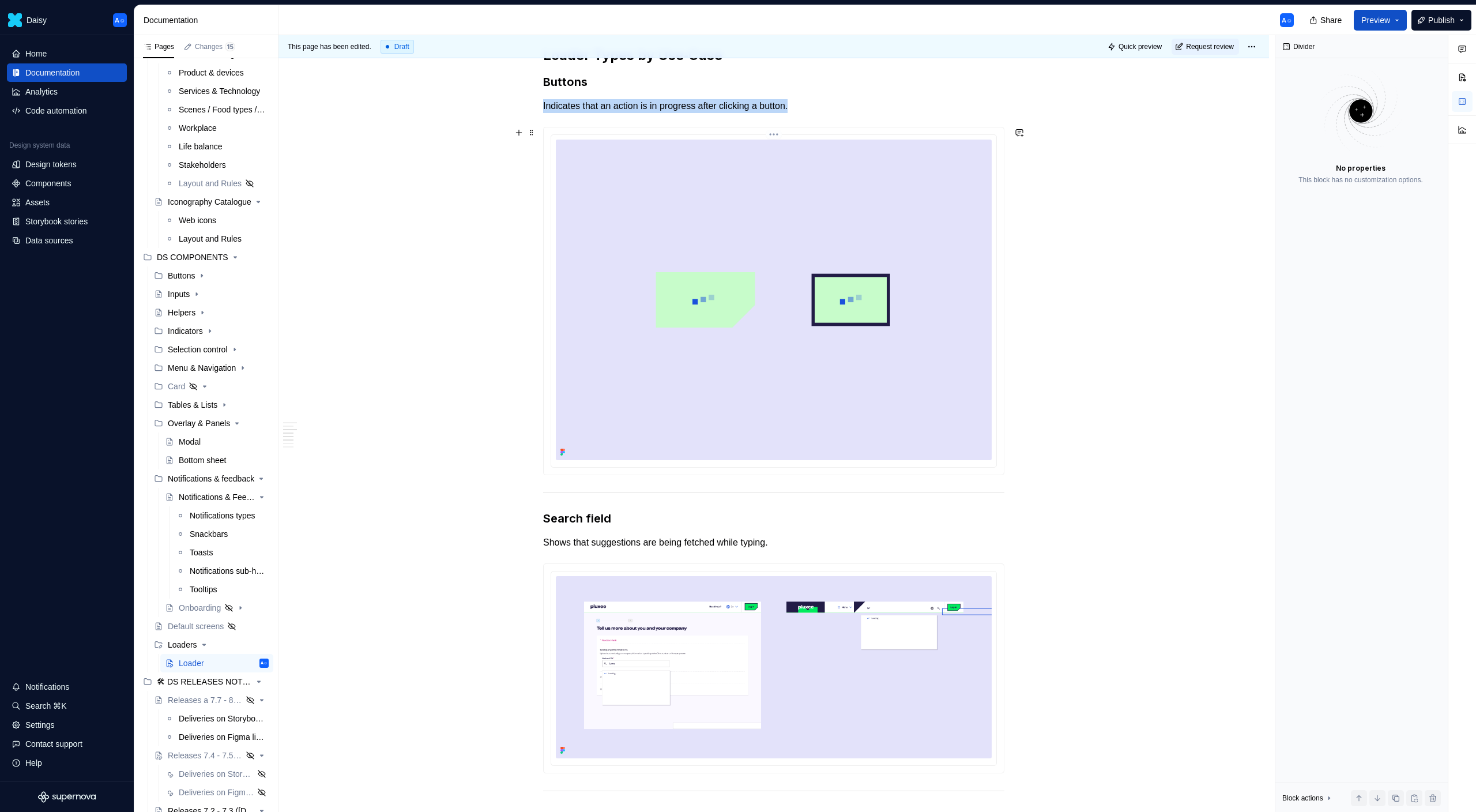
click at [968, 252] on img at bounding box center [773, 300] width 436 height 320
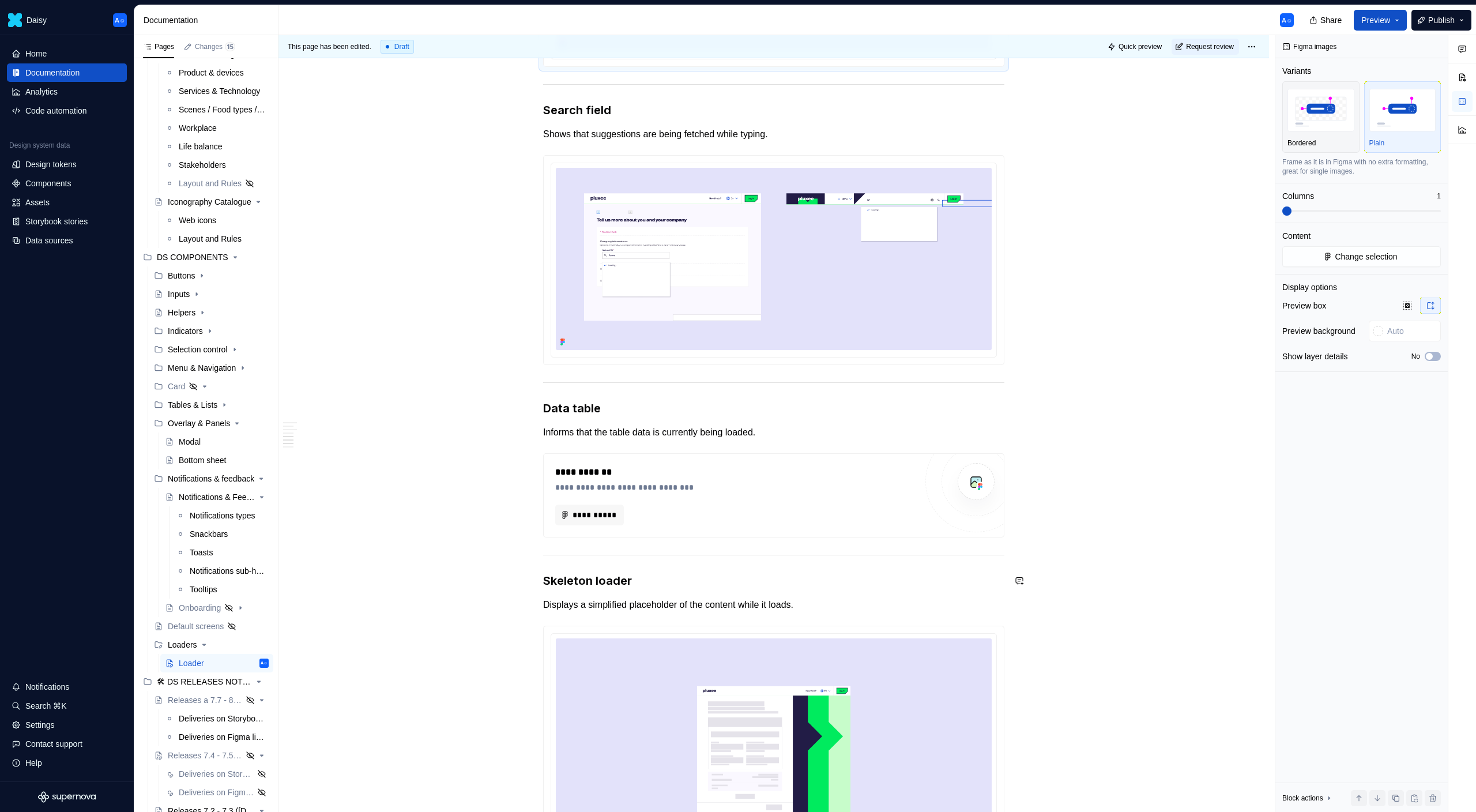
scroll to position [1151, 0]
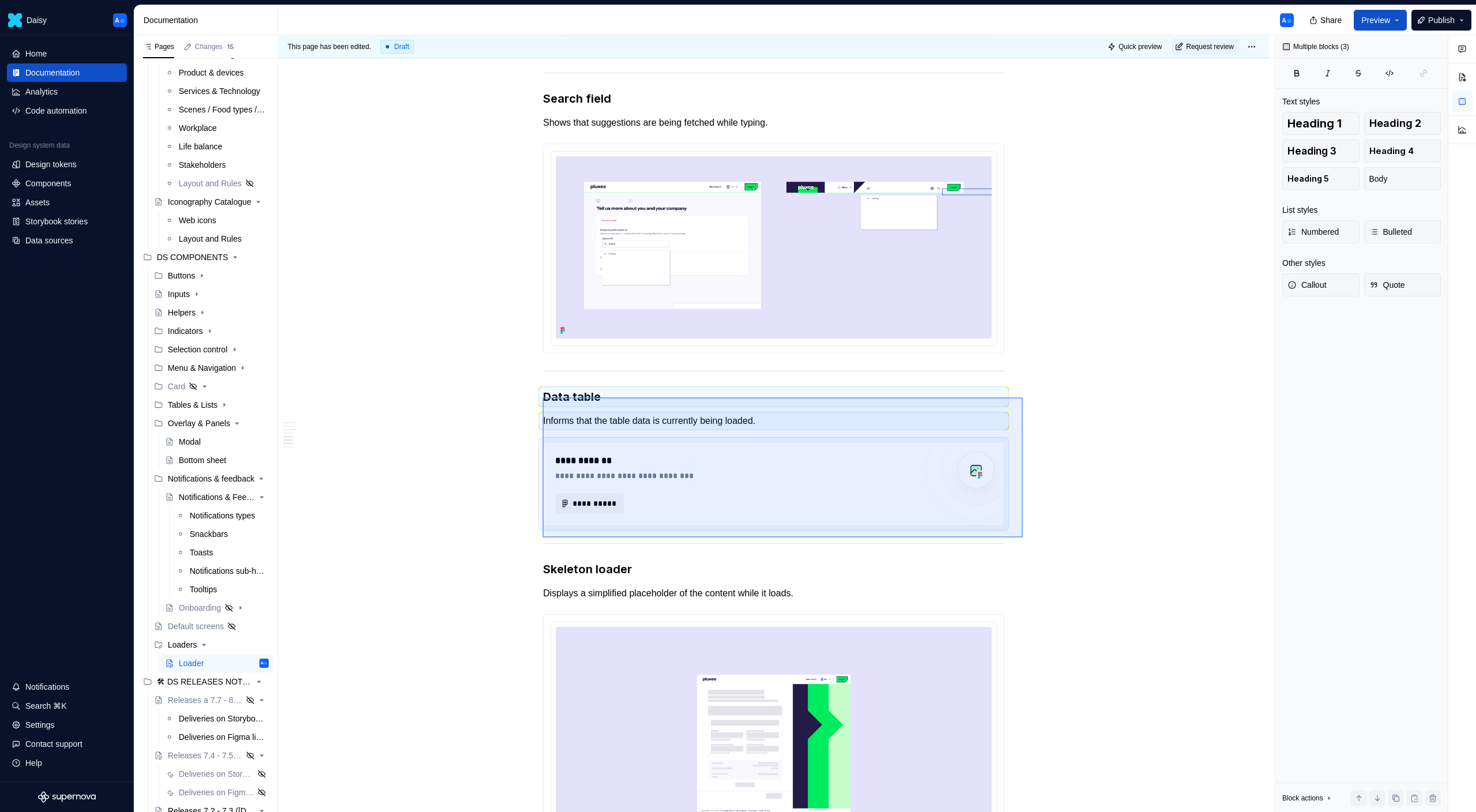
drag, startPoint x: 543, startPoint y: 397, endPoint x: 1023, endPoint y: 538, distance: 500.3
click at [1023, 538] on div "**********" at bounding box center [776, 424] width 997 height 777
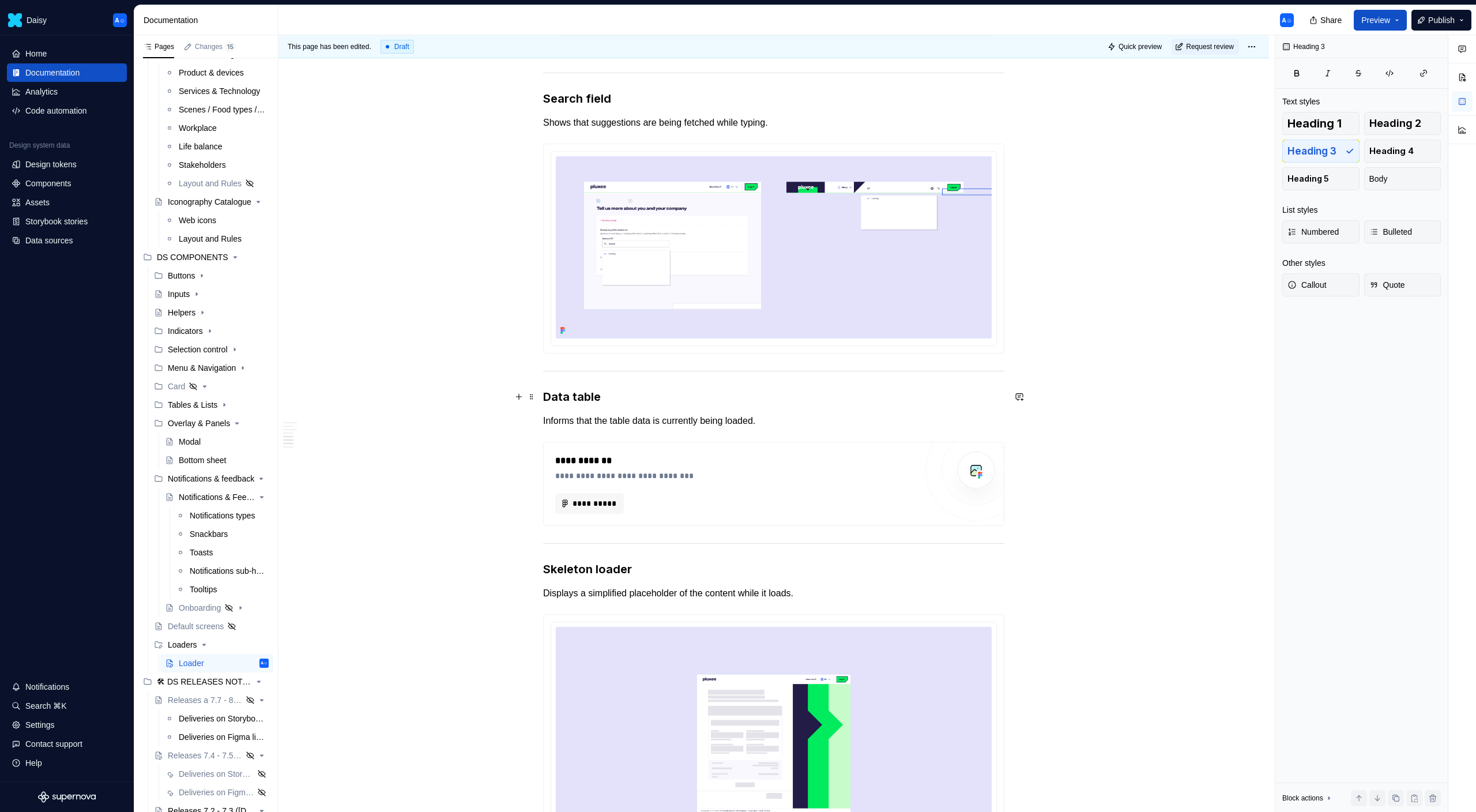
drag, startPoint x: 551, startPoint y: 396, endPoint x: 571, endPoint y: 407, distance: 22.8
click at [571, 407] on div "**********" at bounding box center [773, 209] width 462 height 2270
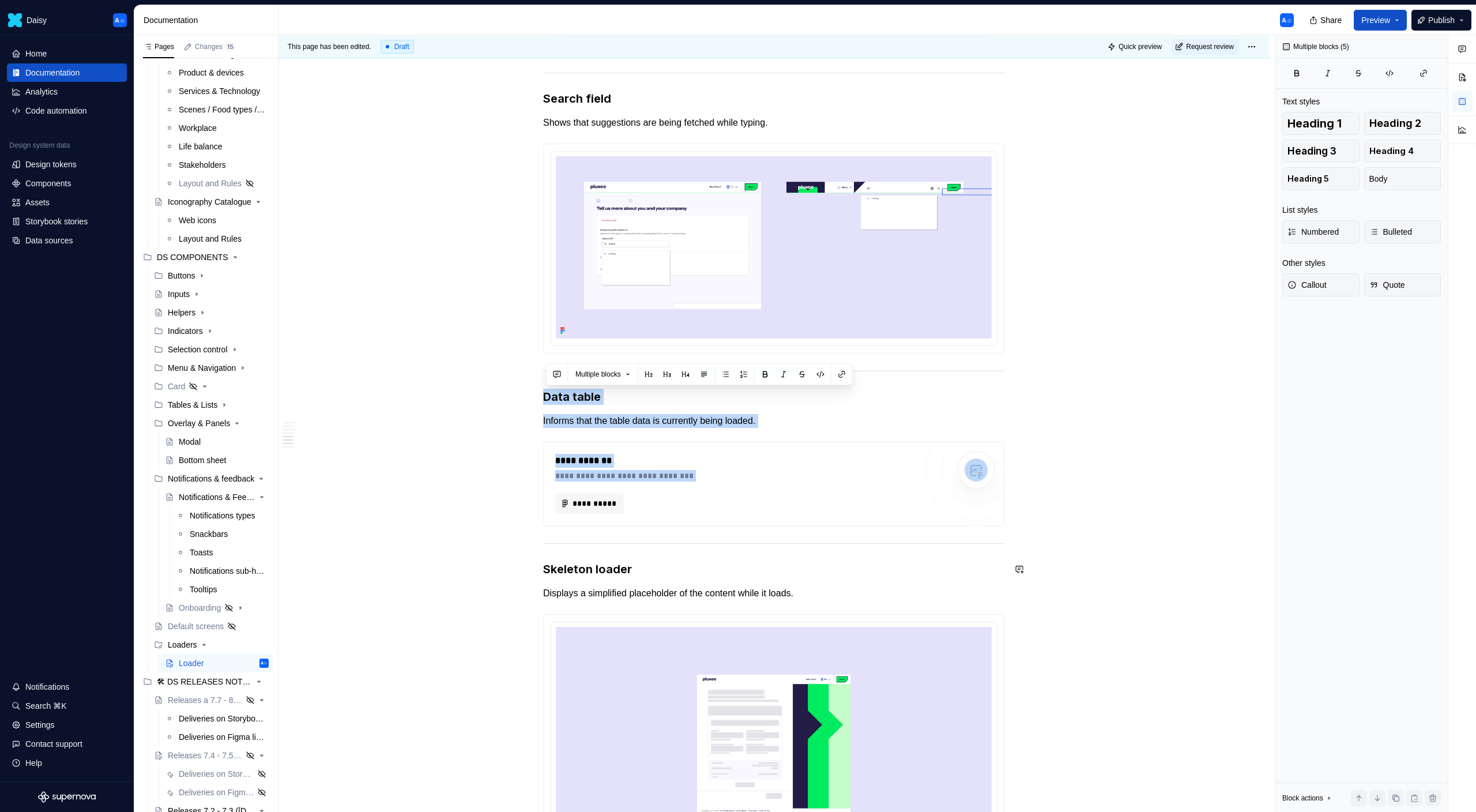
drag, startPoint x: 548, startPoint y: 397, endPoint x: 1014, endPoint y: 551, distance: 490.8
click at [1014, 551] on div "**********" at bounding box center [773, 323] width 991 height 2554
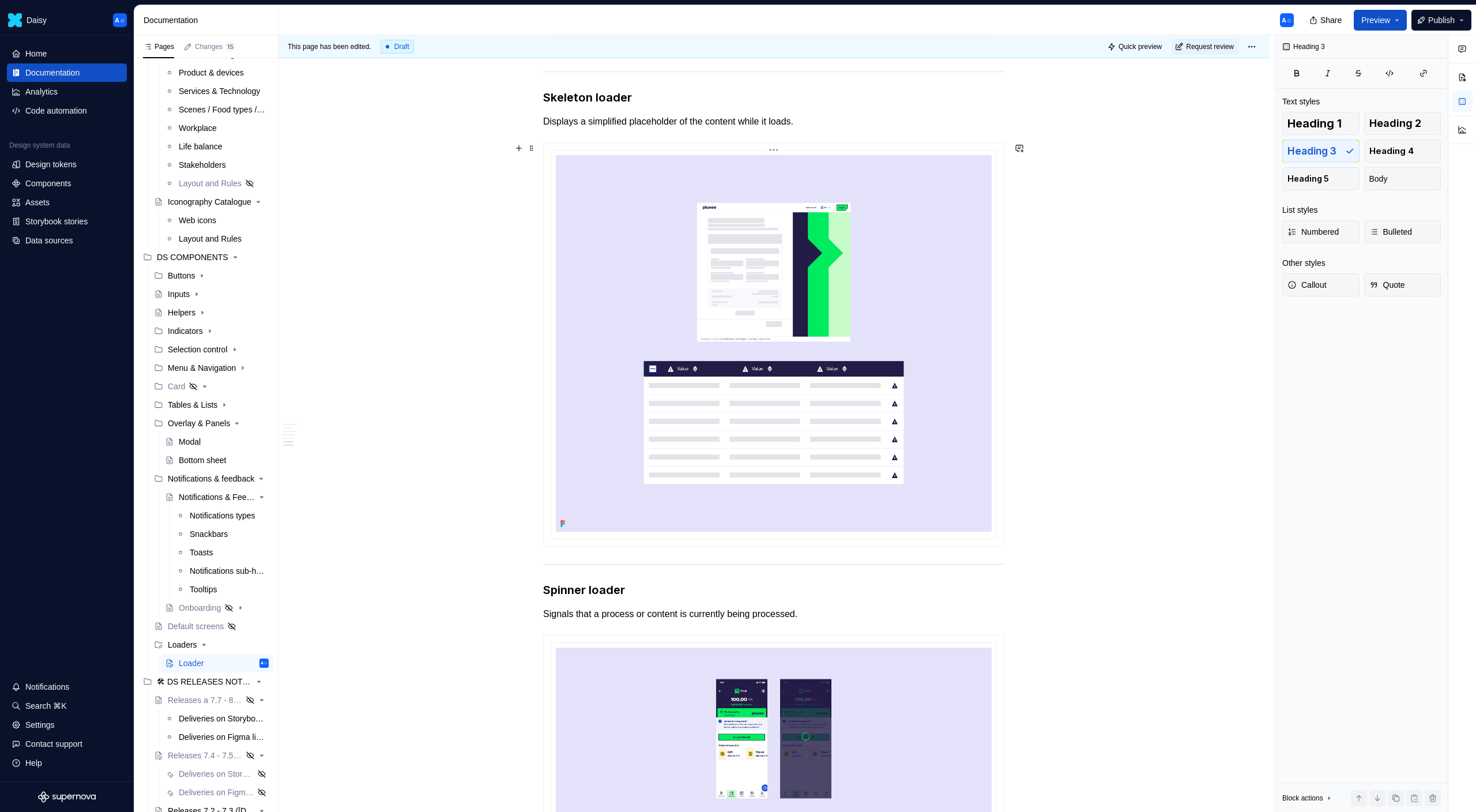
scroll to position [1766, 0]
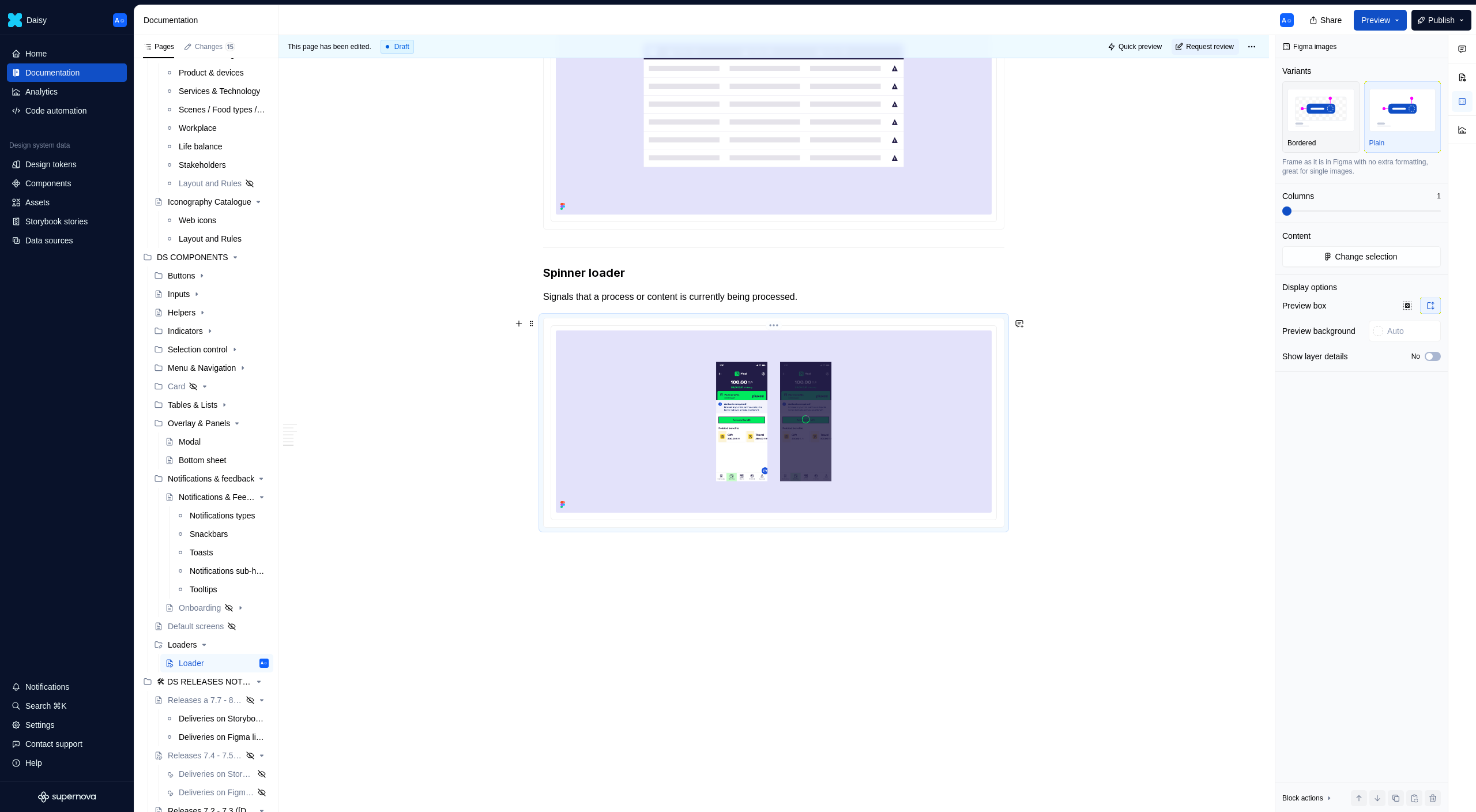
click at [793, 412] on img at bounding box center [773, 421] width 436 height 183
click at [1346, 259] on span "Change selection" at bounding box center [1366, 257] width 62 height 12
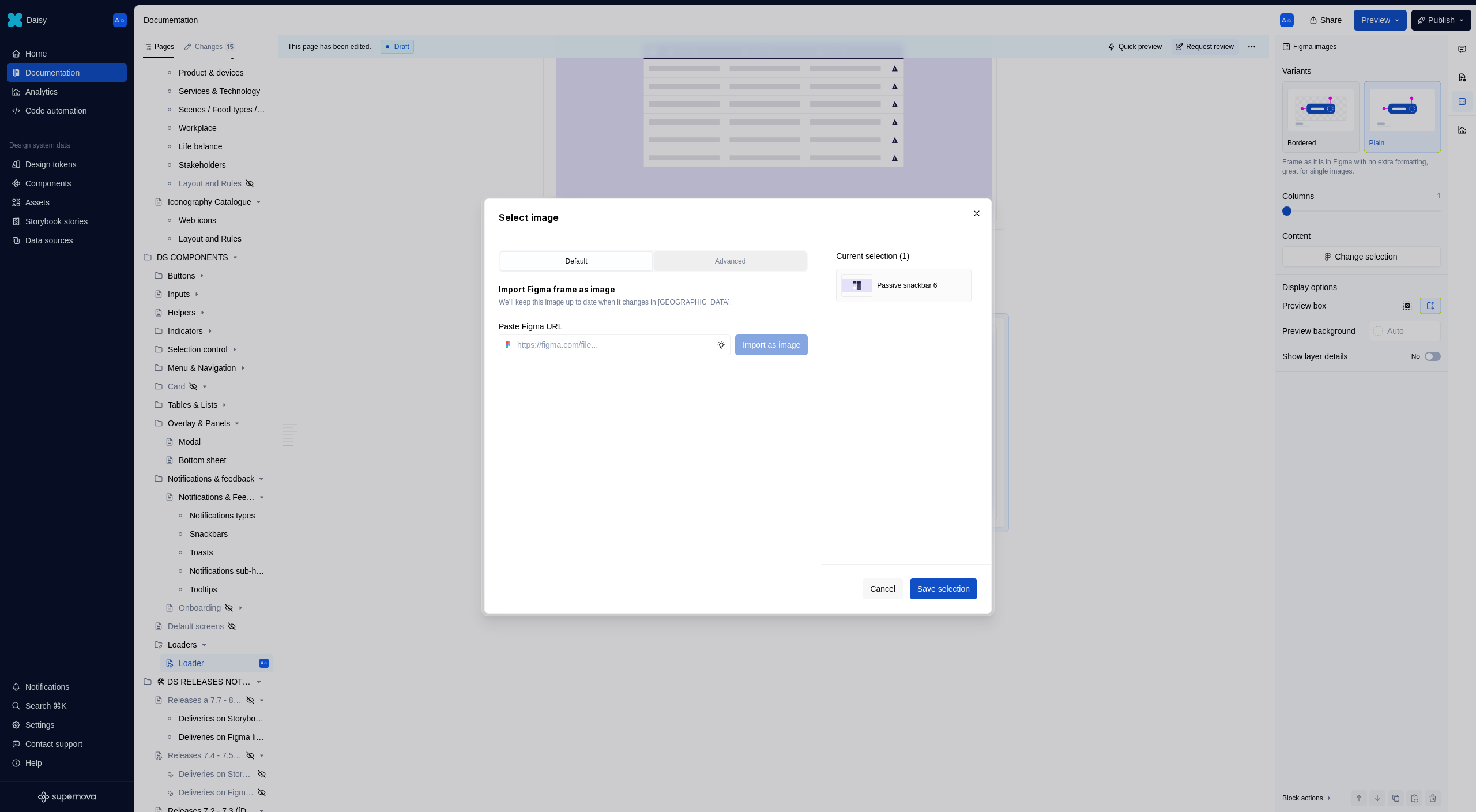
click at [708, 259] on div "Advanced" at bounding box center [730, 262] width 144 height 12
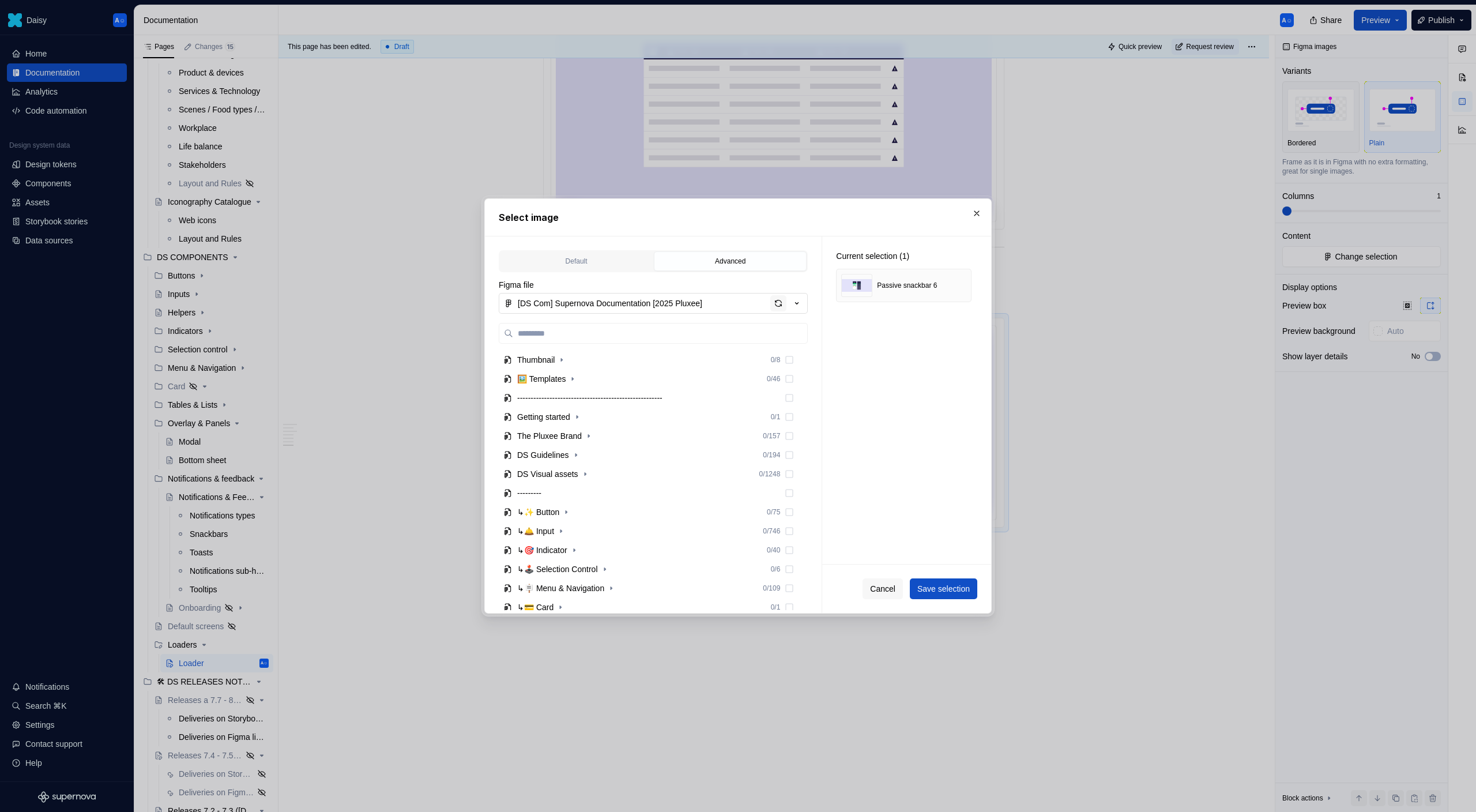
click at [780, 304] on div "button" at bounding box center [778, 303] width 17 height 17
click at [937, 588] on span "Save selection" at bounding box center [944, 589] width 53 height 12
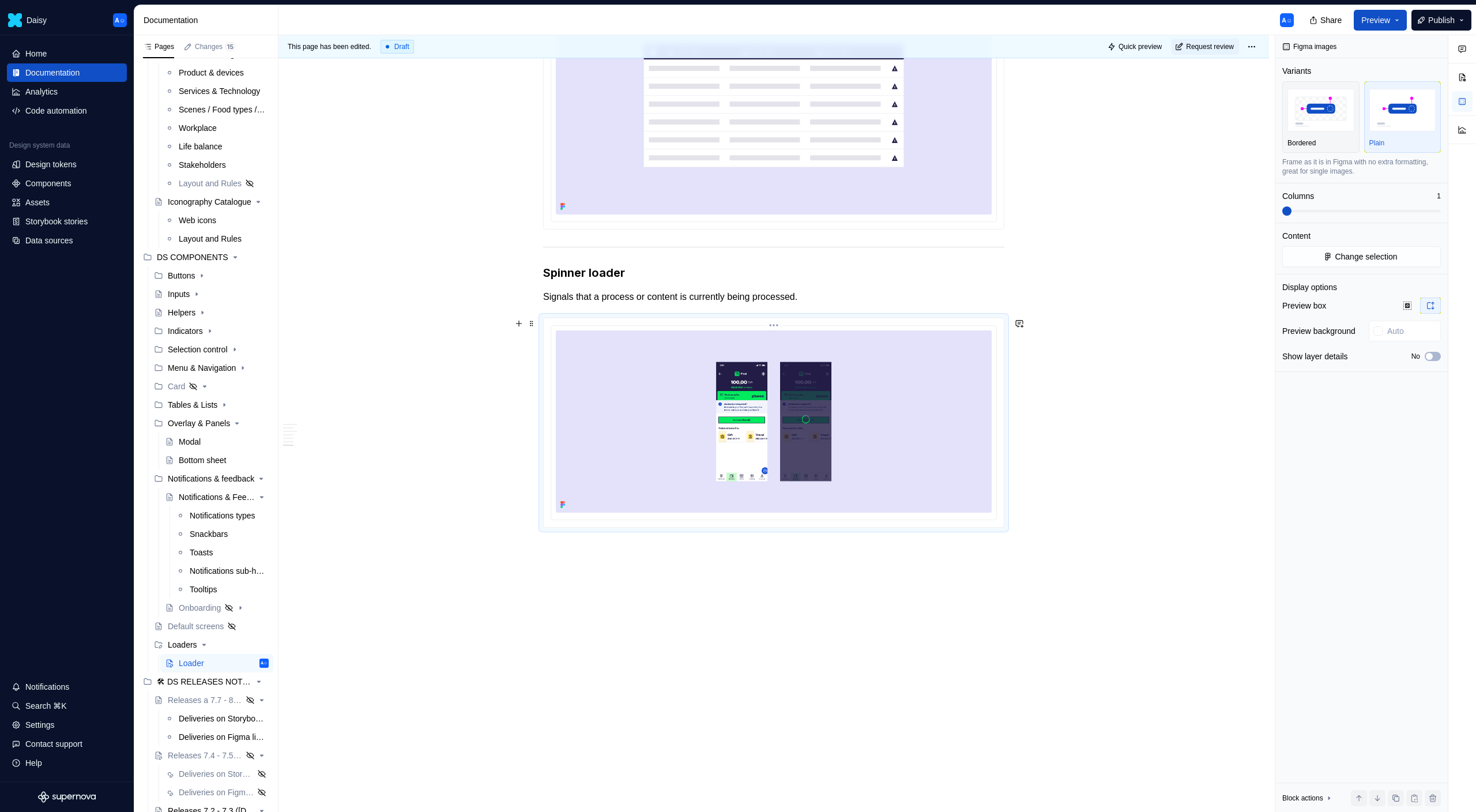
click at [935, 401] on img at bounding box center [773, 421] width 436 height 183
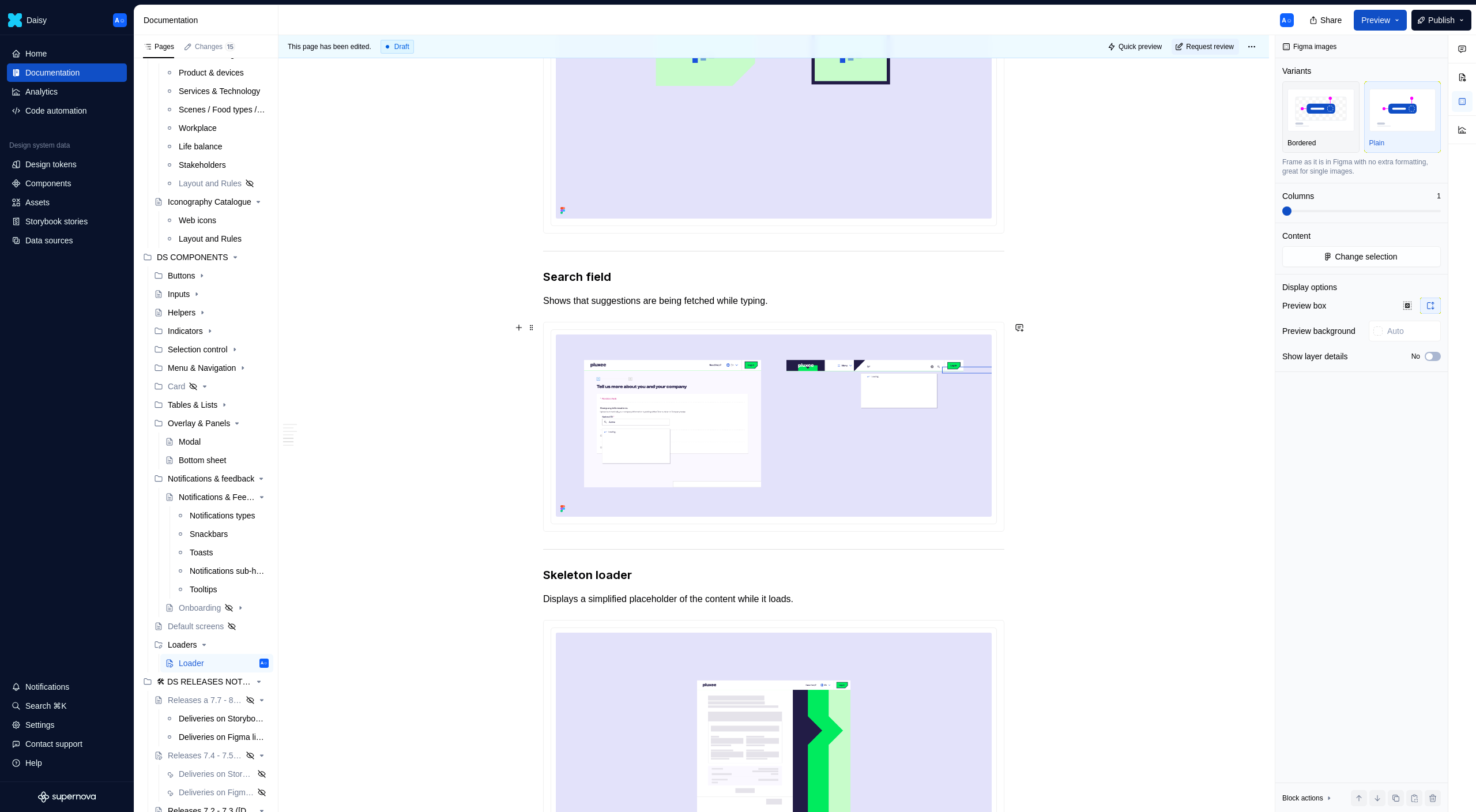
scroll to position [932, 0]
